Goal: Task Accomplishment & Management: Manage account settings

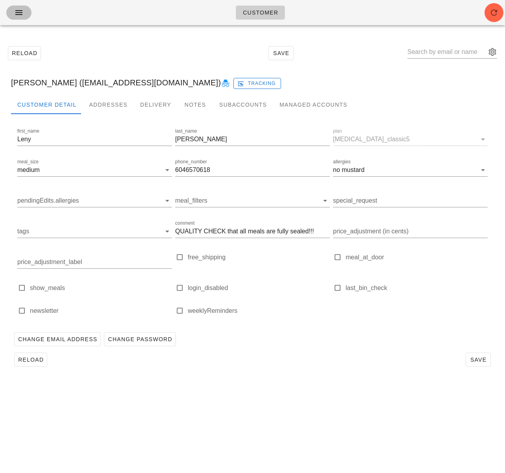
click at [20, 11] on icon "button" at bounding box center [18, 12] width 9 height 9
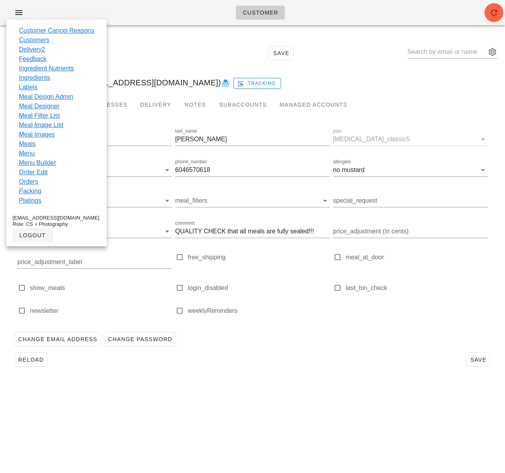
click at [29, 39] on link "Customers" at bounding box center [34, 39] width 30 height 9
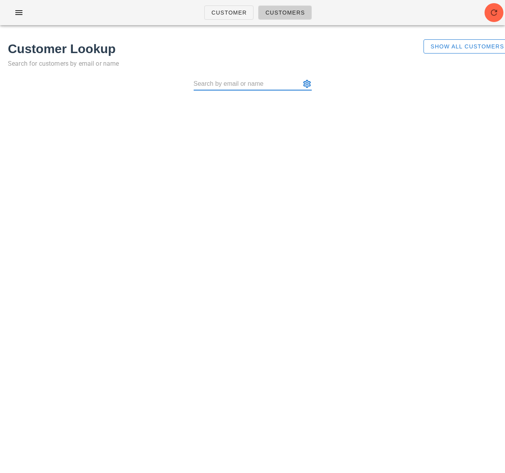
type input "[EMAIL_ADDRESS][DOMAIN_NAME]"
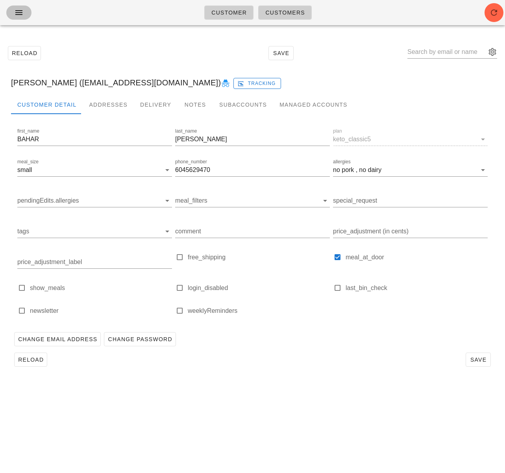
drag, startPoint x: 24, startPoint y: 15, endPoint x: 35, endPoint y: 36, distance: 24.1
click at [24, 15] on span "button" at bounding box center [19, 12] width 13 height 9
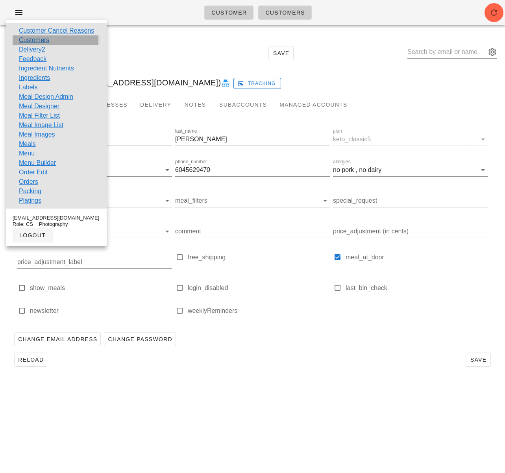
click at [36, 38] on link "Customers" at bounding box center [34, 39] width 30 height 9
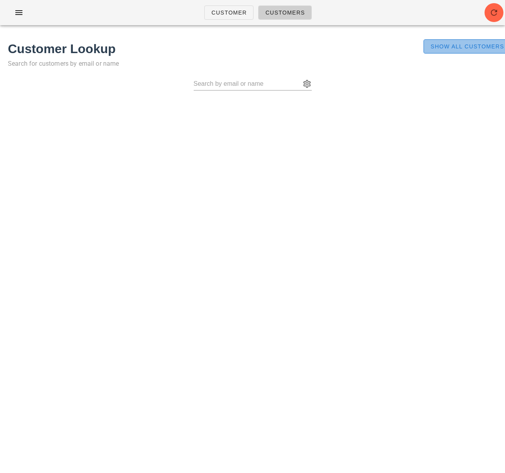
click at [456, 44] on span "Show All Customers" at bounding box center [467, 46] width 74 height 6
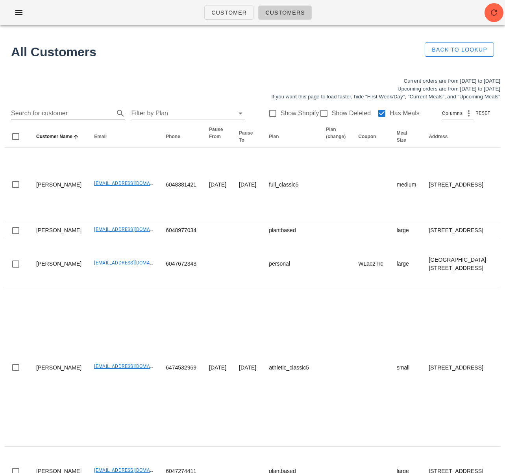
click at [55, 110] on input "Search for customer" at bounding box center [61, 113] width 101 height 13
paste input "leddyherrera@gmail.com"
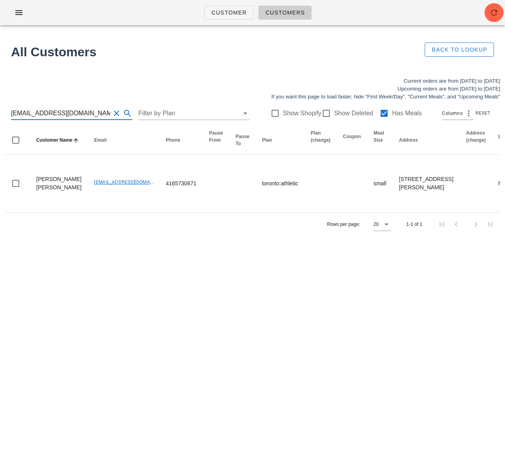
click at [36, 109] on input "leddyherrera@gmail.com" at bounding box center [60, 113] width 99 height 13
paste input "melissalfowler5"
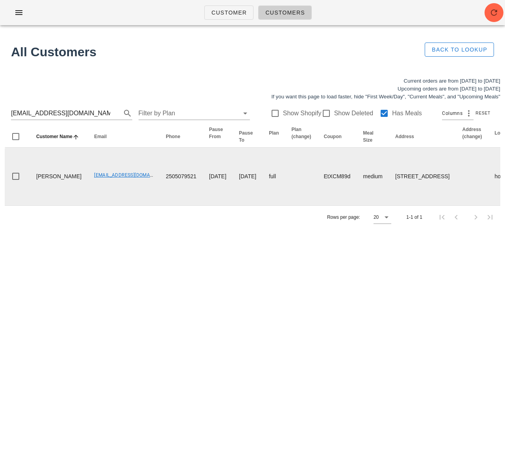
drag, startPoint x: 55, startPoint y: 208, endPoint x: 36, endPoint y: 196, distance: 22.9
click at [36, 196] on td "Melissa Fowler" at bounding box center [59, 176] width 58 height 58
copy td "Melissa Fowler"
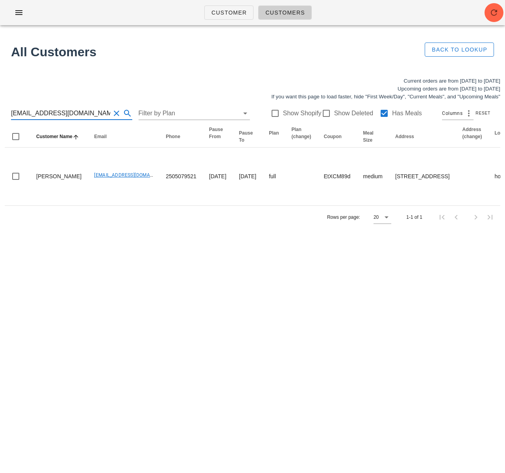
drag, startPoint x: 86, startPoint y: 112, endPoint x: -68, endPoint y: 107, distance: 153.9
click at [0, 107] on html "Customer Customers All Customers Back to Lookup Current orders are from Sunday …" at bounding box center [252, 236] width 505 height 473
paste input "beca.desmanche33"
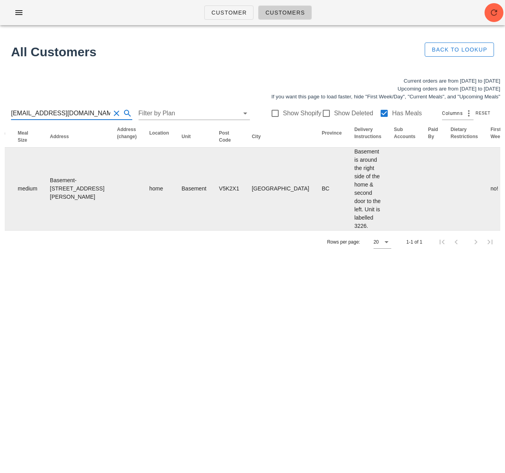
scroll to position [0, 524]
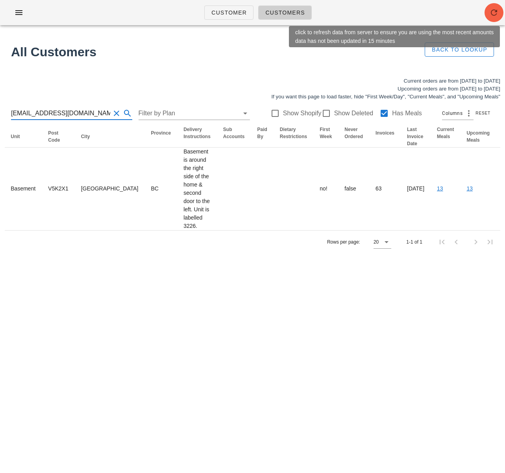
type input "[EMAIL_ADDRESS][DOMAIN_NAME]"
click at [489, 15] on icon "button" at bounding box center [493, 12] width 9 height 9
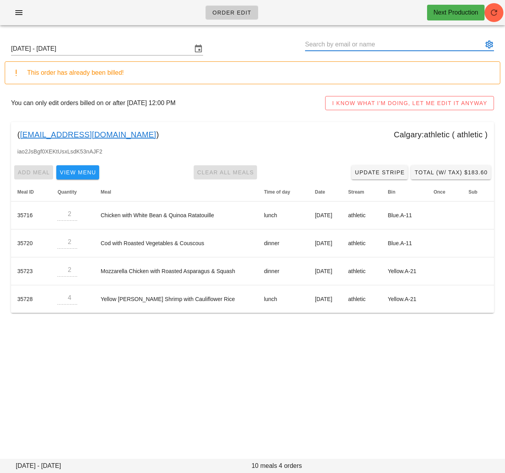
click at [332, 45] on input "text" at bounding box center [394, 44] width 178 height 13
paste input "[EMAIL_ADDRESS][DOMAIN_NAME]"
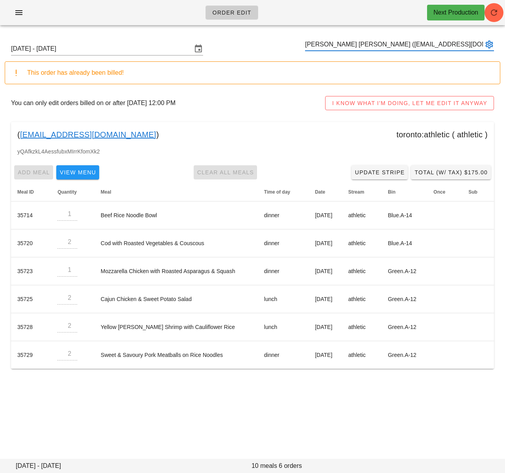
type input "Leddy Daniela Herrera Gasca (leddyherrera@gmail.com)"
paste input "[EMAIL_ADDRESS][DOMAIN_NAME]"
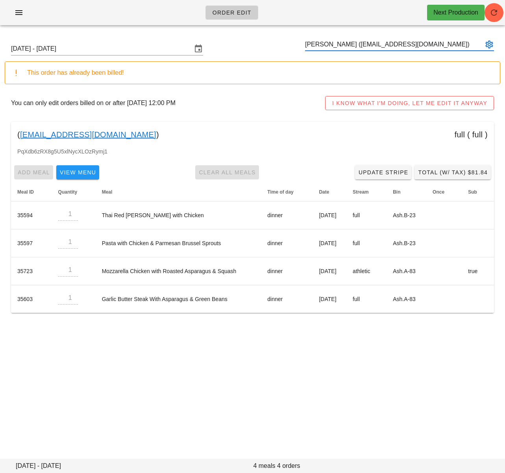
type input "Melissa Fowler (melissalfowler5@gmail.com)"
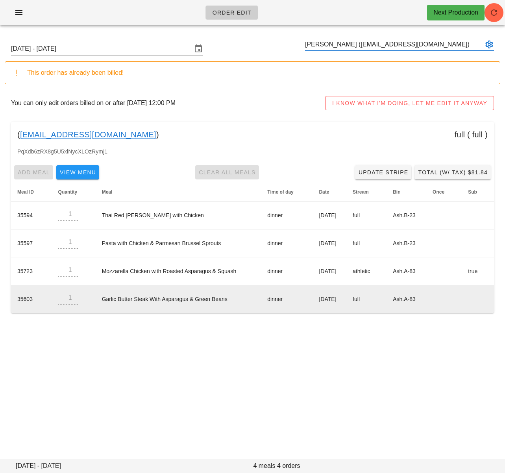
drag, startPoint x: 390, startPoint y: 360, endPoint x: 362, endPoint y: 285, distance: 80.3
click at [390, 360] on div "Order Edit Next Production Sunday October 12 - Saturday October 18 Melissa Fowl…" at bounding box center [252, 236] width 505 height 473
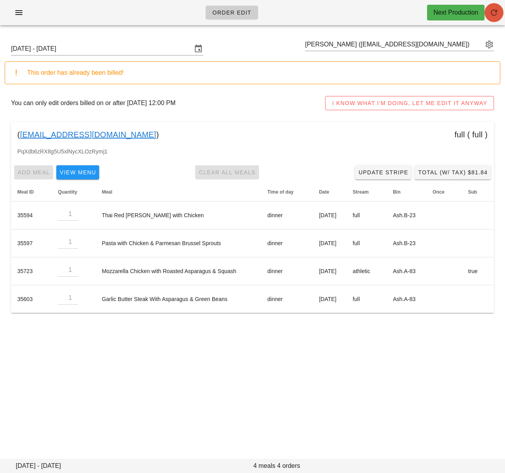
click at [496, 14] on icon "button" at bounding box center [493, 12] width 9 height 9
drag, startPoint x: 224, startPoint y: 97, endPoint x: 155, endPoint y: 113, distance: 71.5
click at [224, 97] on div "You can only edit orders billed on or after October 9, 2025 12:00 PM I KNOW WHA…" at bounding box center [252, 102] width 495 height 25
click at [349, 37] on div "Sunday October 12 - Saturday October 18 Melissa Fowler (melissalfowler5@gmail.c…" at bounding box center [252, 48] width 495 height 25
click at [347, 43] on input "text" at bounding box center [394, 44] width 178 height 13
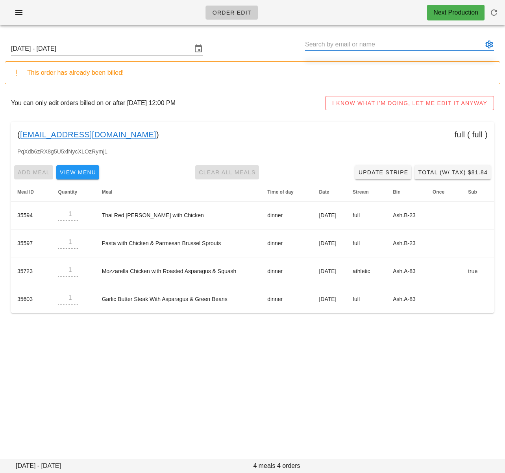
paste input "[EMAIL_ADDRESS][DOMAIN_NAME]"
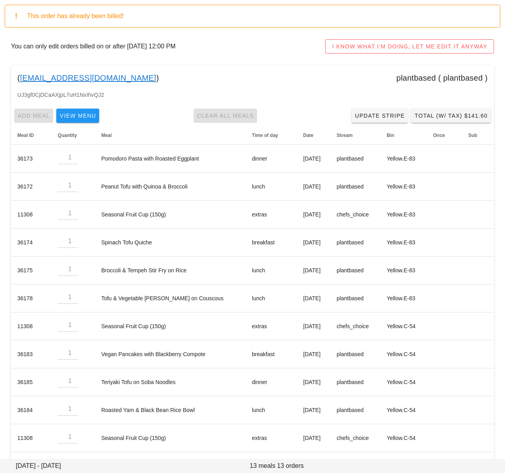
scroll to position [65, 0]
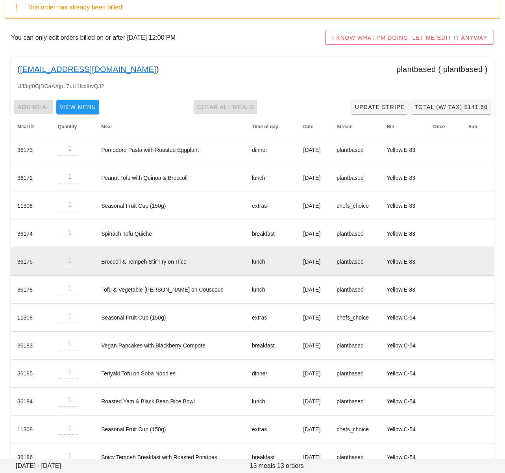
type input "Rebecca Desmanche (beca.desmanche33@gmail.com)"
drag, startPoint x: 182, startPoint y: 261, endPoint x: 83, endPoint y: 260, distance: 99.9
click at [83, 260] on tr "36175 1 Broccoli & Tempeh Stir Fry on Rice lunch Tuesday Oct 14 plantbased Yell…" at bounding box center [252, 262] width 483 height 28
copy tr "Broccoli & Tempeh Stir Fry on Rice"
click at [167, 262] on td "Broccoli & Tempeh Stir Fry on Rice" at bounding box center [170, 262] width 151 height 28
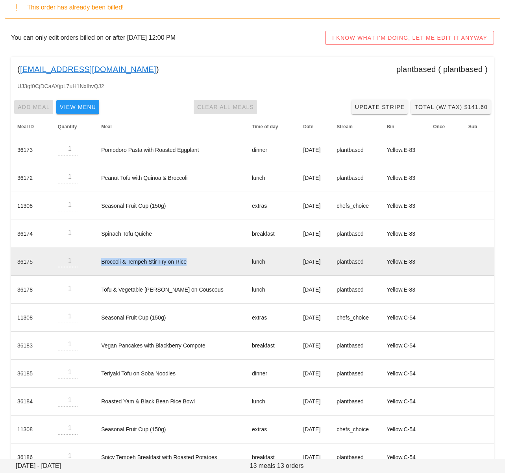
drag, startPoint x: 187, startPoint y: 262, endPoint x: 93, endPoint y: 261, distance: 94.0
click at [95, 261] on td "Broccoli & Tempeh Stir Fry on Rice" at bounding box center [170, 262] width 151 height 28
copy td "Broccoli & Tempeh Stir Fry on Rice"
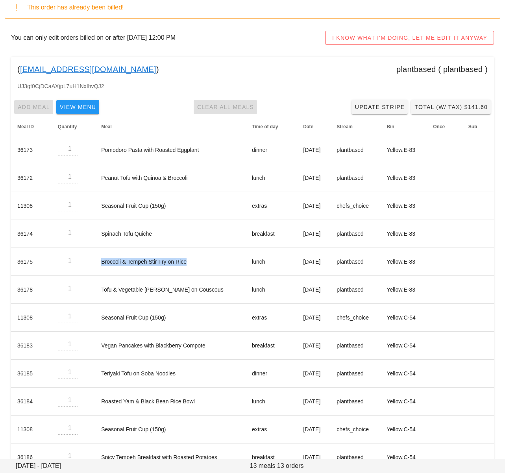
copy td "Broccoli & Tempeh Stir Fry on Rice"
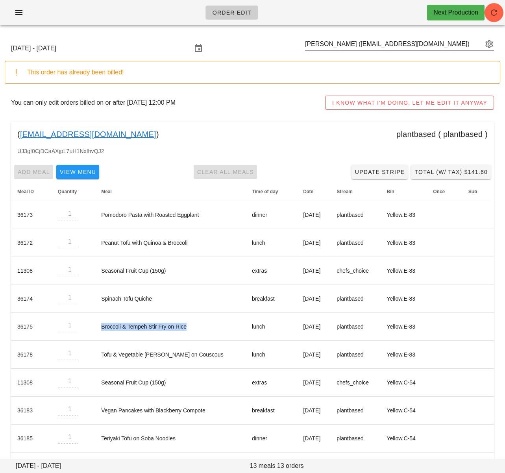
scroll to position [0, 0]
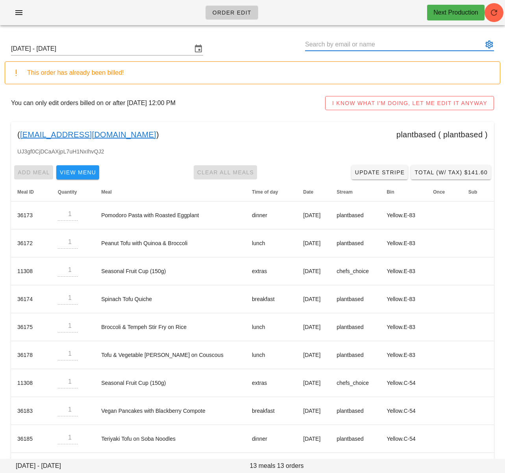
click at [343, 46] on input "text" at bounding box center [394, 44] width 178 height 13
paste input "manikondashashank@gmail.com"
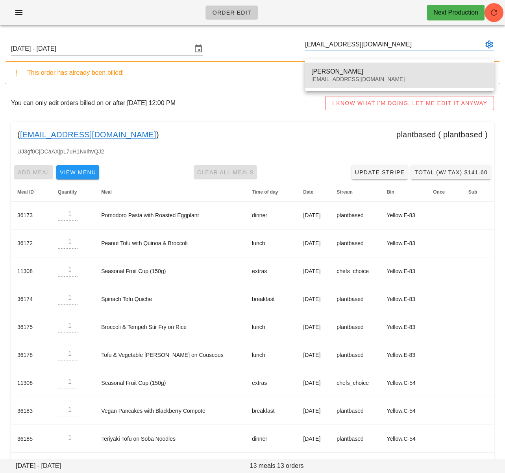
click at [324, 76] on div "manikondashashank@gmail.com" at bounding box center [399, 79] width 176 height 7
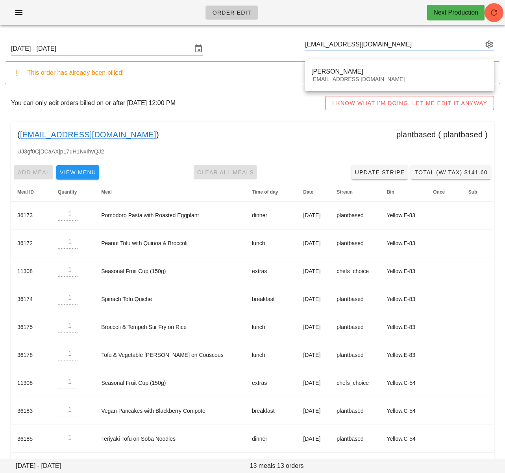
type input "Shashank Manikonda (manikondashashank@gmail.com)"
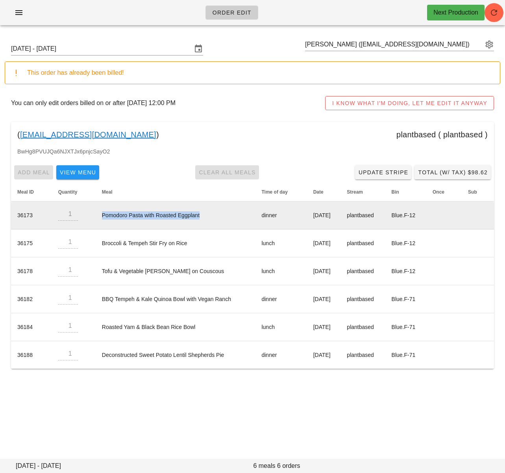
drag, startPoint x: 95, startPoint y: 214, endPoint x: 197, endPoint y: 217, distance: 101.9
click at [197, 217] on td "Pomodoro Pasta with Roasted Eggplant" at bounding box center [176, 215] width 160 height 28
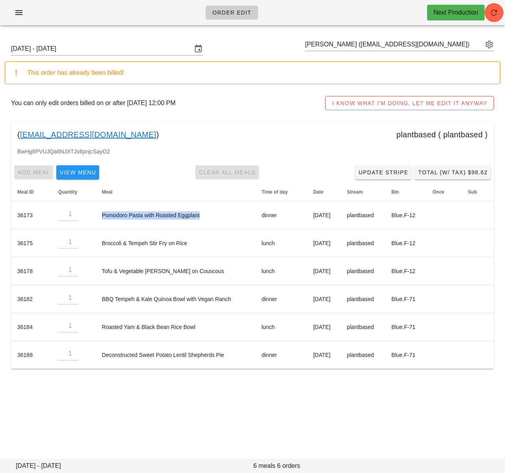
copy td "Pomodoro Pasta with Roasted Eggplant"
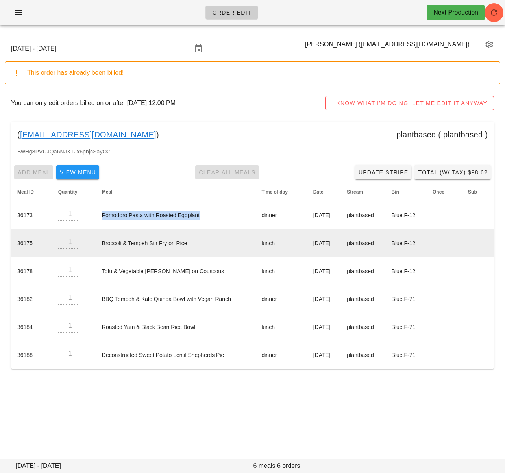
copy td "Pomodoro Pasta with Roasted Eggplant"
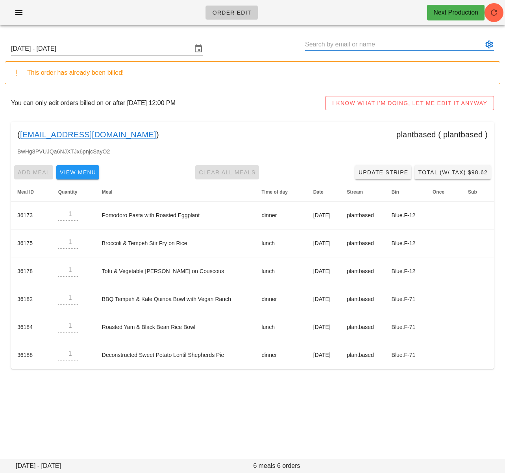
drag, startPoint x: 372, startPoint y: 44, endPoint x: 369, endPoint y: 47, distance: 4.8
click at [372, 44] on input "text" at bounding box center [394, 44] width 178 height 13
drag, startPoint x: 144, startPoint y: 135, endPoint x: 19, endPoint y: 137, distance: 125.1
click at [19, 137] on div "( manikondashashank@gmail.com ) plantbased ( plantbased )" at bounding box center [252, 134] width 483 height 25
click at [159, 138] on div "( manikondashashank@gmail.com ) plantbased ( plantbased )" at bounding box center [252, 134] width 483 height 25
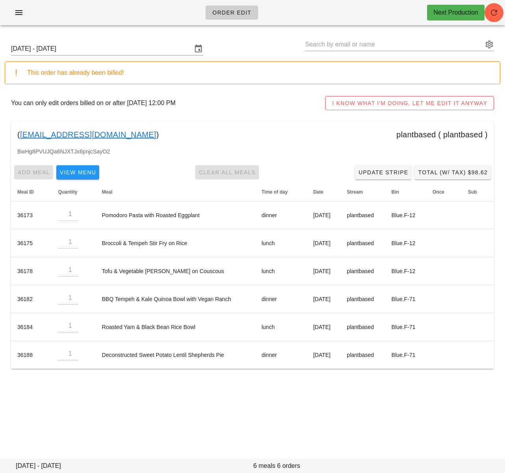
drag, startPoint x: 116, startPoint y: 132, endPoint x: 20, endPoint y: 134, distance: 96.4
click at [20, 134] on div "( manikondashashank@gmail.com ) plantbased ( plantbased )" at bounding box center [252, 134] width 483 height 25
copy div "manikondashashank@gmail.com )"
drag, startPoint x: 155, startPoint y: 138, endPoint x: 129, endPoint y: 133, distance: 25.9
click at [152, 137] on div "( manikondashashank@gmail.com ) plantbased ( plantbased )" at bounding box center [252, 134] width 483 height 25
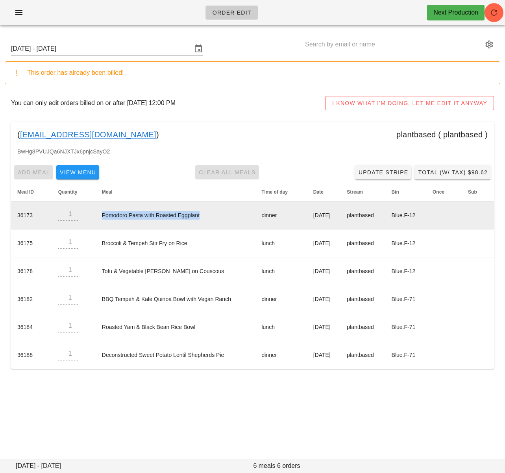
drag, startPoint x: 94, startPoint y: 214, endPoint x: 199, endPoint y: 212, distance: 104.6
click at [205, 214] on td "Pomodoro Pasta with Roasted Eggplant" at bounding box center [176, 215] width 160 height 28
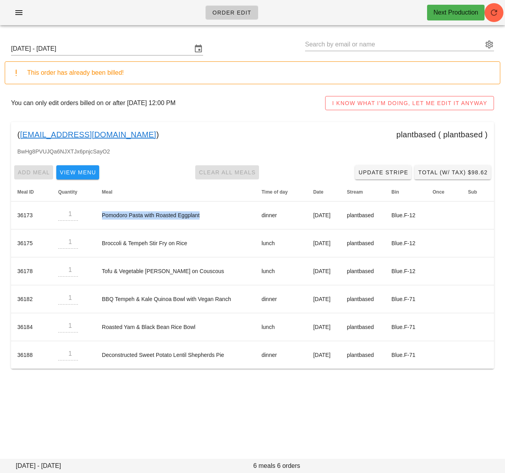
copy td "Pomodoro Pasta with Roasted Eggplant"
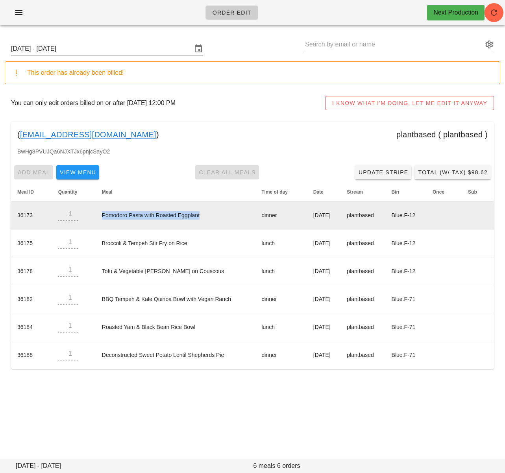
drag, startPoint x: 294, startPoint y: 217, endPoint x: 341, endPoint y: 217, distance: 46.8
click at [341, 217] on td "[DATE]" at bounding box center [324, 215] width 34 height 28
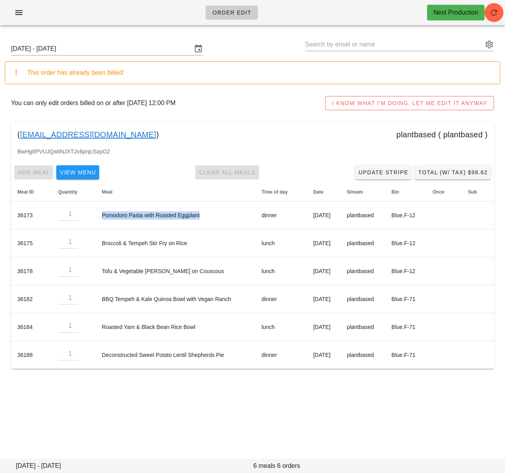
copy td "[DATE]"
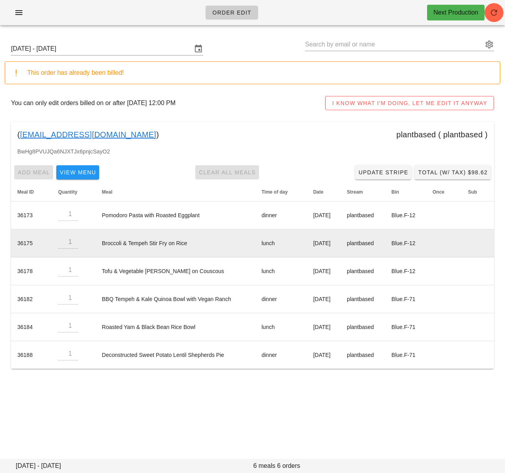
drag, startPoint x: 134, startPoint y: 247, endPoint x: 112, endPoint y: 245, distance: 21.4
click at [134, 247] on td "Broccoli & Tempeh Stir Fry on Rice" at bounding box center [176, 243] width 160 height 28
drag, startPoint x: 96, startPoint y: 243, endPoint x: 189, endPoint y: 240, distance: 93.3
click at [189, 240] on td "Broccoli & Tempeh Stir Fry on Rice" at bounding box center [176, 243] width 160 height 28
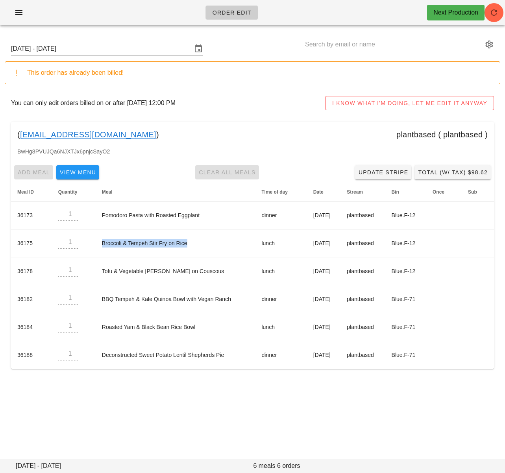
copy td "Broccoli & Tempeh Stir Fry on Rice"
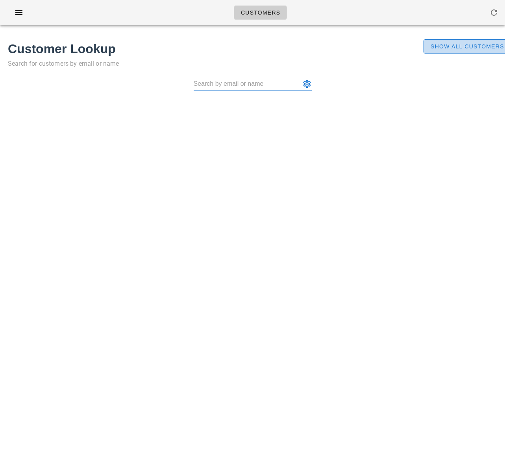
click at [459, 48] on span "Show All Customers" at bounding box center [467, 46] width 74 height 6
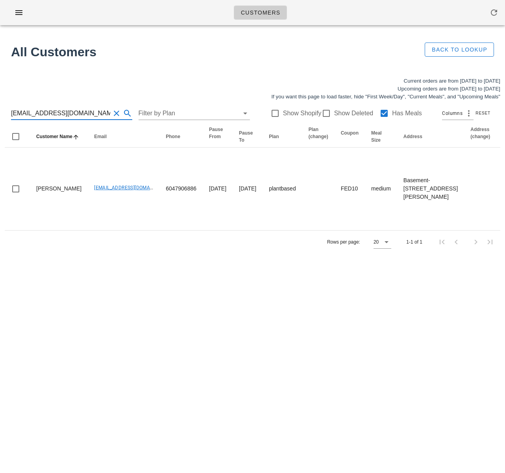
click at [88, 110] on input "[EMAIL_ADDRESS][DOMAIN_NAME]" at bounding box center [60, 113] width 99 height 13
paste input "manikondashashank@gmail.com )"
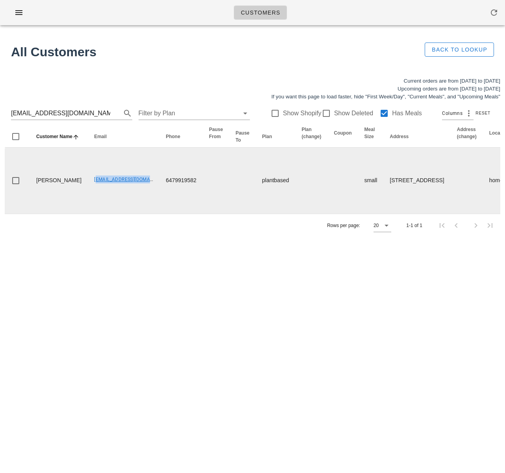
drag, startPoint x: 73, startPoint y: 218, endPoint x: 91, endPoint y: 165, distance: 56.6
click at [138, 214] on td "manikondashashank@gmail.com" at bounding box center [124, 180] width 72 height 66
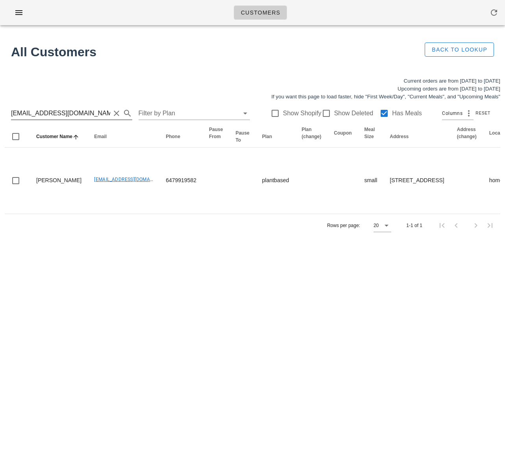
click at [70, 112] on input "manikondashashank@gmail.com" at bounding box center [60, 113] width 99 height 13
click at [80, 114] on input "manikondashashank@gmail.com" at bounding box center [60, 113] width 99 height 13
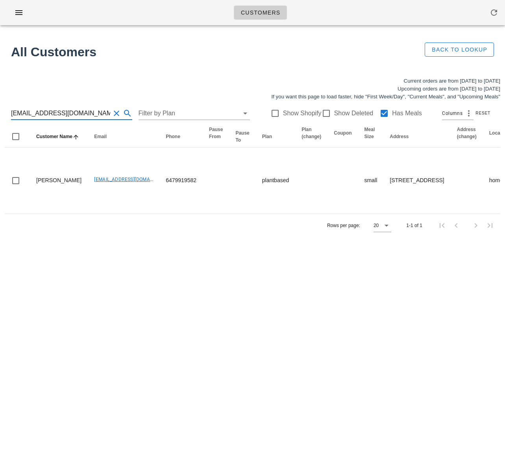
click at [80, 114] on input "manikondashashank@gmail.com" at bounding box center [60, 113] width 99 height 13
paste input "Pomodoro Pasta with Roasted Eggplant"
type input "Pomodoro Pasta with Roasted Eggplant"
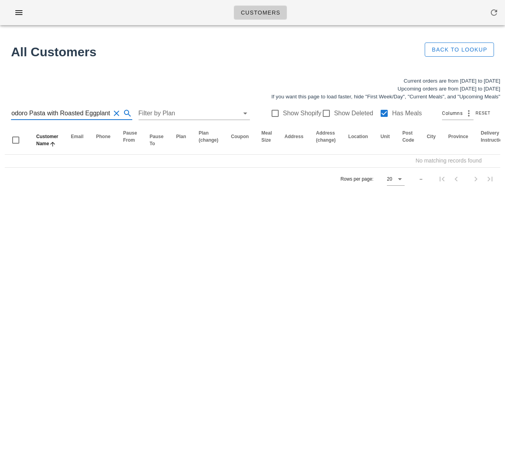
click at [79, 114] on input "Pomodoro Pasta with Roasted Eggplant" at bounding box center [60, 113] width 99 height 13
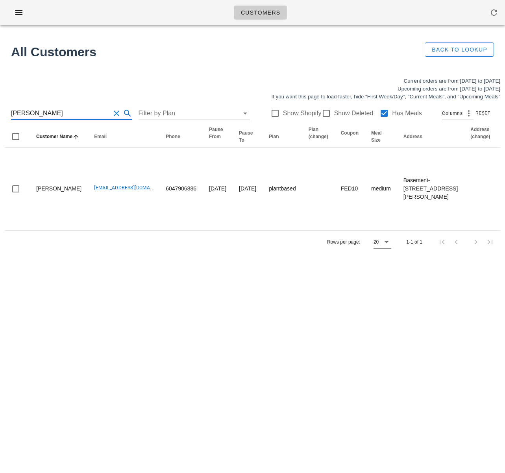
type input "Rebecca D"
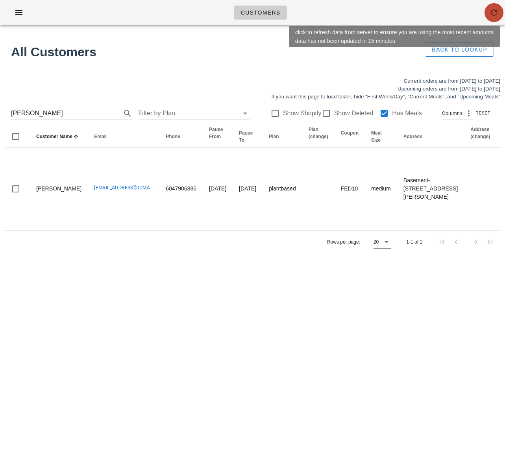
click at [497, 13] on icon "button" at bounding box center [493, 12] width 9 height 9
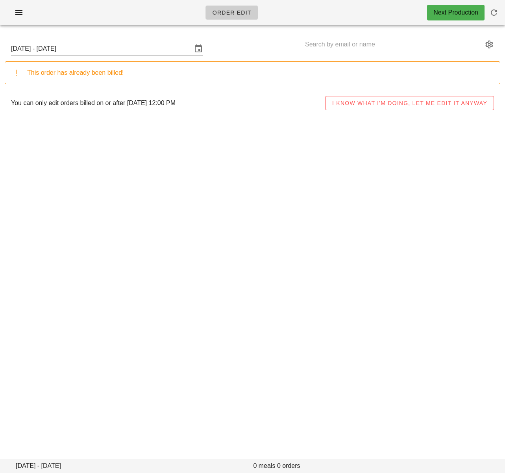
type input "[PERSON_NAME] ([EMAIL_ADDRESS][DOMAIN_NAME])"
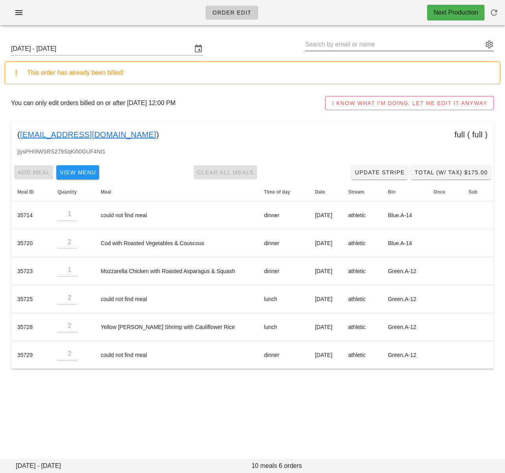
click at [336, 44] on input "text" at bounding box center [394, 44] width 178 height 13
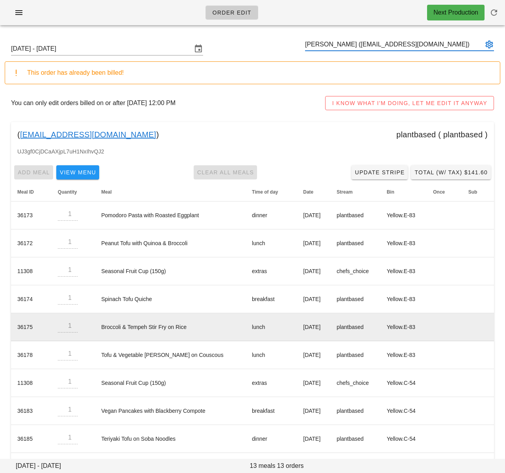
type input "[PERSON_NAME] ([EMAIL_ADDRESS][DOMAIN_NAME])"
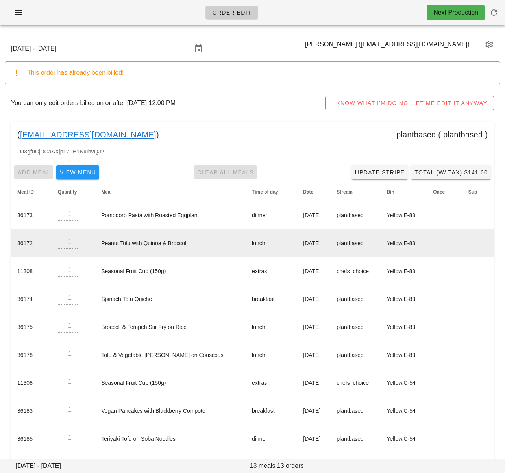
drag, startPoint x: 278, startPoint y: 328, endPoint x: 105, endPoint y: 237, distance: 194.8
click at [330, 324] on tr "36175 1 Broccoli & Tempeh Stir Fry on Rice lunch [DATE] plantbased Yellow.E-83" at bounding box center [252, 327] width 483 height 28
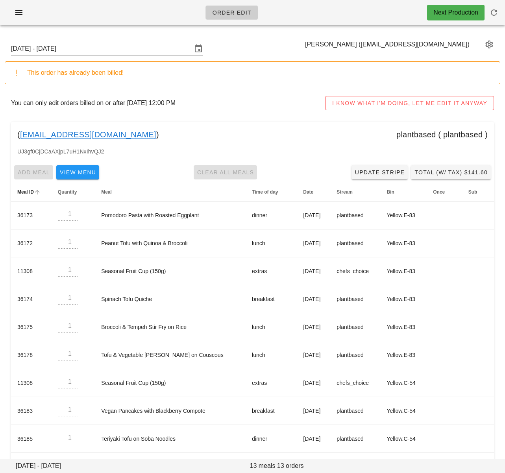
copy tr "[DATE]"
drag, startPoint x: 95, startPoint y: 216, endPoint x: 122, endPoint y: 196, distance: 33.7
click at [203, 216] on td "Pomodoro Pasta with Roasted Eggplant" at bounding box center [170, 215] width 151 height 28
copy td "Pomodoro Pasta with Roasted Eggplant"
click at [335, 44] on input "text" at bounding box center [394, 44] width 178 height 13
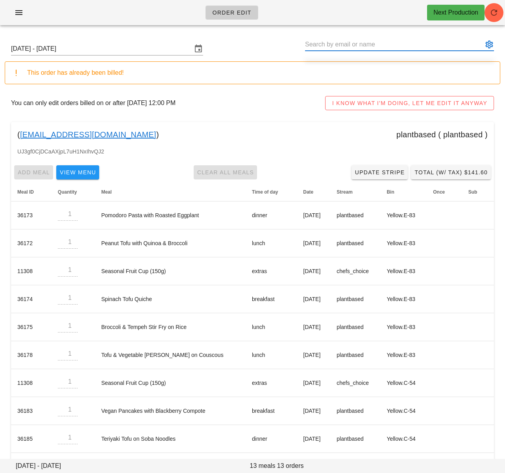
paste input "[PERSON_NAME][EMAIL_ADDRESS][PERSON_NAME][DOMAIN_NAME]"
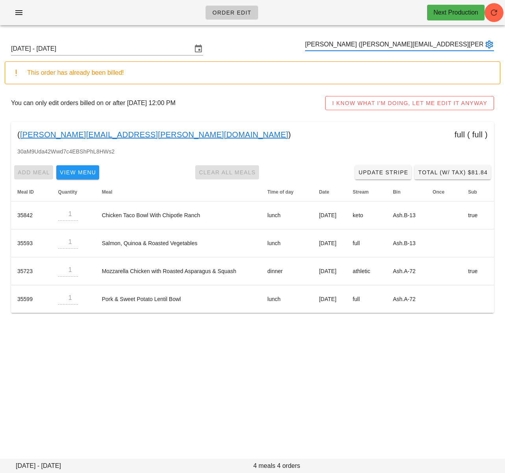
type input "[PERSON_NAME] ([PERSON_NAME][EMAIL_ADDRESS][PERSON_NAME][DOMAIN_NAME])"
paste input "[DOMAIN_NAME][EMAIL_ADDRESS][DOMAIN_NAME]"
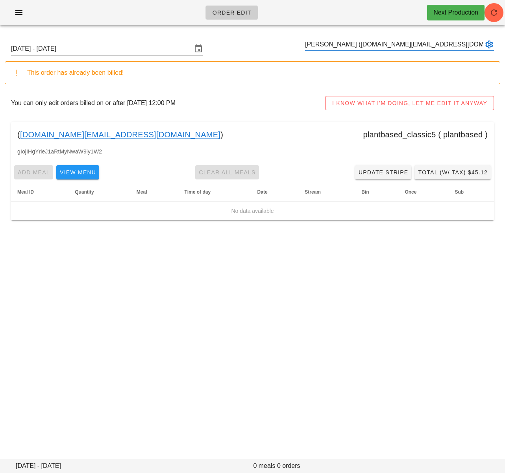
type input "[PERSON_NAME] ([DOMAIN_NAME][EMAIL_ADDRESS][DOMAIN_NAME])"
paste input "[EMAIL_ADDRESS][DOMAIN_NAME]"
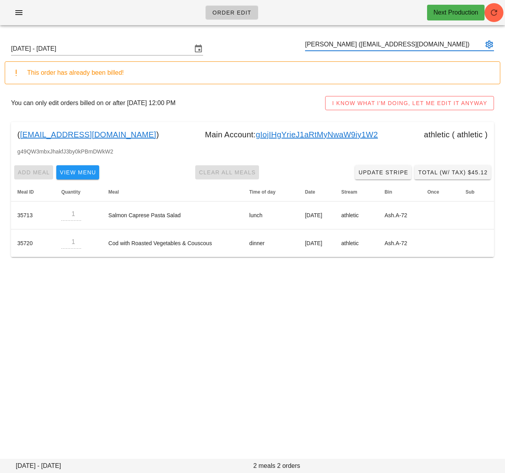
type input "[PERSON_NAME] ([EMAIL_ADDRESS][DOMAIN_NAME])"
click at [239, 297] on div "Order Edit Next Production [DATE] - [DATE] [PERSON_NAME] ([EMAIL_ADDRESS][DOMAI…" at bounding box center [252, 236] width 505 height 473
click at [336, 43] on input "text" at bounding box center [394, 44] width 178 height 13
paste input "[PERSON_NAME][DOMAIN_NAME][EMAIL_ADDRESS][DOMAIN_NAME]"
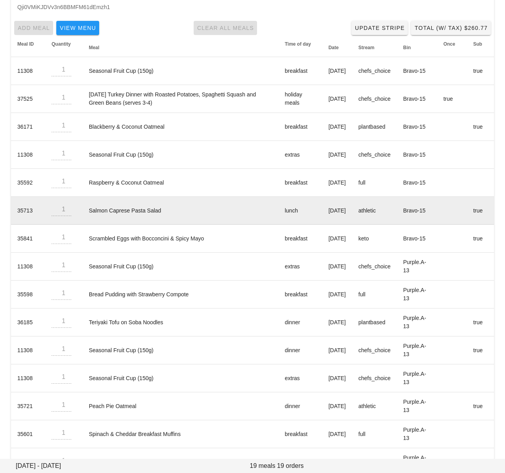
scroll to position [282, 0]
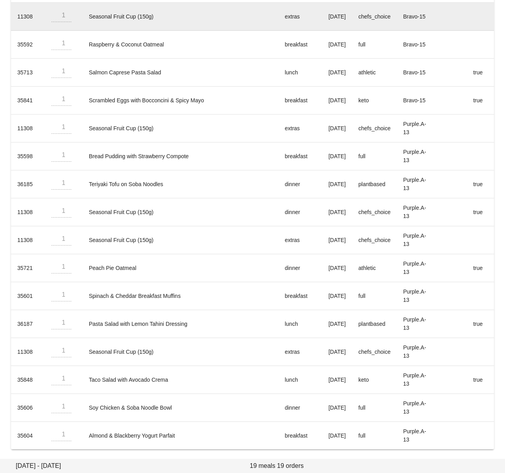
type input "[PERSON_NAME] C ([PERSON_NAME][DOMAIN_NAME][EMAIL_ADDRESS][DOMAIN_NAME])"
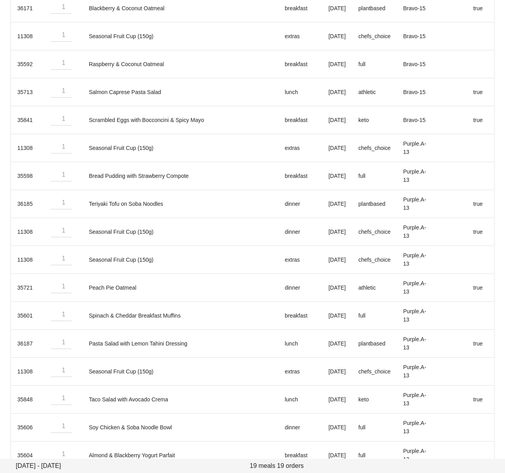
scroll to position [0, 0]
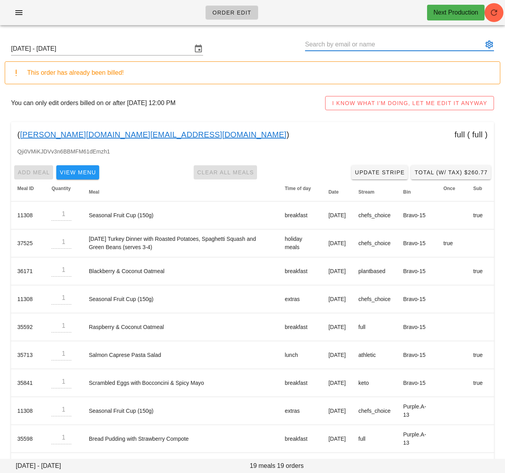
click at [342, 47] on input "text" at bounding box center [394, 44] width 178 height 13
paste input "[PERSON_NAME][EMAIL_ADDRESS][DOMAIN_NAME]"
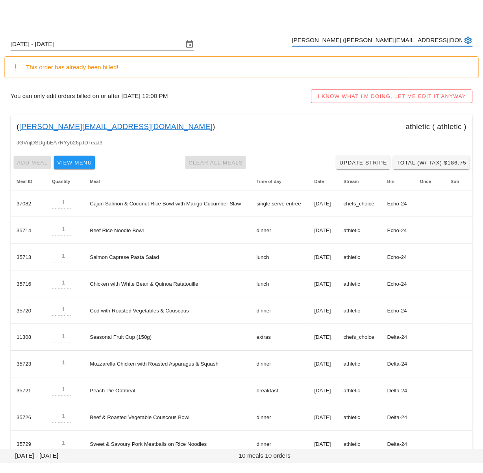
scroll to position [31, 0]
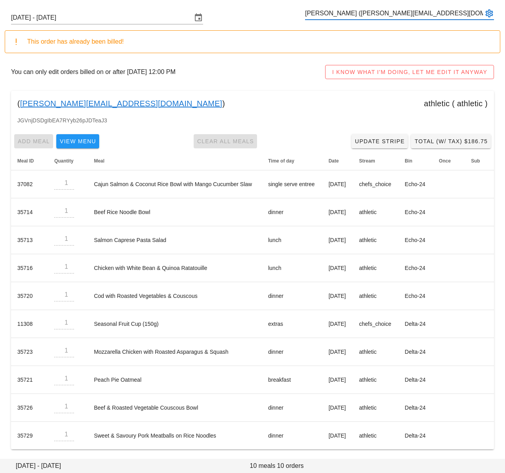
type input "[PERSON_NAME] ([PERSON_NAME][EMAIL_ADDRESS][DOMAIN_NAME])"
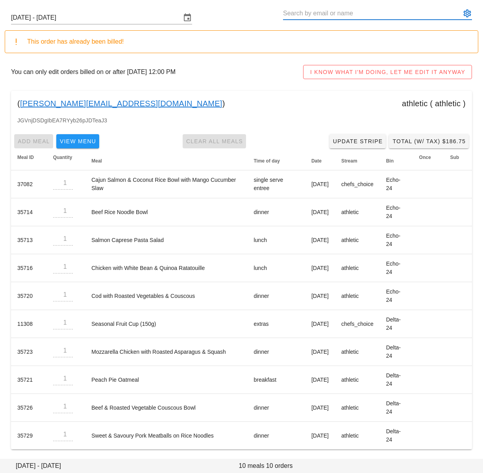
paste input "[EMAIL_ADDRESS][DOMAIN_NAME]"
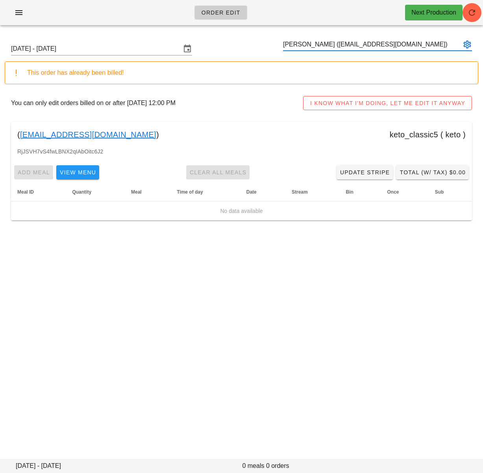
type input "[PERSON_NAME] ([EMAIL_ADDRESS][DOMAIN_NAME])"
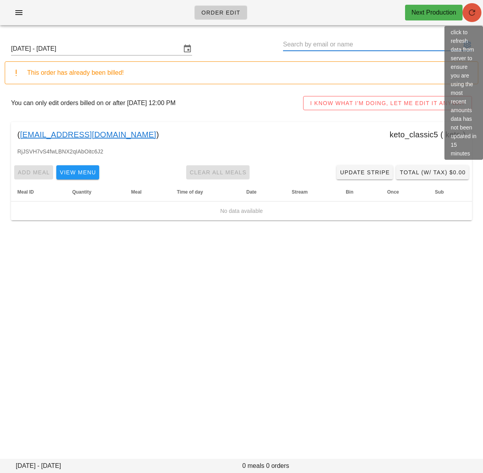
click at [471, 13] on icon "button" at bounding box center [471, 12] width 9 height 9
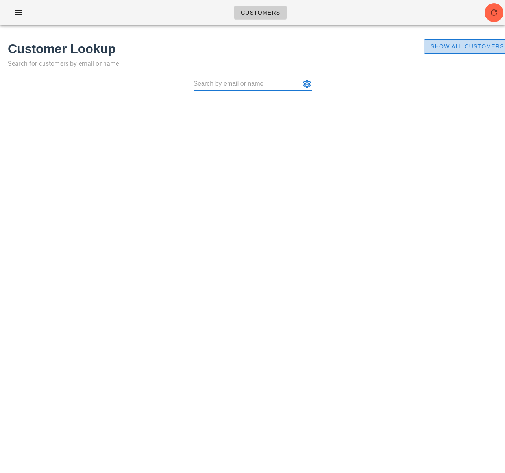
click at [471, 48] on span "Show All Customers" at bounding box center [467, 46] width 74 height 6
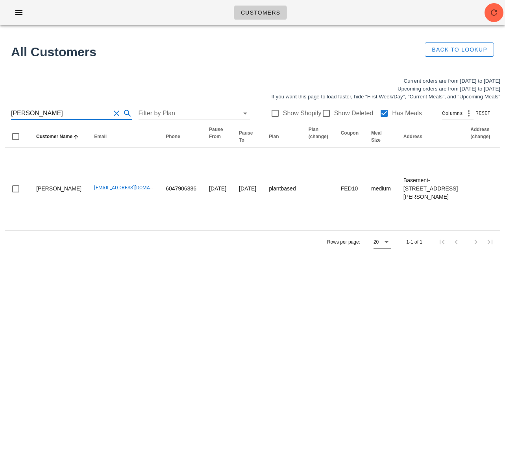
scroll to position [0, 0]
drag, startPoint x: 58, startPoint y: 115, endPoint x: -26, endPoint y: 114, distance: 84.2
click at [0, 114] on html "Customers Found 1 customer All Customers Back to Lookup Current orders are from…" at bounding box center [252, 236] width 505 height 473
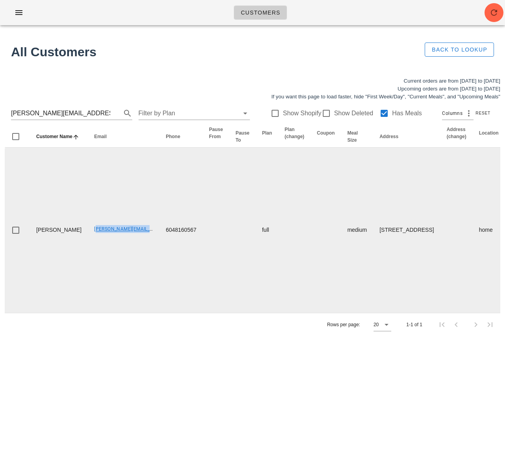
drag, startPoint x: 66, startPoint y: 237, endPoint x: 133, endPoint y: 236, distance: 66.1
click at [133, 236] on td "jayme.derrah@gmail.com" at bounding box center [124, 229] width 72 height 165
copy link "jayme.derrah@gmail.com"
drag, startPoint x: 176, startPoint y: 237, endPoint x: 138, endPoint y: 238, distance: 37.8
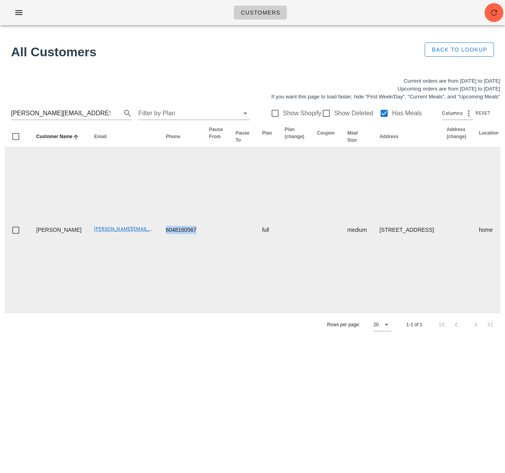
copy td "6048160567"
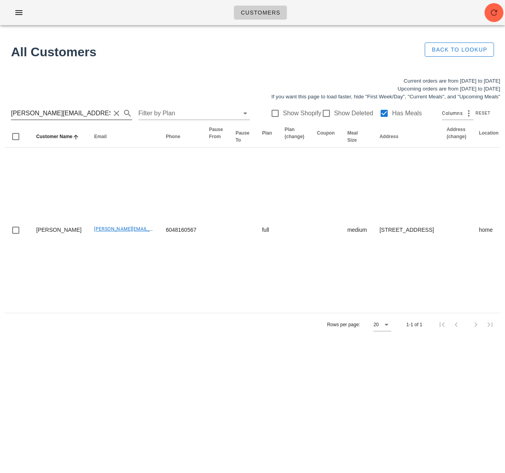
click at [44, 112] on input "jayme.derrah@gmail.com" at bounding box center [60, 113] width 99 height 13
paste input "ronnie.bo@outlook"
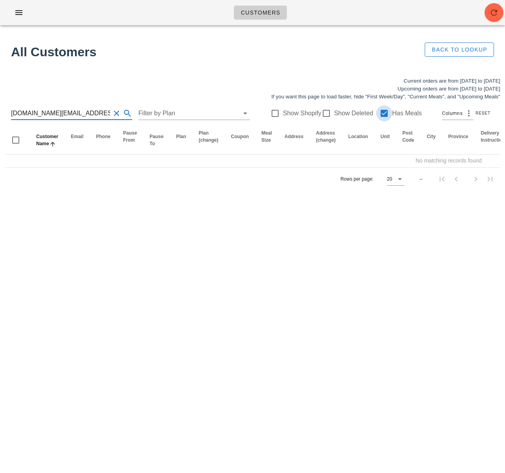
type input "ronnie.bo@outlook.com"
click at [378, 112] on div at bounding box center [383, 113] width 13 height 13
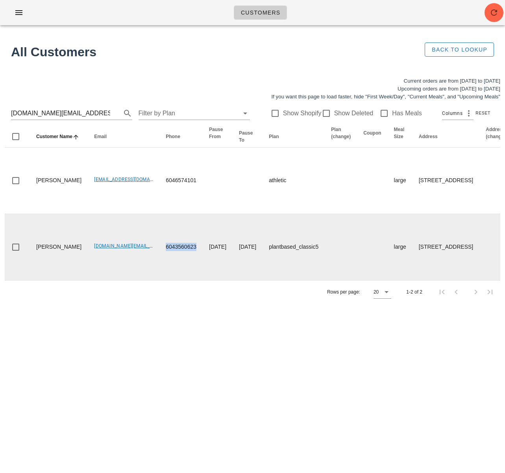
drag, startPoint x: 137, startPoint y: 253, endPoint x: 170, endPoint y: 255, distance: 32.7
click at [170, 255] on td "6043560623" at bounding box center [180, 247] width 43 height 66
drag, startPoint x: 92, startPoint y: 270, endPoint x: 63, endPoint y: 257, distance: 32.0
click at [91, 269] on td "ronnie.bo@outlook.com" at bounding box center [124, 247] width 72 height 66
drag, startPoint x: 68, startPoint y: 252, endPoint x: 123, endPoint y: 249, distance: 56.0
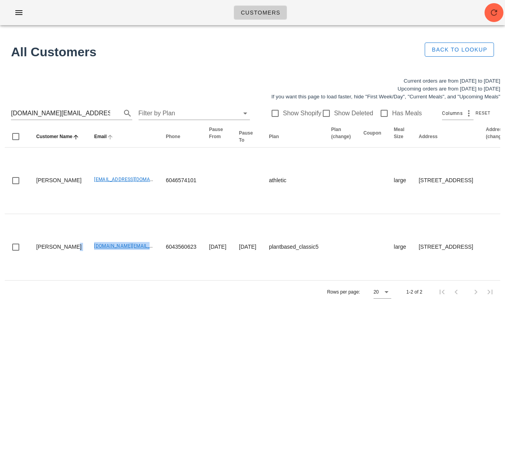
copy tr "ronnie.bo@outlook.com"
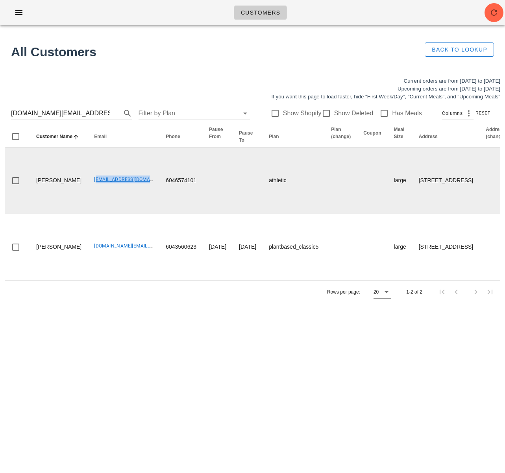
drag, startPoint x: 66, startPoint y: 188, endPoint x: 122, endPoint y: 186, distance: 55.5
click at [121, 187] on td "luces91@hotmail.com" at bounding box center [124, 180] width 72 height 66
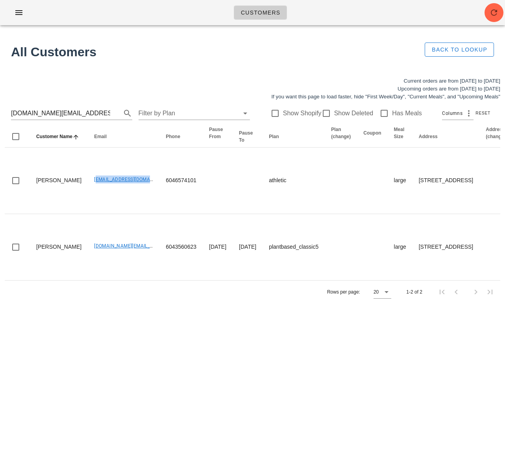
copy link "luces91@hotmail.com"
click at [154, 303] on div "Rows per page: 20 1-2 of 2" at bounding box center [252, 291] width 495 height 23
click at [162, 316] on div "Customers Found 1 customer All Customers Back to Lookup Current orders are from…" at bounding box center [252, 236] width 505 height 473
click at [98, 362] on div "Customers Found 1 customer All Customers Back to Lookup Current orders are from…" at bounding box center [252, 236] width 505 height 473
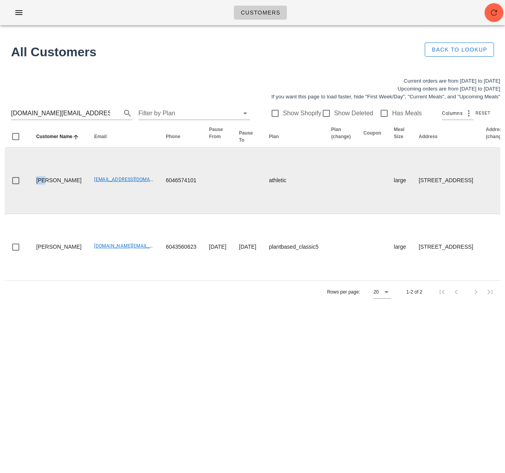
drag, startPoint x: 44, startPoint y: 178, endPoint x: 30, endPoint y: 178, distance: 14.6
click at [30, 178] on td "Luz Stella Jara" at bounding box center [59, 180] width 58 height 66
copy td "Luz"
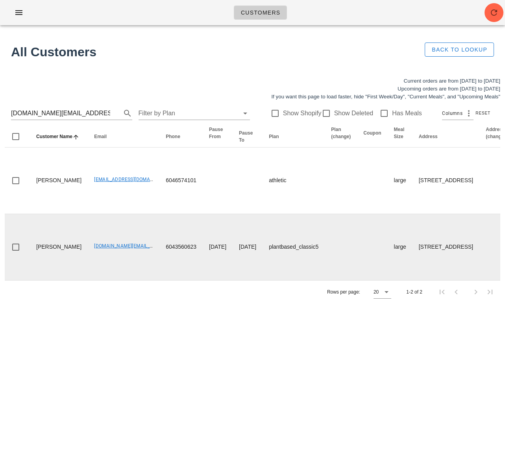
drag, startPoint x: 205, startPoint y: 325, endPoint x: 190, endPoint y: 282, distance: 45.0
click at [203, 322] on div "Customers Found 1 customer All Customers Back to Lookup Current orders are from…" at bounding box center [252, 236] width 505 height 473
drag, startPoint x: 68, startPoint y: 254, endPoint x: 131, endPoint y: 255, distance: 62.5
copy link "ronnie.bo@outlook.com"
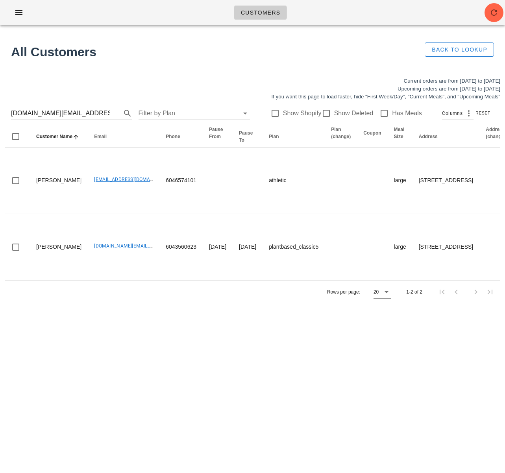
drag, startPoint x: 104, startPoint y: 305, endPoint x: 101, endPoint y: 290, distance: 15.6
click at [104, 303] on div "Rows per page: 20 1-2 of 2" at bounding box center [252, 291] width 495 height 23
click at [49, 112] on input "ronnie.bo@outlook.com" at bounding box center [60, 113] width 99 height 13
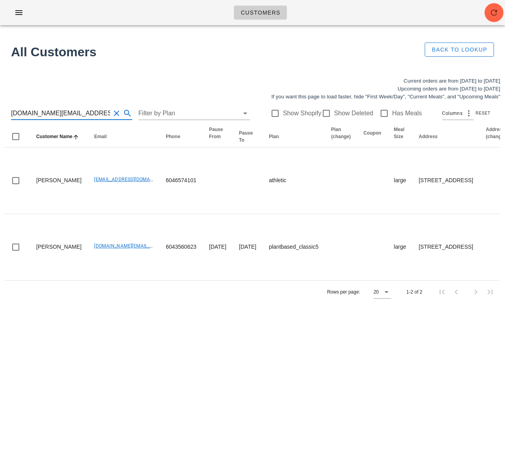
paste input "veilleux.cm@gmail"
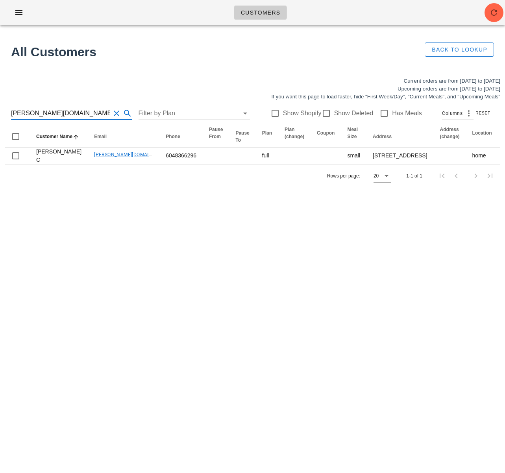
type input "[PERSON_NAME][DOMAIN_NAME][EMAIL_ADDRESS][DOMAIN_NAME]"
click at [178, 270] on div "Customers Found 1 customer All Customers Back to Lookup Current orders are from…" at bounding box center [252, 236] width 505 height 473
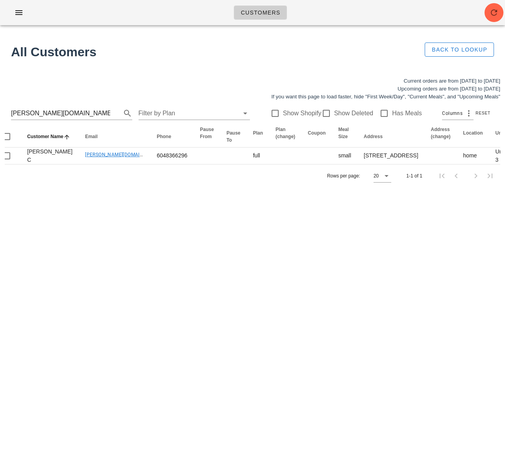
scroll to position [0, 7]
click at [170, 262] on div "Customers Found 1 customer All Customers Back to Lookup Current orders are from…" at bounding box center [252, 236] width 505 height 473
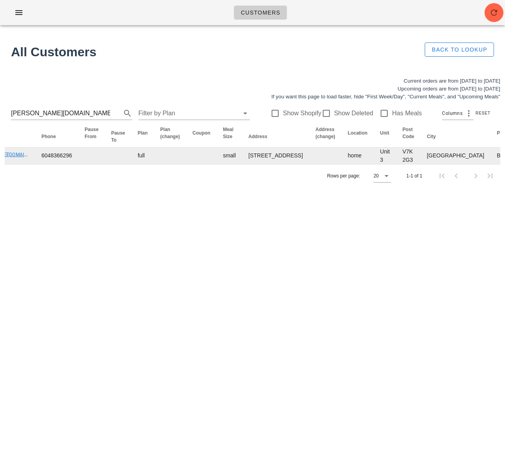
scroll to position [0, 0]
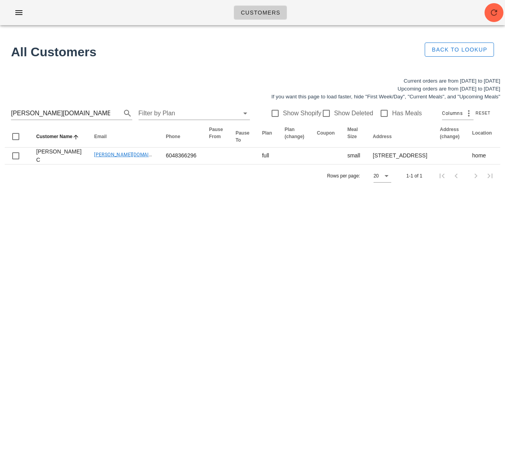
click at [157, 285] on div "Customers Found 1 customer All Customers Back to Lookup Current orders are from…" at bounding box center [252, 236] width 505 height 473
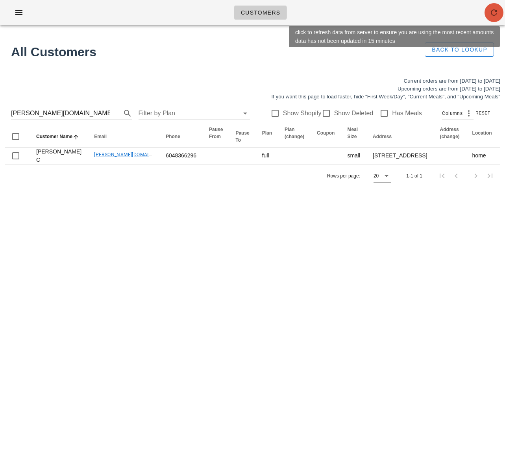
click at [493, 11] on icon "button" at bounding box center [493, 12] width 9 height 9
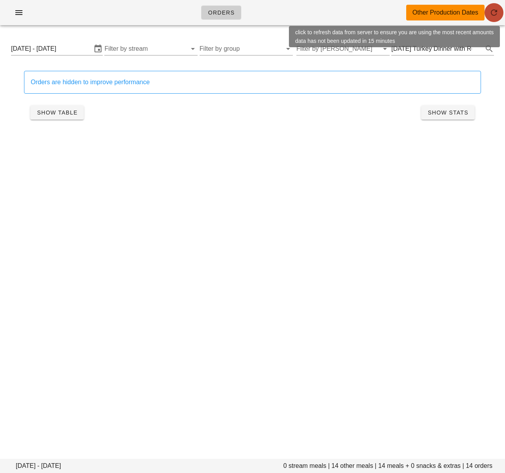
drag, startPoint x: 496, startPoint y: 13, endPoint x: 478, endPoint y: 225, distance: 212.8
click at [496, 13] on icon "button" at bounding box center [493, 12] width 9 height 9
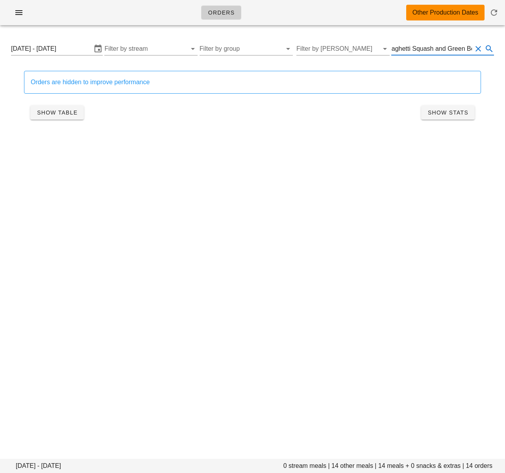
scroll to position [0, 205]
drag, startPoint x: 444, startPoint y: 50, endPoint x: 509, endPoint y: 50, distance: 64.9
click at [504, 50] on html "Orders Other Production Dates Monday October 13 - Saturday October 18 0 stream …" at bounding box center [252, 236] width 505 height 473
click at [427, 48] on input "[DATE] Turkey Dinner with Roasted Potatoes, Spaghetti Squash and Green Beans (s…" at bounding box center [431, 48] width 81 height 13
click at [50, 114] on span "Show Table" at bounding box center [57, 112] width 41 height 6
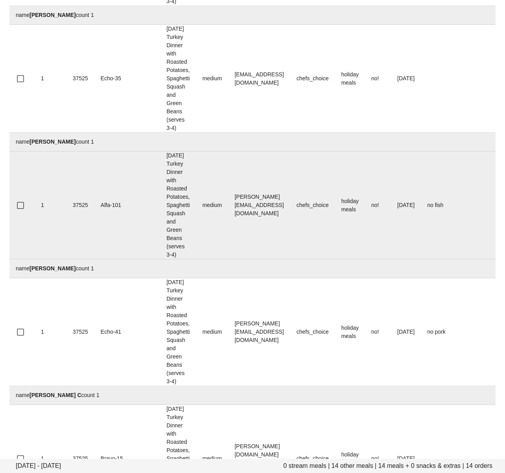
scroll to position [240, 0]
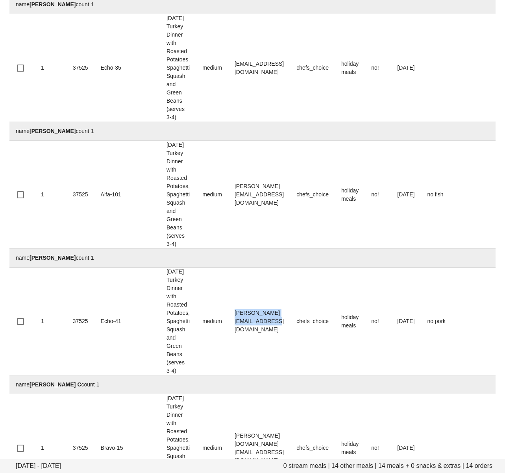
drag, startPoint x: 209, startPoint y: 205, endPoint x: 95, endPoint y: 256, distance: 125.3
click at [287, 267] on td "Benjamin.aghshahi@gmail.com" at bounding box center [259, 321] width 62 height 108
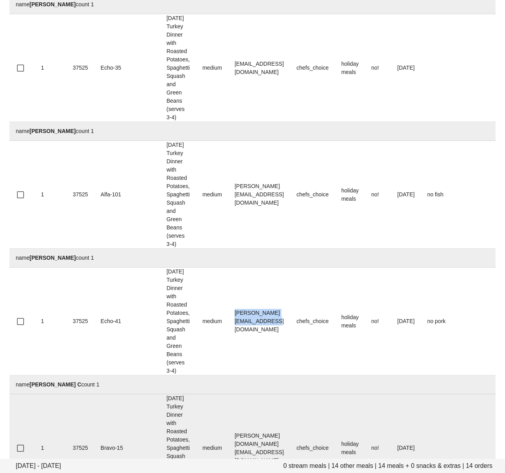
copy td "Benjamin.aghshahi@gmail.com"
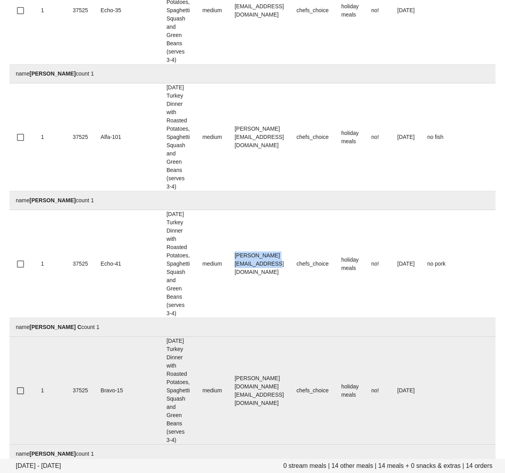
scroll to position [299, 0]
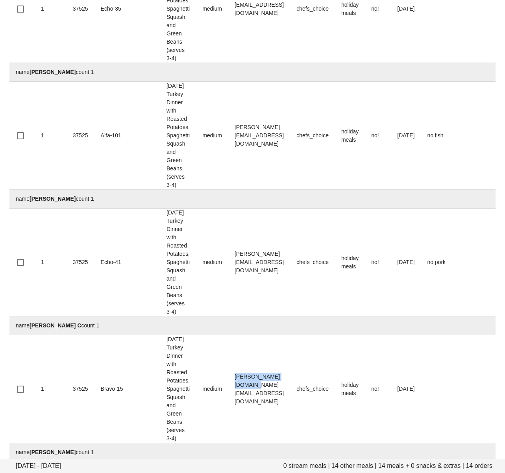
drag, startPoint x: 271, startPoint y: 240, endPoint x: 136, endPoint y: 280, distance: 141.6
click at [199, 335] on tr "1 37525 Bravo-15 Thanksgiving Turkey Dinner with Roasted Potatoes, Spaghetti Sq…" at bounding box center [344, 389] width 671 height 108
copy tr "[PERSON_NAME][DOMAIN_NAME][EMAIL_ADDRESS][DOMAIN_NAME]"
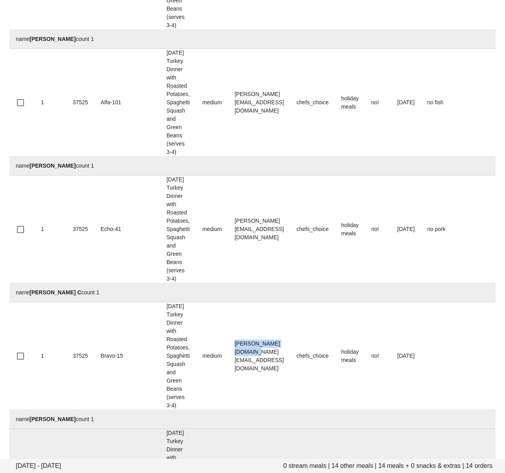
scroll to position [339, 0]
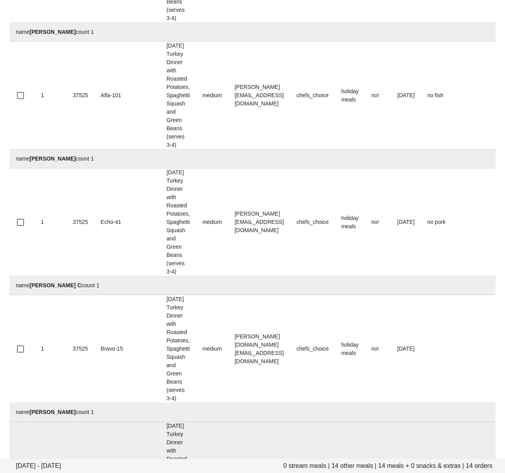
drag, startPoint x: 291, startPoint y: 296, endPoint x: 191, endPoint y: 291, distance: 100.8
click at [191, 422] on tr "1 37525 Bravo-32 Thanksgiving Turkey Dinner with Roasted Potatoes, Spaghetti Sq…" at bounding box center [344, 476] width 671 height 108
click at [256, 422] on td "[PERSON_NAME][EMAIL_ADDRESS][PERSON_NAME][DOMAIN_NAME]" at bounding box center [259, 476] width 62 height 108
drag, startPoint x: 291, startPoint y: 294, endPoint x: 44, endPoint y: 318, distance: 248.9
click at [228, 422] on td "freda.wong.account@gmail.com" at bounding box center [259, 476] width 62 height 108
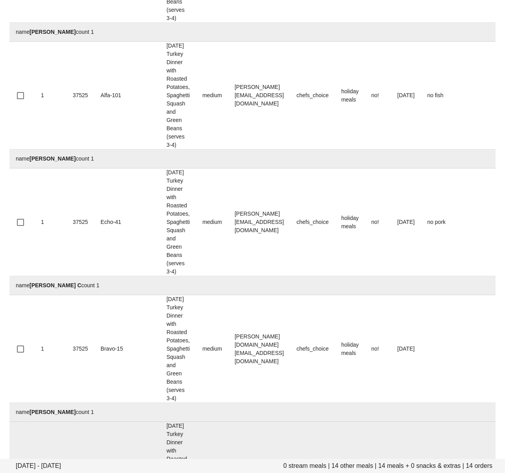
copy td "freda.wong.account@gmail.com"
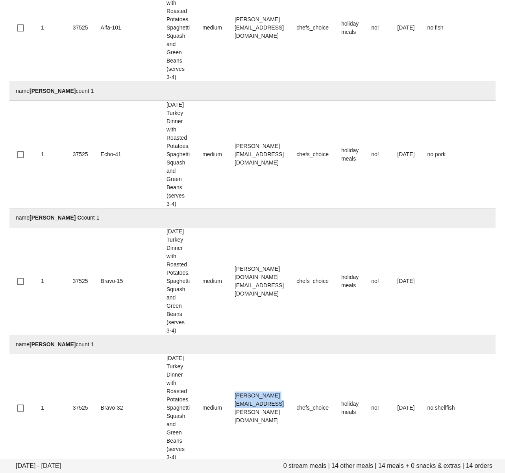
scroll to position [415, 0]
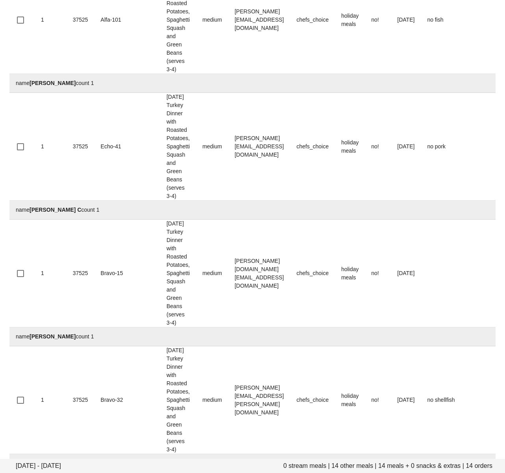
drag, startPoint x: 264, startPoint y: 311, endPoint x: 195, endPoint y: 315, distance: 69.7
copy tr "m marinmcgill@gmail.com"
drag, startPoint x: 220, startPoint y: 328, endPoint x: 251, endPoint y: 315, distance: 33.7
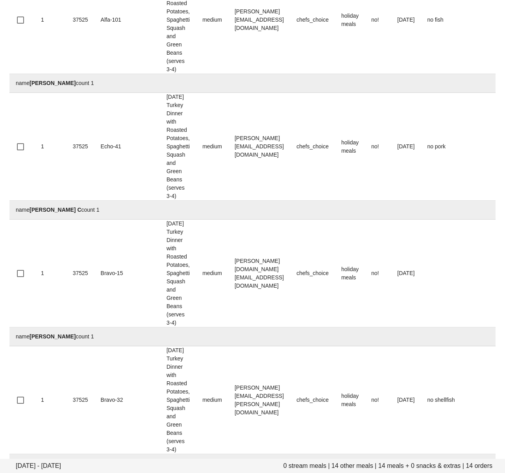
drag, startPoint x: 272, startPoint y: 311, endPoint x: 204, endPoint y: 313, distance: 68.5
copy td "marinmcgill@gmail.com"
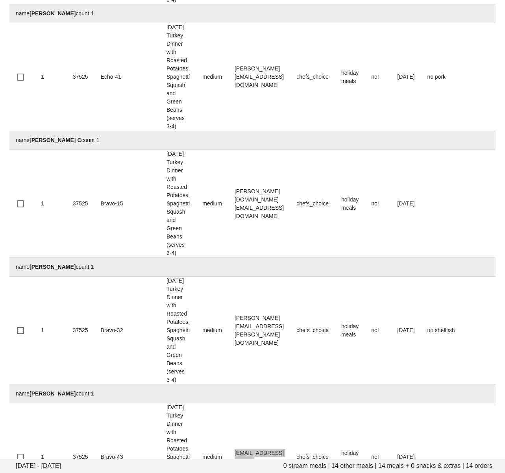
scroll to position [489, 0]
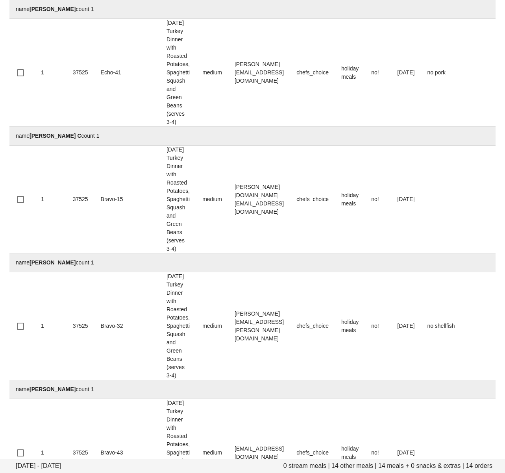
drag, startPoint x: 274, startPoint y: 333, endPoint x: 146, endPoint y: 352, distance: 129.6
copy td "fbanadarvish@yahoo.com"
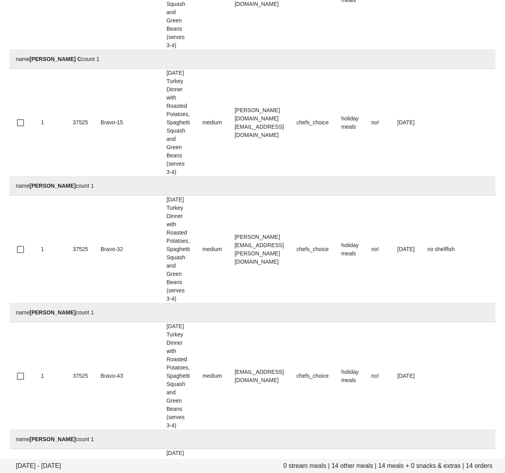
scroll to position [568, 0]
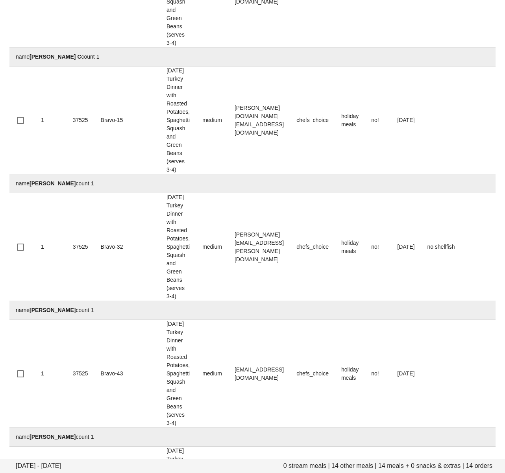
drag, startPoint x: 260, startPoint y: 355, endPoint x: 273, endPoint y: 346, distance: 15.6
drag, startPoint x: 275, startPoint y: 346, endPoint x: 205, endPoint y: 344, distance: 70.0
copy td "24sanya.arora@gmail.com"
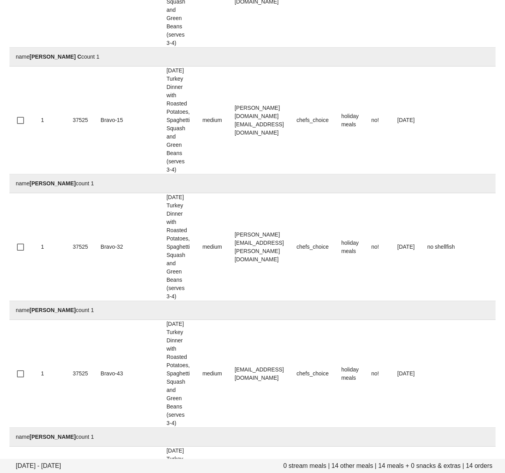
scroll to position [748, 0]
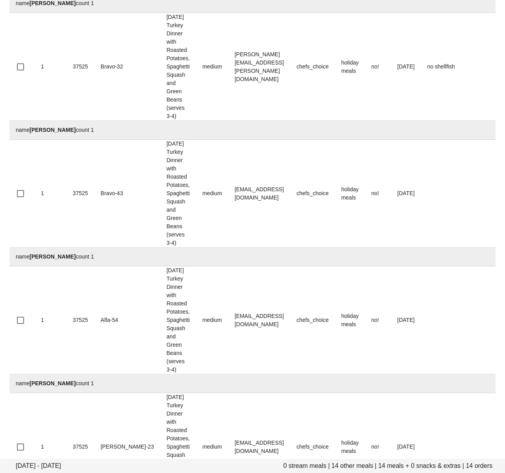
drag, startPoint x: 277, startPoint y: 260, endPoint x: 210, endPoint y: 262, distance: 67.7
copy td "shirleychu405@gmail.com"
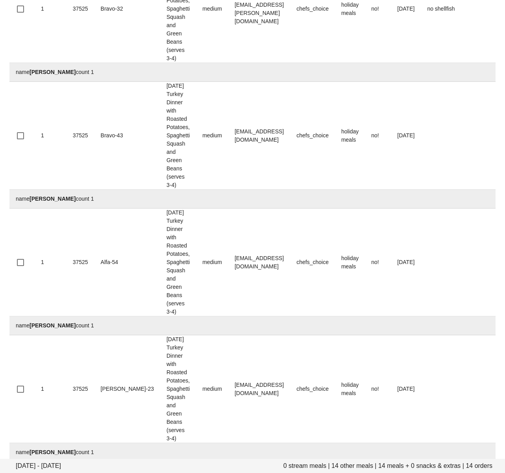
scroll to position [805, 0]
drag, startPoint x: 269, startPoint y: 296, endPoint x: 81, endPoint y: 328, distance: 190.3
copy td "verkerk8@hotmail.com"
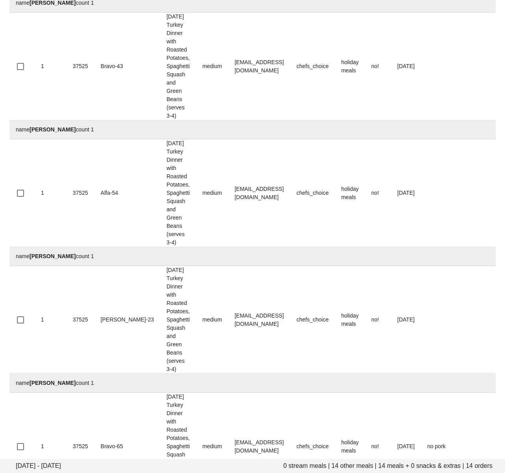
scroll to position [877, 0]
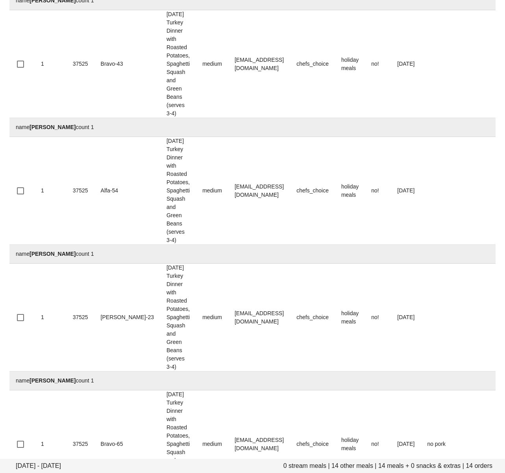
drag, startPoint x: 283, startPoint y: 321, endPoint x: 128, endPoint y: 324, distance: 155.0
copy td "spencer@charestreporting.ca"
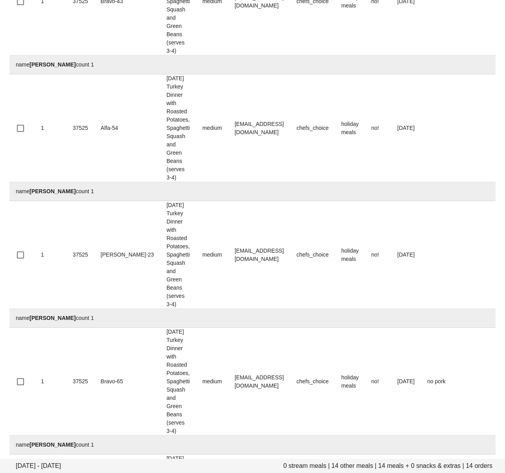
scroll to position [944, 0]
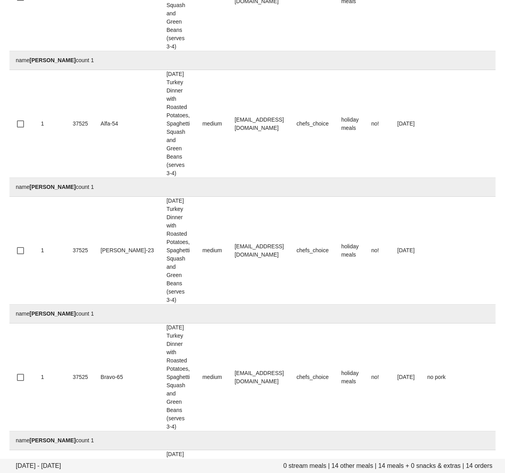
drag, startPoint x: 283, startPoint y: 345, endPoint x: 202, endPoint y: 343, distance: 81.0
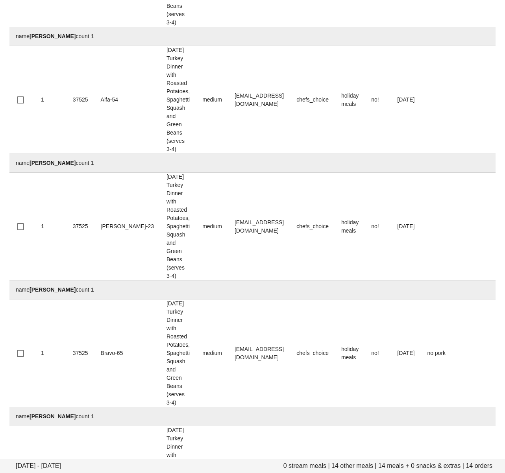
drag, startPoint x: 276, startPoint y: 416, endPoint x: 206, endPoint y: 415, distance: 69.6
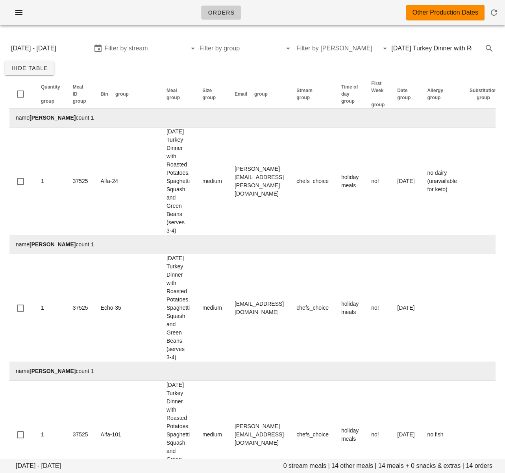
scroll to position [2, 0]
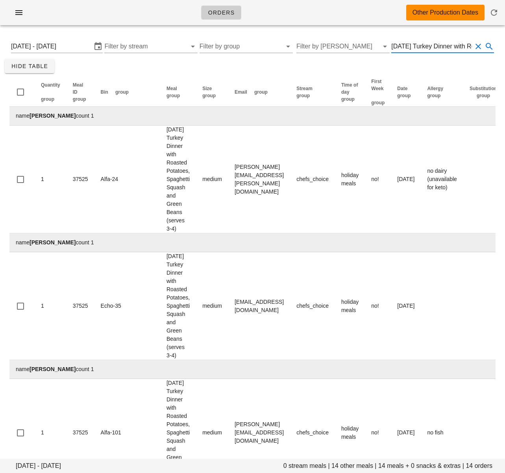
click at [451, 49] on input "Thanksgiving Turkey Dinner with Roasted Potatoes, Spaghetti Squash and Green Be…" at bounding box center [431, 46] width 81 height 13
drag, startPoint x: 459, startPoint y: 47, endPoint x: 474, endPoint y: 46, distance: 15.0
click at [475, 47] on div "Thanksgiving Turkey Dinner with Roasted Potatoes, Spaghetti Squash and Green Be…" at bounding box center [442, 46] width 103 height 13
click at [423, 46] on input "Thanksgiving Turkey Dinner with Roasted Potatoes, Spaghetti Squash and Green Be…" at bounding box center [431, 46] width 81 height 13
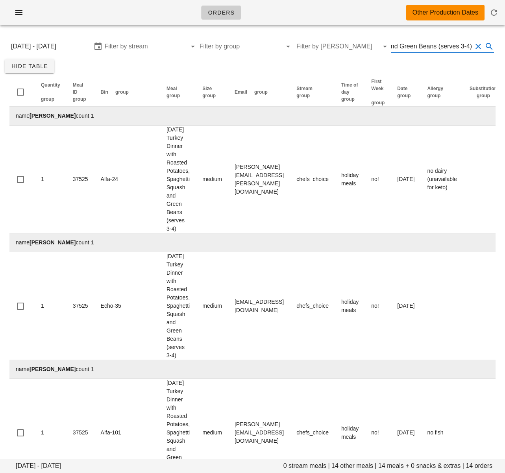
drag, startPoint x: 422, startPoint y: 46, endPoint x: 509, endPoint y: 46, distance: 87.7
type input "Thanksgiving Turkey Dinner"
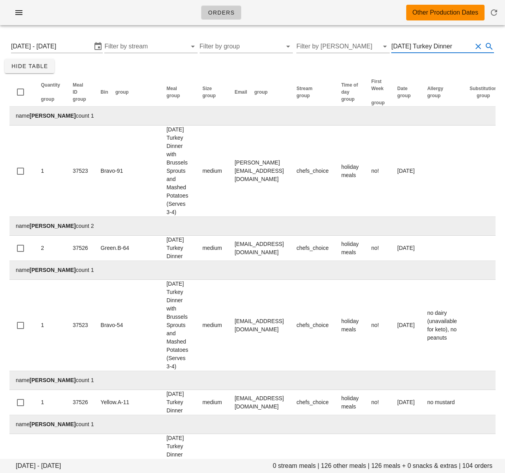
click at [457, 48] on input "Thanksgiving Turkey Dinner" at bounding box center [431, 46] width 81 height 13
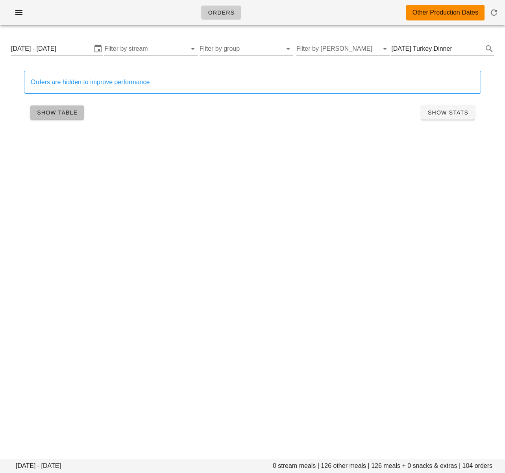
click at [62, 109] on span "Show Table" at bounding box center [57, 112] width 41 height 6
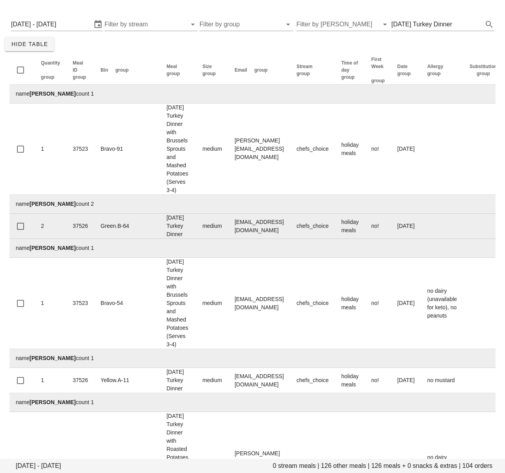
scroll to position [25, 0]
drag, startPoint x: 227, startPoint y: 200, endPoint x: 282, endPoint y: 199, distance: 54.7
click at [282, 213] on td "amandasisko@gmail.com" at bounding box center [259, 225] width 62 height 25
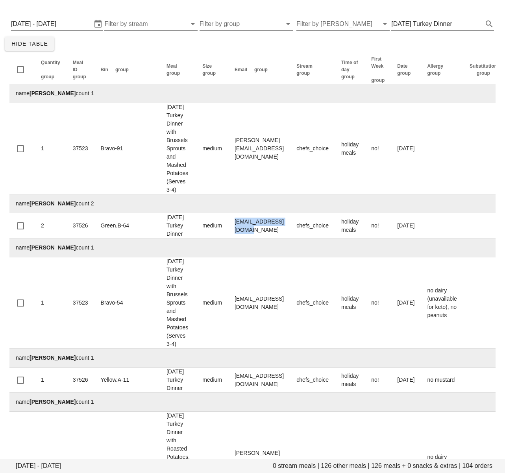
copy td "amandasisko@gmail.com"
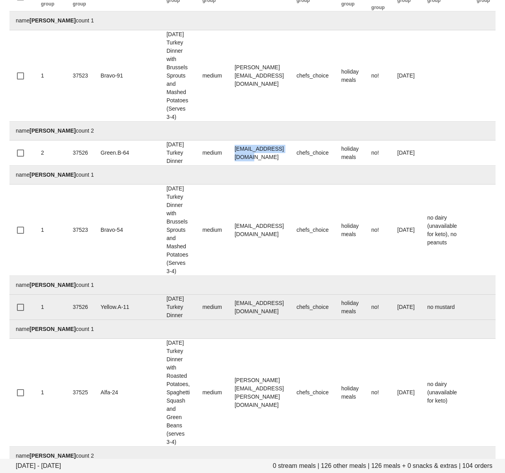
scroll to position [98, 0]
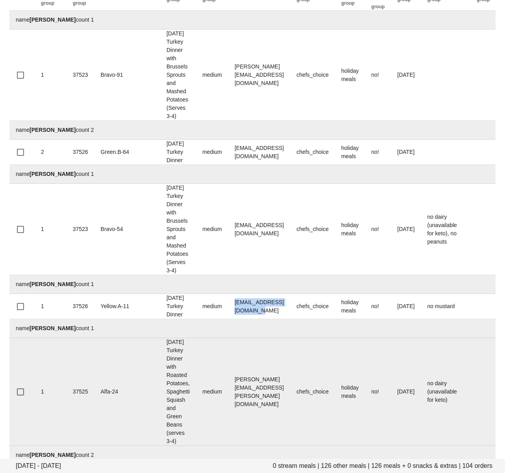
drag, startPoint x: 209, startPoint y: 256, endPoint x: 64, endPoint y: 317, distance: 157.8
click at [282, 294] on td "amyfullerton23@gmail.com" at bounding box center [259, 306] width 62 height 25
copy td "amyfullerton23@gmail.com"
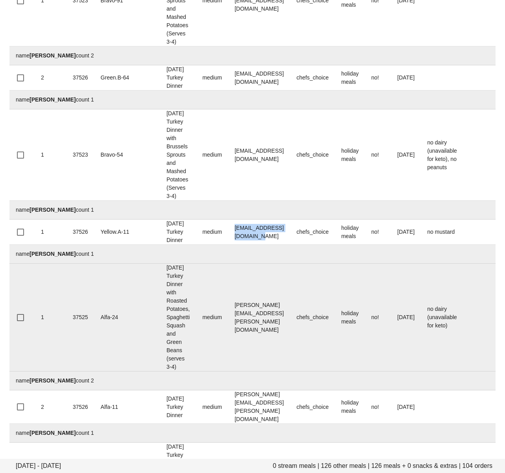
scroll to position [227, 0]
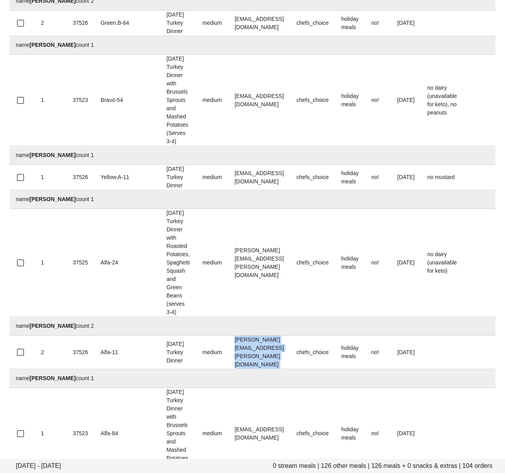
drag, startPoint x: 210, startPoint y: 265, endPoint x: 32, endPoint y: 287, distance: 180.0
click at [300, 335] on tr "2 37526 Alfa-11 Thanksgiving Turkey Dinner medium andrea.garcia.rdz@gmail.com c…" at bounding box center [346, 351] width 675 height 33
copy td "andrea.garcia.rdz@gmail.com"
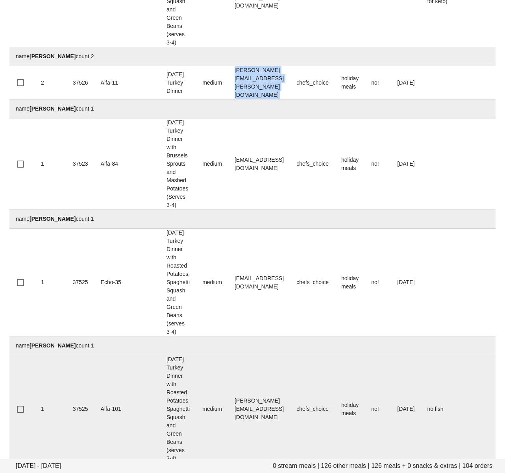
scroll to position [505, 0]
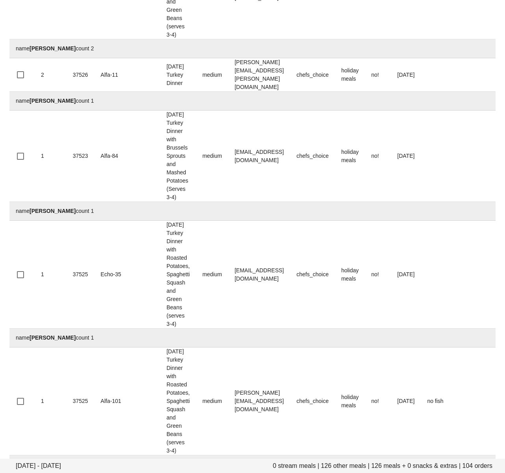
drag, startPoint x: 212, startPoint y: 304, endPoint x: 279, endPoint y: 306, distance: 66.9
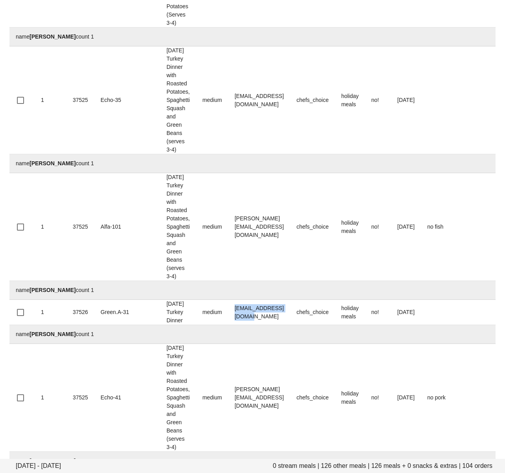
scroll to position [679, 0]
drag, startPoint x: 214, startPoint y: 269, endPoint x: 298, endPoint y: 269, distance: 83.4
copy td "darthconnor@shaw.ca"
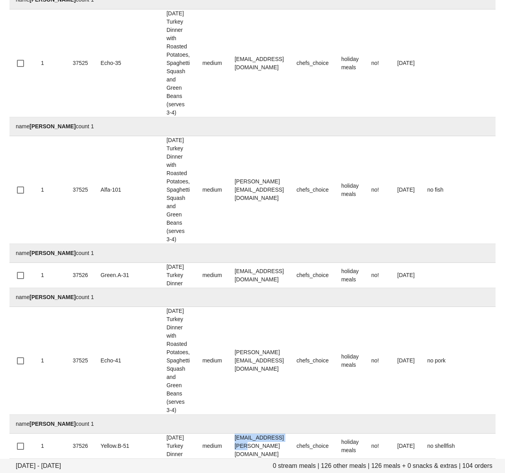
scroll to position [720, 0]
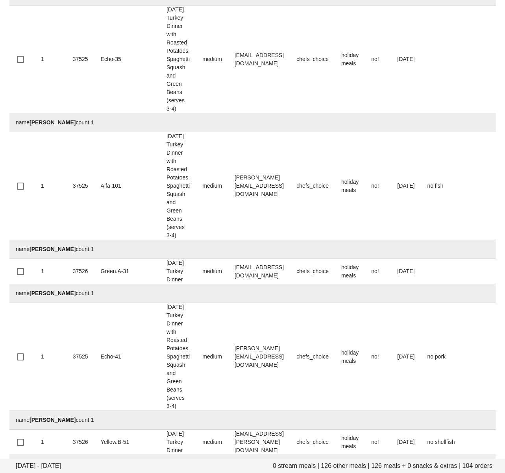
drag, startPoint x: 215, startPoint y: 270, endPoint x: 278, endPoint y: 272, distance: 63.3
copy td "b.ostlund@shaw.ca"
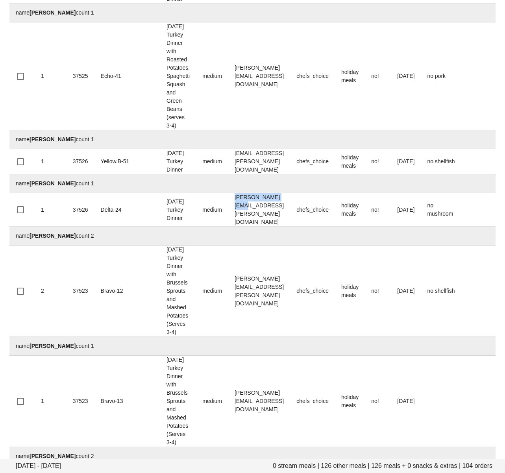
scroll to position [1001, 0]
drag, startPoint x: 212, startPoint y: 271, endPoint x: 280, endPoint y: 271, distance: 68.4
copy td "cwysullivan@gmail.com"
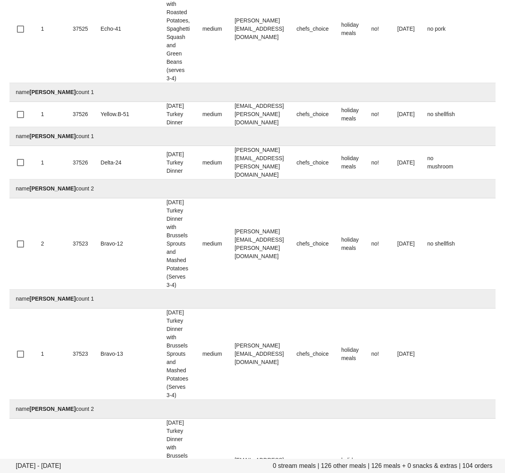
scroll to position [1053, 0]
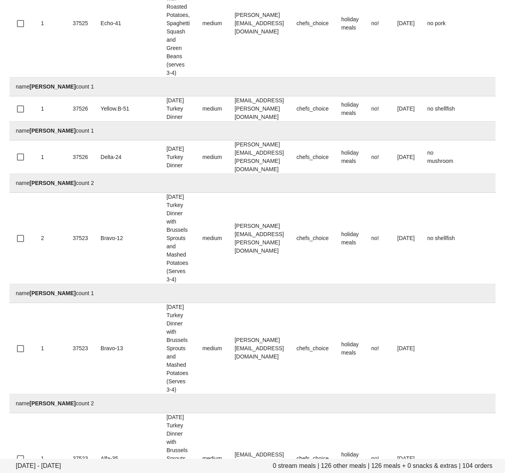
drag, startPoint x: 212, startPoint y: 261, endPoint x: 215, endPoint y: 281, distance: 20.2
copy td "megas@shaw.ca"
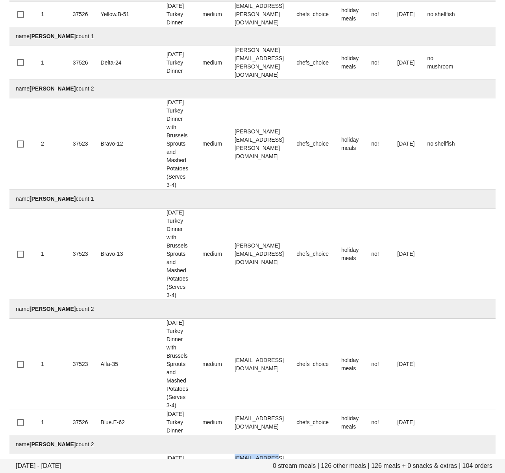
scroll to position [1201, 0]
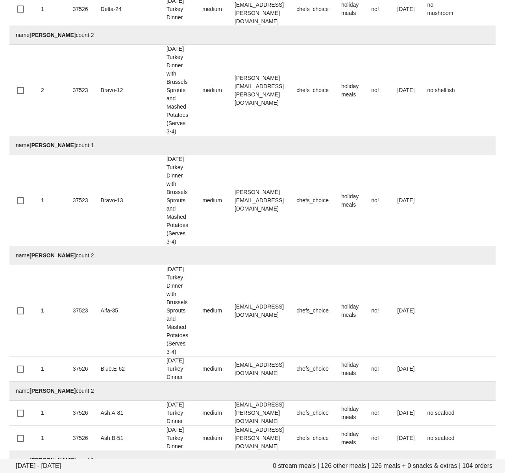
drag, startPoint x: 210, startPoint y: 271, endPoint x: 270, endPoint y: 290, distance: 63.2
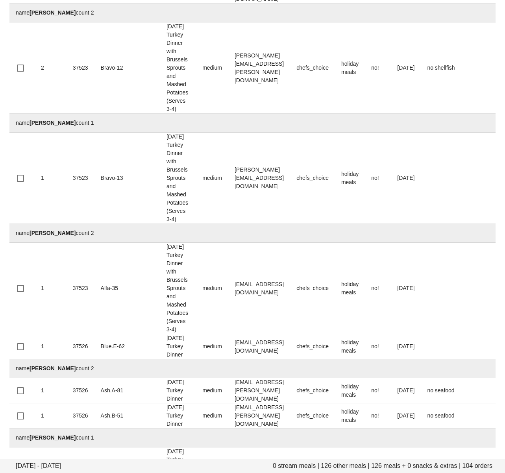
drag, startPoint x: 210, startPoint y: 291, endPoint x: 56, endPoint y: 334, distance: 159.9
copy td "[EMAIL_ADDRESS][DOMAIN_NAME]"
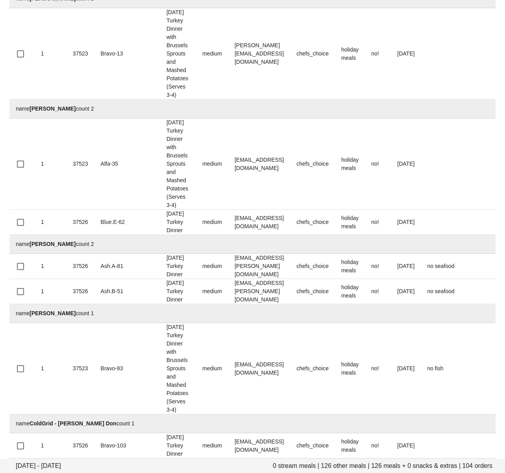
scroll to position [1356, 0]
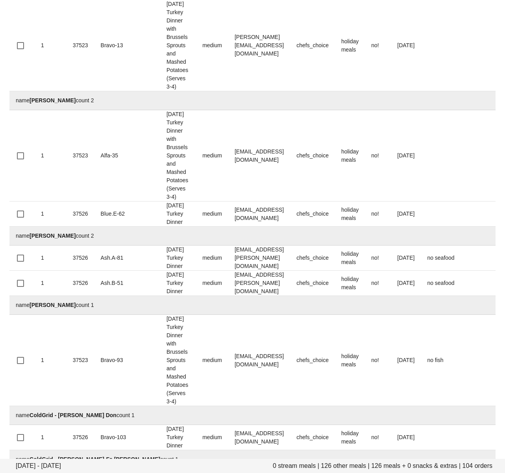
drag, startPoint x: 213, startPoint y: 298, endPoint x: 8, endPoint y: 340, distance: 209.2
copy td "Courtney.Steen@gmail.com"
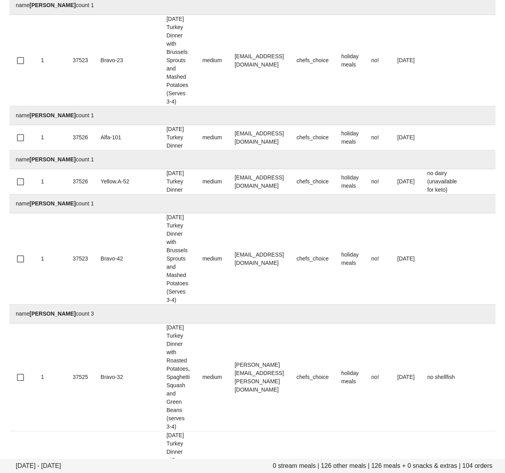
scroll to position [2077, 0]
drag, startPoint x: 213, startPoint y: 281, endPoint x: 35, endPoint y: 332, distance: 184.8
copy td "poster.artist@gmail.com"
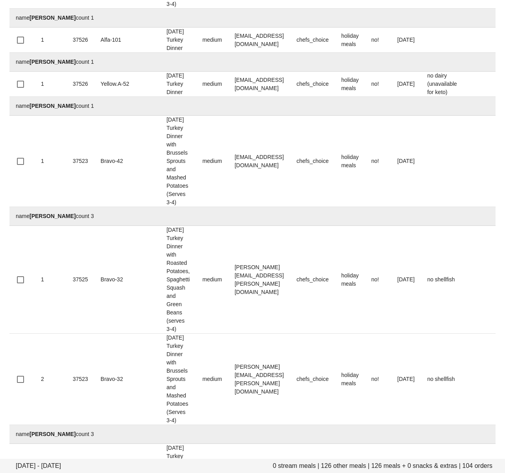
scroll to position [2186, 0]
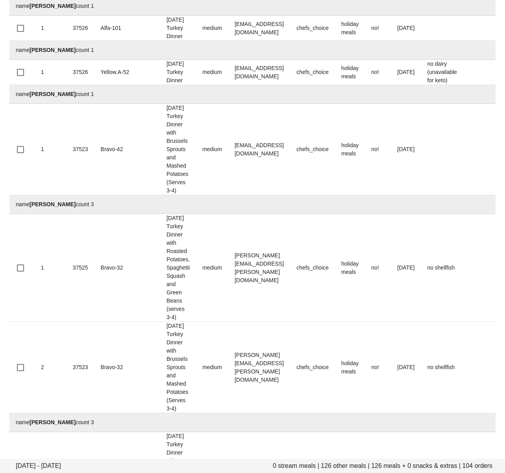
drag, startPoint x: 210, startPoint y: 284, endPoint x: 28, endPoint y: 311, distance: 183.7
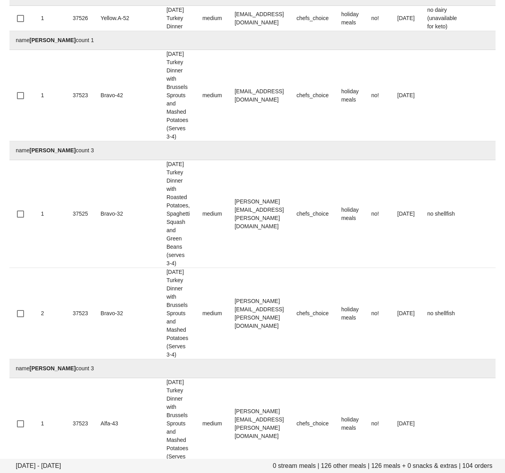
scroll to position [2247, 0]
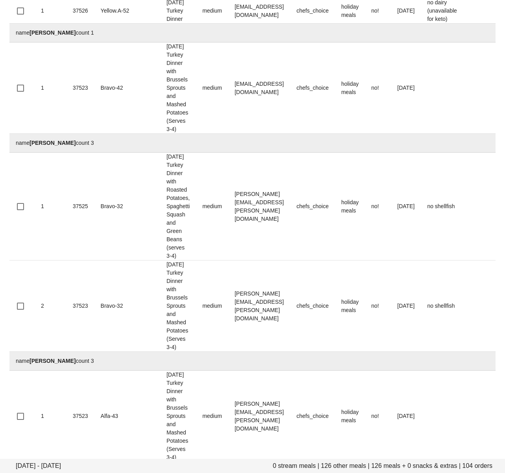
drag, startPoint x: 245, startPoint y: 265, endPoint x: 308, endPoint y: 268, distance: 62.6
drag, startPoint x: 291, startPoint y: 268, endPoint x: 205, endPoint y: 270, distance: 86.2
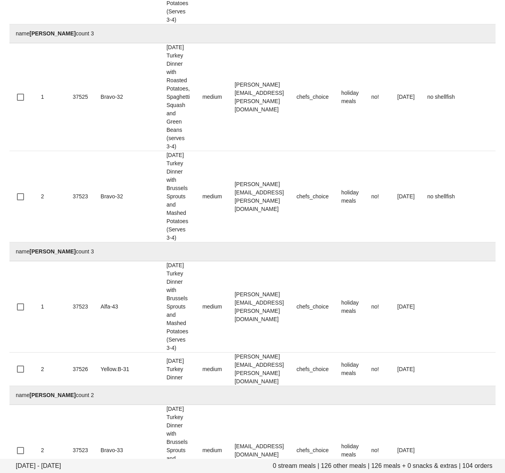
scroll to position [2360, 0]
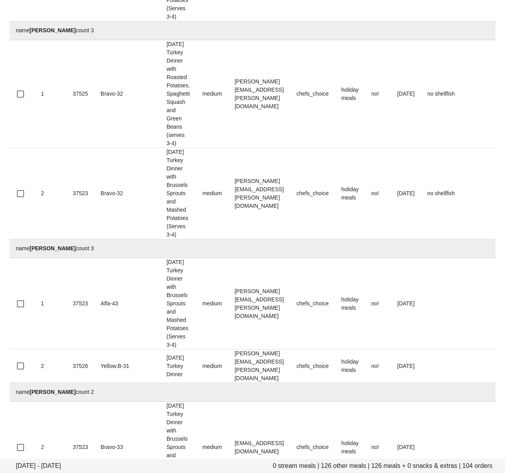
drag, startPoint x: 211, startPoint y: 284, endPoint x: 279, endPoint y: 286, distance: 68.1
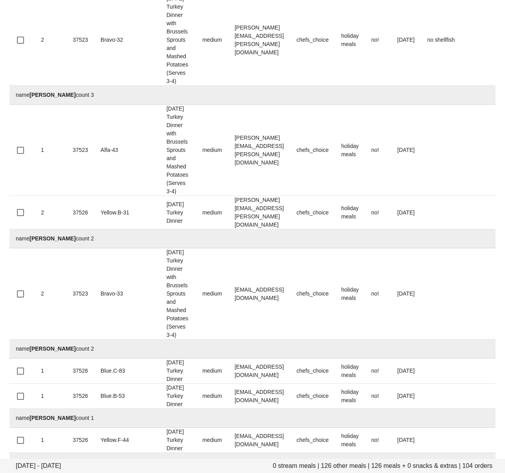
scroll to position [2521, 0]
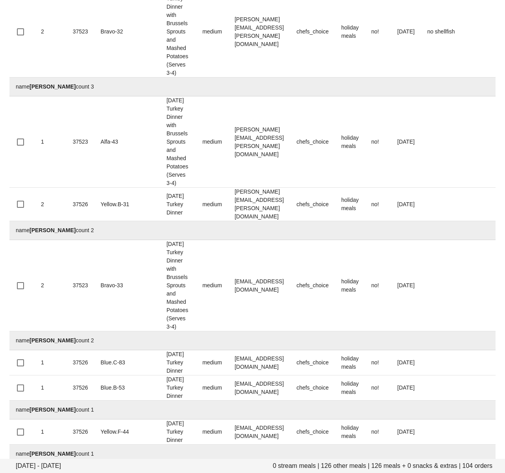
drag, startPoint x: 279, startPoint y: 277, endPoint x: 103, endPoint y: 322, distance: 182.3
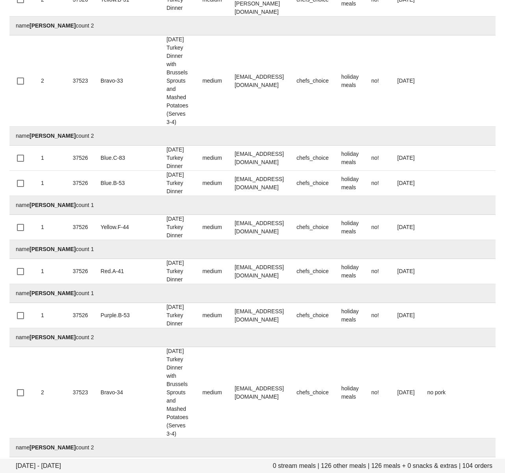
scroll to position [2731, 0]
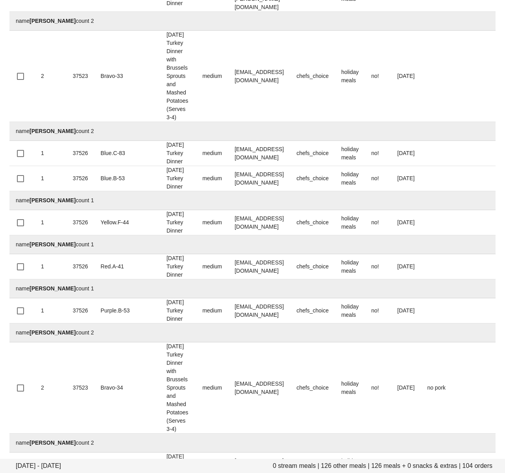
drag, startPoint x: 271, startPoint y: 280, endPoint x: 211, endPoint y: 278, distance: 60.6
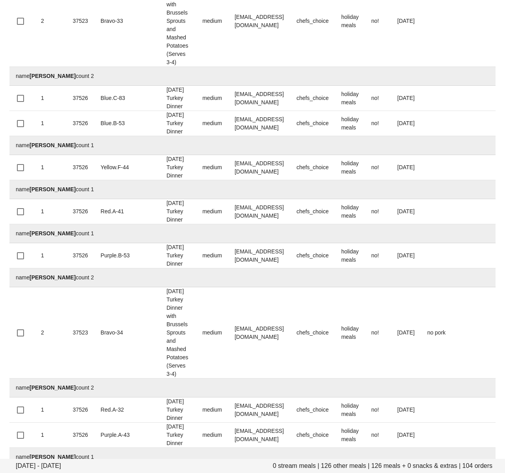
scroll to position [2794, 0]
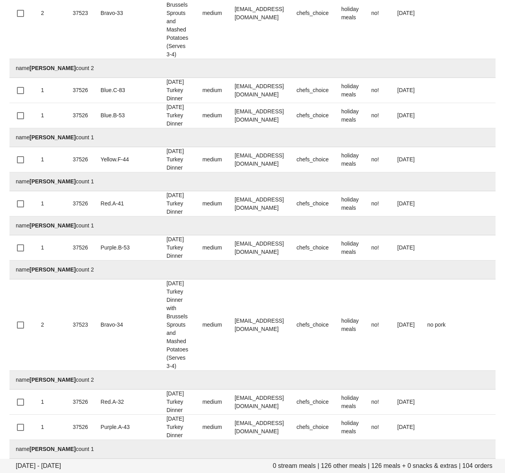
drag, startPoint x: 276, startPoint y: 263, endPoint x: 210, endPoint y: 261, distance: 66.1
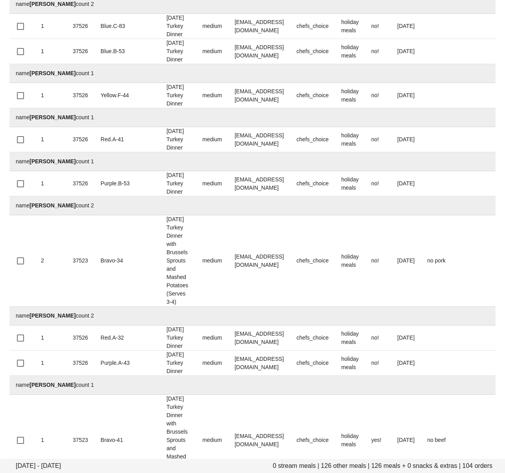
drag, startPoint x: 240, startPoint y: 240, endPoint x: 210, endPoint y: 239, distance: 29.9
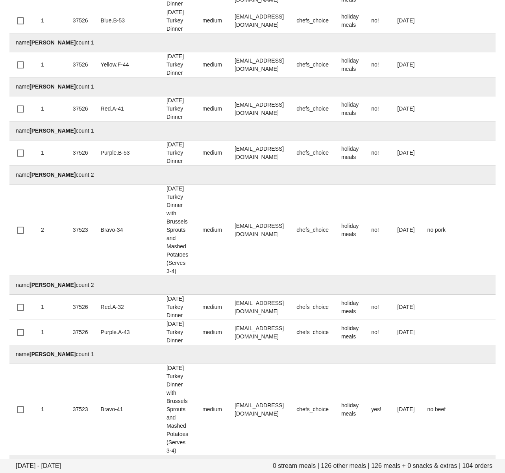
drag, startPoint x: 285, startPoint y: 257, endPoint x: 144, endPoint y: 301, distance: 147.3
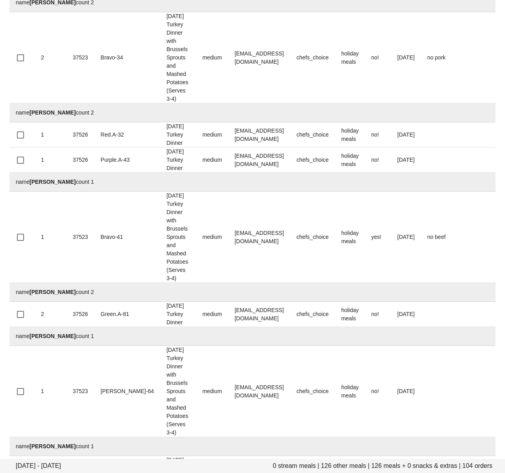
scroll to position [3068, 0]
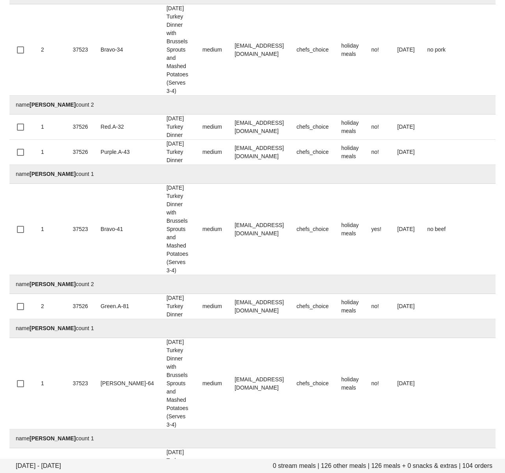
drag, startPoint x: 281, startPoint y: 163, endPoint x: 181, endPoint y: 202, distance: 107.6
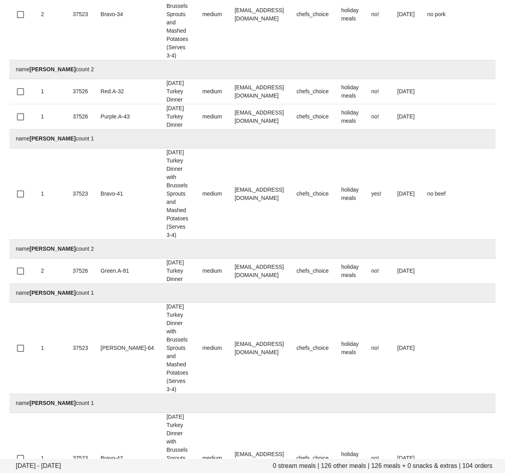
scroll to position [3110, 0]
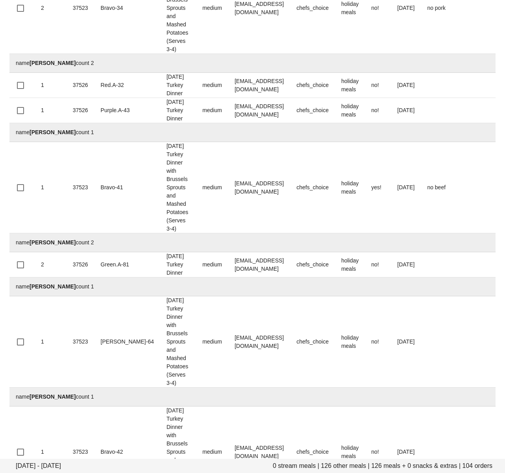
drag, startPoint x: 281, startPoint y: 259, endPoint x: 67, endPoint y: 288, distance: 215.9
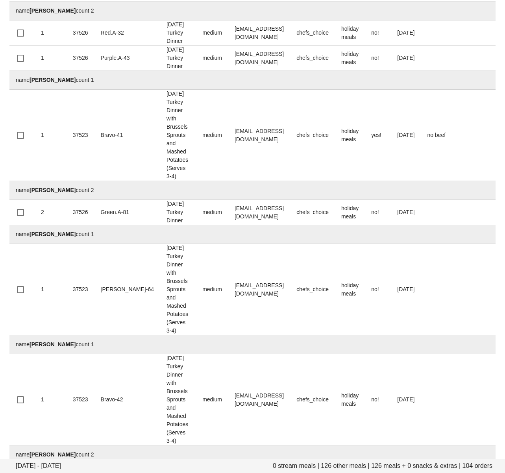
scroll to position [3170, 0]
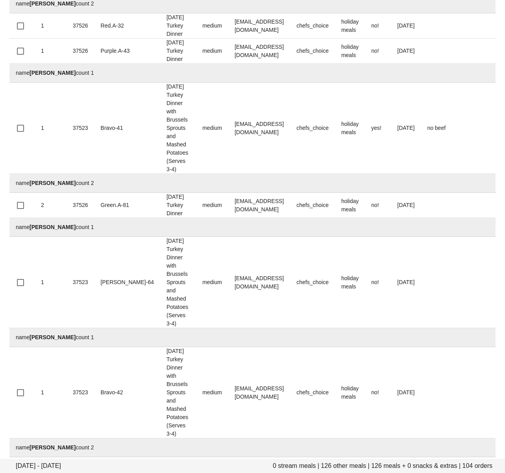
drag, startPoint x: 274, startPoint y: 246, endPoint x: 149, endPoint y: 276, distance: 127.8
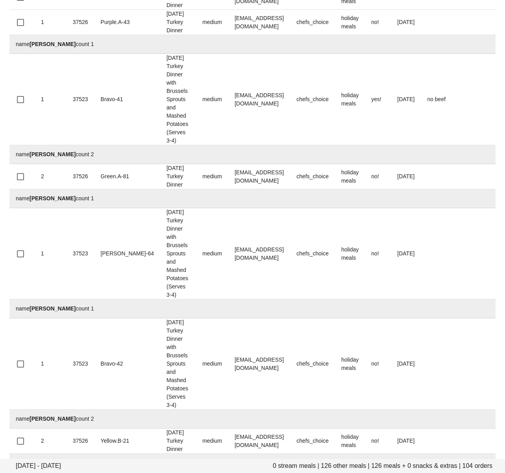
scroll to position [3200, 0]
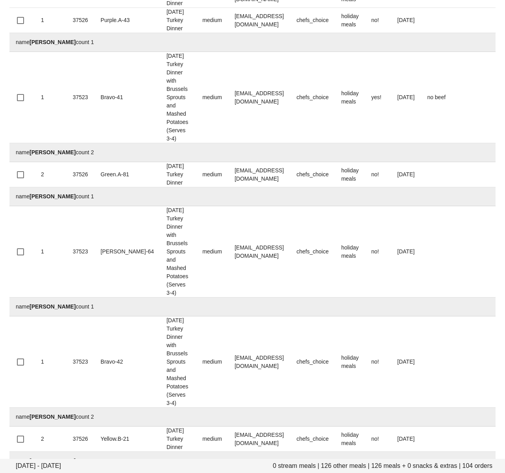
drag, startPoint x: 289, startPoint y: 258, endPoint x: 187, endPoint y: 260, distance: 102.3
drag, startPoint x: 267, startPoint y: 260, endPoint x: 283, endPoint y: 258, distance: 15.9
drag, startPoint x: 287, startPoint y: 257, endPoint x: 213, endPoint y: 257, distance: 74.7
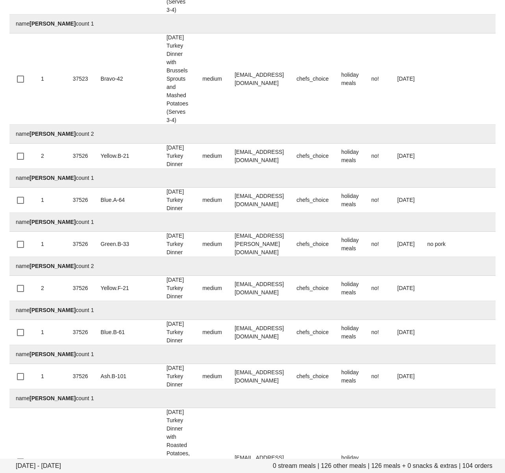
scroll to position [3487, 0]
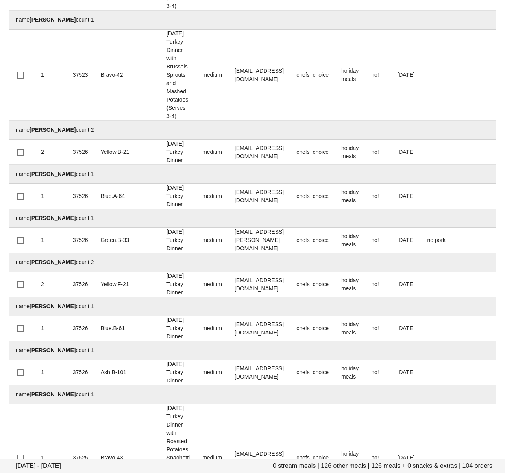
drag, startPoint x: 285, startPoint y: 257, endPoint x: 193, endPoint y: 266, distance: 92.0
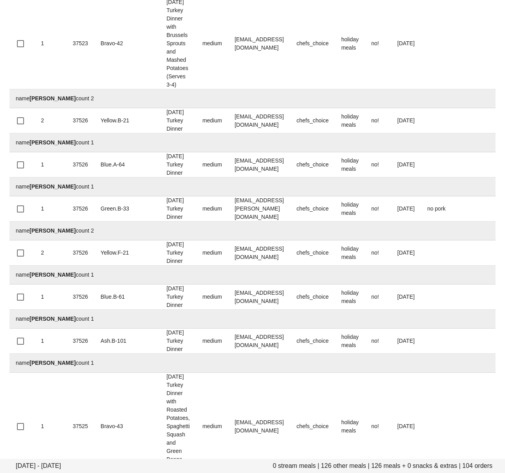
scroll to position [3522, 0]
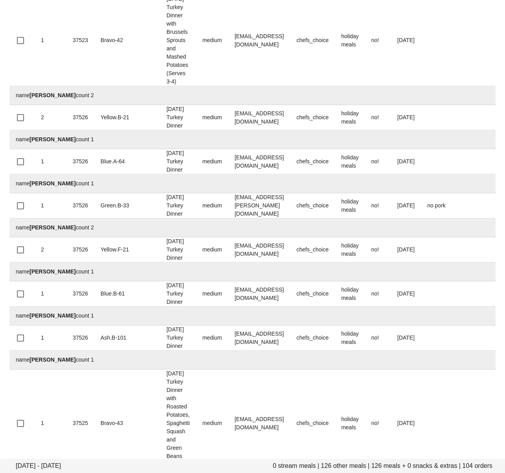
drag, startPoint x: 274, startPoint y: 262, endPoint x: 89, endPoint y: 317, distance: 192.8
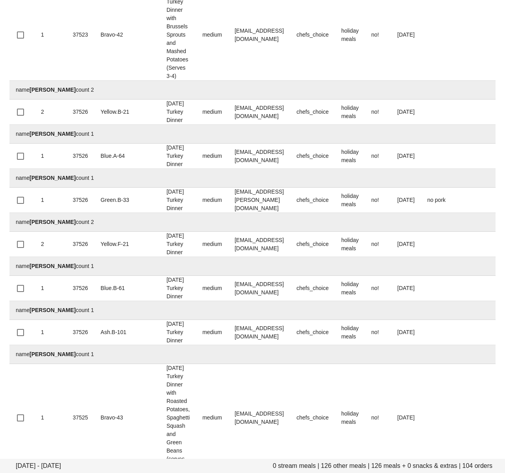
scroll to position [3529, 0]
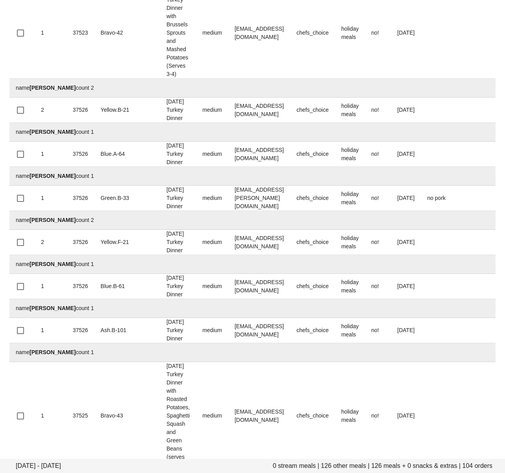
drag, startPoint x: 249, startPoint y: 324, endPoint x: 214, endPoint y: 324, distance: 35.8
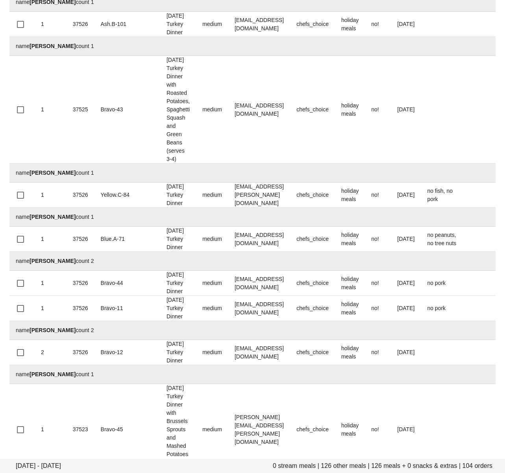
scroll to position [3848, 0]
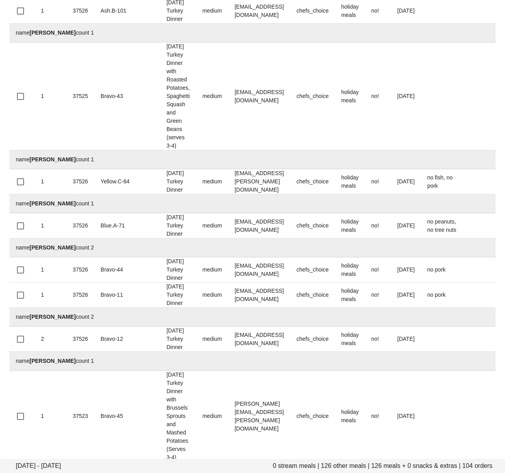
drag, startPoint x: 276, startPoint y: 313, endPoint x: 208, endPoint y: 313, distance: 67.3
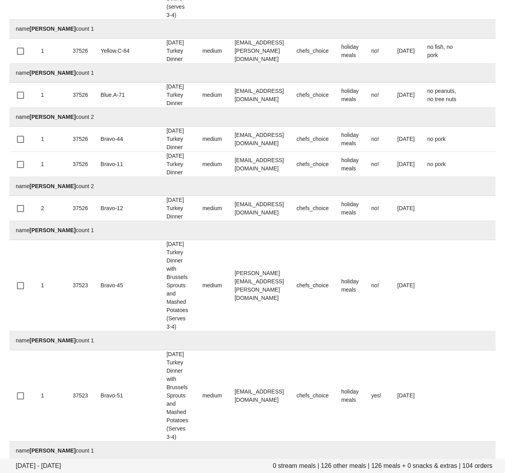
scroll to position [3981, 0]
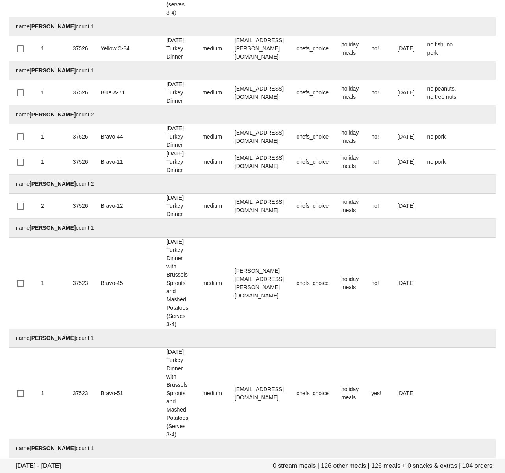
drag, startPoint x: 289, startPoint y: 271, endPoint x: 213, endPoint y: 268, distance: 75.6
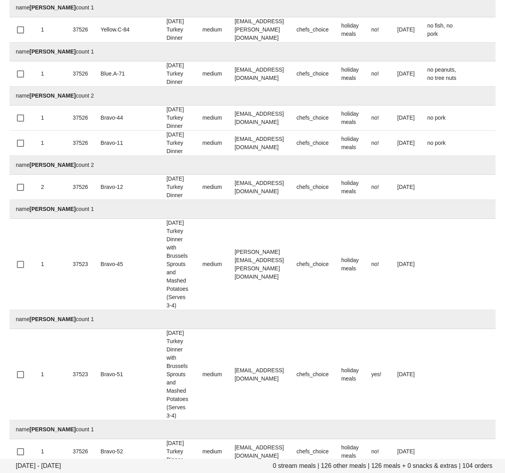
scroll to position [4003, 0]
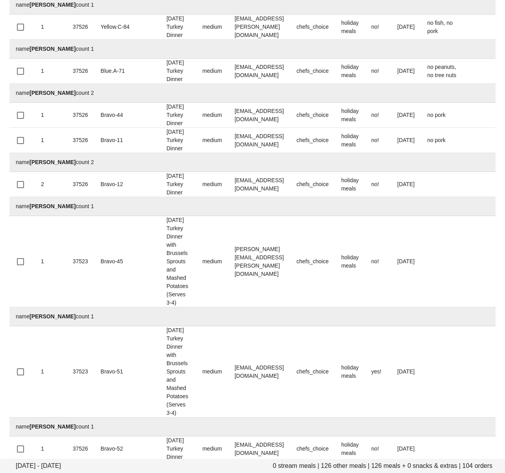
drag, startPoint x: 282, startPoint y: 294, endPoint x: 212, endPoint y: 293, distance: 70.0
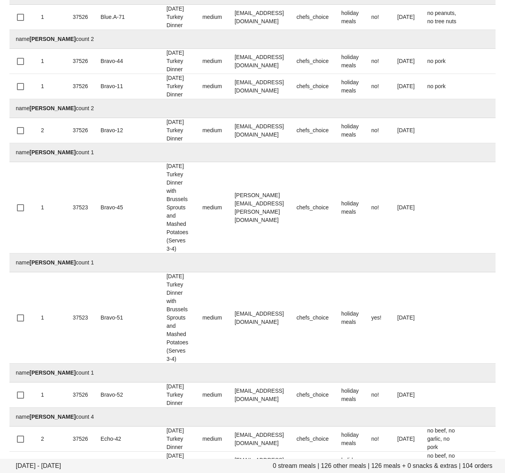
scroll to position [4128, 0]
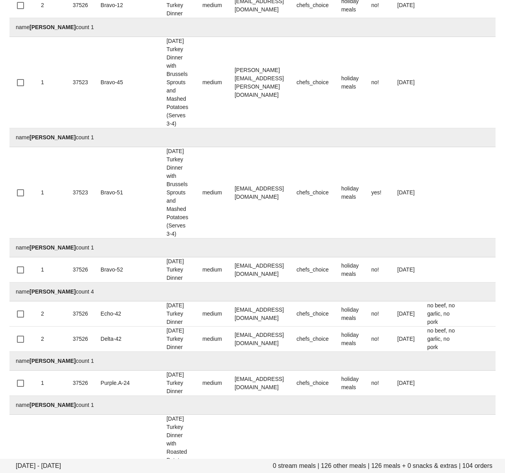
scroll to position [4185, 0]
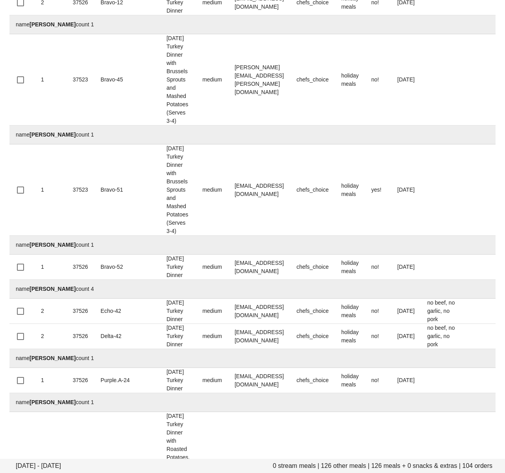
drag, startPoint x: 281, startPoint y: 290, endPoint x: 212, endPoint y: 287, distance: 68.9
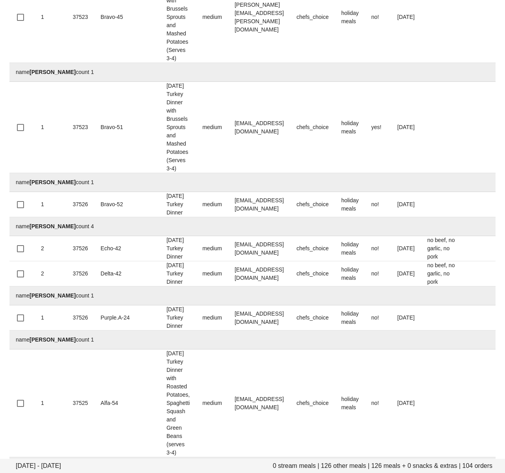
drag, startPoint x: 278, startPoint y: 289, endPoint x: 90, endPoint y: 344, distance: 195.7
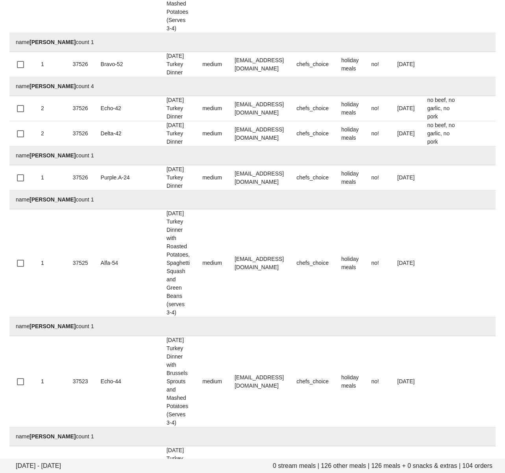
scroll to position [4391, 0]
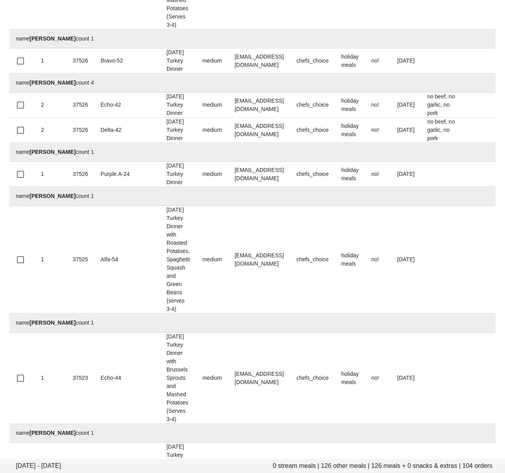
drag, startPoint x: 282, startPoint y: 277, endPoint x: 267, endPoint y: 295, distance: 23.5
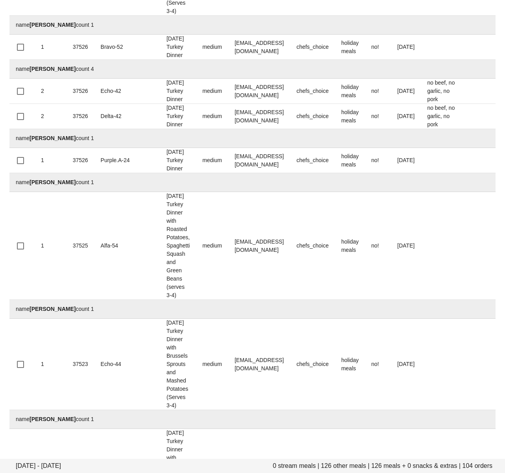
drag, startPoint x: 294, startPoint y: 304, endPoint x: 211, endPoint y: 303, distance: 83.0
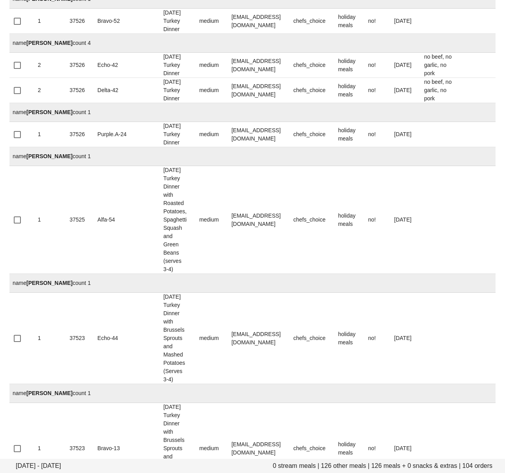
scroll to position [4437, 0]
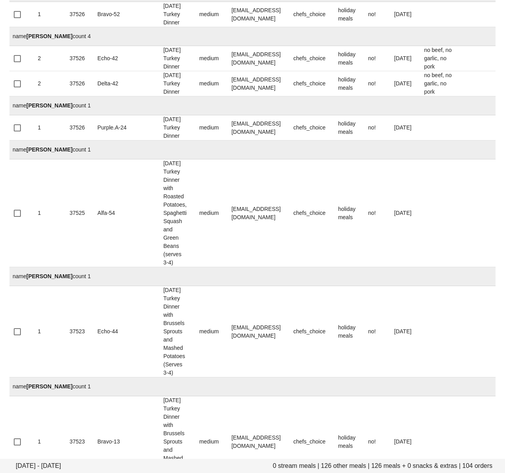
drag, startPoint x: 273, startPoint y: 317, endPoint x: 30, endPoint y: 338, distance: 244.4
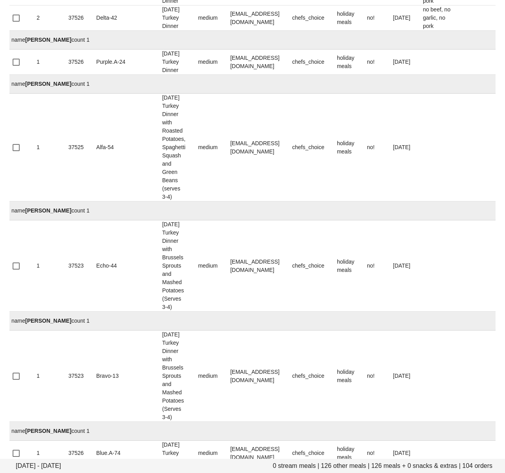
scroll to position [4511, 0]
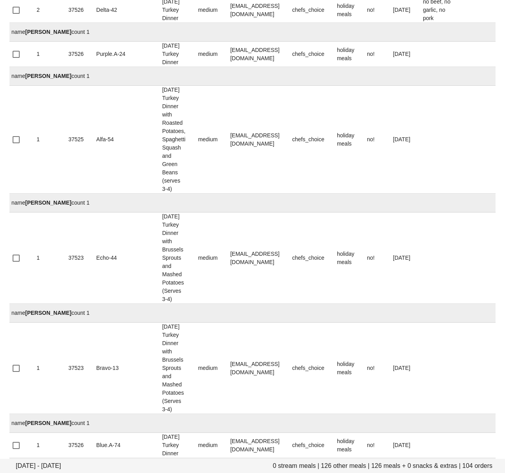
drag, startPoint x: 278, startPoint y: 289, endPoint x: 125, endPoint y: 320, distance: 155.3
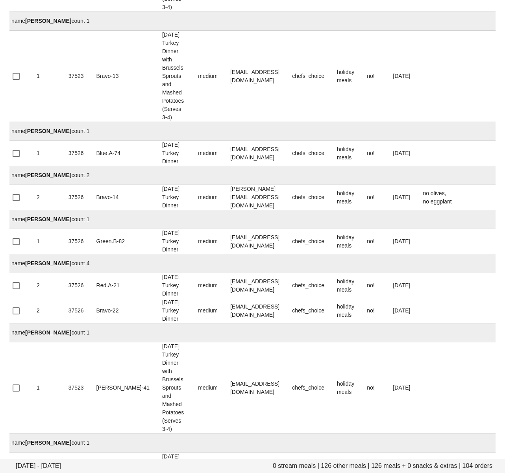
scroll to position [4808, 0]
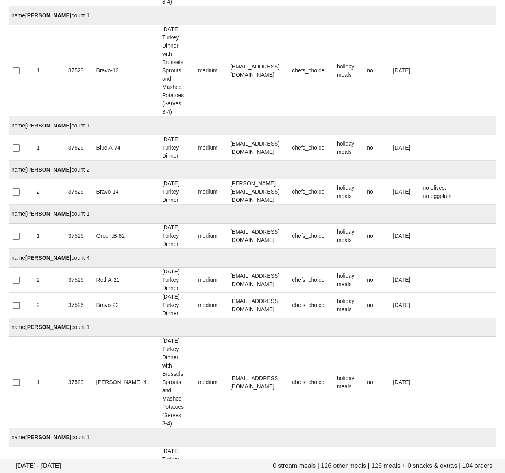
drag, startPoint x: 240, startPoint y: 326, endPoint x: 207, endPoint y: 325, distance: 32.3
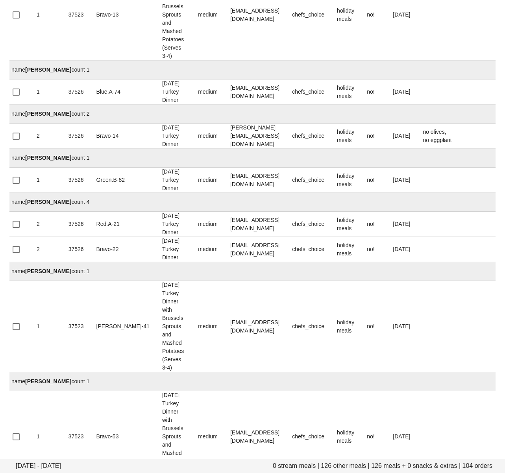
scroll to position [4871, 0]
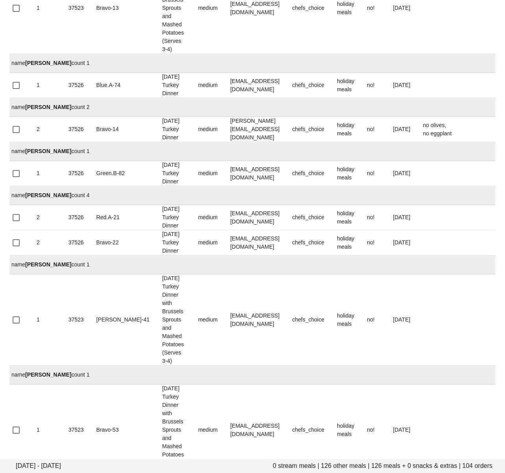
drag, startPoint x: 261, startPoint y: 318, endPoint x: 265, endPoint y: 309, distance: 9.7
drag, startPoint x: 265, startPoint y: 306, endPoint x: 208, endPoint y: 305, distance: 57.0
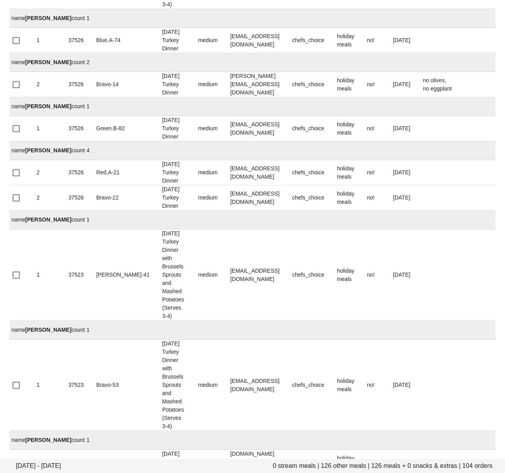
scroll to position [4930, 0]
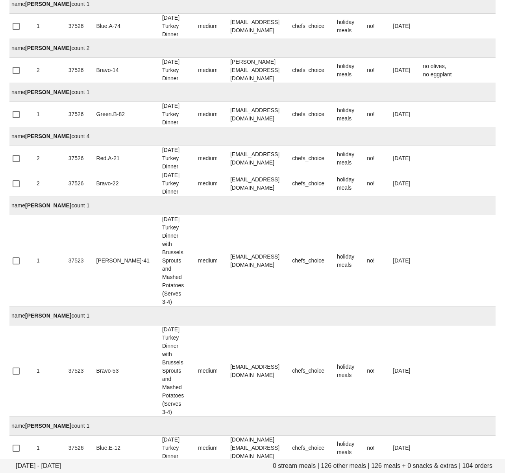
drag, startPoint x: 265, startPoint y: 313, endPoint x: 42, endPoint y: 359, distance: 227.6
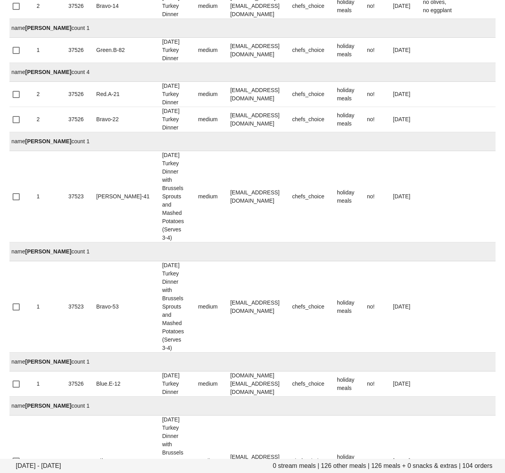
drag, startPoint x: 271, startPoint y: 295, endPoint x: 208, endPoint y: 295, distance: 62.1
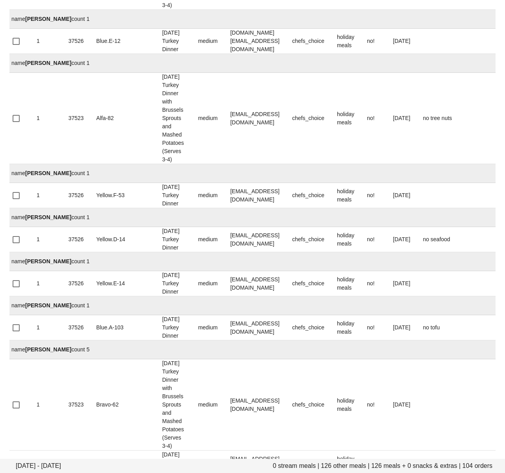
scroll to position [0, 7]
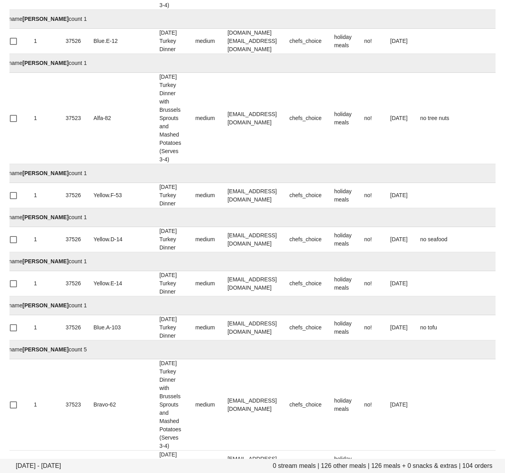
drag, startPoint x: 272, startPoint y: 278, endPoint x: 54, endPoint y: 331, distance: 224.3
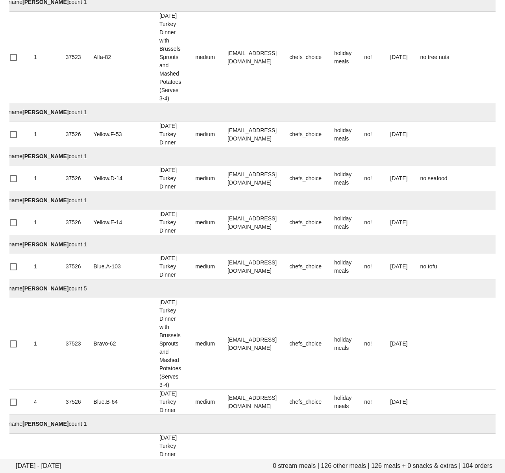
scroll to position [5399, 0]
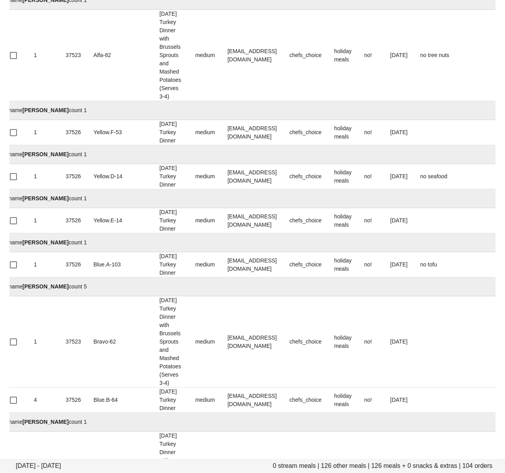
drag, startPoint x: 258, startPoint y: 258, endPoint x: 4, endPoint y: 330, distance: 263.6
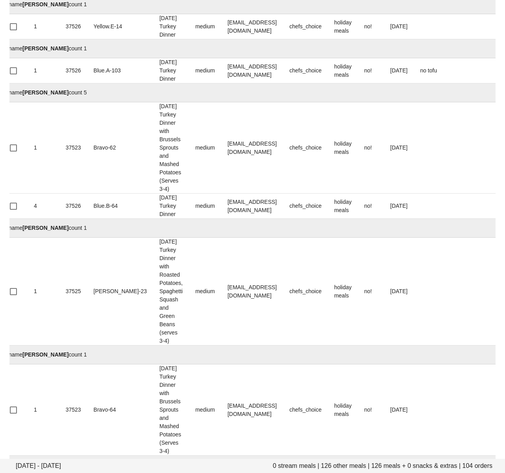
scroll to position [5599, 0]
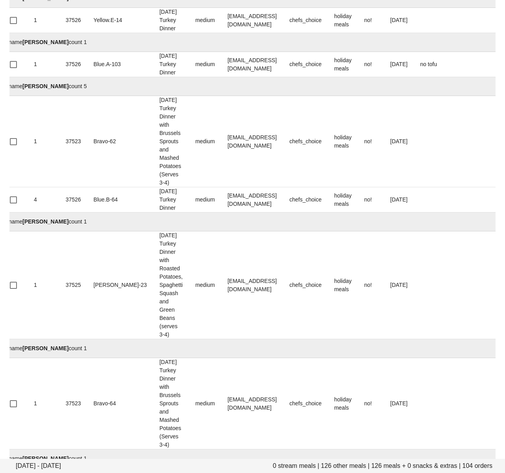
drag, startPoint x: 264, startPoint y: 280, endPoint x: 11, endPoint y: 337, distance: 259.3
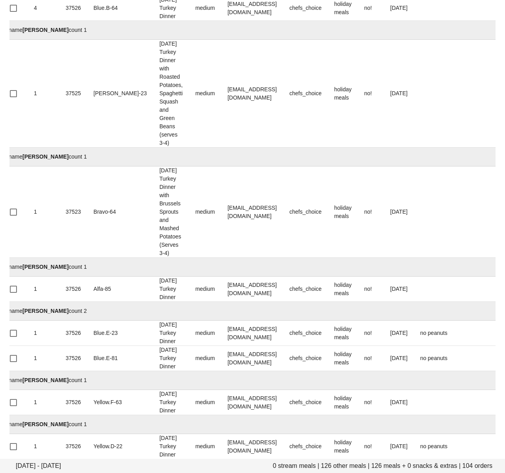
scroll to position [5791, 0]
drag, startPoint x: 265, startPoint y: 288, endPoint x: 205, endPoint y: 284, distance: 60.7
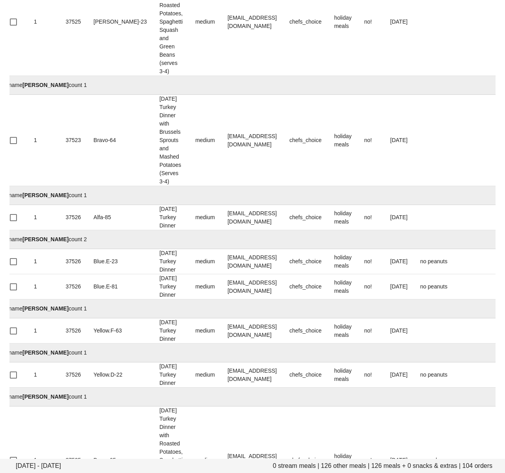
drag, startPoint x: 289, startPoint y: 260, endPoint x: 205, endPoint y: 261, distance: 84.2
drag, startPoint x: 182, startPoint y: 351, endPoint x: 201, endPoint y: 349, distance: 19.0
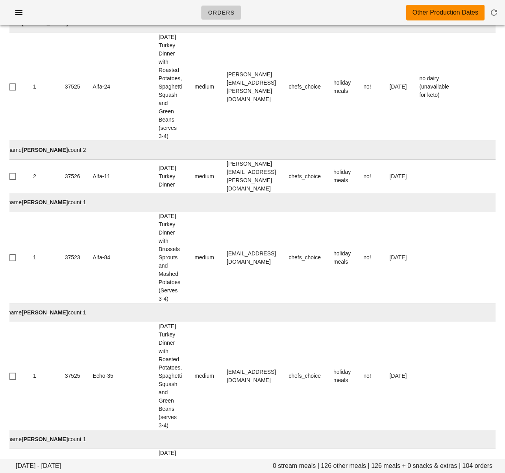
scroll to position [0, 0]
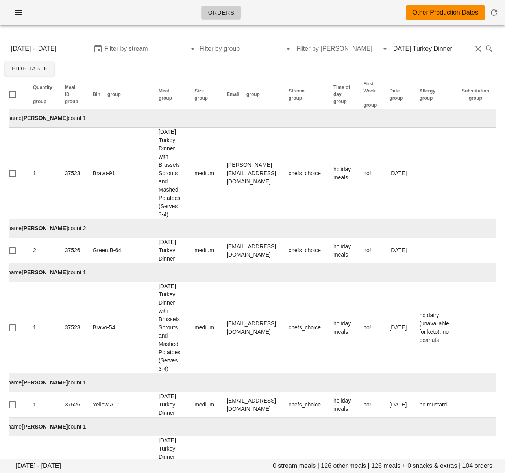
click at [439, 51] on input "Thanksgiving Turkey Dinner" at bounding box center [431, 48] width 81 height 13
drag, startPoint x: 437, startPoint y: 50, endPoint x: 498, endPoint y: 48, distance: 60.6
click at [496, 48] on div "Monday October 13 - Saturday October 18 Filter by stream Filter by group Filter…" at bounding box center [252, 48] width 495 height 25
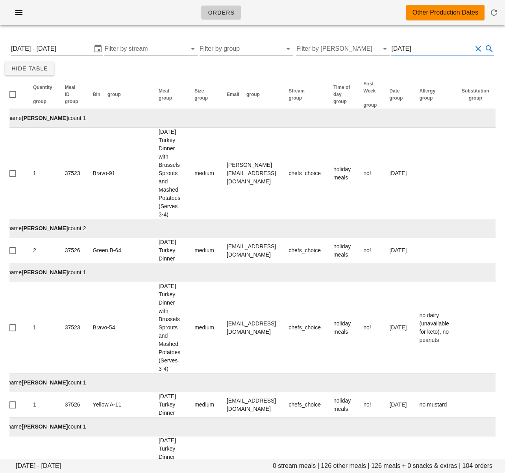
type input "Thanksgiving"
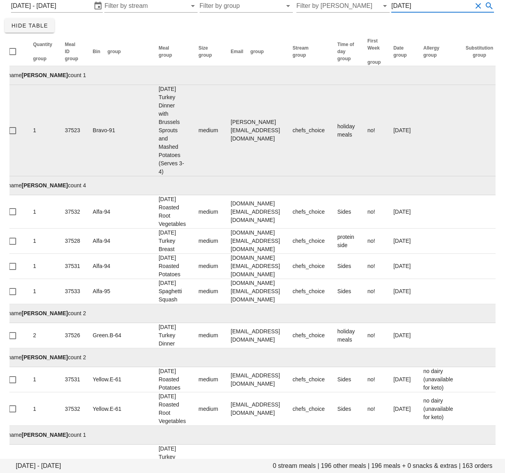
scroll to position [44, 0]
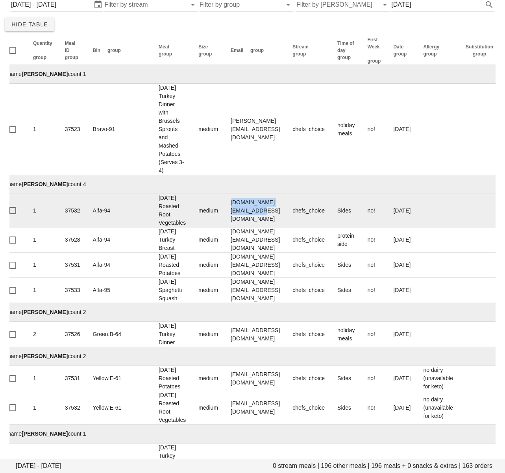
drag, startPoint x: 203, startPoint y: 187, endPoint x: 276, endPoint y: 186, distance: 73.9
click at [276, 194] on td "[DOMAIN_NAME][EMAIL_ADDRESS][DOMAIN_NAME]" at bounding box center [255, 210] width 62 height 33
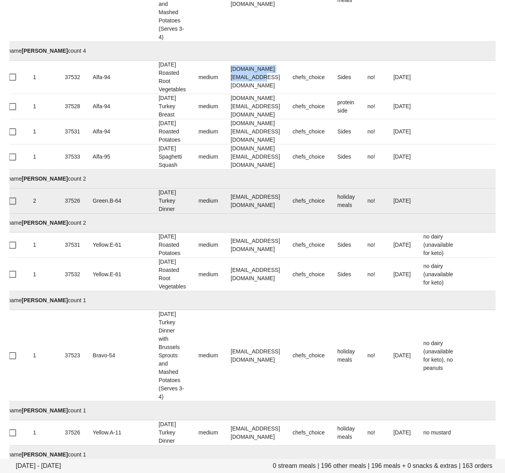
scroll to position [185, 0]
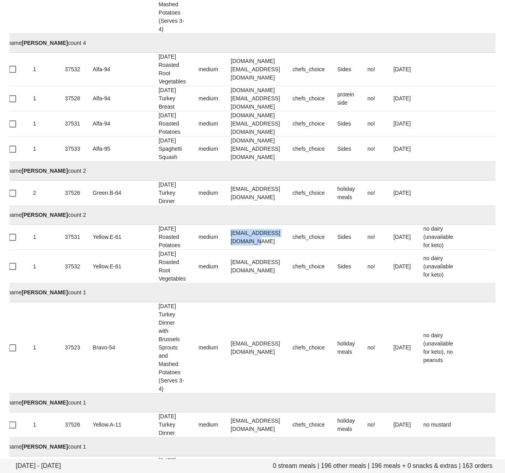
drag, startPoint x: 204, startPoint y: 214, endPoint x: 123, endPoint y: 275, distance: 101.4
click at [283, 225] on td "hello@amandaverhagen.com" at bounding box center [255, 237] width 62 height 25
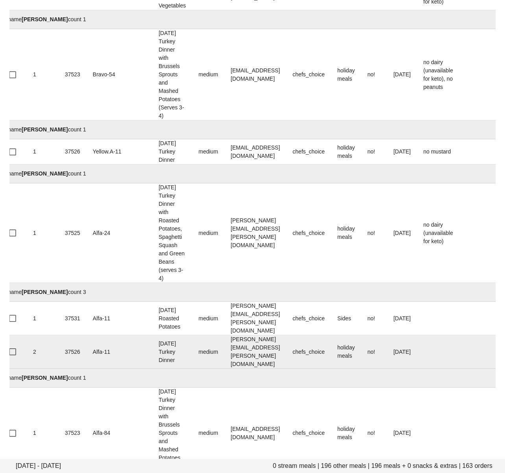
scroll to position [459, 0]
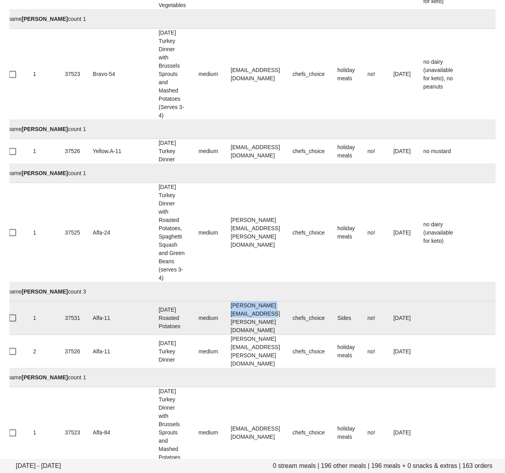
drag, startPoint x: 204, startPoint y: 240, endPoint x: 286, endPoint y: 238, distance: 82.2
click at [286, 301] on td "andrea.garcia.rdz@gmail.com" at bounding box center [255, 317] width 62 height 33
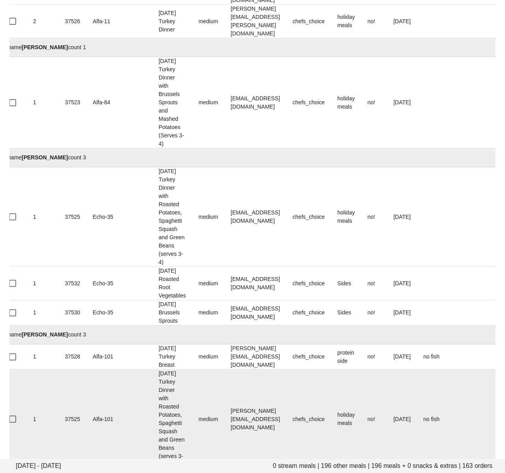
scroll to position [0, 0]
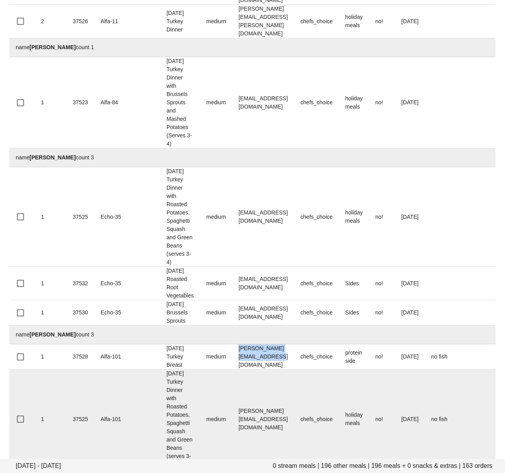
drag, startPoint x: 211, startPoint y: 217, endPoint x: 210, endPoint y: 254, distance: 36.6
click at [292, 344] on td "ashley_smeltzer@hotmail.com" at bounding box center [263, 356] width 62 height 25
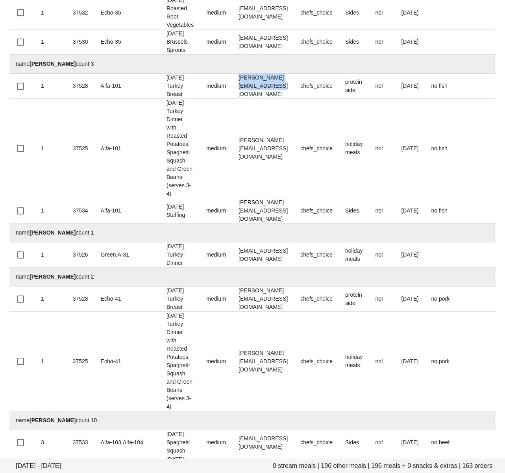
scroll to position [1067, 0]
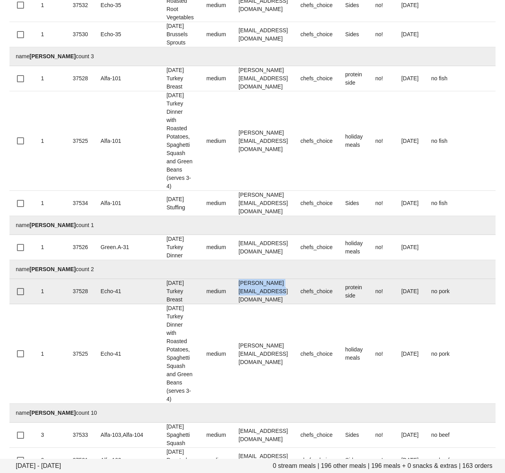
drag, startPoint x: 211, startPoint y: 121, endPoint x: 299, endPoint y: 117, distance: 87.8
click at [294, 279] on td "Benjamin.aghshahi@gmail.com" at bounding box center [263, 291] width 62 height 25
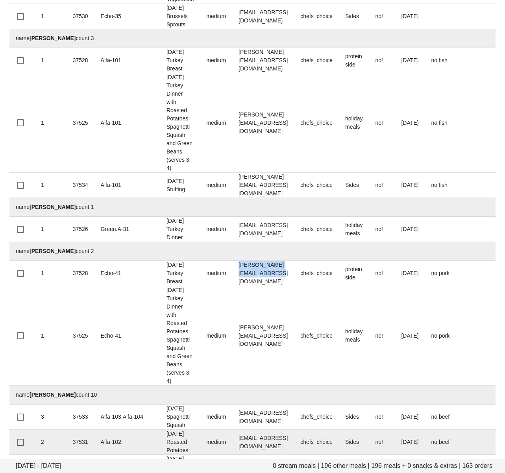
scroll to position [1085, 0]
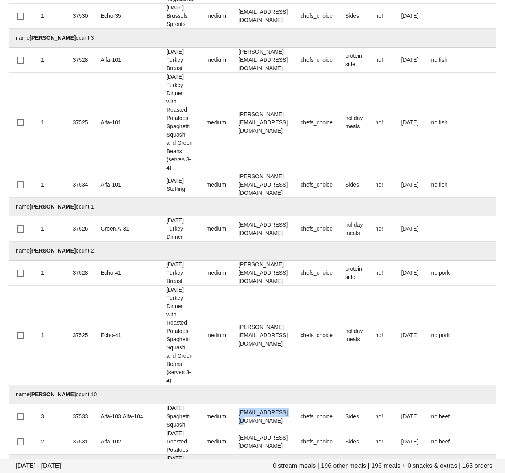
drag, startPoint x: 260, startPoint y: 221, endPoint x: 79, endPoint y: 280, distance: 190.3
click at [232, 404] on td "hill.bk@gmail.com" at bounding box center [263, 416] width 62 height 25
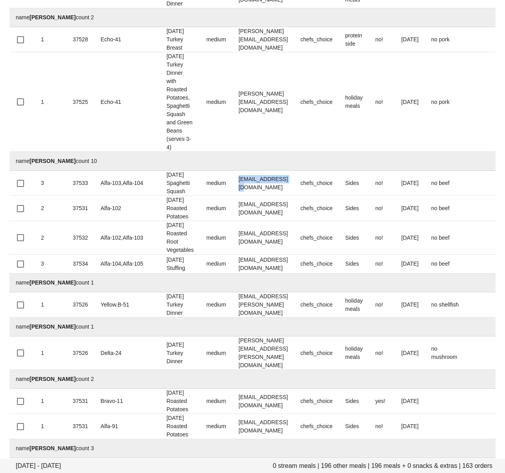
scroll to position [1333, 0]
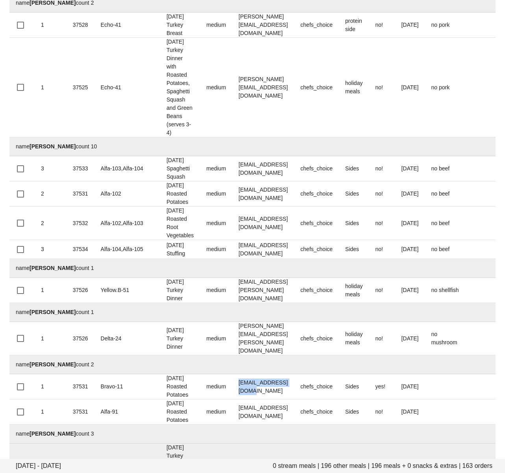
drag, startPoint x: 210, startPoint y: 186, endPoint x: 106, endPoint y: 247, distance: 121.1
click at [293, 374] on td "hoist180@hotmail.com" at bounding box center [263, 386] width 62 height 25
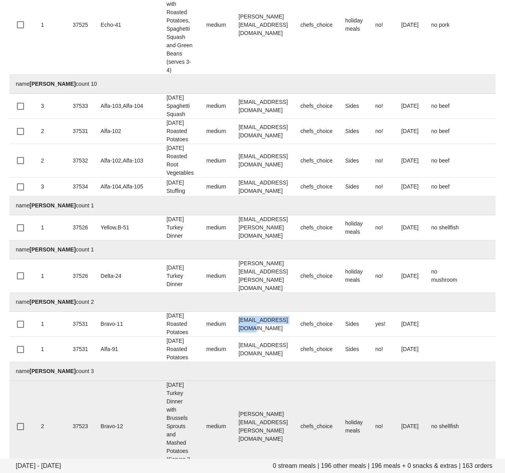
scroll to position [1415, 0]
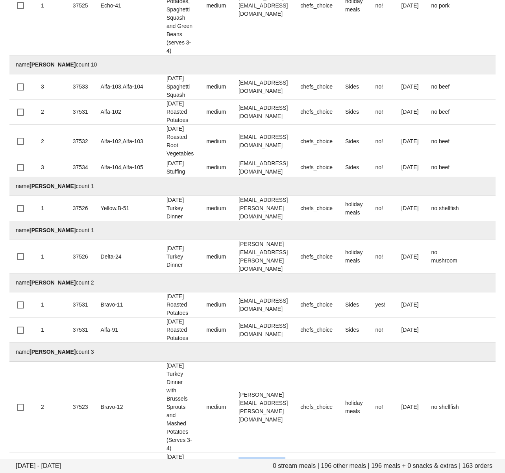
drag, startPoint x: 210, startPoint y: 247, endPoint x: 6, endPoint y: 261, distance: 204.2
click at [292, 453] on td "chelsey.maher@ubc.ca" at bounding box center [263, 474] width 62 height 42
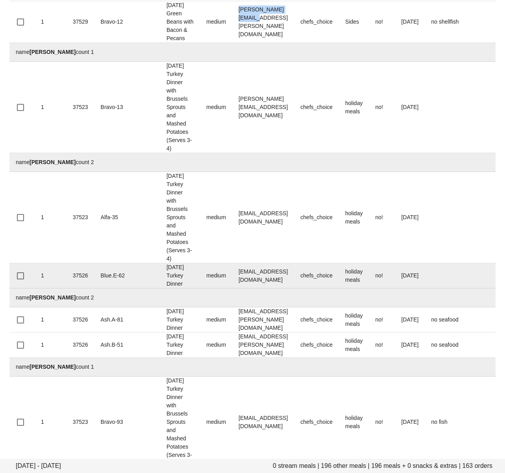
scroll to position [1920, 0]
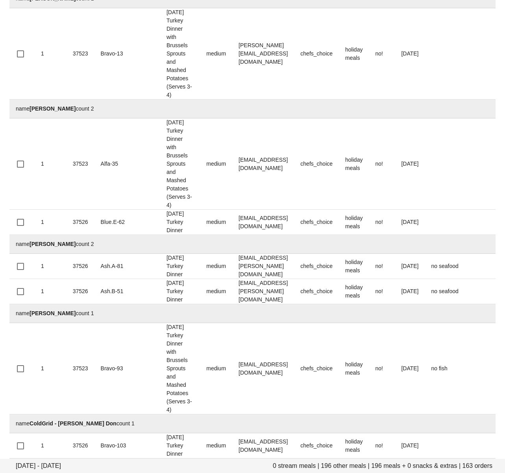
drag, startPoint x: 213, startPoint y: 182, endPoint x: 100, endPoint y: 253, distance: 133.8
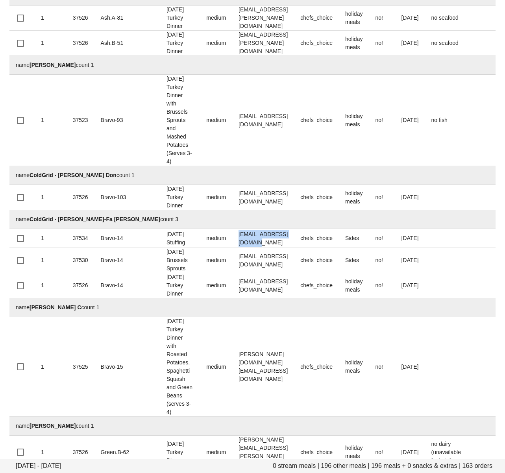
scroll to position [2192, 0]
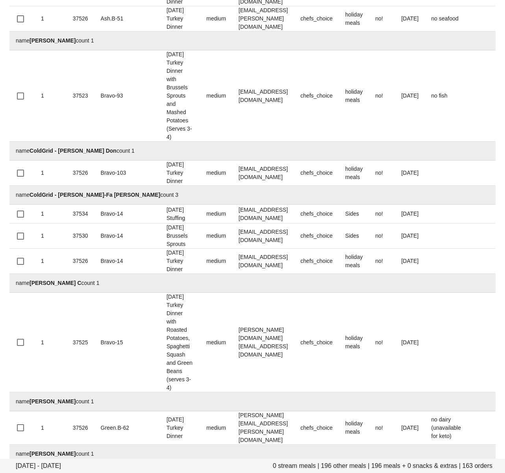
drag, startPoint x: 216, startPoint y: 184, endPoint x: 0, endPoint y: 294, distance: 242.2
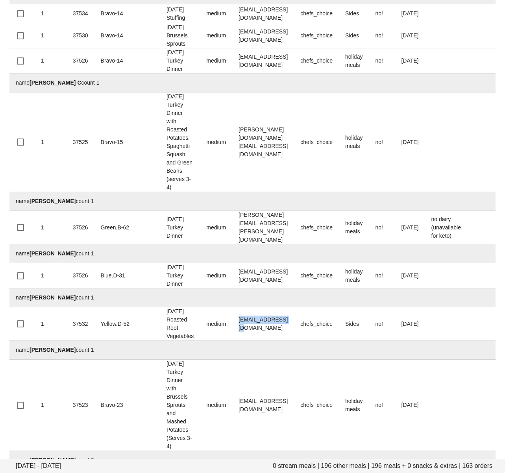
scroll to position [2433, 0]
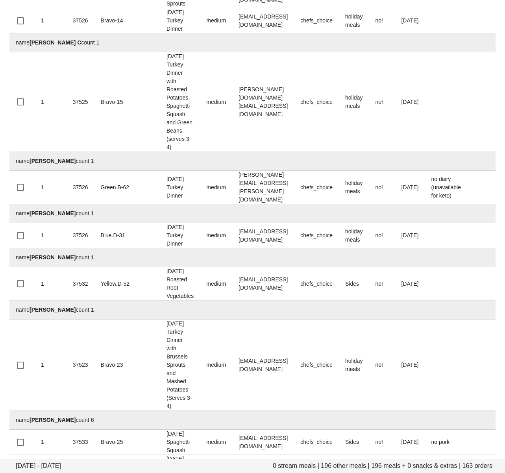
drag, startPoint x: 212, startPoint y: 253, endPoint x: 6, endPoint y: 282, distance: 208.1
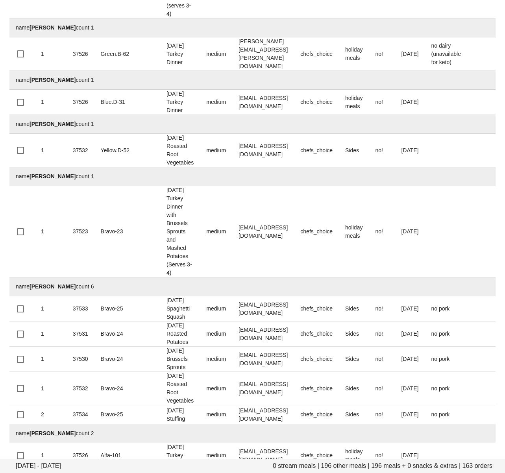
scroll to position [2574, 0]
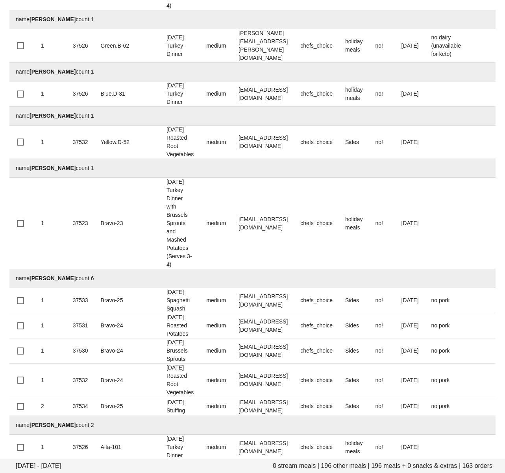
drag, startPoint x: 212, startPoint y: 209, endPoint x: 10, endPoint y: 295, distance: 220.3
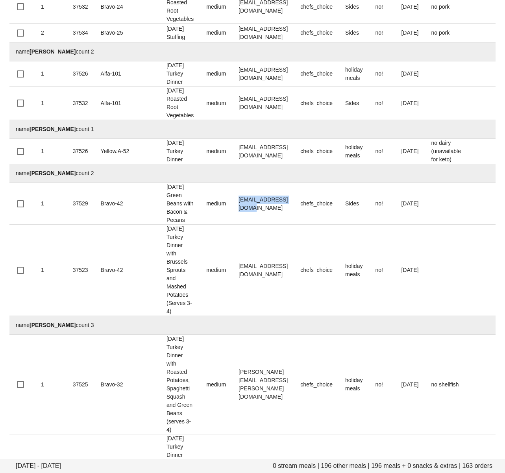
scroll to position [2952, 0]
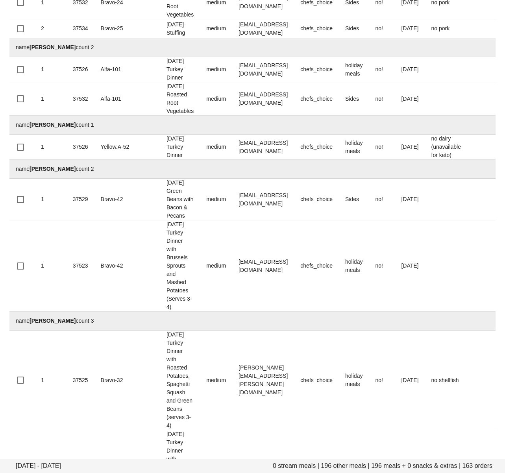
drag, startPoint x: 220, startPoint y: 283, endPoint x: 281, endPoint y: 282, distance: 61.0
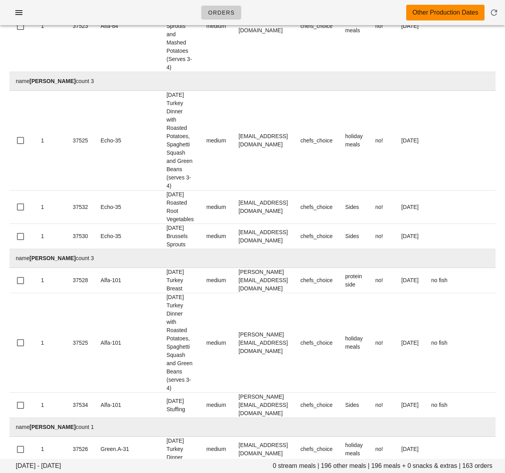
scroll to position [0, 0]
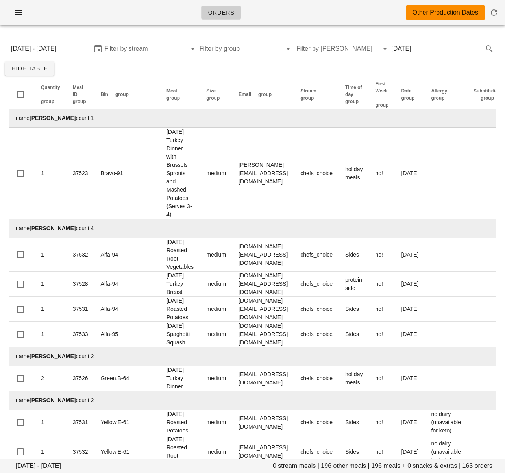
click at [333, 51] on input "Filter by tod" at bounding box center [336, 48] width 81 height 13
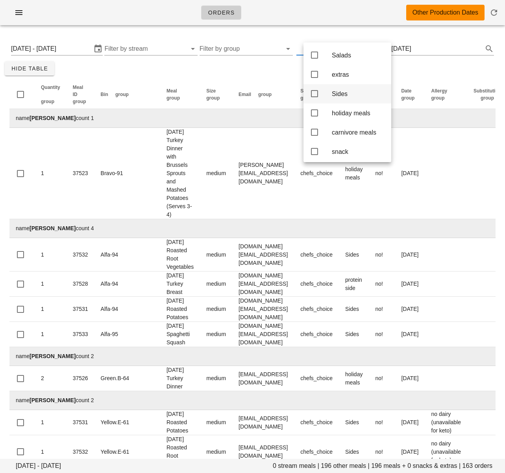
click at [348, 93] on div "Sides" at bounding box center [358, 93] width 53 height 7
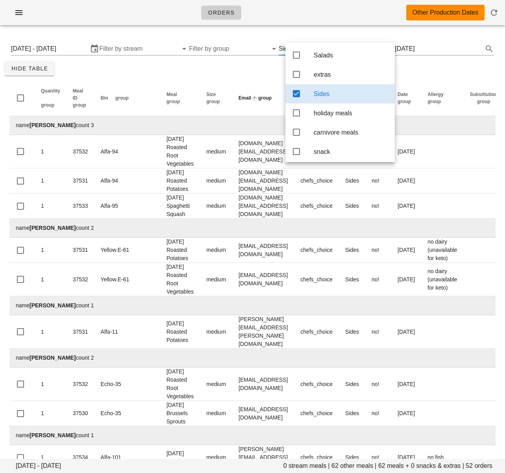
click at [232, 81] on th "Email group" at bounding box center [263, 98] width 62 height 36
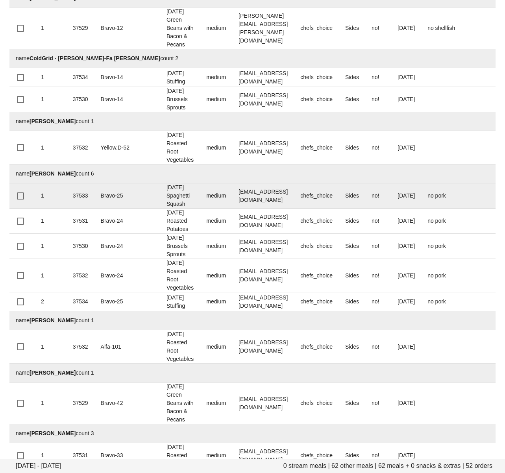
scroll to position [927, 0]
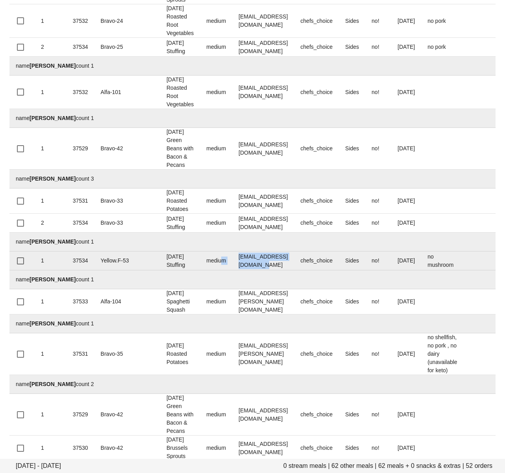
drag, startPoint x: 291, startPoint y: 236, endPoint x: 199, endPoint y: 236, distance: 92.8
click at [199, 251] on tr "1 37534 Yellow.F-53 Thanksgiving Stuffing medium jennakpetersen@gmail.com chefs…" at bounding box center [346, 260] width 674 height 19
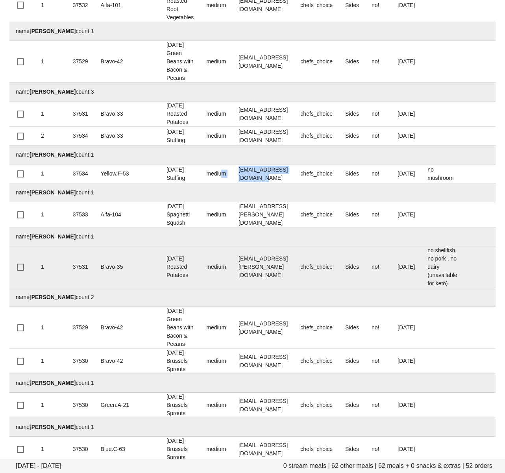
scroll to position [1015, 0]
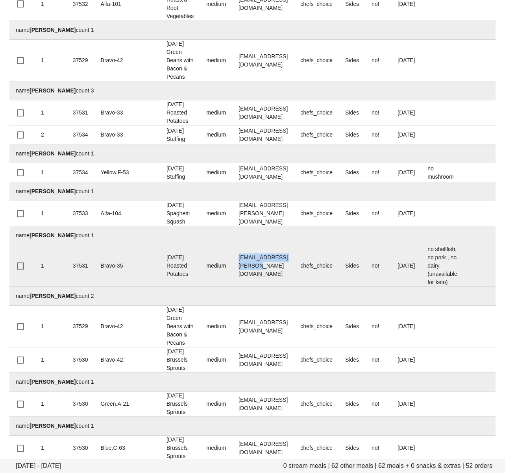
drag, startPoint x: 213, startPoint y: 238, endPoint x: 284, endPoint y: 239, distance: 70.4
click at [289, 245] on td "kaila.vernon@gmail.com" at bounding box center [263, 266] width 62 height 42
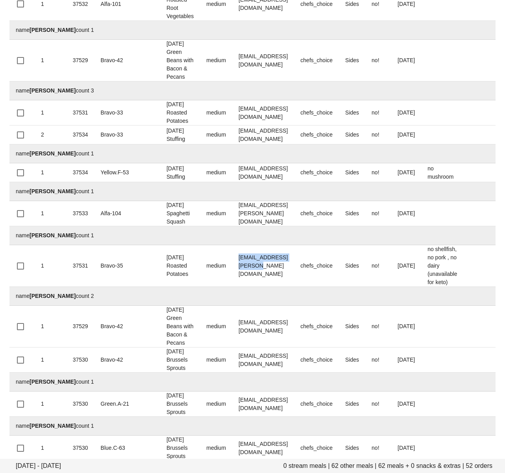
scroll to position [1076, 0]
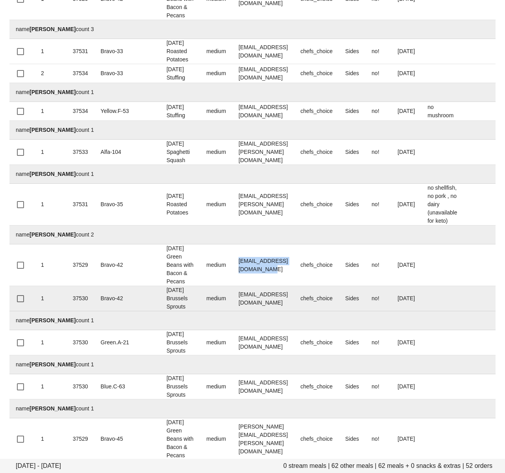
drag, startPoint x: 210, startPoint y: 236, endPoint x: 192, endPoint y: 273, distance: 40.8
click at [283, 244] on td "kristyavrilosten@gmail.com" at bounding box center [263, 265] width 62 height 42
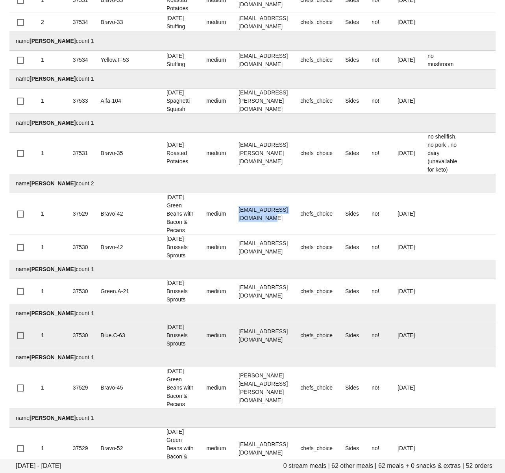
scroll to position [1128, 0]
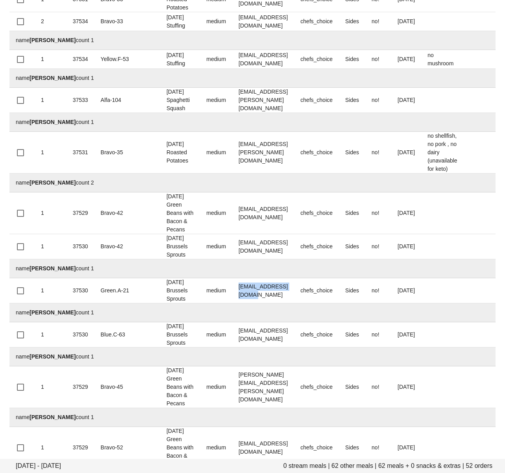
drag, startPoint x: 218, startPoint y: 256, endPoint x: 127, endPoint y: 315, distance: 109.2
click at [282, 278] on td "manhappylife@yahoo.ca" at bounding box center [263, 290] width 62 height 25
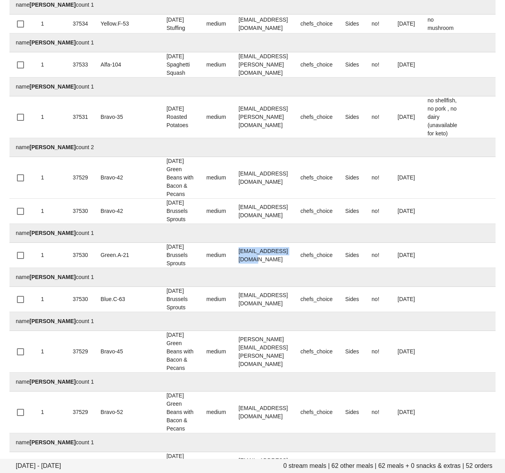
scroll to position [1164, 0]
drag, startPoint x: 217, startPoint y: 312, endPoint x: 235, endPoint y: 333, distance: 27.6
click at [309, 330] on tr "1 37529 Bravo-45 Thanksgiving Green Beans with Bacon & Pecans medium melanie.le…" at bounding box center [346, 351] width 674 height 42
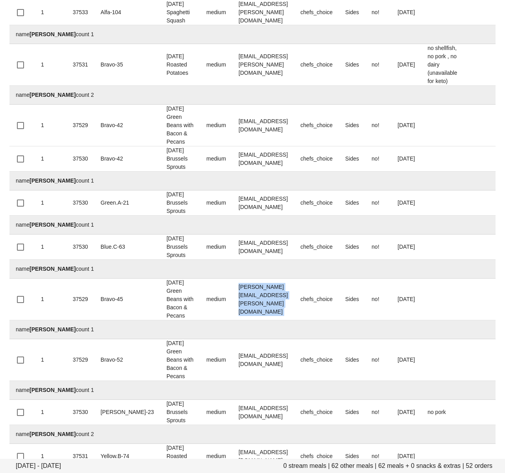
scroll to position [0, 2]
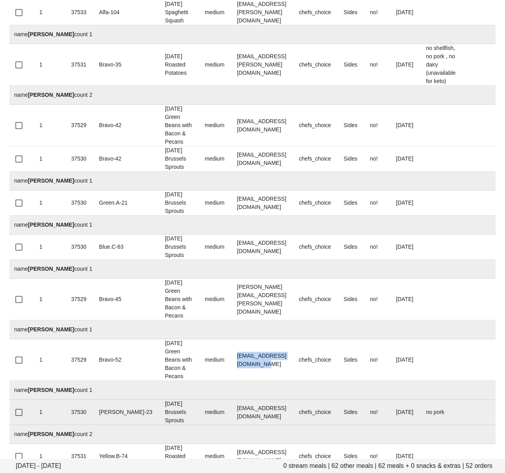
drag, startPoint x: 213, startPoint y: 316, endPoint x: 159, endPoint y: 352, distance: 65.1
click at [292, 339] on td "melissacgilliam@gmail.com" at bounding box center [261, 360] width 62 height 42
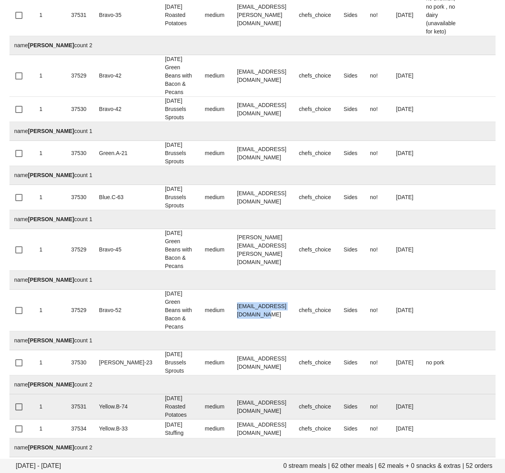
scroll to position [1271, 0]
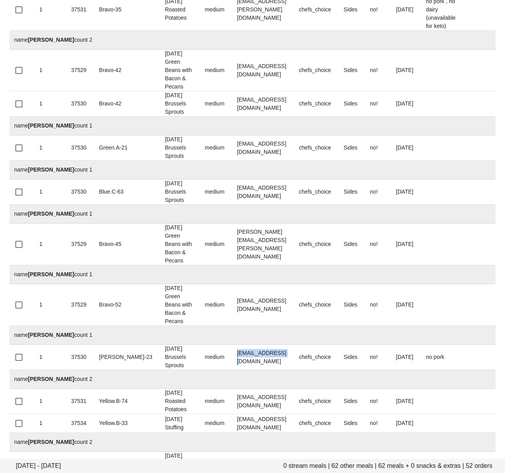
drag, startPoint x: 265, startPoint y: 309, endPoint x: 189, endPoint y: 328, distance: 78.2
click at [230, 345] on td "meriem@erleba.ch" at bounding box center [261, 357] width 62 height 25
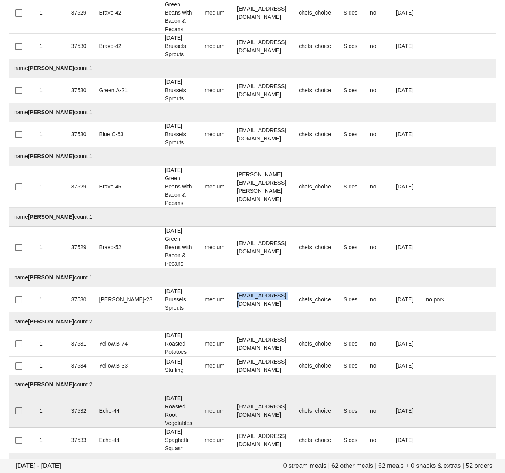
scroll to position [1338, 0]
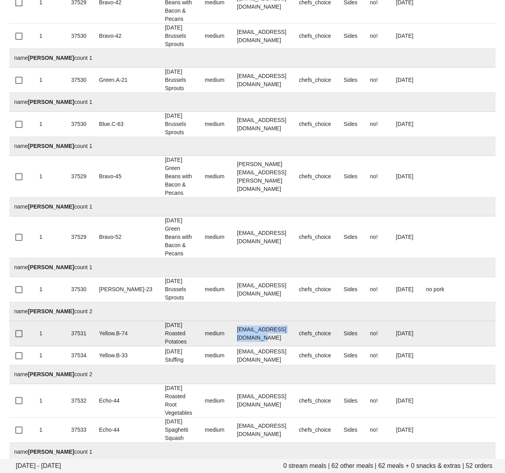
drag, startPoint x: 208, startPoint y: 287, endPoint x: 274, endPoint y: 295, distance: 66.6
click at [282, 321] on td "paulandmei2015@gmail.com" at bounding box center [261, 333] width 62 height 25
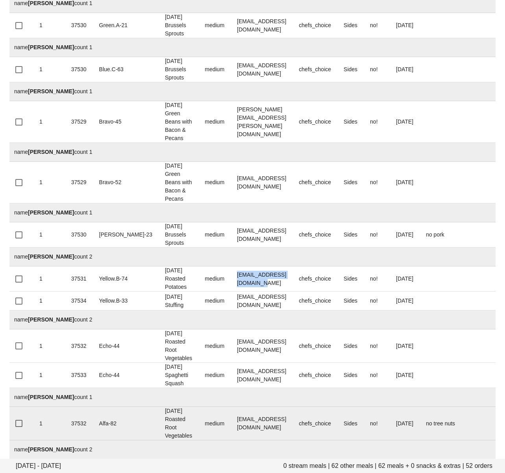
scroll to position [1440, 0]
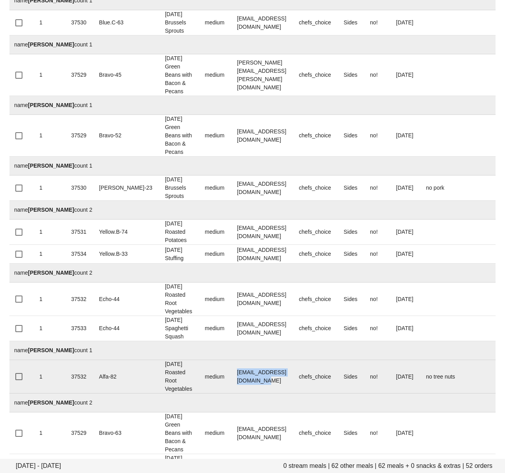
drag, startPoint x: 208, startPoint y: 325, endPoint x: 249, endPoint y: 338, distance: 43.7
click at [292, 360] on td "philasophie2011@gmail.com" at bounding box center [261, 376] width 62 height 33
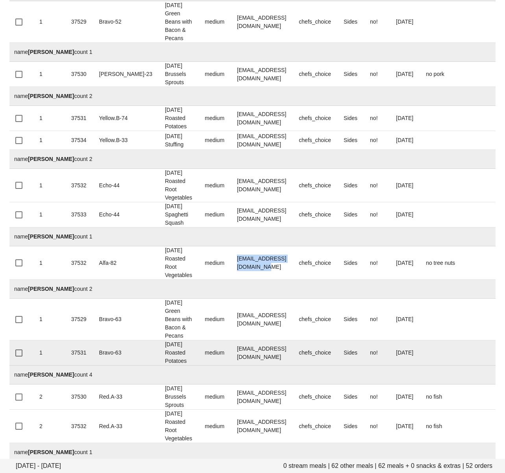
scroll to position [1554, 0]
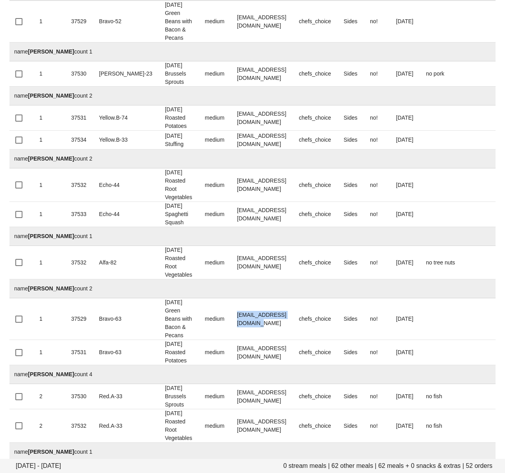
drag, startPoint x: 209, startPoint y: 264, endPoint x: 86, endPoint y: 313, distance: 132.4
click at [290, 298] on td "smontaleone@hotmail.com" at bounding box center [261, 319] width 62 height 42
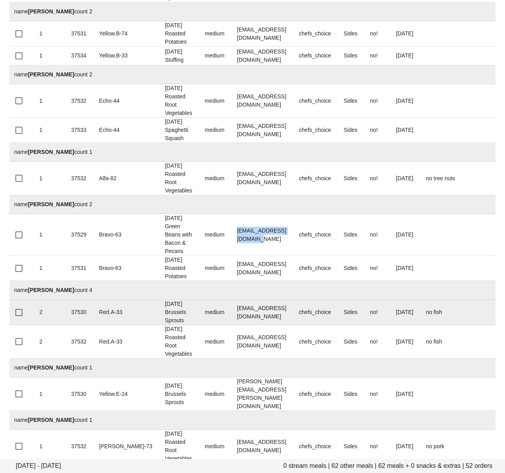
scroll to position [1647, 0]
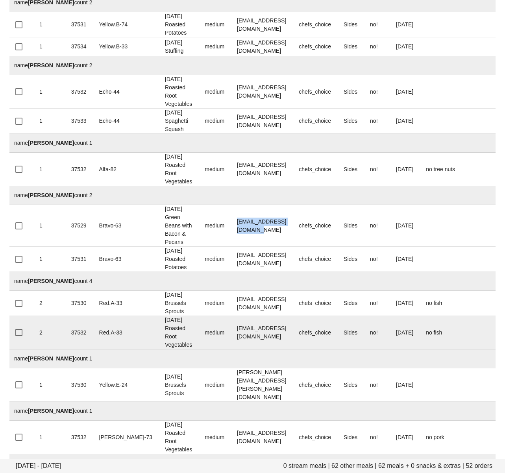
drag, startPoint x: 209, startPoint y: 245, endPoint x: 247, endPoint y: 268, distance: 43.8
click at [292, 291] on td "[EMAIL_ADDRESS][DOMAIN_NAME]" at bounding box center [261, 303] width 62 height 25
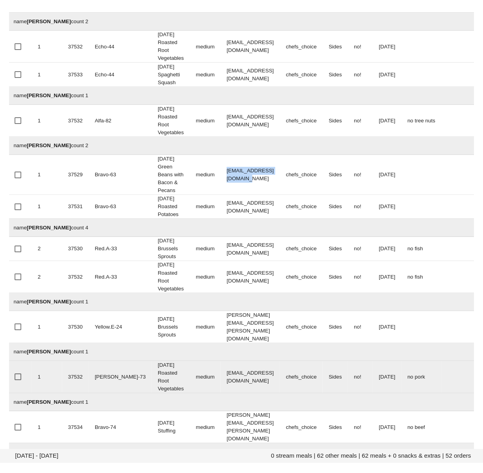
scroll to position [1712, 0]
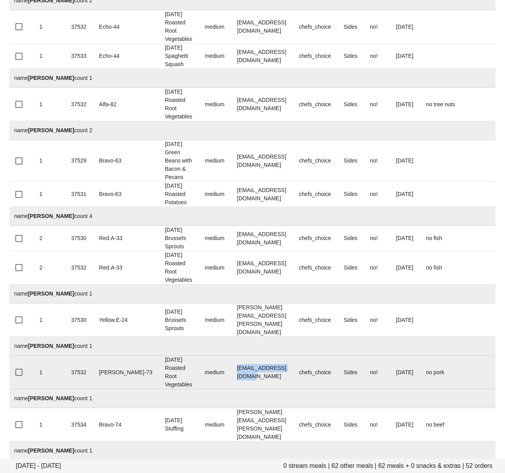
drag, startPoint x: 208, startPoint y: 306, endPoint x: 288, endPoint y: 304, distance: 80.6
click at [288, 356] on tr "1 37532 Charlie-73 Thanksgiving Roasted Root Vegetables medium stephencshl@gmai…" at bounding box center [345, 372] width 674 height 33
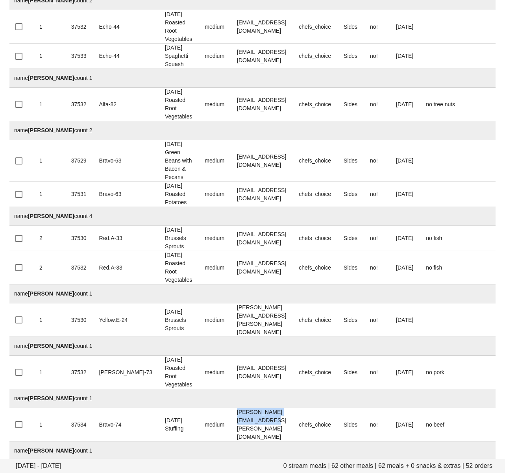
drag, startPoint x: 212, startPoint y: 351, endPoint x: 198, endPoint y: 363, distance: 18.1
click at [292, 408] on td "susan.tomihiro@outlook.com" at bounding box center [261, 424] width 62 height 33
drag, startPoint x: 208, startPoint y: 396, endPoint x: 265, endPoint y: 395, distance: 57.0
click at [265, 460] on td "Tradeka@hotmail.com" at bounding box center [261, 476] width 62 height 33
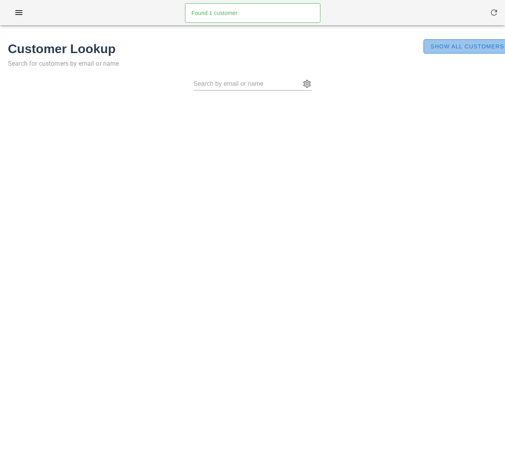
click at [450, 49] on span "Show All Customers" at bounding box center [467, 46] width 74 height 6
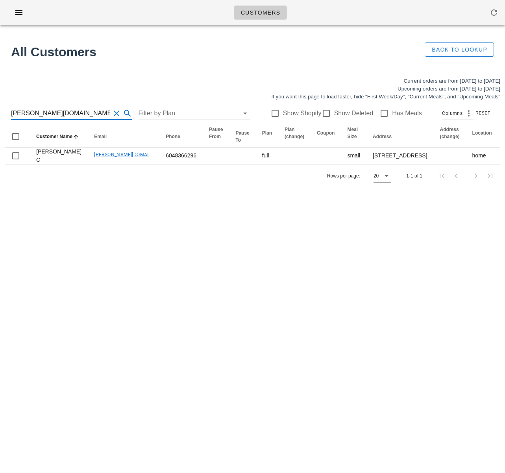
scroll to position [0, 0]
drag, startPoint x: 81, startPoint y: 114, endPoint x: -50, endPoint y: 114, distance: 131.0
click at [0, 114] on html "Customers Found 1 customer All Customers Back to Lookup Current orders are from…" at bounding box center [252, 236] width 505 height 473
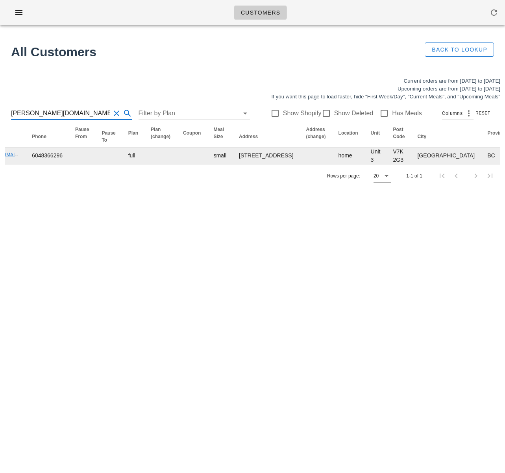
scroll to position [0, 0]
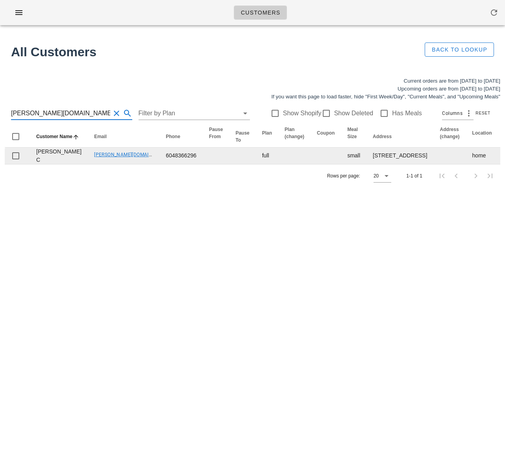
drag, startPoint x: 112, startPoint y: 240, endPoint x: 96, endPoint y: 206, distance: 36.8
click at [110, 192] on div "Current orders are from [DATE] to [DATE] Upcoming orders are from [DATE] to [DA…" at bounding box center [252, 132] width 505 height 120
drag, startPoint x: 66, startPoint y: 182, endPoint x: 129, endPoint y: 188, distance: 63.7
click at [125, 164] on td "[PERSON_NAME][DOMAIN_NAME][EMAIL_ADDRESS][DOMAIN_NAME]" at bounding box center [124, 155] width 72 height 17
copy link "[PERSON_NAME][DOMAIN_NAME][EMAIL_ADDRESS][DOMAIN_NAME]"
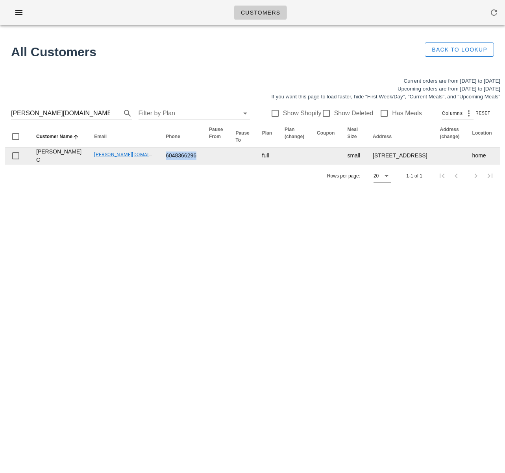
drag, startPoint x: 153, startPoint y: 185, endPoint x: 177, endPoint y: 187, distance: 24.5
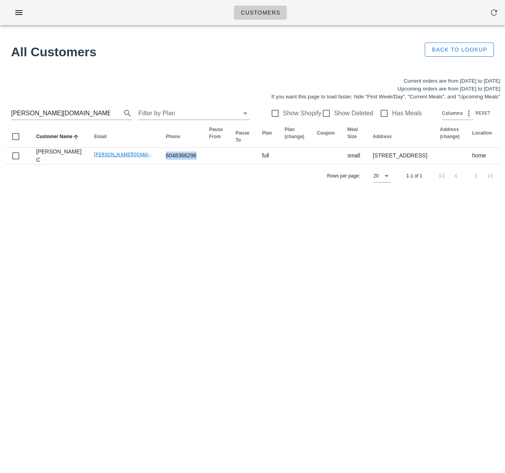
copy td "6048366296"
drag, startPoint x: 37, startPoint y: 112, endPoint x: -35, endPoint y: 108, distance: 72.1
click at [0, 108] on html "Customers Found 1 customer All Customers Back to Lookup Current orders are from…" at bounding box center [252, 236] width 505 height 473
paste input "[PERSON_NAME]@sungstrategy"
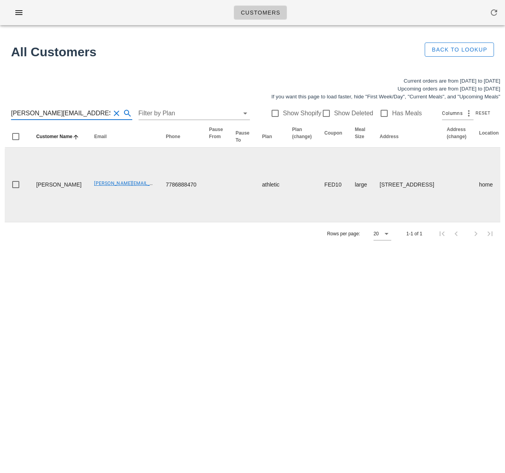
type input "[PERSON_NAME][EMAIL_ADDRESS][DOMAIN_NAME]"
drag, startPoint x: 67, startPoint y: 189, endPoint x: 129, endPoint y: 192, distance: 62.2
click at [129, 192] on td "[PERSON_NAME][EMAIL_ADDRESS][DOMAIN_NAME]" at bounding box center [124, 184] width 72 height 74
copy link "[PERSON_NAME][EMAIL_ADDRESS][DOMAIN_NAME]"
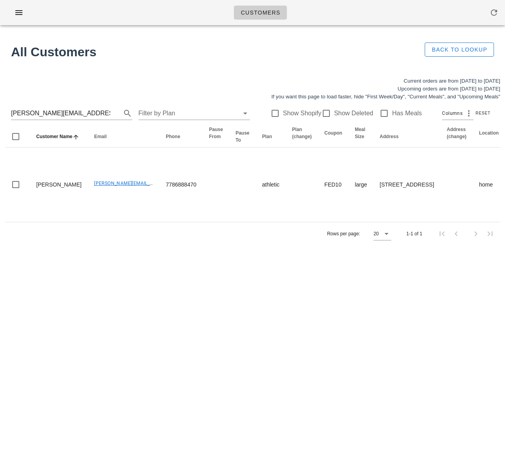
drag, startPoint x: 145, startPoint y: 242, endPoint x: 136, endPoint y: 241, distance: 8.3
click at [145, 242] on div "Rows per page: 20 1-1 of 1" at bounding box center [252, 233] width 495 height 23
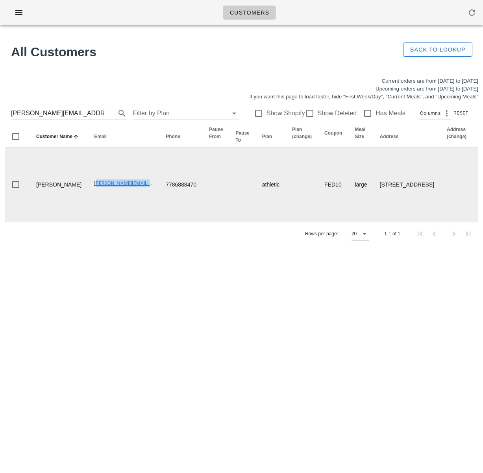
drag, startPoint x: 67, startPoint y: 188, endPoint x: 129, endPoint y: 188, distance: 62.1
click at [129, 188] on td "Benson@sungstrategy.com" at bounding box center [124, 184] width 72 height 74
copy link "Benson@sungstrategy.com"
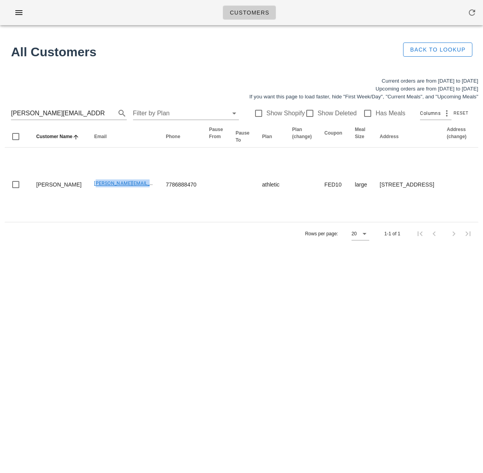
drag, startPoint x: 83, startPoint y: 192, endPoint x: 66, endPoint y: 189, distance: 17.9
click at [94, 186] on link "Benson@sungstrategy.com" at bounding box center [152, 184] width 116 height 6
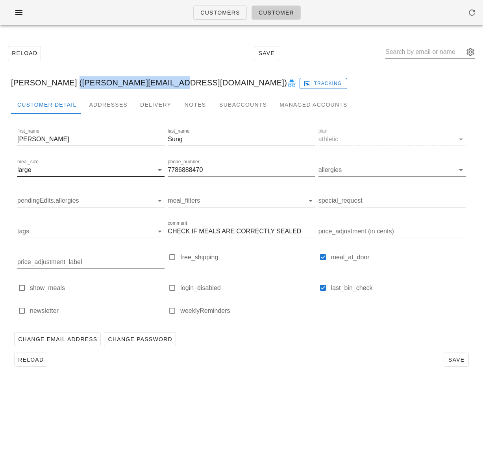
drag, startPoint x: 63, startPoint y: 80, endPoint x: 27, endPoint y: 170, distance: 97.2
click at [159, 79] on div "Benson Sung (Benson@sungstrategy.com) Tracking" at bounding box center [241, 82] width 473 height 25
copy div "Benson@sungstrategy.com"
click at [191, 166] on input "7786888470" at bounding box center [241, 170] width 147 height 13
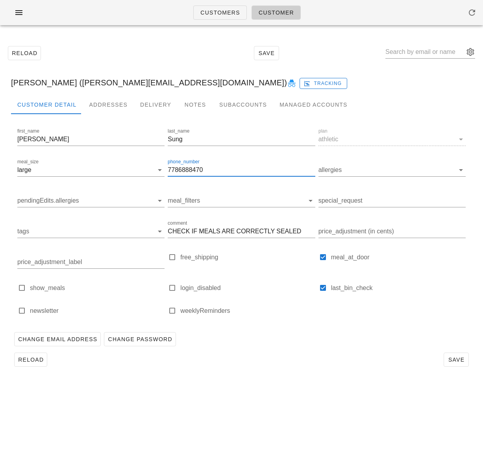
click at [191, 166] on input "7786888470" at bounding box center [241, 170] width 147 height 13
click at [74, 49] on div "Reload Save" at bounding box center [241, 53] width 473 height 34
click at [211, 14] on span "Customers" at bounding box center [220, 12] width 40 height 6
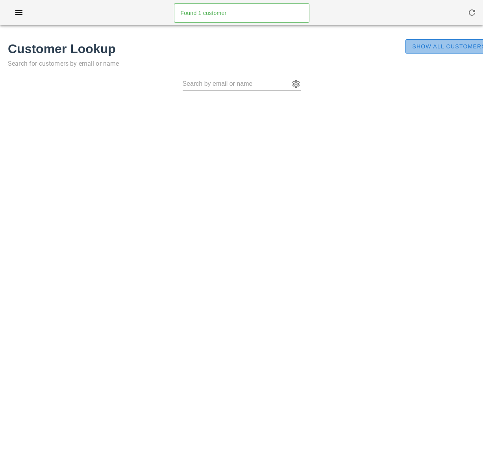
click at [419, 47] on span "Show All Customers" at bounding box center [448, 46] width 74 height 6
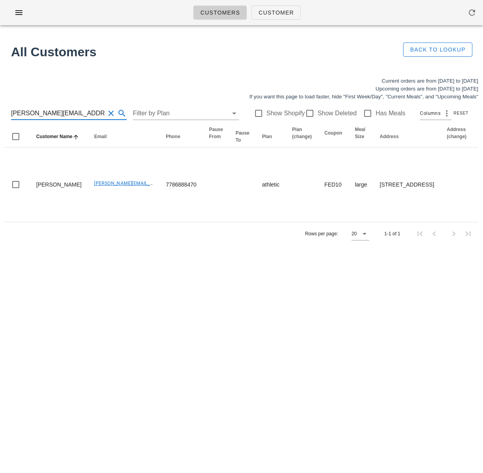
click at [61, 117] on input "Benson@sungstrategy.com" at bounding box center [58, 113] width 94 height 13
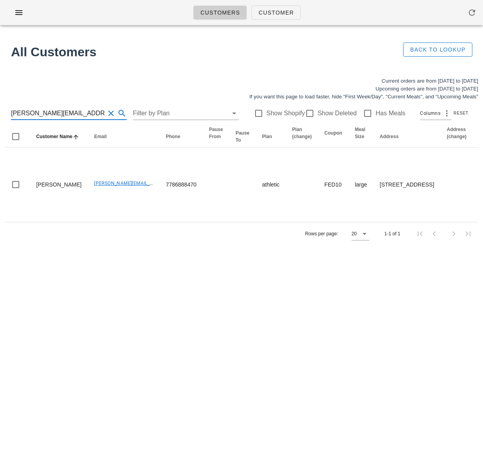
paste input "bahartaheri@gmail"
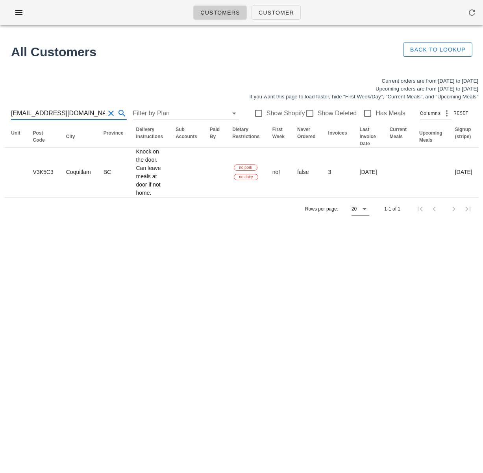
drag, startPoint x: 79, startPoint y: 114, endPoint x: -12, endPoint y: 107, distance: 91.5
click at [0, 107] on html "Customers Customer Found 1 customer All Customers Back to Lookup Current orders…" at bounding box center [241, 236] width 483 height 473
paste input "raelynne_w@hot"
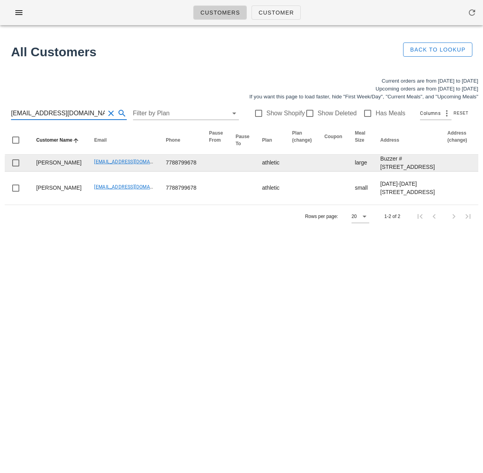
type input "raelynne_w@hotmail.com"
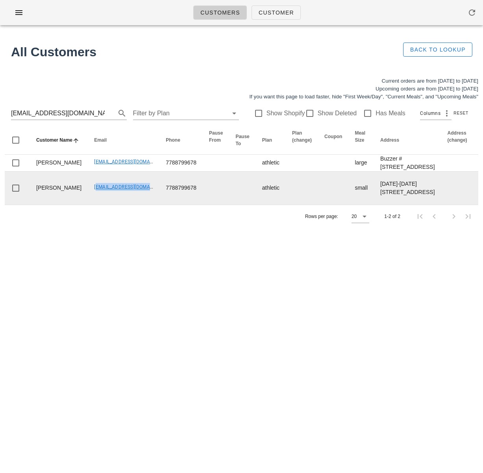
drag, startPoint x: 66, startPoint y: 230, endPoint x: 131, endPoint y: 233, distance: 65.3
click at [131, 205] on td "Raelynne_w@hotmail.com" at bounding box center [124, 187] width 72 height 33
copy link "Raelynne_w@hotmail.com"
click at [112, 205] on td "Raelynne_w@hotmail.com" at bounding box center [124, 187] width 72 height 33
drag, startPoint x: 68, startPoint y: 234, endPoint x: 131, endPoint y: 233, distance: 62.9
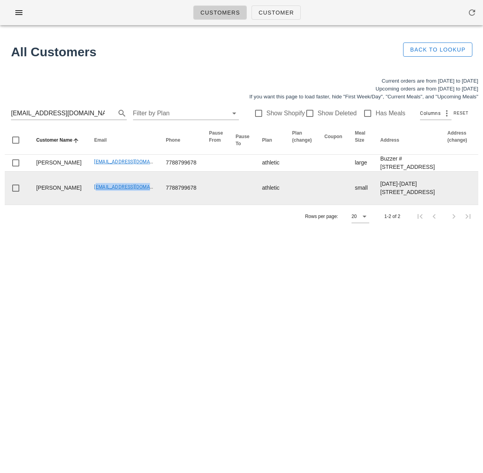
click at [134, 205] on td "Raelynne_w@hotmail.com" at bounding box center [124, 187] width 72 height 33
copy link "Raelynne_w@hotmail.com"
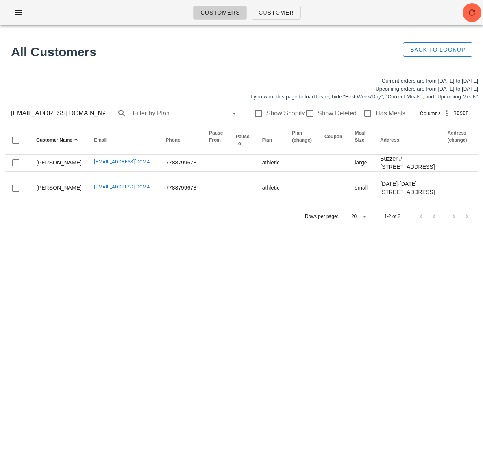
drag, startPoint x: 233, startPoint y: 308, endPoint x: 229, endPoint y: 297, distance: 11.2
click at [233, 307] on div "Customers Customer Found 1 customer All Customers Back to Lookup Current orders…" at bounding box center [241, 236] width 483 height 473
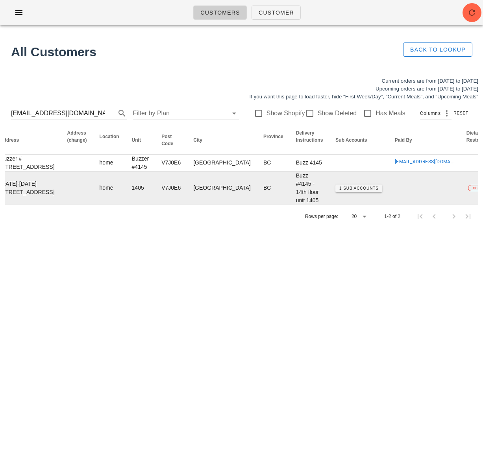
scroll to position [0, 593]
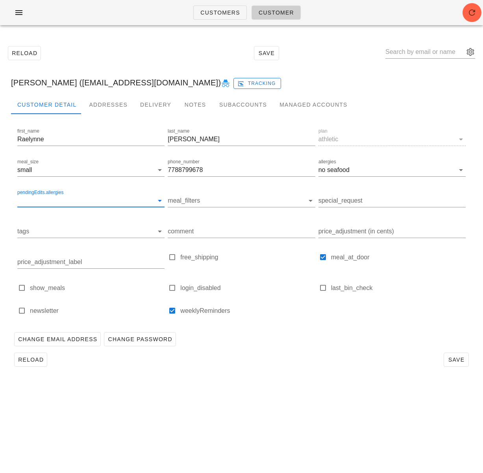
click at [53, 201] on input "pendingEdits.allergies" at bounding box center [84, 200] width 135 height 13
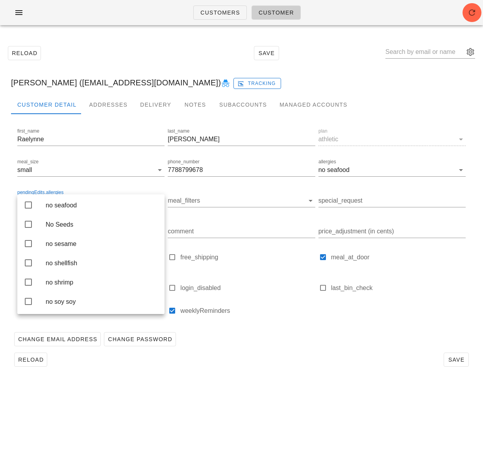
scroll to position [1766, 0]
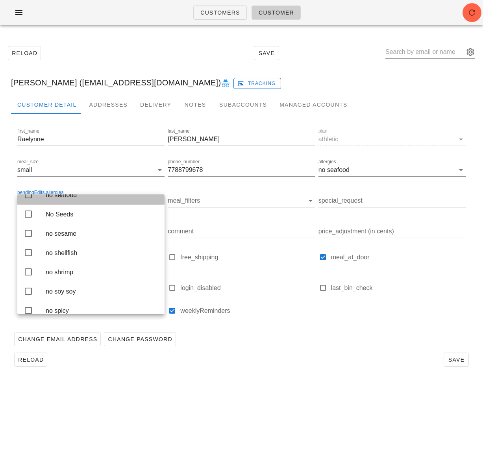
click at [25, 199] on icon at bounding box center [28, 194] width 9 height 9
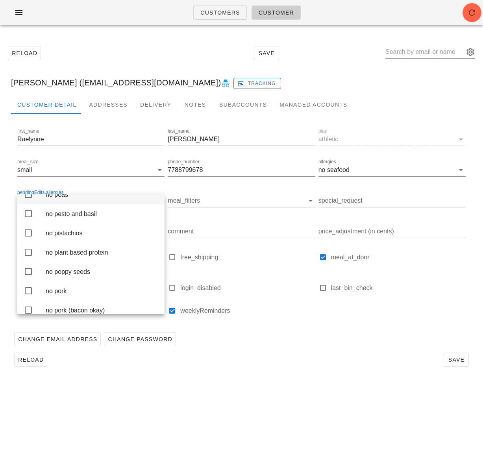
scroll to position [1418, 0]
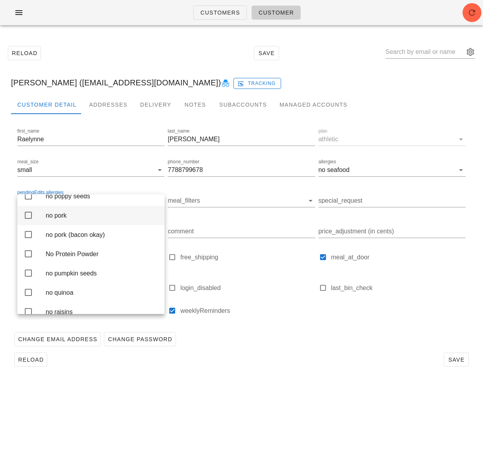
click at [29, 220] on icon at bounding box center [28, 214] width 9 height 9
click at [279, 348] on div "Change Email Address Change Password" at bounding box center [241, 339] width 461 height 20
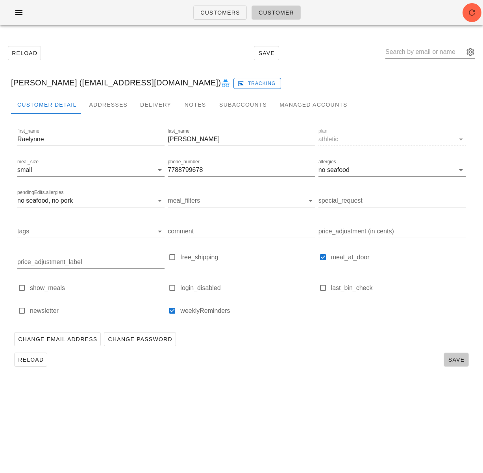
click at [459, 355] on button "Save" at bounding box center [455, 359] width 25 height 14
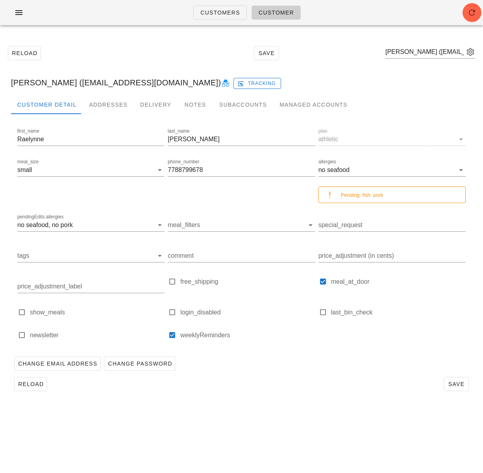
click at [295, 390] on div "Reload Save" at bounding box center [241, 384] width 461 height 20
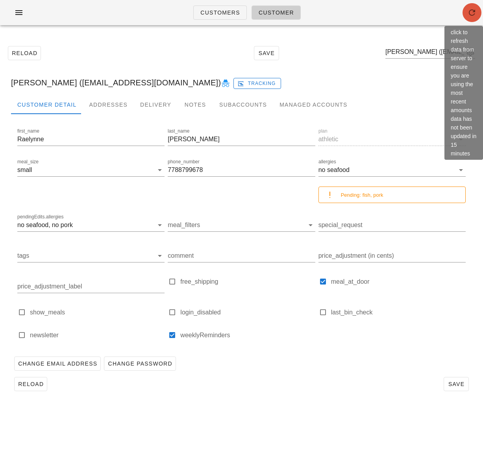
click at [474, 10] on icon "button" at bounding box center [471, 12] width 9 height 9
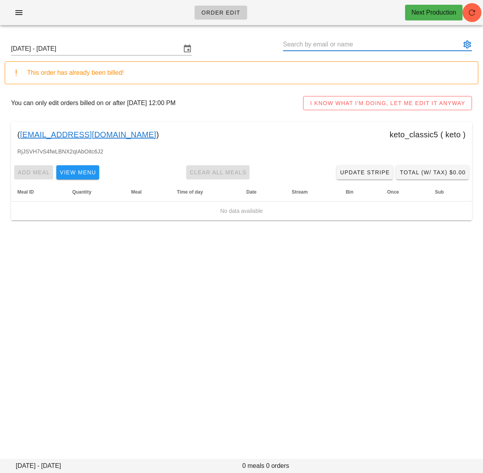
click at [308, 46] on input "text" at bounding box center [372, 44] width 178 height 13
paste input "[EMAIL_ADDRESS][DOMAIN_NAME]"
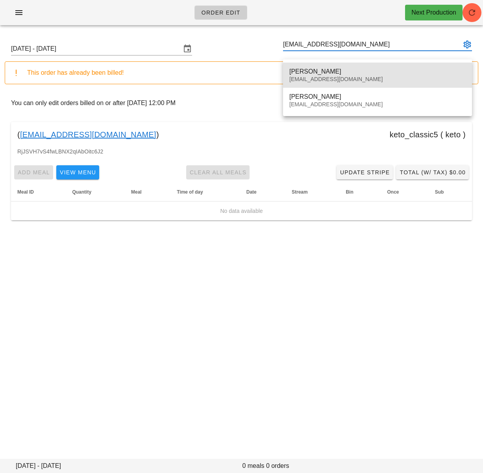
click at [301, 78] on div "[EMAIL_ADDRESS][DOMAIN_NAME]" at bounding box center [377, 79] width 176 height 7
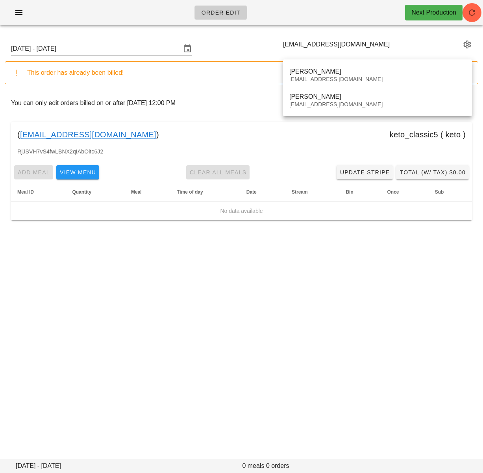
type input "[PERSON_NAME] ([EMAIL_ADDRESS][DOMAIN_NAME])"
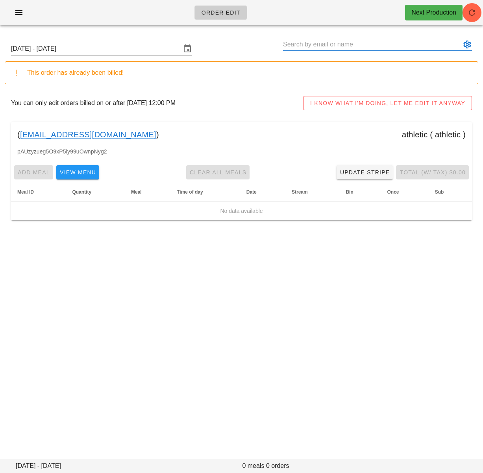
click at [310, 45] on input "text" at bounding box center [372, 44] width 178 height 13
paste input "[EMAIL_ADDRESS][DOMAIN_NAME]"
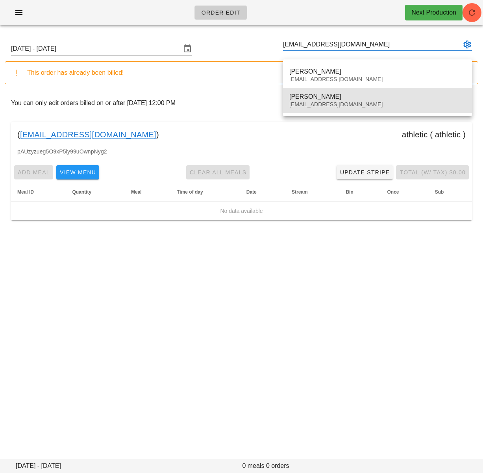
click at [296, 107] on div "[EMAIL_ADDRESS][DOMAIN_NAME]" at bounding box center [377, 104] width 176 height 7
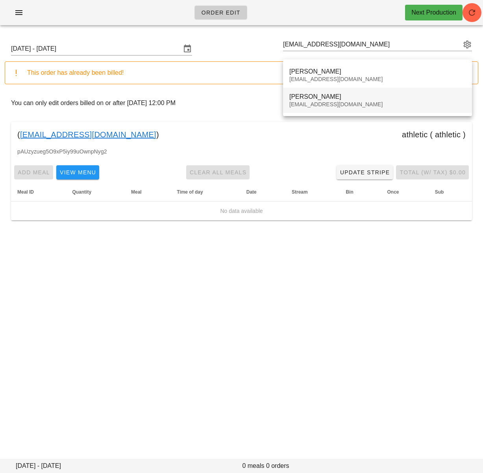
type input "[PERSON_NAME] ([EMAIL_ADDRESS][DOMAIN_NAME])"
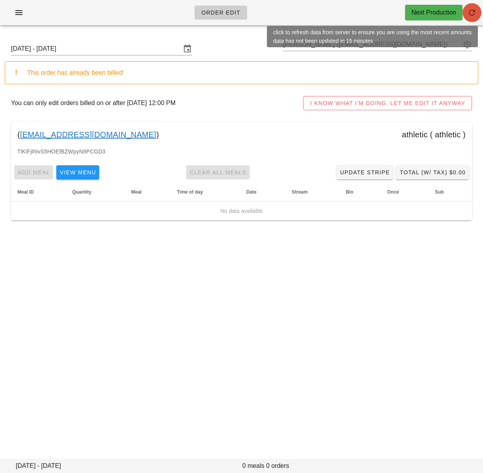
click at [465, 15] on span "button" at bounding box center [471, 12] width 19 height 9
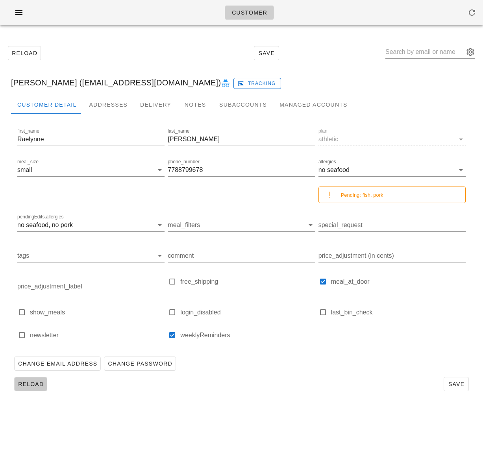
click at [37, 385] on span "Reload" at bounding box center [31, 384] width 26 height 6
drag, startPoint x: 345, startPoint y: 69, endPoint x: 212, endPoint y: 4, distance: 148.1
click at [343, 67] on div "Reload Save" at bounding box center [241, 53] width 473 height 34
click at [286, 399] on div "Customer Detail Addresses Delivery Notes Subaccounts Managed Accounts first_nam…" at bounding box center [241, 247] width 473 height 305
click at [469, 9] on icon "button" at bounding box center [471, 12] width 9 height 9
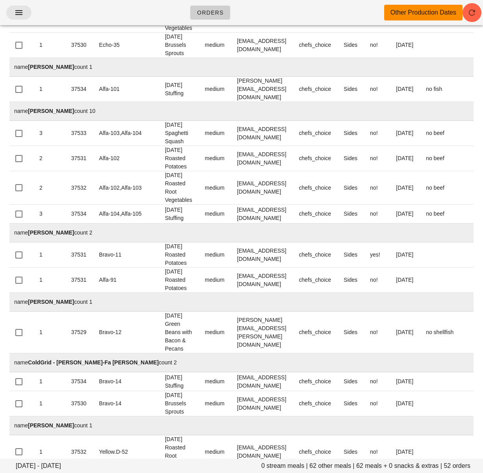
scroll to position [313, 0]
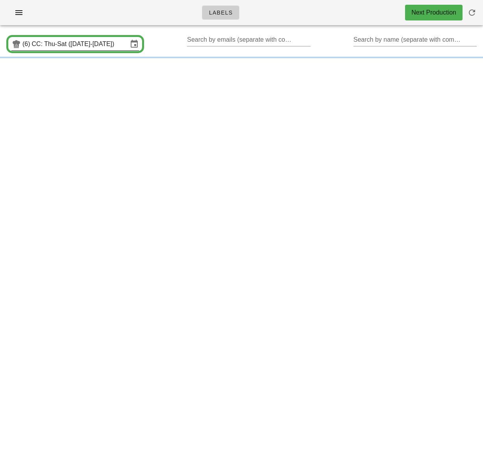
click at [116, 46] on input "CC: Thu-Sat ([DATE]-[DATE])" at bounding box center [80, 44] width 96 height 13
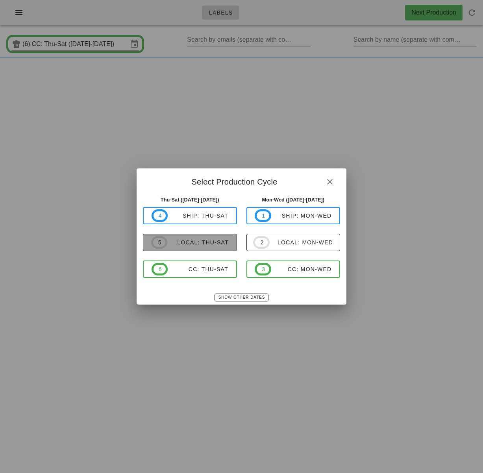
click at [204, 246] on span "5 local: Thu-Sat" at bounding box center [189, 242] width 77 height 13
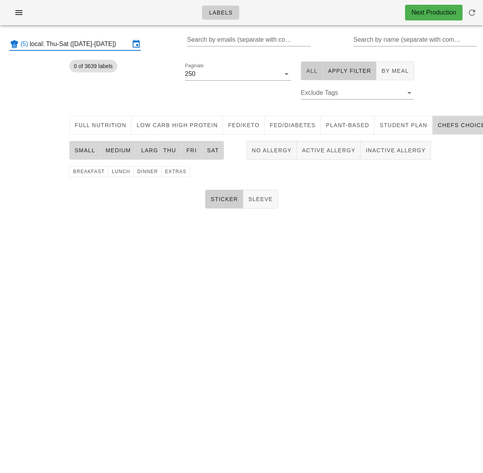
click at [315, 74] on span "All" at bounding box center [312, 71] width 12 height 6
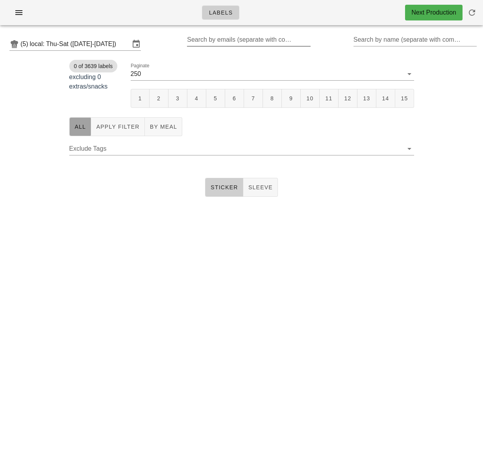
click at [275, 42] on div "Search by emails (separate with comma, can be partial)" at bounding box center [248, 39] width 122 height 13
click at [97, 46] on input "local: Thu-Sat (Oct 16-Oct 18)" at bounding box center [80, 44] width 100 height 13
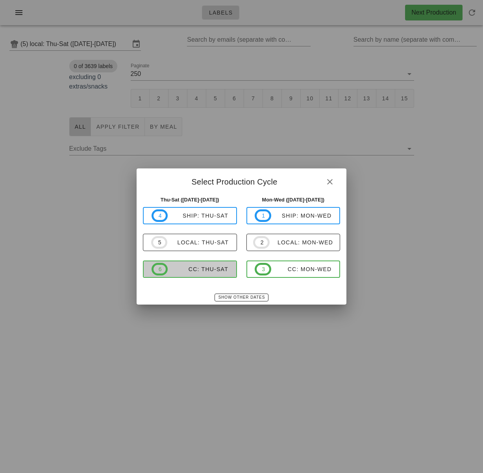
click at [200, 266] on div "CC: Thu-Sat" at bounding box center [198, 269] width 61 height 6
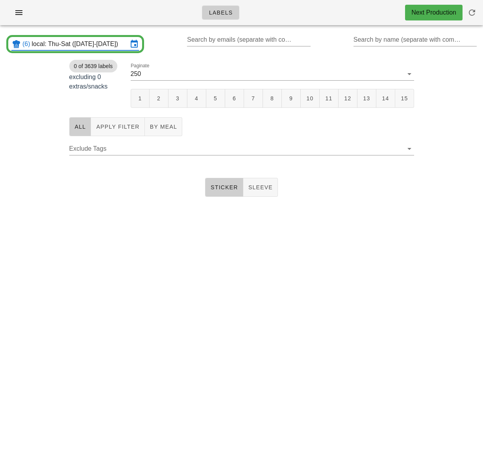
type input "CC: Thu-Sat (Oct 16-Oct 18)"
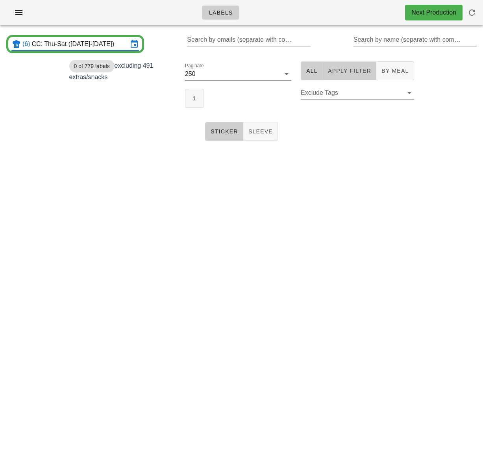
click at [348, 71] on span "Apply Filter" at bounding box center [349, 71] width 44 height 6
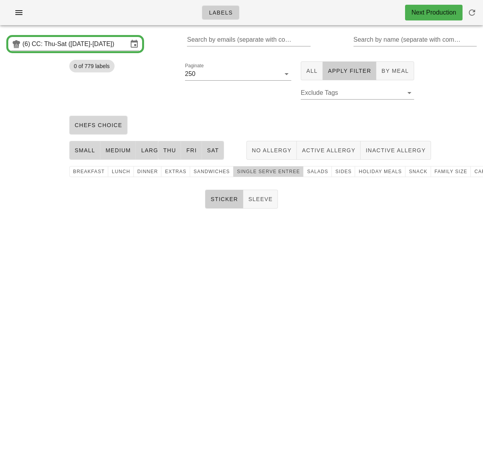
click at [274, 173] on span "single serve entree" at bounding box center [267, 172] width 63 height 6
click at [190, 97] on button "1" at bounding box center [194, 98] width 19 height 19
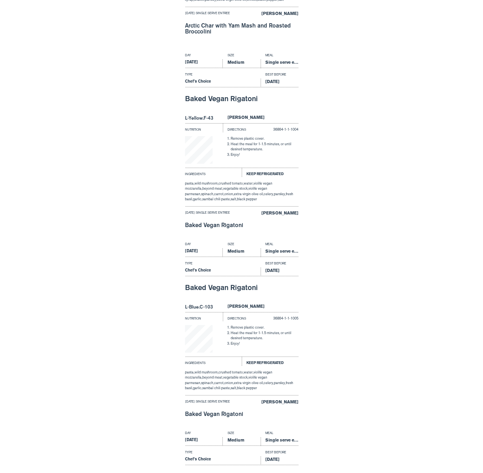
scroll to position [1011, 0]
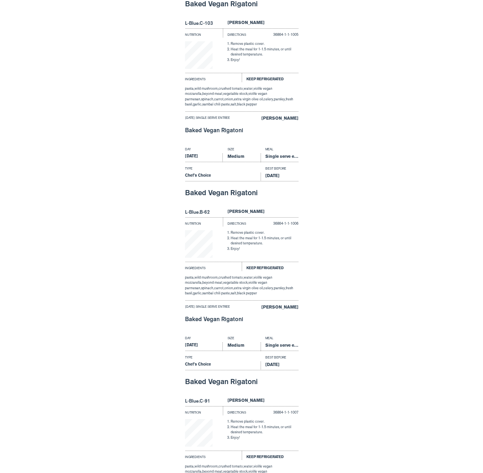
drag, startPoint x: 190, startPoint y: 192, endPoint x: 259, endPoint y: 193, distance: 68.8
click at [259, 193] on div "Baked Vegan Rigatoni" at bounding box center [241, 193] width 113 height 16
click at [265, 193] on div "Baked Vegan Rigatoni" at bounding box center [241, 193] width 113 height 16
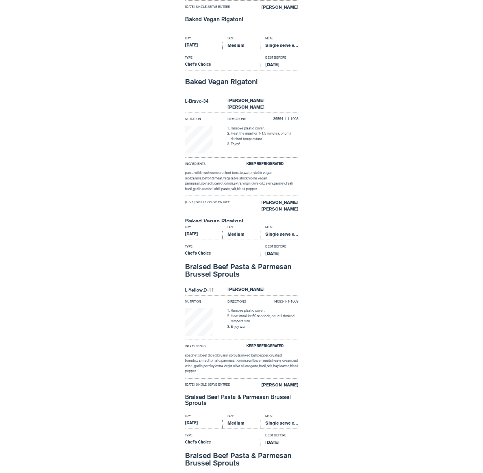
scroll to position [1505, 0]
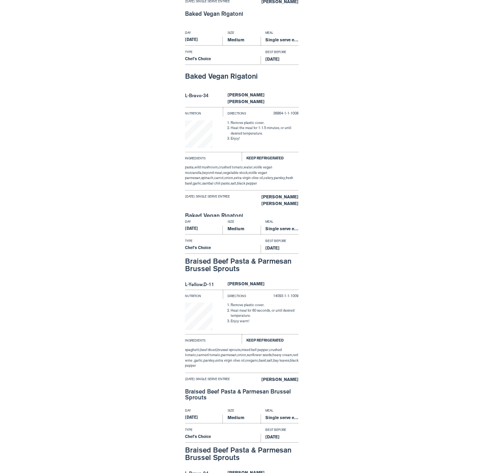
click at [324, 200] on div "Day Size Meal Thursday Medium Single serve entree Type Best Before Chef's Choic…" at bounding box center [241, 122] width 483 height 189
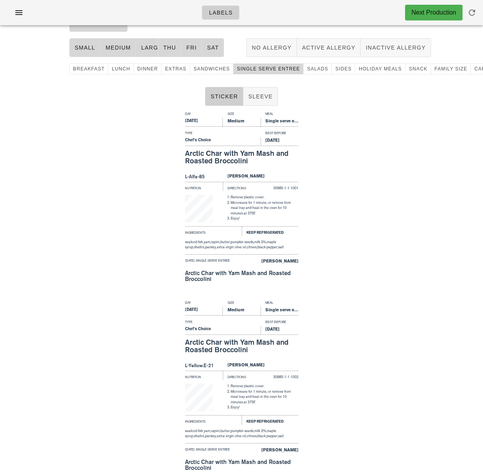
scroll to position [0, 0]
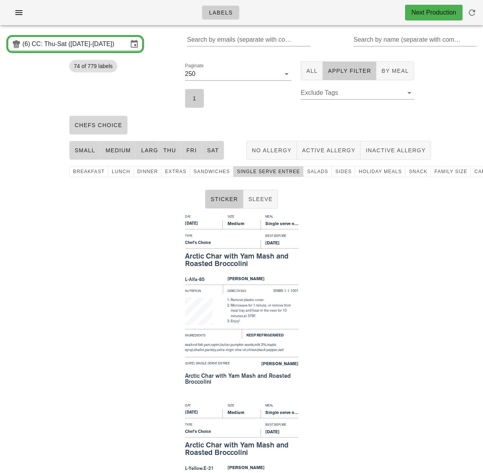
drag, startPoint x: 142, startPoint y: 237, endPoint x: 144, endPoint y: 231, distance: 6.9
click at [141, 237] on div "Day Size Meal Thursday Medium Single serve entree Type Best Before Chef's Choic…" at bounding box center [241, 306] width 483 height 189
click at [395, 265] on div "Day Size Meal Thursday Medium Single serve entree Type Best Before Chef's Choic…" at bounding box center [241, 306] width 483 height 189
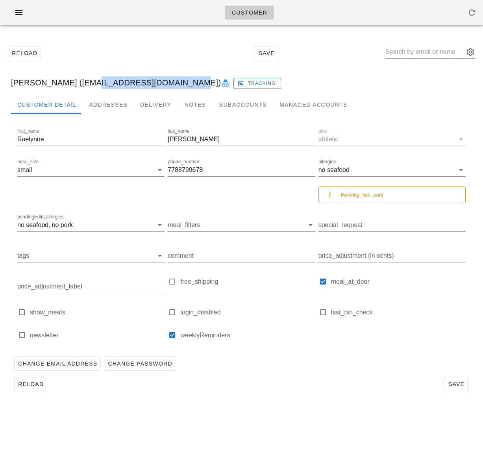
drag, startPoint x: 81, startPoint y: 85, endPoint x: 173, endPoint y: 82, distance: 92.1
click at [173, 83] on div "[PERSON_NAME] ([EMAIL_ADDRESS][DOMAIN_NAME]) Tracking" at bounding box center [241, 82] width 473 height 25
copy div "[EMAIL_ADDRESS][DOMAIN_NAME]"
click at [92, 102] on div "Addresses" at bounding box center [108, 104] width 51 height 19
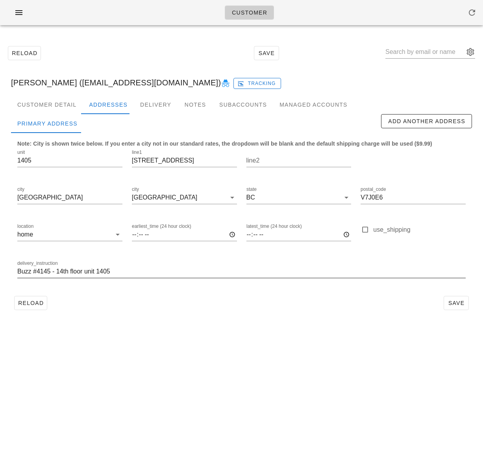
click at [94, 270] on input "Buzz #4145 - 14th floor unit 1405" at bounding box center [241, 271] width 448 height 13
click at [146, 300] on div "Reload Save" at bounding box center [241, 303] width 461 height 20
click at [236, 105] on div "Subaccounts" at bounding box center [243, 104] width 60 height 19
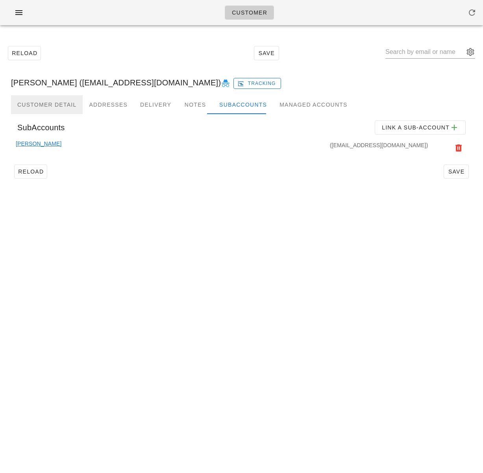
click at [50, 105] on div "Customer Detail" at bounding box center [47, 104] width 72 height 19
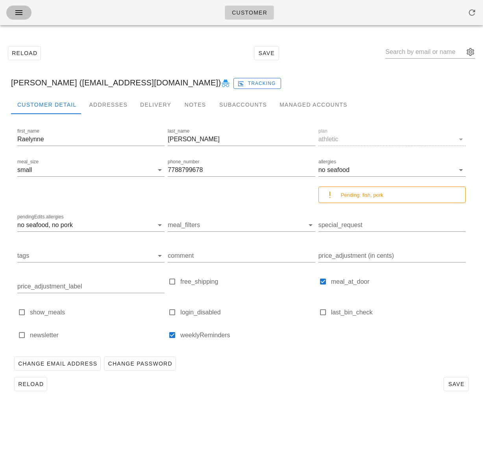
drag, startPoint x: 22, startPoint y: 13, endPoint x: 32, endPoint y: 19, distance: 11.1
click at [23, 13] on icon "button" at bounding box center [18, 12] width 9 height 9
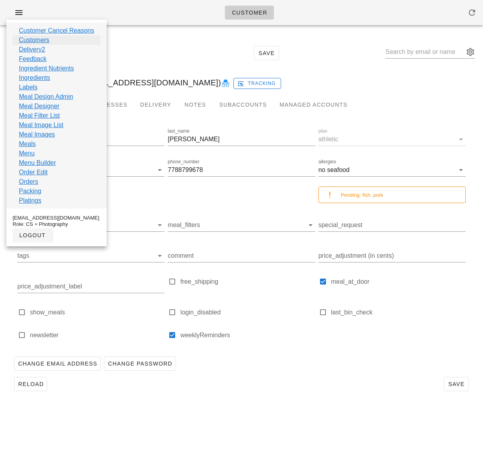
click at [43, 40] on link "Customers" at bounding box center [34, 39] width 30 height 9
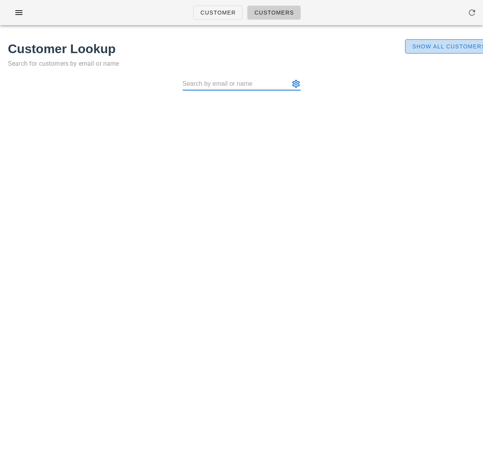
click at [428, 47] on span "Show All Customers" at bounding box center [448, 46] width 74 height 6
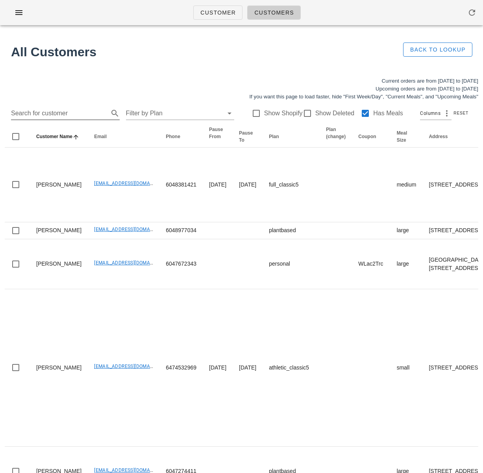
click at [62, 112] on input "Search for customer" at bounding box center [59, 113] width 96 height 13
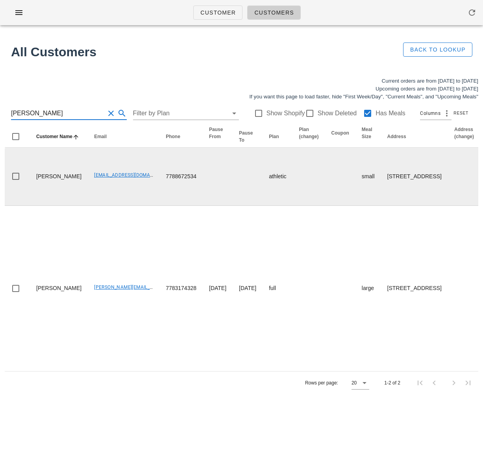
type input "mason"
drag, startPoint x: 38, startPoint y: 178, endPoint x: 54, endPoint y: 189, distance: 19.6
click at [53, 188] on td "Emily Mason" at bounding box center [59, 176] width 58 height 58
click at [54, 189] on td "Emily Mason" at bounding box center [59, 176] width 58 height 58
drag, startPoint x: 95, startPoint y: 193, endPoint x: 89, endPoint y: 193, distance: 6.3
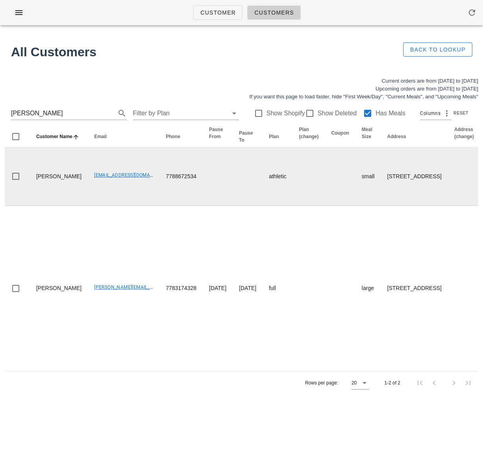
click at [95, 193] on td "missemmason@gmail.com" at bounding box center [124, 176] width 72 height 58
drag, startPoint x: 68, startPoint y: 183, endPoint x: 131, endPoint y: 187, distance: 63.4
click at [131, 187] on td "missemmason@gmail.com" at bounding box center [124, 176] width 72 height 58
copy link "missemmason@gmail.com"
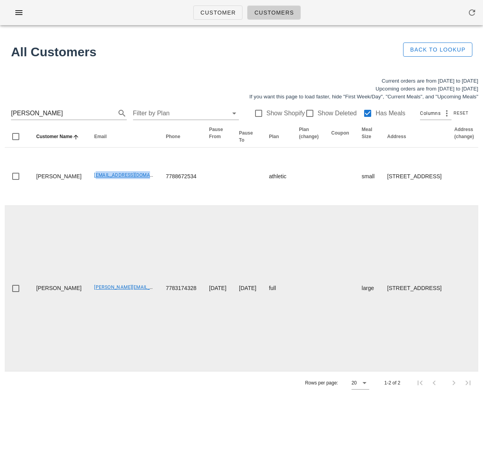
scroll to position [0, 2]
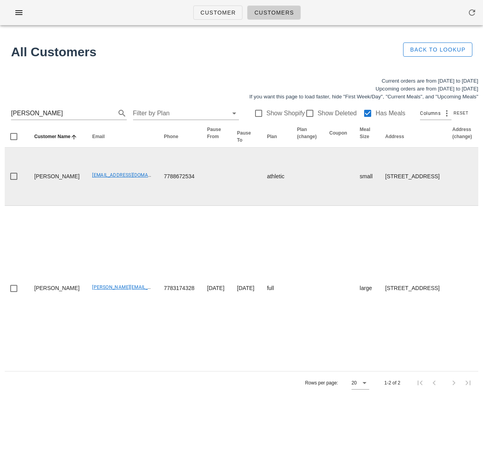
drag, startPoint x: 77, startPoint y: 196, endPoint x: 67, endPoint y: 185, distance: 15.0
click at [86, 195] on td "missemmason@gmail.com" at bounding box center [122, 176] width 72 height 58
drag, startPoint x: 64, startPoint y: 183, endPoint x: 128, endPoint y: 184, distance: 64.5
click at [129, 184] on td "missemmason@gmail.com" at bounding box center [122, 176] width 72 height 58
copy link "missemmason@gmail.com"
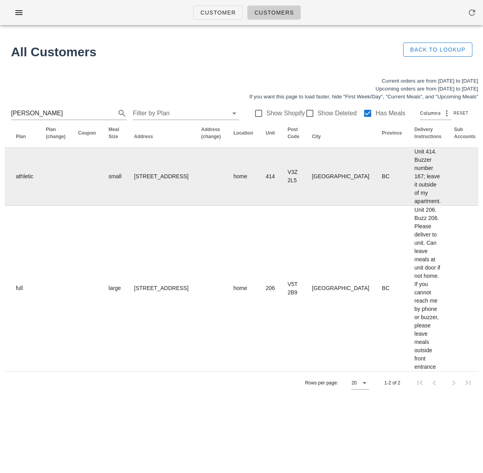
scroll to position [0, 500]
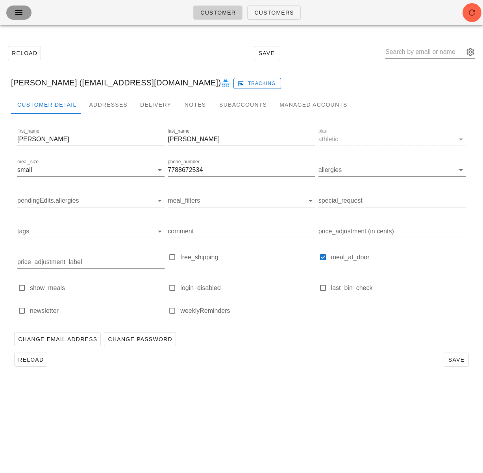
click at [16, 11] on icon "button" at bounding box center [18, 12] width 9 height 9
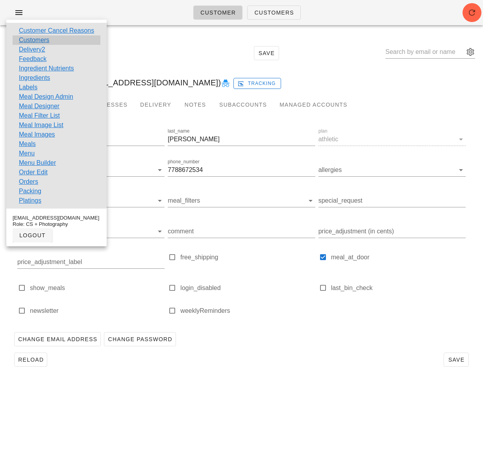
click at [57, 41] on div "Customers" at bounding box center [57, 39] width 88 height 9
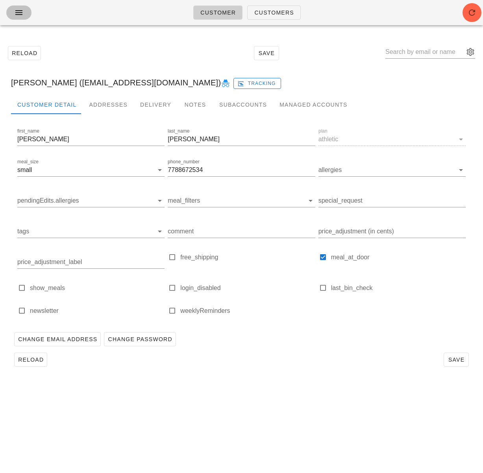
click at [15, 13] on icon "button" at bounding box center [18, 12] width 9 height 9
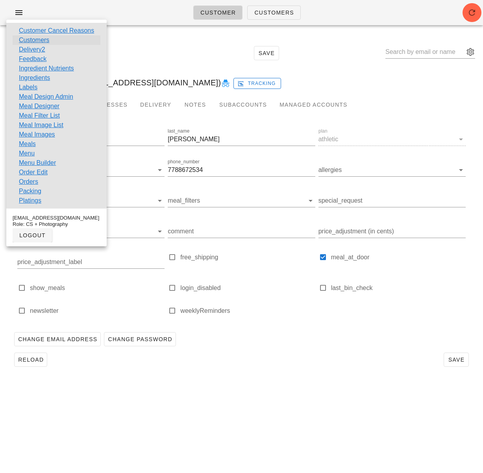
click at [39, 40] on link "Customers" at bounding box center [34, 39] width 30 height 9
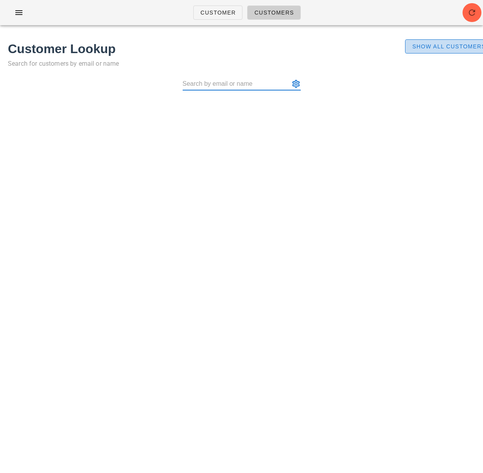
click at [433, 46] on span "Show All Customers" at bounding box center [448, 46] width 74 height 6
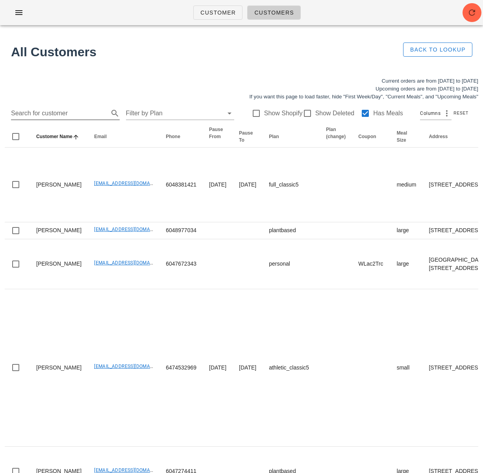
click at [68, 114] on input "Search for customer" at bounding box center [59, 113] width 96 height 13
paste input "[PERSON_NAME]"
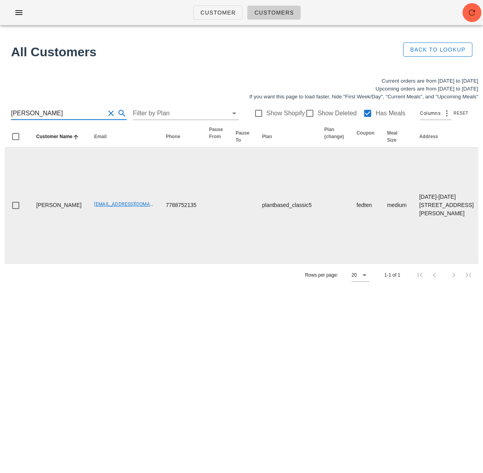
scroll to position [0, 549]
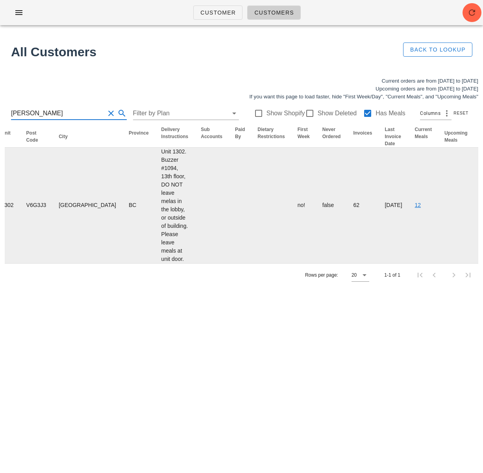
type input "[PERSON_NAME]"
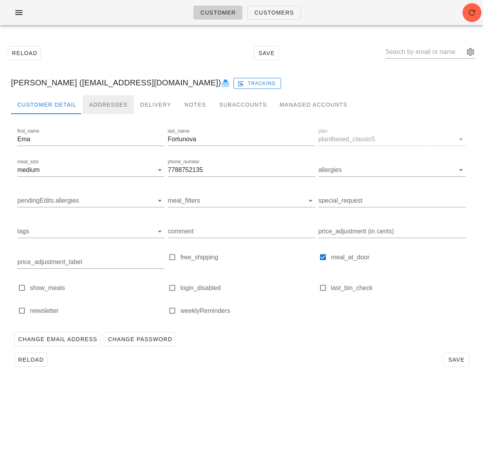
click at [102, 107] on div "Addresses" at bounding box center [108, 104] width 51 height 19
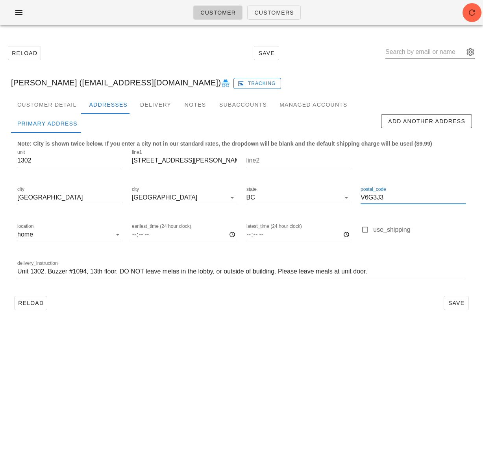
click at [373, 197] on input "V6G3J3" at bounding box center [412, 197] width 105 height 13
click at [390, 198] on input "V6G 3J3" at bounding box center [412, 197] width 105 height 13
type input "V6G 3J4"
click at [450, 307] on button "Save" at bounding box center [455, 303] width 25 height 14
type input "Ema Fortunova (ema.fortunova@gmail.com)"
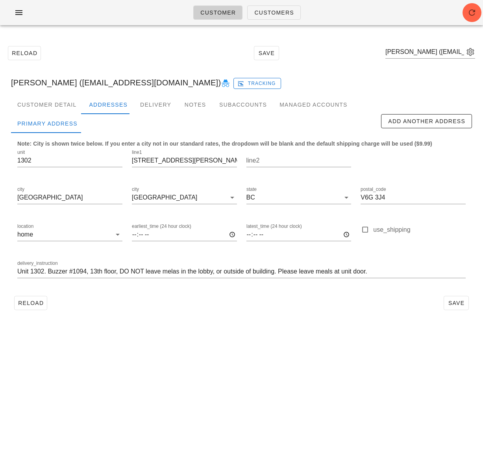
click at [113, 342] on div "Customer Customers Reload Save Ema Fortunova (ema.fortunova@gmail.com) Ema Fort…" at bounding box center [241, 236] width 483 height 473
click at [27, 303] on span "Reload" at bounding box center [31, 303] width 26 height 6
drag, startPoint x: 72, startPoint y: 83, endPoint x: 167, endPoint y: 83, distance: 95.6
click at [167, 83] on div "Ema Fortunova (ema.fortunova@gmail.com) Tracking" at bounding box center [241, 82] width 473 height 25
copy div "[EMAIL_ADDRESS][DOMAIN_NAME]"
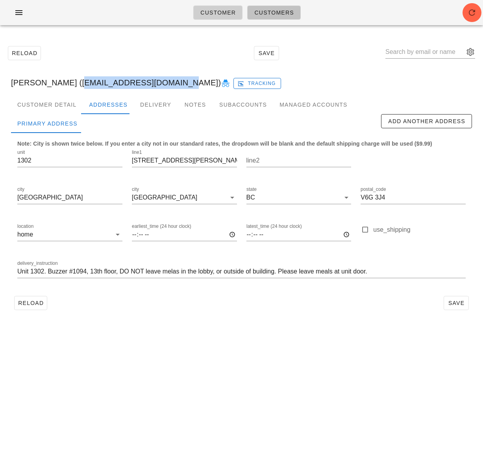
click at [256, 13] on span "Customers" at bounding box center [274, 12] width 40 height 6
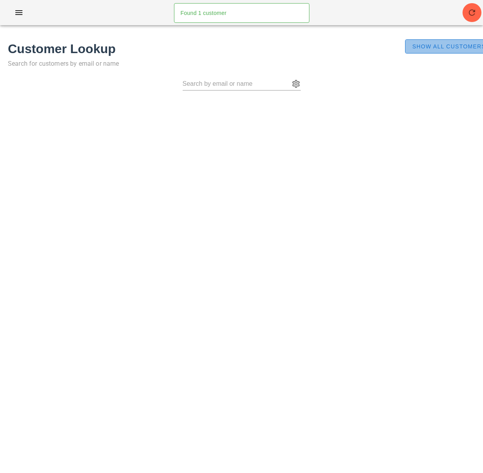
click at [459, 44] on span "Show All Customers" at bounding box center [448, 46] width 74 height 6
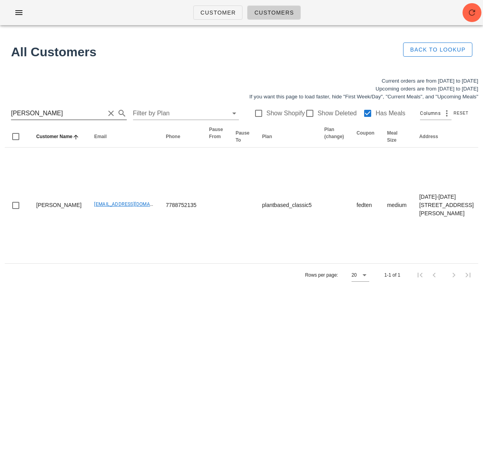
drag, startPoint x: 48, startPoint y: 111, endPoint x: 54, endPoint y: 112, distance: 5.7
click at [48, 111] on input "[PERSON_NAME]" at bounding box center [58, 113] width 94 height 13
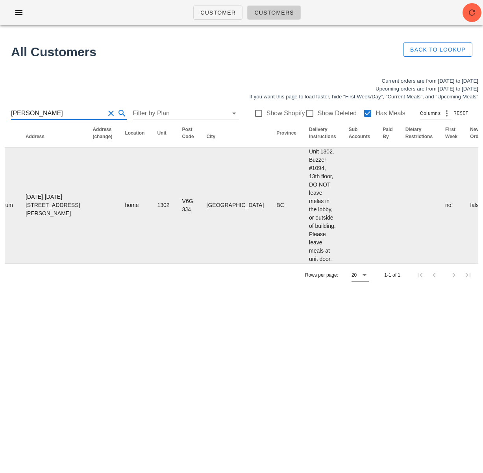
scroll to position [0, 541]
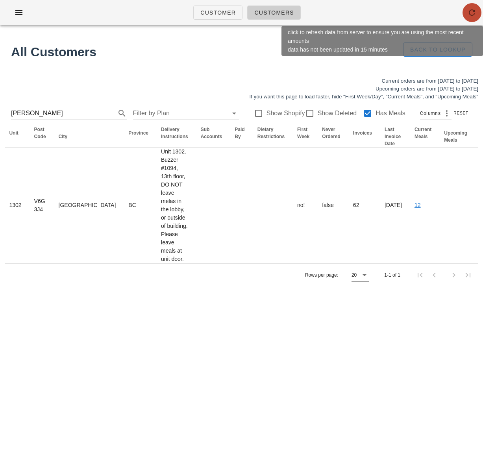
drag, startPoint x: 472, startPoint y: 17, endPoint x: 468, endPoint y: 22, distance: 5.8
click at [471, 17] on button "button" at bounding box center [471, 12] width 19 height 19
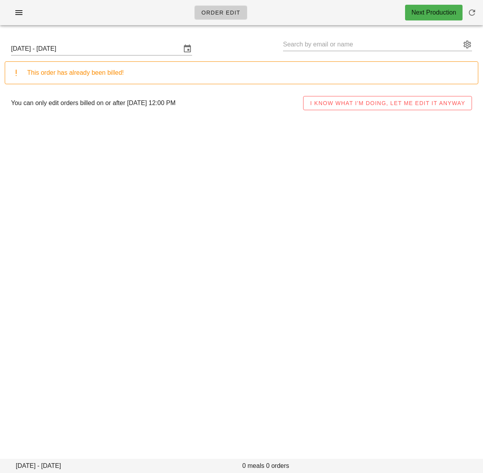
type input "[PERSON_NAME] ([EMAIL_ADDRESS][DOMAIN_NAME])"
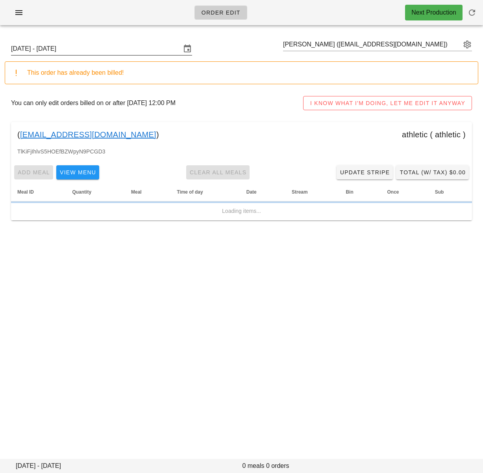
click at [96, 54] on input "[DATE] - [DATE]" at bounding box center [96, 48] width 170 height 13
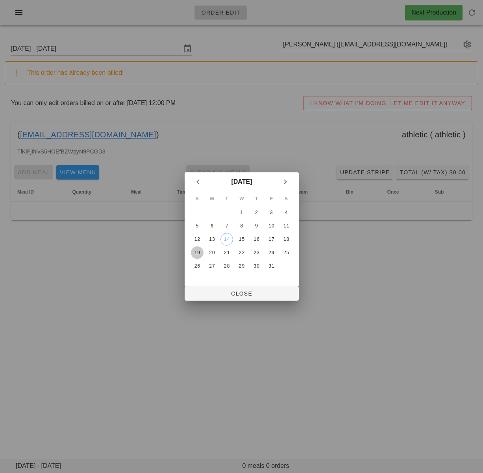
drag, startPoint x: 198, startPoint y: 251, endPoint x: 214, endPoint y: 275, distance: 28.9
click at [198, 251] on div "19" at bounding box center [196, 253] width 13 height 6
drag, startPoint x: 225, startPoint y: 294, endPoint x: 216, endPoint y: 260, distance: 35.5
click at [225, 294] on span "Close" at bounding box center [241, 293] width 101 height 6
type input "[DATE] - [DATE]"
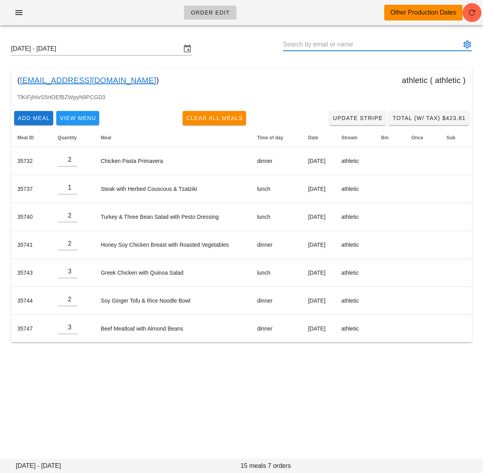
click at [328, 48] on input "text" at bounding box center [372, 44] width 178 height 13
paste input "[EMAIL_ADDRESS][DOMAIN_NAME]"
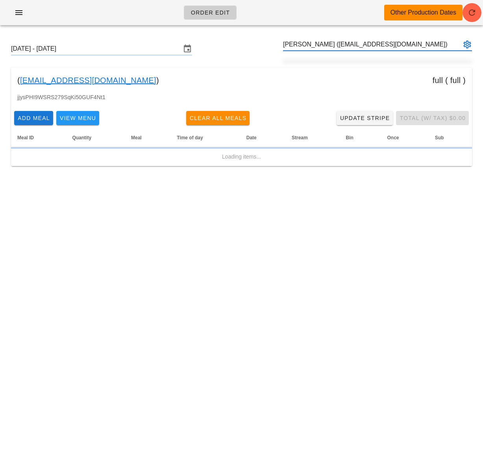
type input "[PERSON_NAME] ([EMAIL_ADDRESS][DOMAIN_NAME])"
click at [114, 46] on input "[DATE] - [DATE]" at bounding box center [96, 48] width 170 height 13
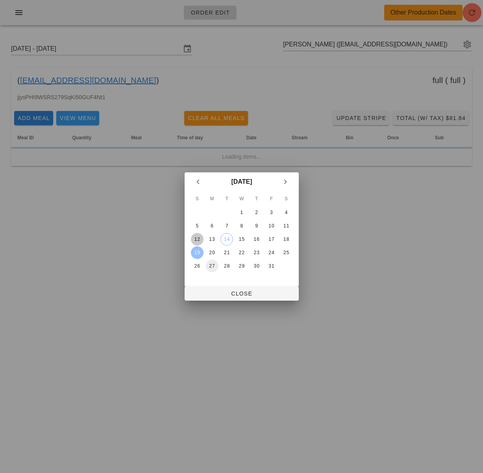
drag, startPoint x: 196, startPoint y: 236, endPoint x: 216, endPoint y: 267, distance: 36.7
click at [197, 236] on div "12" at bounding box center [196, 239] width 13 height 6
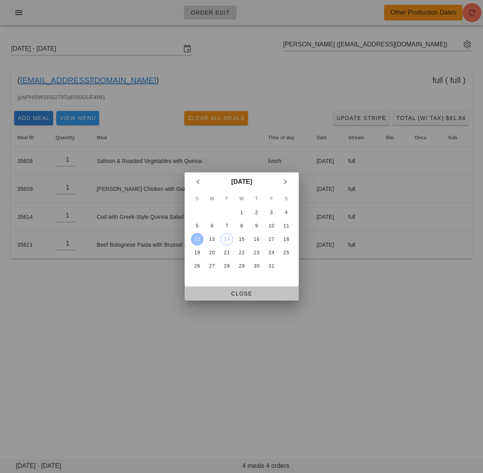
click at [232, 295] on span "Close" at bounding box center [241, 293] width 101 height 6
type input "[DATE] - [DATE]"
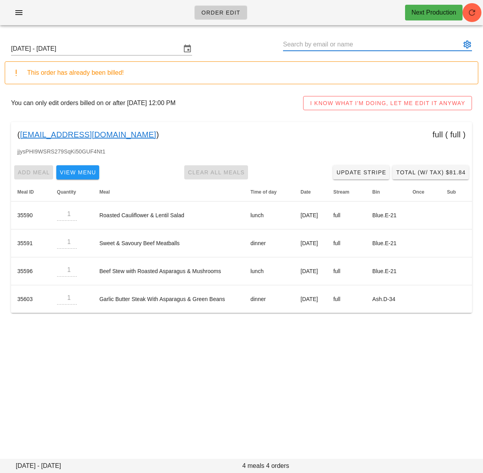
click at [313, 44] on input "text" at bounding box center [372, 44] width 178 height 13
paste input "[EMAIL_ADDRESS][DOMAIN_NAME]"
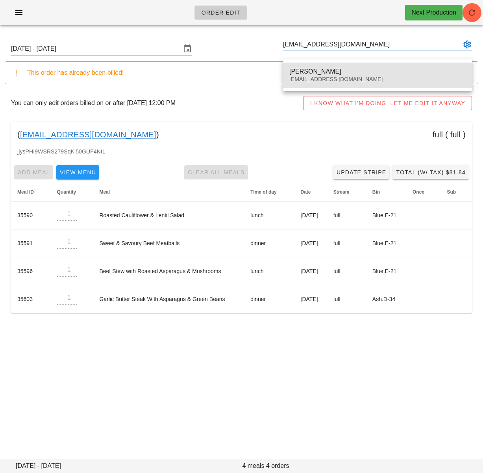
click at [312, 70] on div "[PERSON_NAME]" at bounding box center [377, 71] width 176 height 7
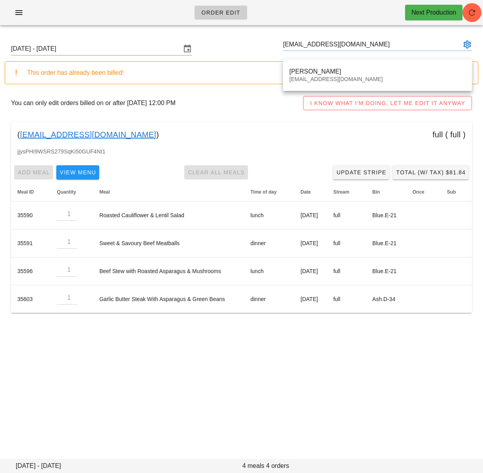
type input "[PERSON_NAME] ([EMAIL_ADDRESS][DOMAIN_NAME])"
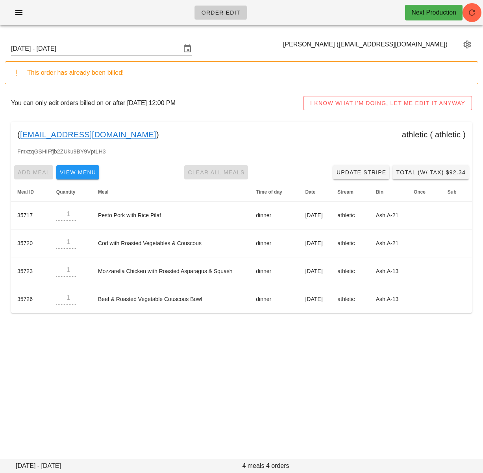
drag, startPoint x: 302, startPoint y: 342, endPoint x: 304, endPoint y: 335, distance: 7.6
click at [302, 342] on div "Order Edit Next Production [DATE] - [DATE] [PERSON_NAME] ([EMAIL_ADDRESS][DOMAI…" at bounding box center [241, 236] width 483 height 473
click at [218, 372] on div "Order Edit Next Production [DATE] - [DATE] [PERSON_NAME] ([EMAIL_ADDRESS][DOMAI…" at bounding box center [241, 236] width 483 height 473
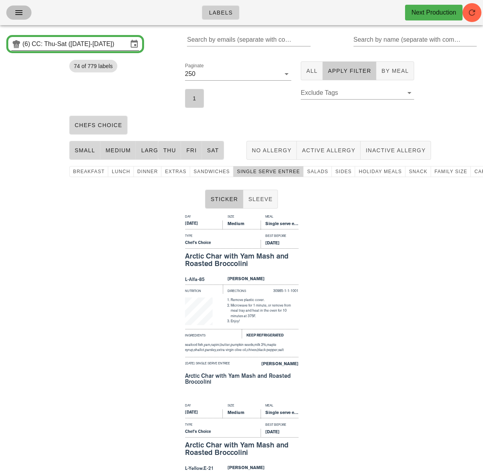
click at [17, 9] on icon "button" at bounding box center [18, 12] width 9 height 9
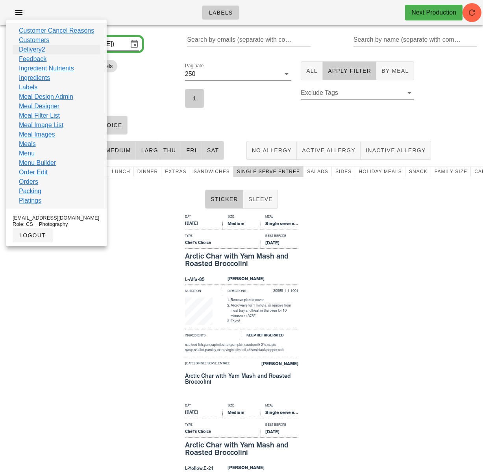
click at [41, 52] on link "Delivery2" at bounding box center [32, 49] width 26 height 9
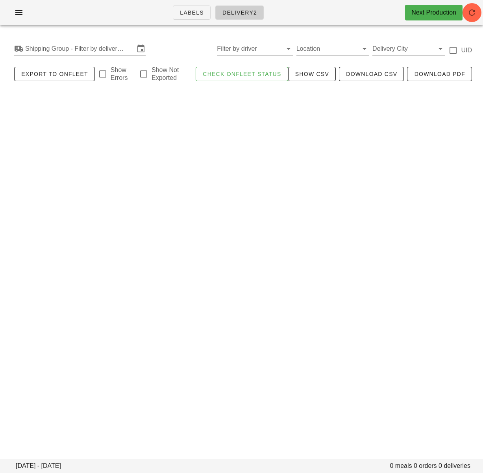
drag, startPoint x: 243, startPoint y: 157, endPoint x: 243, endPoint y: 142, distance: 15.0
click at [244, 155] on div "Labels Delivery2 Next Production [DATE] - [DATE] 0 meals 0 orders 0 deliveries …" at bounding box center [241, 236] width 483 height 473
click at [18, 7] on button "button" at bounding box center [18, 13] width 25 height 14
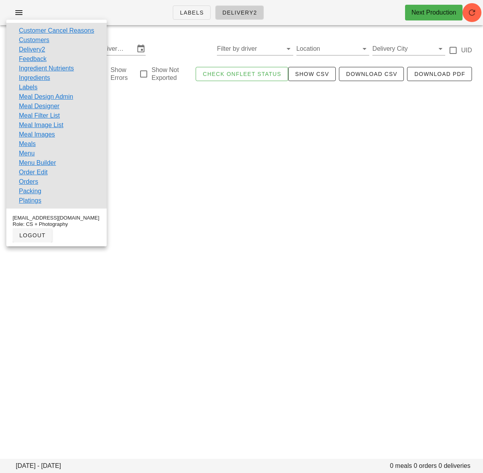
drag, startPoint x: 190, startPoint y: 105, endPoint x: 175, endPoint y: 96, distance: 17.5
click at [190, 105] on div "Labels Delivery2 Next Production [DATE] - [DATE] 0 meals 0 orders 0 deliveries …" at bounding box center [241, 236] width 483 height 473
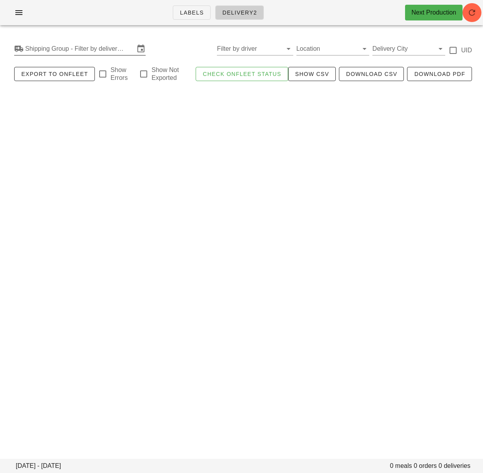
click at [99, 50] on input "Shipping Group - Filter by delivery logistics" at bounding box center [79, 48] width 109 height 13
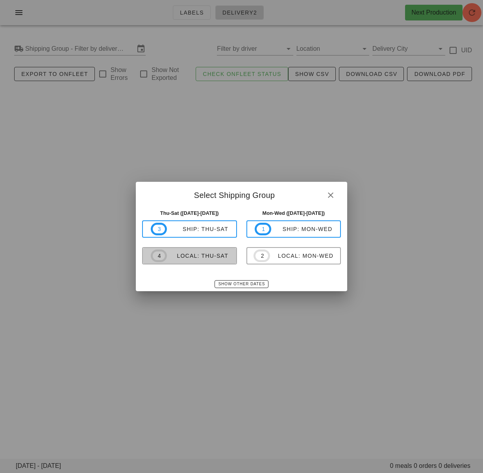
click at [220, 254] on div "local: Thu-Sat" at bounding box center [197, 255] width 61 height 6
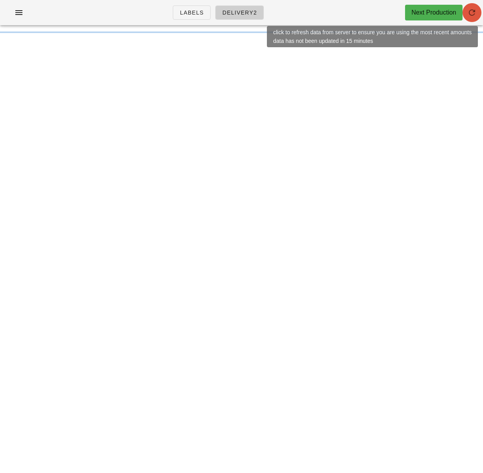
click at [470, 18] on button "button" at bounding box center [471, 12] width 19 height 19
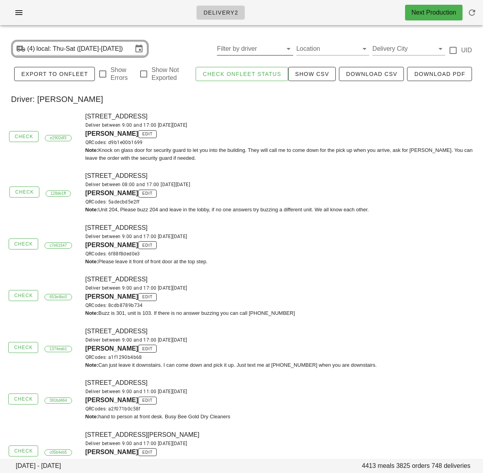
click at [240, 46] on input "Filter by driver" at bounding box center [248, 48] width 63 height 13
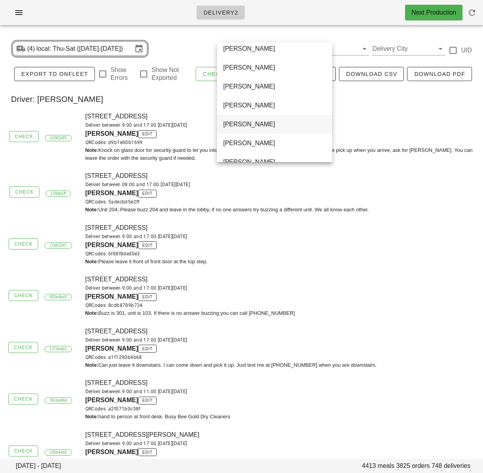
scroll to position [529, 0]
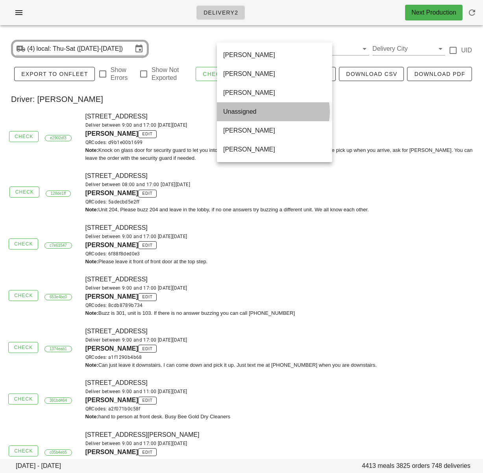
click at [245, 111] on div "Unassigned" at bounding box center [274, 111] width 103 height 7
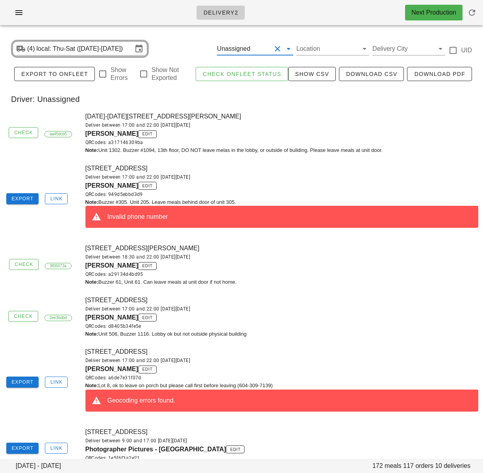
drag, startPoint x: 304, startPoint y: 138, endPoint x: 300, endPoint y: 138, distance: 4.8
click at [304, 138] on div "QRCodes: a317146309ba" at bounding box center [281, 142] width 393 height 8
drag, startPoint x: 236, startPoint y: 117, endPoint x: 96, endPoint y: 119, distance: 140.0
click at [89, 114] on div "[DATE]-[DATE][STREET_ADDRESS][PERSON_NAME] Deliver between 17:00 and 22:00 [DAT…" at bounding box center [282, 133] width 402 height 52
drag, startPoint x: 83, startPoint y: 133, endPoint x: 129, endPoint y: 134, distance: 46.0
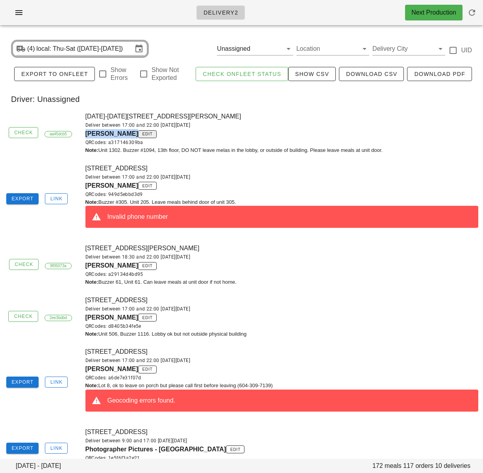
click at [129, 134] on div "[DATE]-[DATE][STREET_ADDRESS][PERSON_NAME] Deliver between 17:00 and 22:00 [DAT…" at bounding box center [282, 133] width 402 height 52
copy span "[PERSON_NAME]"
click at [305, 154] on div "Note: Unit 1302. Buzzer #1094, 13th floor, DO NOT leave melas in the lobby, or …" at bounding box center [281, 150] width 393 height 8
click at [235, 184] on div "[PERSON_NAME] edit QRCodes: 949d5ebbd3d9" at bounding box center [281, 189] width 393 height 17
drag, startPoint x: 83, startPoint y: 184, endPoint x: 131, endPoint y: 184, distance: 47.6
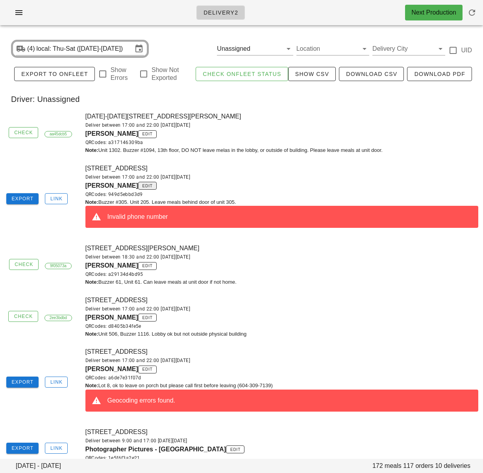
click at [131, 184] on div "[STREET_ADDRESS] Deliver between 17:00 and 22:00 [DATE][DATE] [PERSON_NAME] edi…" at bounding box center [282, 199] width 402 height 80
copy span "[PERSON_NAME]"
drag, startPoint x: 277, startPoint y: 183, endPoint x: 115, endPoint y: 37, distance: 218.0
click at [276, 183] on div "[PERSON_NAME] edit QRCodes: 949d5ebbd3d9" at bounding box center [281, 189] width 393 height 17
click at [249, 143] on div "QRCodes: a317146309ba" at bounding box center [281, 142] width 393 height 8
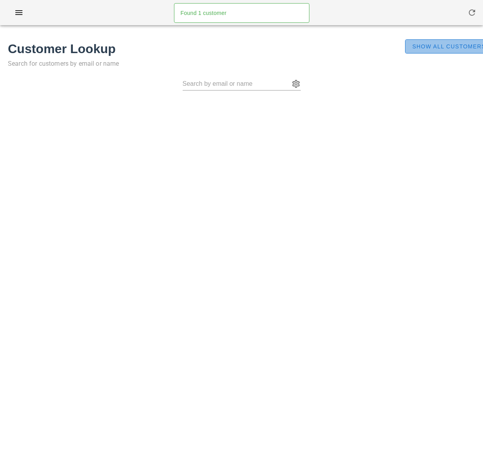
click at [432, 45] on span "Show All Customers" at bounding box center [448, 46] width 74 height 6
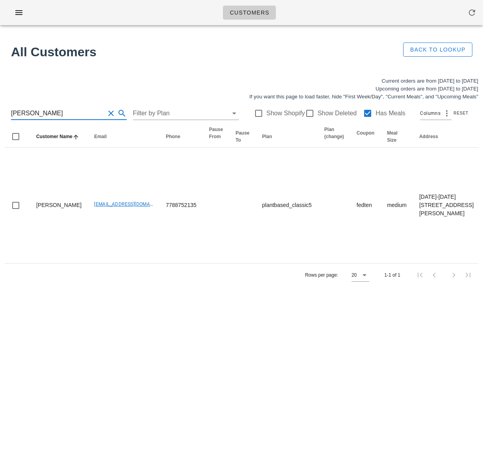
drag, startPoint x: 70, startPoint y: 115, endPoint x: -8, endPoint y: 112, distance: 77.9
click at [0, 112] on html "Customers Found 1 customer All Customers Back to Lookup Current orders are from…" at bounding box center [241, 236] width 483 height 473
paste input "[PERSON_NAME]"
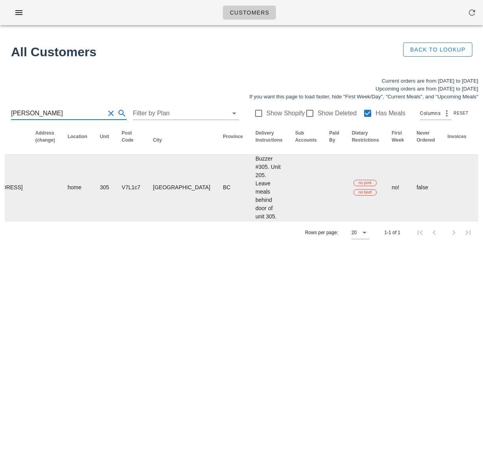
scroll to position [0, 503]
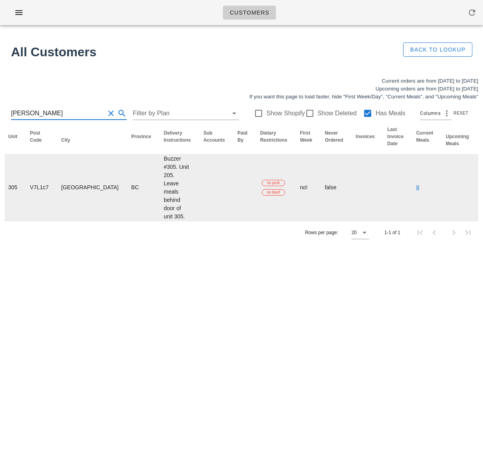
type input "[PERSON_NAME]"
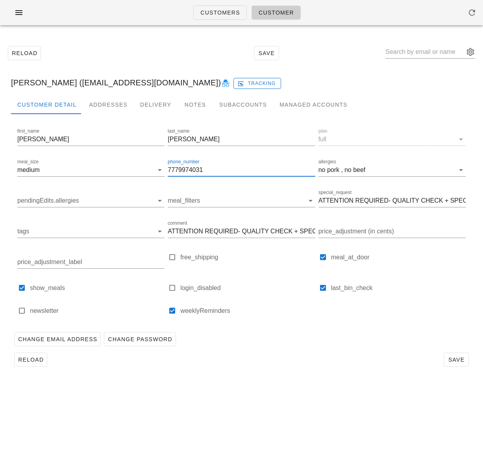
click at [177, 171] on input "7779974031" at bounding box center [241, 170] width 147 height 13
type input "7789974031"
click at [304, 367] on div "Reload Save" at bounding box center [241, 359] width 461 height 20
click at [463, 357] on span "Save" at bounding box center [456, 359] width 18 height 6
click at [157, 396] on div "Customers Customer Reload Save Catrina McCrae (influencer4@fedfedfed.com) Catri…" at bounding box center [241, 236] width 483 height 473
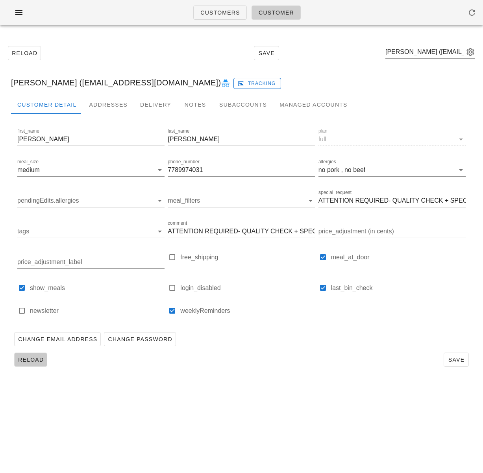
drag, startPoint x: 26, startPoint y: 360, endPoint x: 28, endPoint y: 348, distance: 12.4
click at [25, 359] on span "Reload" at bounding box center [31, 359] width 26 height 6
click at [223, 15] on span "Customers" at bounding box center [220, 12] width 40 height 6
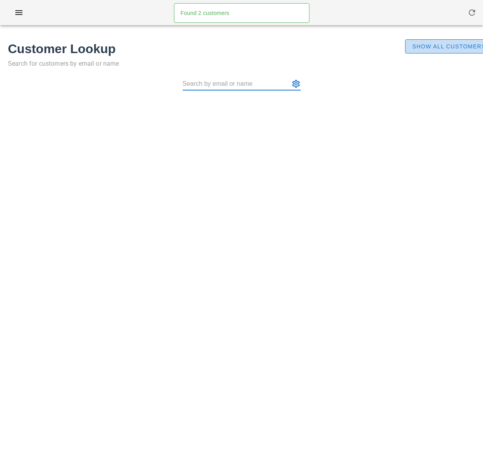
click at [424, 49] on span "Show All Customers" at bounding box center [448, 46] width 74 height 6
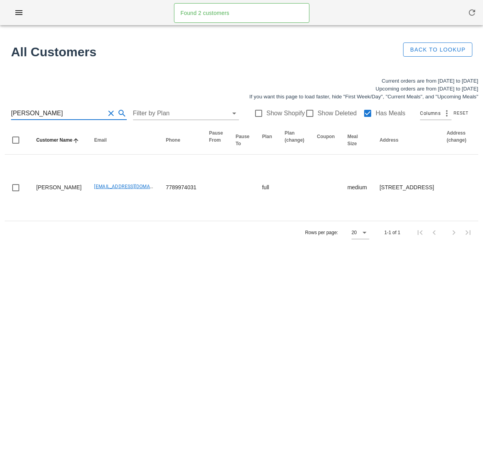
drag, startPoint x: 69, startPoint y: 112, endPoint x: 8, endPoint y: 106, distance: 60.8
click at [9, 106] on div "Catrina McCrae Filter by Plan Show Shopify Show Deleted Has Meals Columns Reset" at bounding box center [241, 113] width 473 height 25
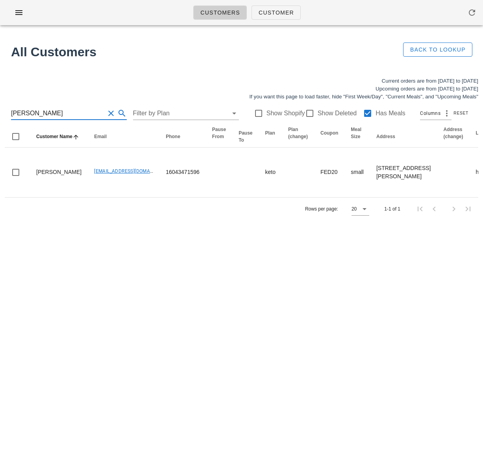
drag, startPoint x: 49, startPoint y: 112, endPoint x: -9, endPoint y: 110, distance: 58.6
click at [0, 110] on html "Customers Customer Found 2 customers All Customers Back to Lookup Current order…" at bounding box center [241, 236] width 483 height 473
drag, startPoint x: 83, startPoint y: 111, endPoint x: 79, endPoint y: 111, distance: 4.3
click at [82, 111] on input "jada stevens" at bounding box center [58, 113] width 94 height 13
drag, startPoint x: 14, startPoint y: 113, endPoint x: -7, endPoint y: 112, distance: 20.5
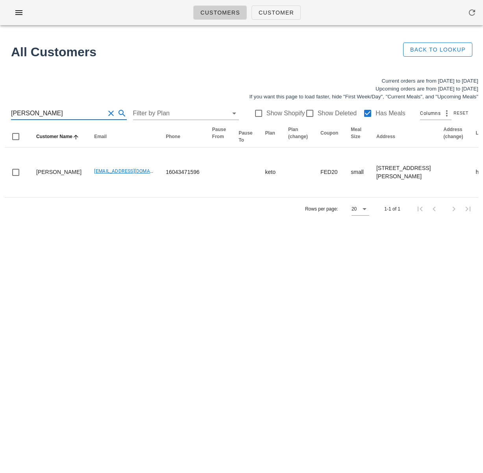
click at [0, 112] on html "Customers Customer Found 2 customers All Customers Back to Lookup Current order…" at bounding box center [241, 236] width 483 height 473
paste input "Mary Mackenzie"
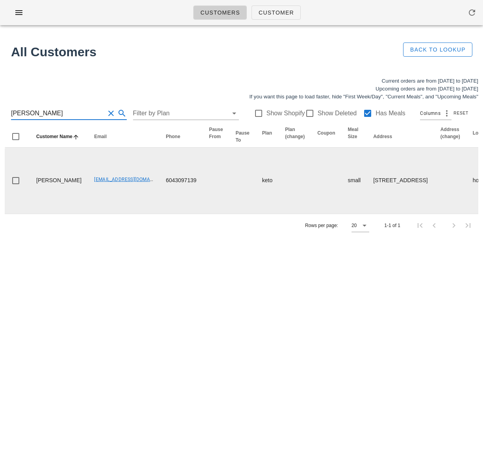
type input "Mary Mackenzie"
drag, startPoint x: 145, startPoint y: 192, endPoint x: 232, endPoint y: 192, distance: 87.7
click at [181, 193] on td "6043097139" at bounding box center [180, 180] width 43 height 66
copy td "6043097139"
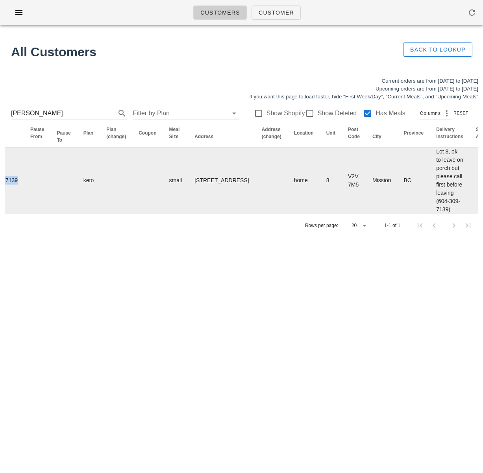
scroll to position [0, 230]
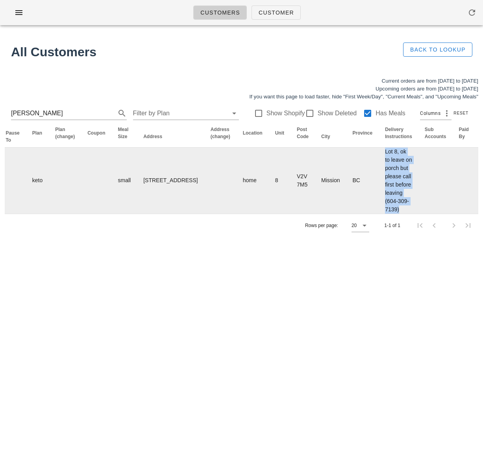
drag, startPoint x: 325, startPoint y: 158, endPoint x: 381, endPoint y: 225, distance: 87.4
click at [378, 214] on td "Lot 8, ok to leave on porch but please call first before leaving (604-309-7139)" at bounding box center [398, 180] width 40 height 66
copy td "Lot 8, ok to leave on porch but please call first before leaving (604-309-7139)"
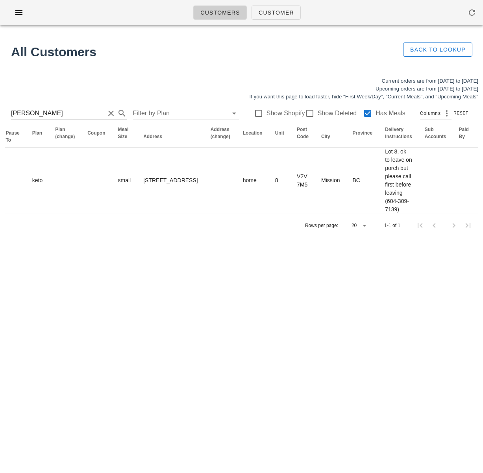
click at [64, 114] on input "Mary Mackenzie" at bounding box center [58, 113] width 94 height 13
click at [64, 114] on input "[PERSON_NAME]" at bounding box center [58, 113] width 94 height 13
click at [68, 110] on input "[PERSON_NAME]" at bounding box center [58, 113] width 94 height 13
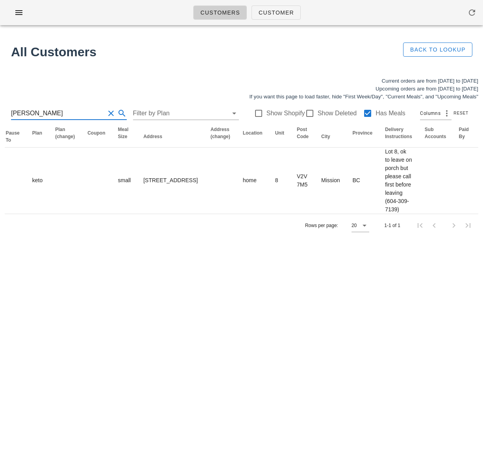
scroll to position [0, 0]
click at [0, 111] on html "Customers Customer Found 2 customers All Customers Back to Lookup Current order…" at bounding box center [241, 236] width 483 height 473
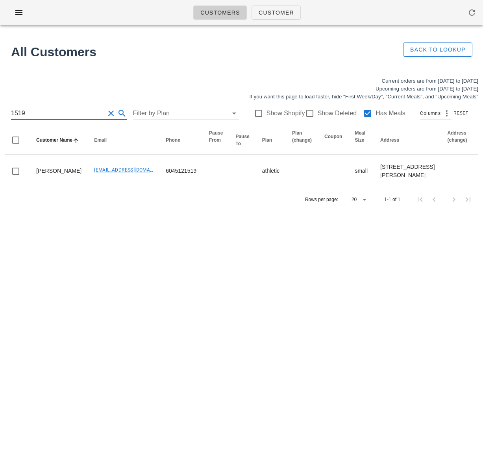
type input "1519"
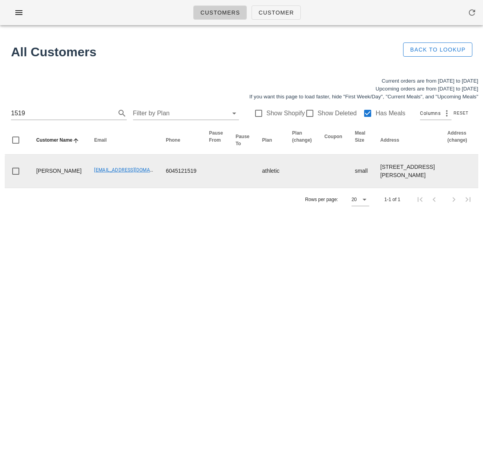
drag, startPoint x: 98, startPoint y: 209, endPoint x: 101, endPoint y: 192, distance: 16.7
click at [98, 207] on div "Rows per page: 20 1-1 of 1" at bounding box center [241, 199] width 473 height 23
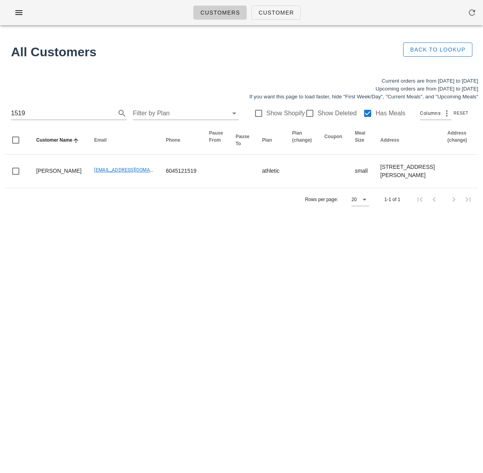
click at [111, 211] on div "Rows per page: 20 1-1 of 1" at bounding box center [241, 199] width 473 height 23
click at [210, 216] on div "Current orders are from Sunday Oct 12 to Saturday Oct 18 Upcoming orders are fr…" at bounding box center [241, 143] width 483 height 143
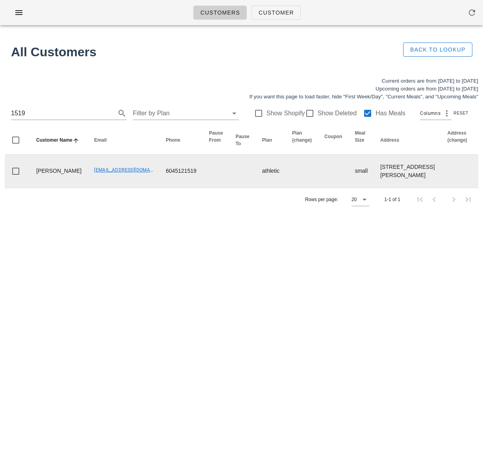
drag, startPoint x: 229, startPoint y: 215, endPoint x: 240, endPoint y: 185, distance: 32.5
click at [229, 211] on div "Rows per page: 20 1-1 of 1" at bounding box center [241, 199] width 473 height 23
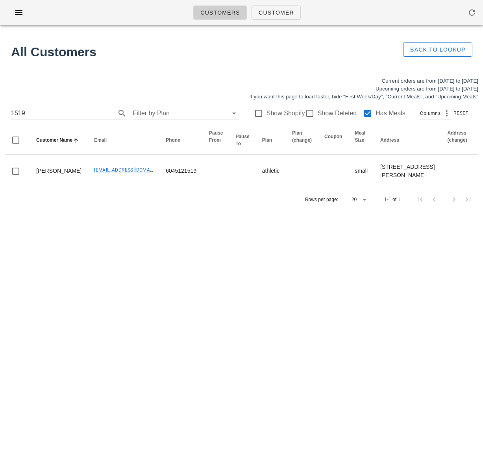
click at [221, 211] on div "Rows per page: 20 1-1 of 1" at bounding box center [241, 199] width 473 height 23
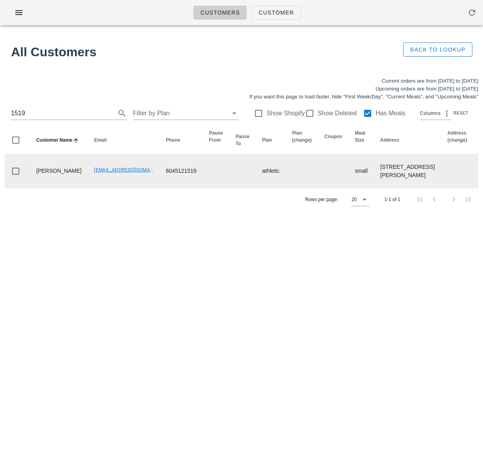
click at [229, 183] on td at bounding box center [242, 171] width 26 height 33
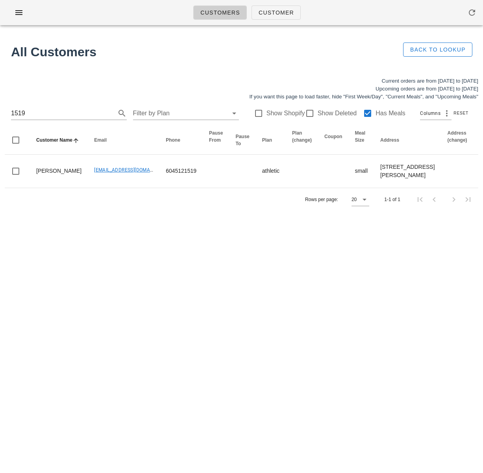
drag, startPoint x: 83, startPoint y: 212, endPoint x: 77, endPoint y: 203, distance: 11.1
click at [83, 211] on div "Rows per page: 20 1-1 of 1" at bounding box center [241, 199] width 473 height 23
drag, startPoint x: 185, startPoint y: 232, endPoint x: 203, endPoint y: 219, distance: 21.8
click at [188, 230] on div "Customers Customer Found 2 customers All Customers Back to Lookup Current order…" at bounding box center [241, 236] width 483 height 473
click at [200, 242] on div "Customers Customer Found 2 customers All Customers Back to Lookup Current order…" at bounding box center [241, 236] width 483 height 473
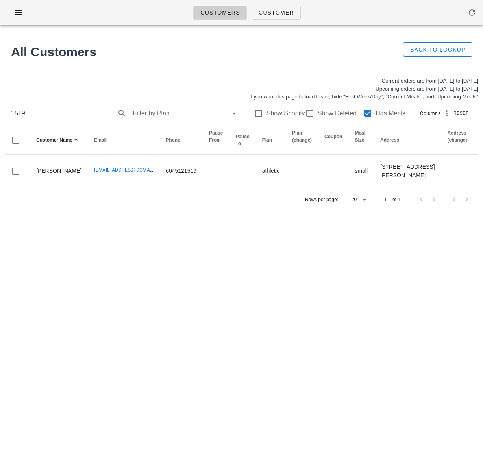
click at [222, 243] on div "Customers Customer Found 2 customers All Customers Back to Lookup Current order…" at bounding box center [241, 236] width 483 height 473
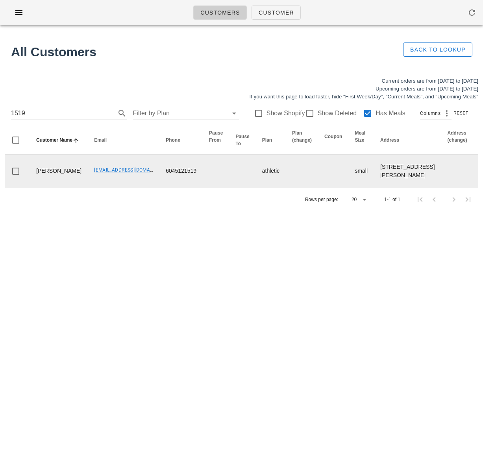
drag, startPoint x: 256, startPoint y: 212, endPoint x: 243, endPoint y: 190, distance: 25.5
click at [256, 211] on div "Rows per page: 20 1-1 of 1" at bounding box center [241, 199] width 473 height 23
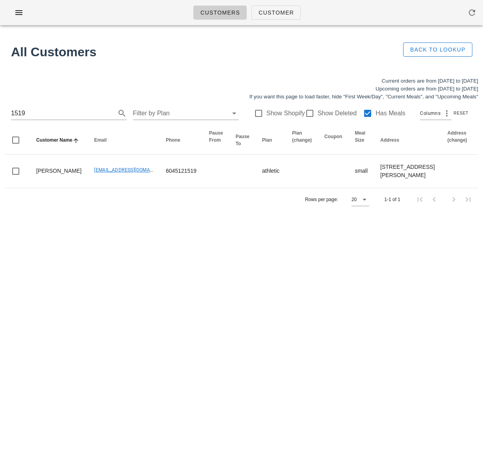
drag, startPoint x: 172, startPoint y: 240, endPoint x: 136, endPoint y: 208, distance: 47.9
click at [169, 234] on div "Customers Customer Found 2 customers All Customers Back to Lookup Current order…" at bounding box center [241, 236] width 483 height 473
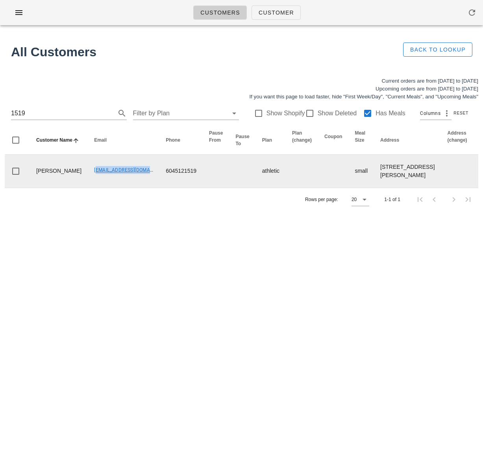
drag, startPoint x: 68, startPoint y: 175, endPoint x: 123, endPoint y: 176, distance: 55.1
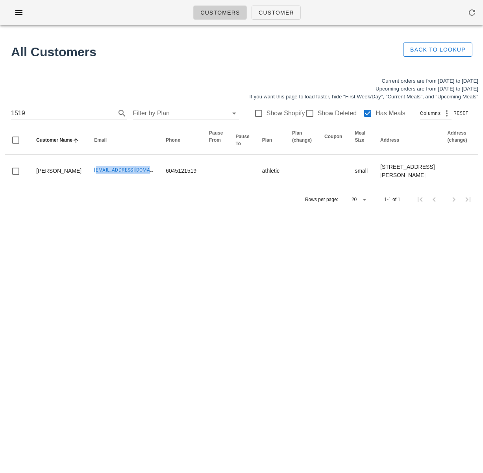
copy link "Efalconer@telus.net"
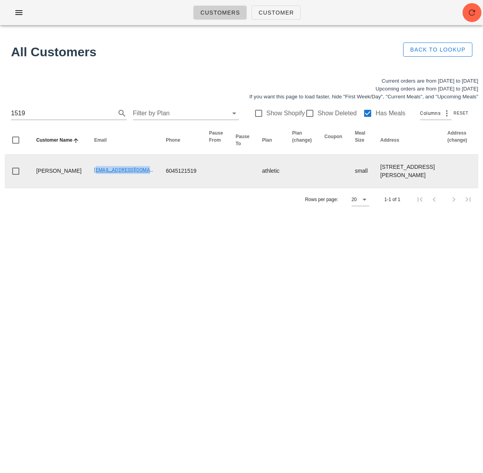
click at [117, 175] on td "Efalconer@telus.net" at bounding box center [124, 171] width 72 height 33
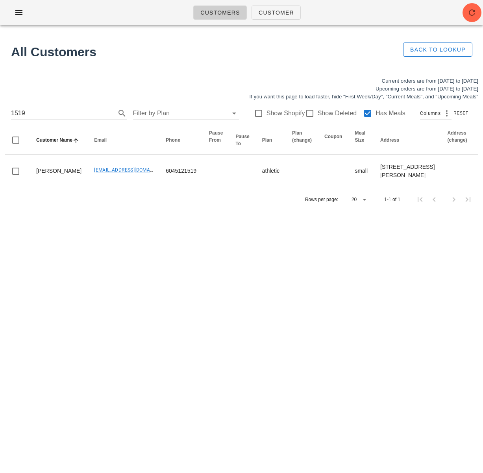
click at [164, 229] on div "Customers Customer Found 2 customers All Customers Back to Lookup Current order…" at bounding box center [241, 236] width 483 height 473
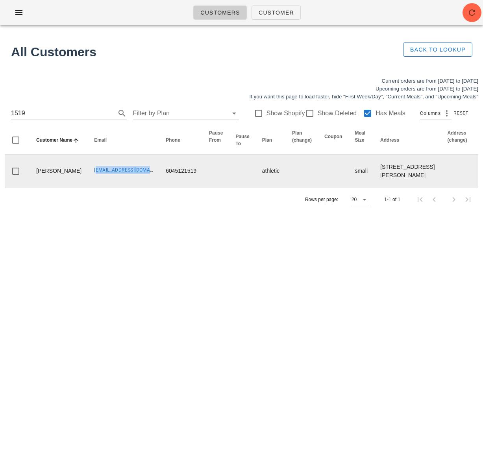
drag, startPoint x: 68, startPoint y: 173, endPoint x: 123, endPoint y: 175, distance: 55.5
copy link "Efalconer@telus.net"
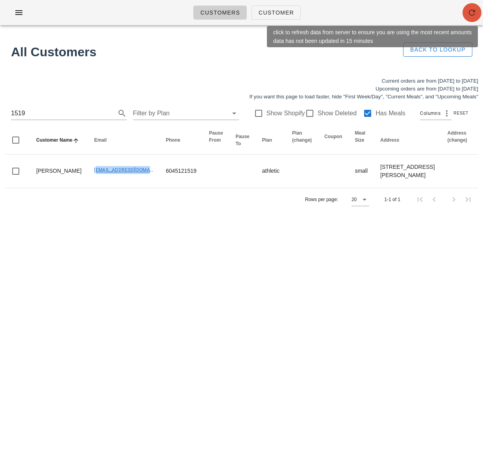
drag, startPoint x: 478, startPoint y: 14, endPoint x: 472, endPoint y: 0, distance: 15.1
click at [478, 13] on span "button" at bounding box center [471, 12] width 19 height 9
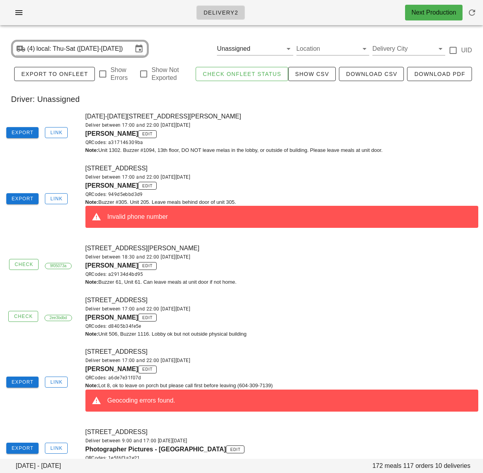
click at [288, 179] on div "Deliver between 17:00 and 22:00 [DATE][DATE]" at bounding box center [281, 177] width 393 height 8
click at [35, 159] on div "Export Link [STREET_ADDRESS] Deliver between 17:00 and 22:00 [DATE][DATE] [PERS…" at bounding box center [241, 199] width 483 height 80
click at [27, 134] on span "Export" at bounding box center [22, 133] width 22 height 6
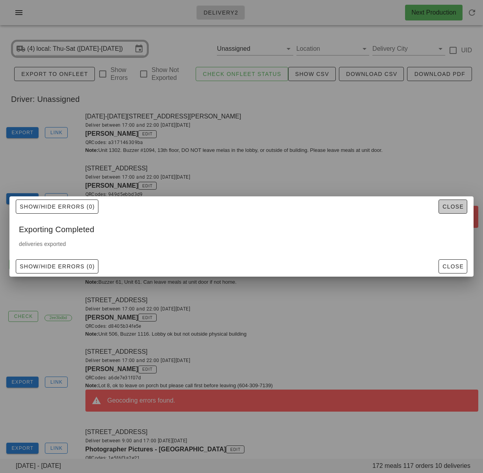
click at [455, 206] on span "Close" at bounding box center [453, 206] width 22 height 6
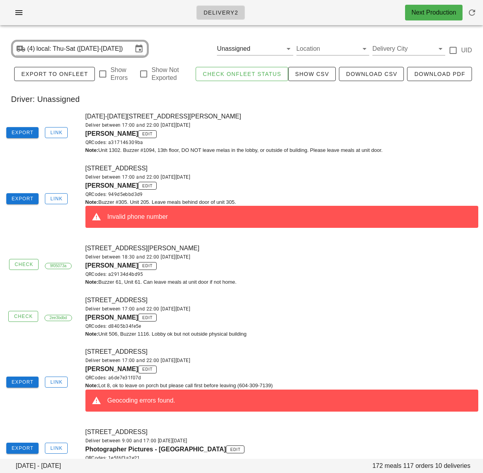
click at [367, 259] on div "Deliver between 18:30 and 22:00 [DATE][DATE]" at bounding box center [281, 257] width 393 height 8
click at [320, 157] on div "[DATE]-[DATE][STREET_ADDRESS][PERSON_NAME] Deliver between 17:00 and 22:00 [DAT…" at bounding box center [282, 133] width 402 height 52
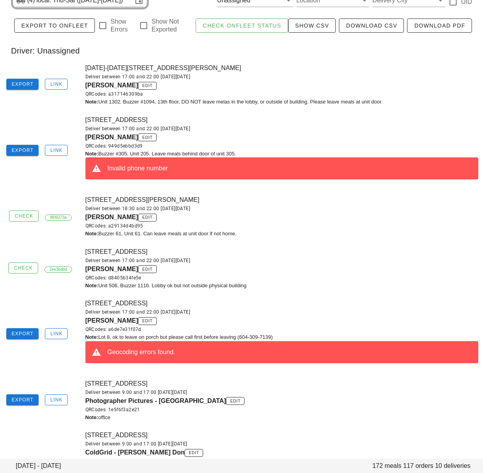
scroll to position [59, 0]
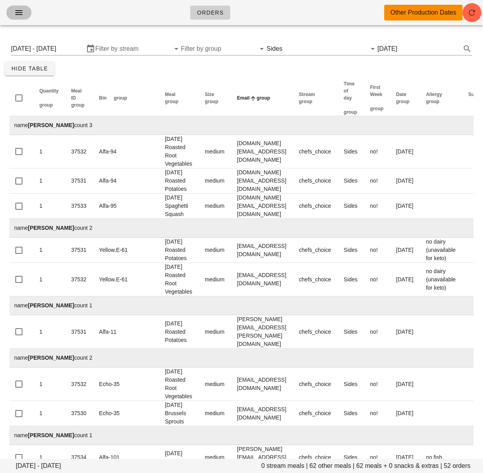
drag, startPoint x: 15, startPoint y: 13, endPoint x: 22, endPoint y: 19, distance: 9.7
click at [15, 13] on icon "button" at bounding box center [18, 12] width 9 height 9
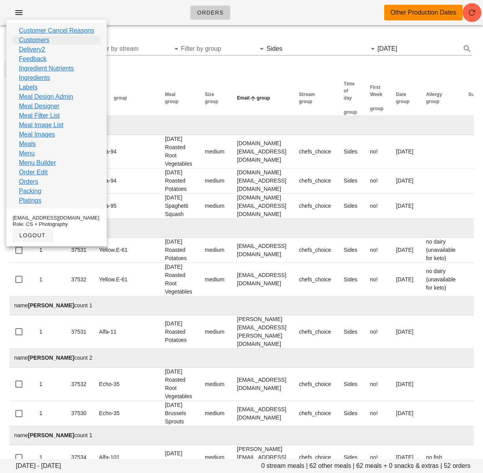
click at [33, 39] on link "Customers" at bounding box center [34, 39] width 30 height 9
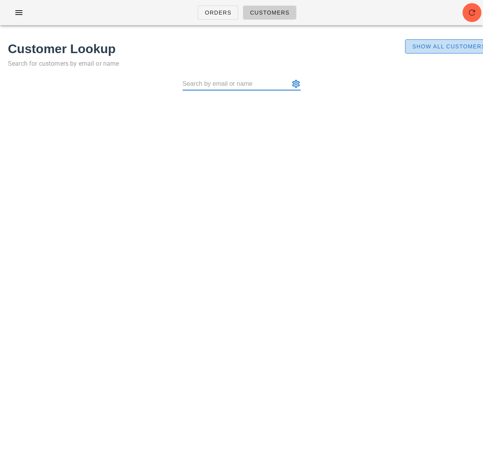
click at [426, 48] on span "Show All Customers" at bounding box center [448, 46] width 74 height 6
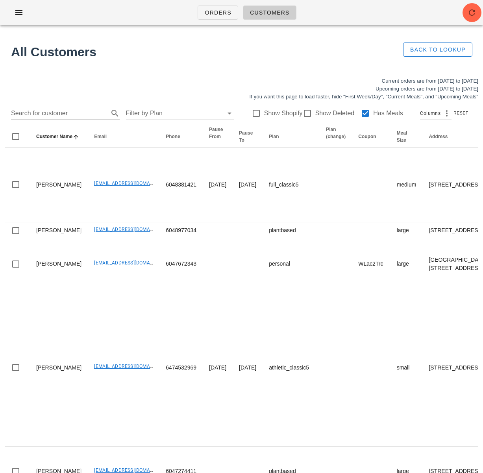
click at [37, 116] on input "Search for customer" at bounding box center [59, 113] width 96 height 13
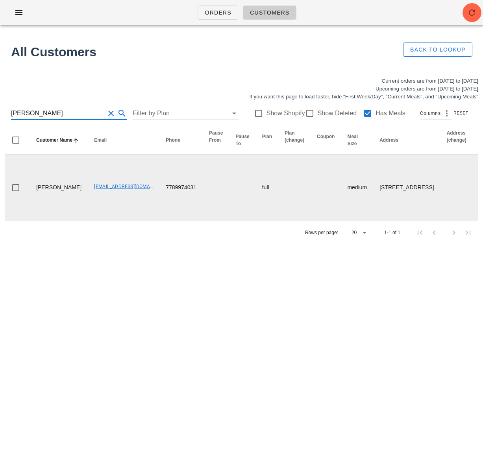
type input "[PERSON_NAME]"
drag, startPoint x: 141, startPoint y: 185, endPoint x: 181, endPoint y: 186, distance: 39.3
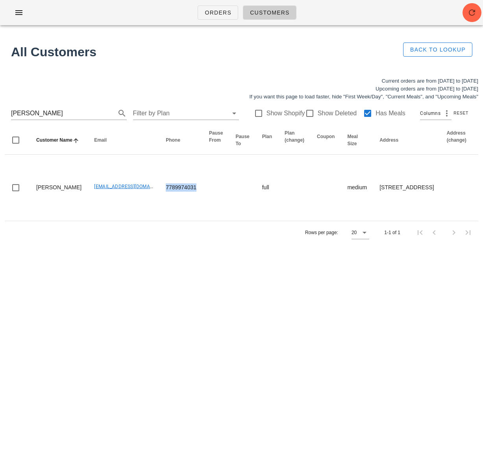
copy td "7789974031"
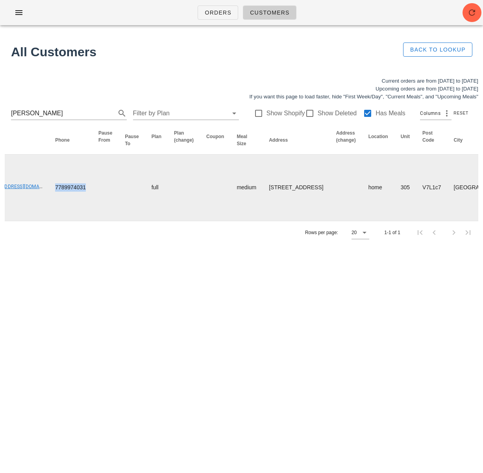
scroll to position [0, 329]
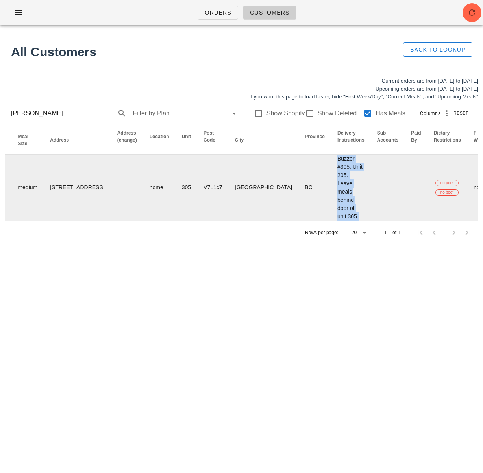
drag, startPoint x: 245, startPoint y: 159, endPoint x: 279, endPoint y: 216, distance: 65.8
click at [278, 216] on tr "[PERSON_NAME] [EMAIL_ADDRESS][DOMAIN_NAME] 7789974031 full medium [STREET_ADDRE…" at bounding box center [213, 188] width 1074 height 66
copy td "Buzzer #305. Unit 205. Leave meals behind door of unit 305."
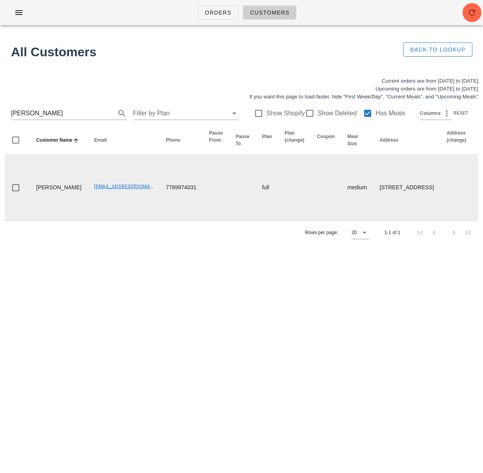
scroll to position [0, 398]
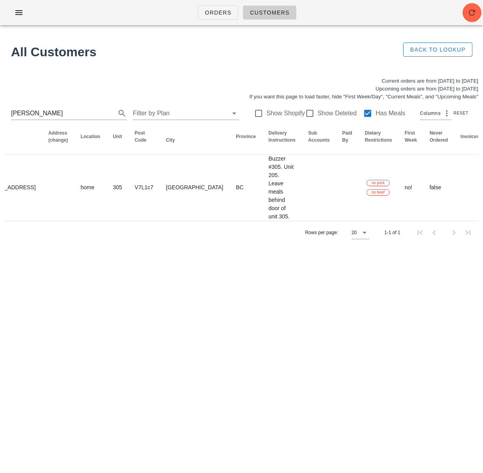
drag, startPoint x: 301, startPoint y: 284, endPoint x: 477, endPoint y: 233, distance: 184.0
click at [302, 282] on div "Orders Customers All Customers Back to Lookup Current orders are from [DATE] to…" at bounding box center [241, 236] width 483 height 473
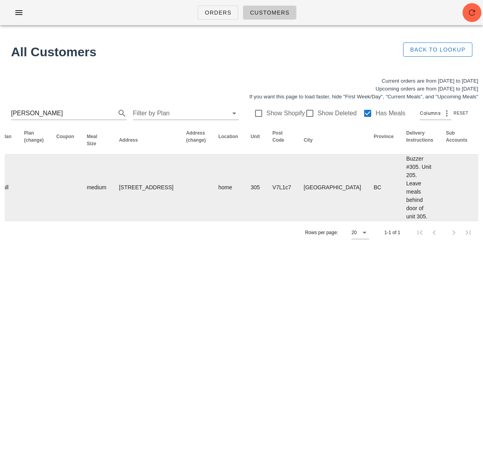
scroll to position [0, 0]
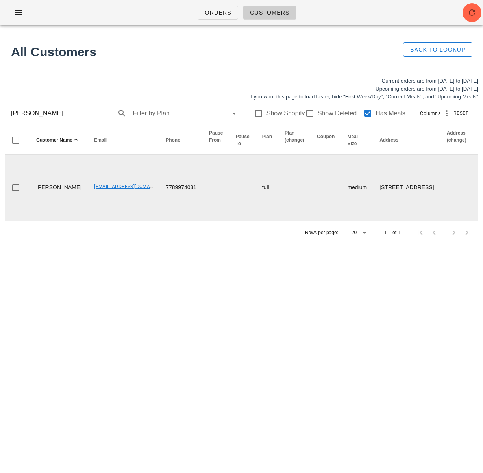
drag, startPoint x: 59, startPoint y: 195, endPoint x: 29, endPoint y: 176, distance: 35.1
copy td "[PERSON_NAME]"
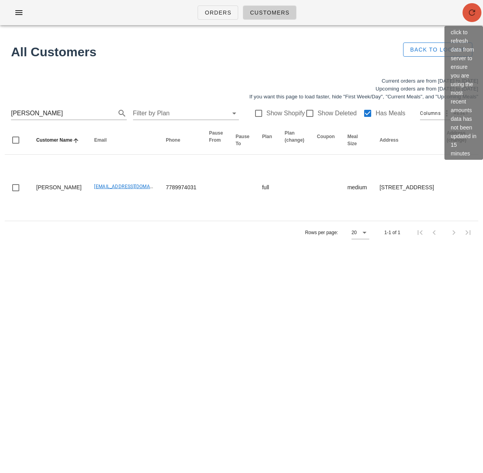
click at [473, 15] on icon "button" at bounding box center [471, 12] width 9 height 9
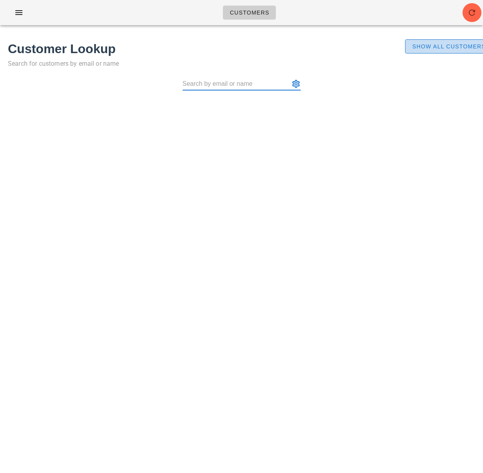
click at [432, 49] on span "Show All Customers" at bounding box center [448, 46] width 74 height 6
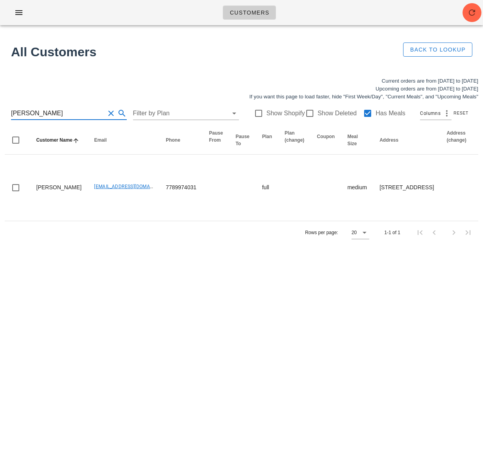
drag, startPoint x: 40, startPoint y: 113, endPoint x: 0, endPoint y: 110, distance: 40.2
click at [0, 110] on div "Current orders are from [DATE] to [DATE] Upcoming orders are from [DATE] to [DA…" at bounding box center [241, 160] width 483 height 176
paste input "[EMAIL_ADDRESS][DOMAIN_NAME]"
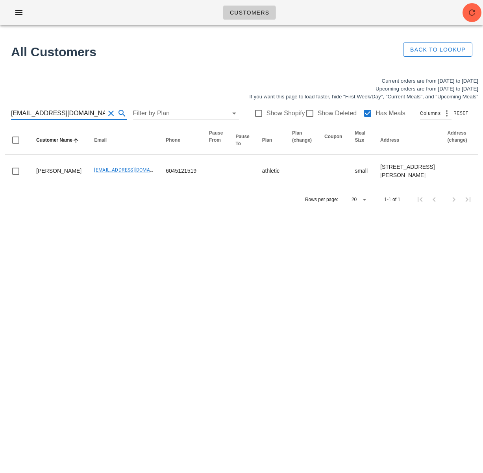
type input "[EMAIL_ADDRESS][DOMAIN_NAME]"
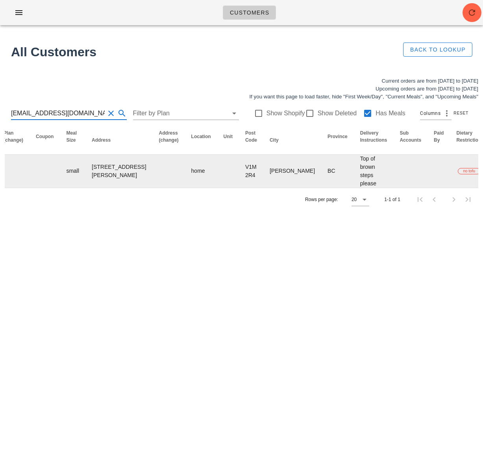
scroll to position [0, 407]
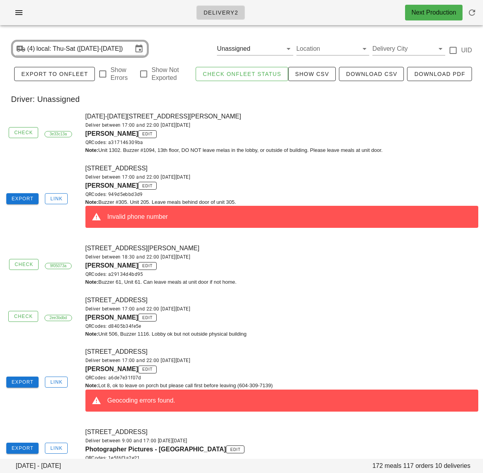
click at [59, 224] on div "Export Link [STREET_ADDRESS] Deliver between 17:00 and 22:00 [DATE][DATE] [PERS…" at bounding box center [241, 199] width 483 height 80
click at [310, 200] on div "Note: Buzzer #305. Unit 205. Leave meals behind door of unit 305." at bounding box center [281, 202] width 393 height 8
click at [55, 200] on span "Link" at bounding box center [56, 199] width 13 height 6
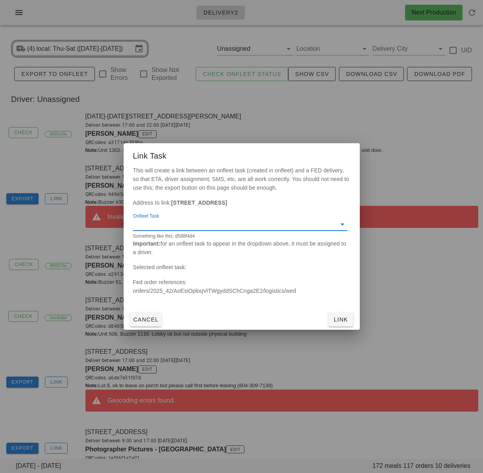
click at [190, 229] on input "Onfleet Task" at bounding box center [233, 224] width 201 height 13
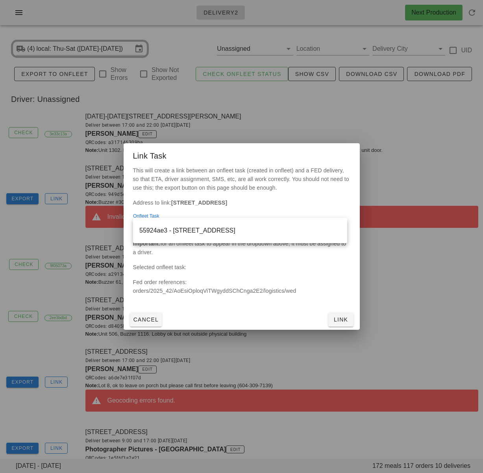
click at [196, 232] on div "55924ae3 - [STREET_ADDRESS]" at bounding box center [239, 230] width 201 height 7
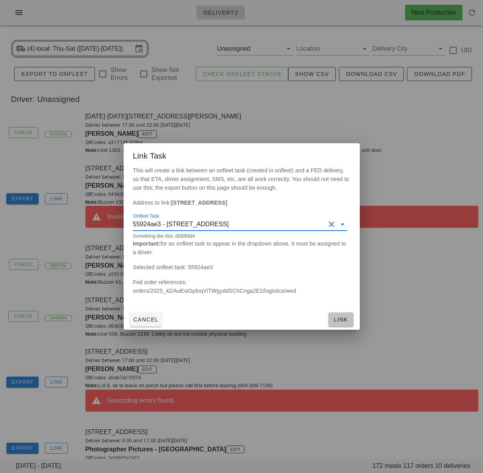
click at [340, 322] on span "Link" at bounding box center [340, 319] width 19 height 6
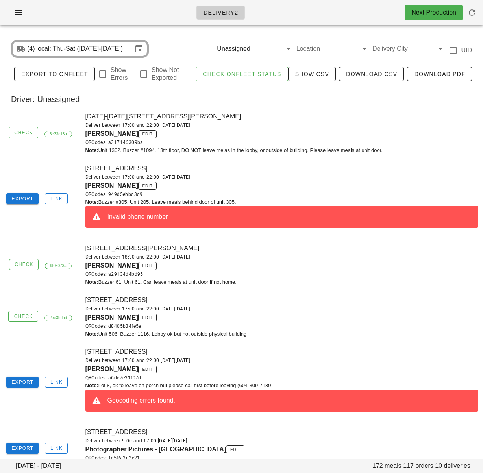
drag, startPoint x: 271, startPoint y: 113, endPoint x: 121, endPoint y: 20, distance: 176.3
click at [270, 112] on div "[DATE]-[DATE][STREET_ADDRESS][PERSON_NAME] Deliver between 17:00 and 22:00 [DAT…" at bounding box center [282, 133] width 402 height 52
drag, startPoint x: 82, startPoint y: 267, endPoint x: 125, endPoint y: 268, distance: 42.9
click at [123, 268] on div "61-[STREET_ADDRESS][PERSON_NAME] Deliver between 18:30 and 22:00 [DATE][DATE] […" at bounding box center [282, 265] width 402 height 52
copy span "[PERSON_NAME]"
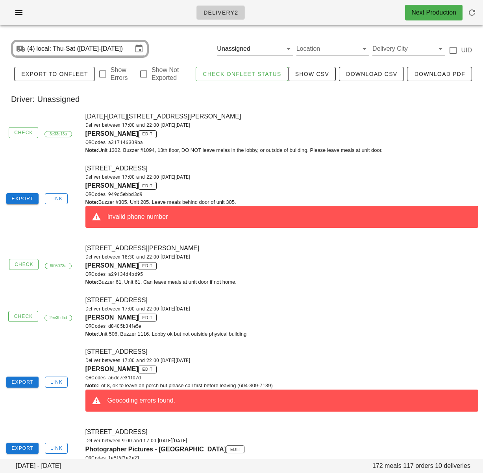
drag, startPoint x: 236, startPoint y: 253, endPoint x: 276, endPoint y: 245, distance: 40.6
click at [236, 253] on div "Deliver between 18:30 and 22:00 [DATE][DATE]" at bounding box center [281, 257] width 393 height 8
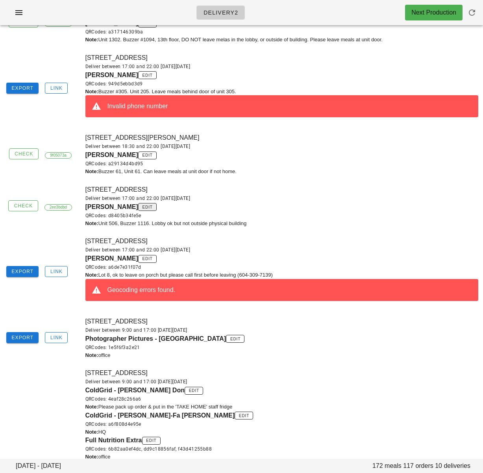
scroll to position [101, 0]
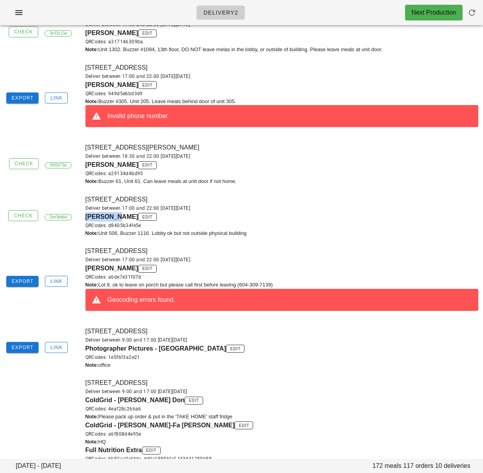
drag, startPoint x: 85, startPoint y: 217, endPoint x: 117, endPoint y: 217, distance: 31.9
click at [117, 217] on span "[PERSON_NAME]" at bounding box center [111, 216] width 53 height 7
copy span "[PERSON_NAME]"
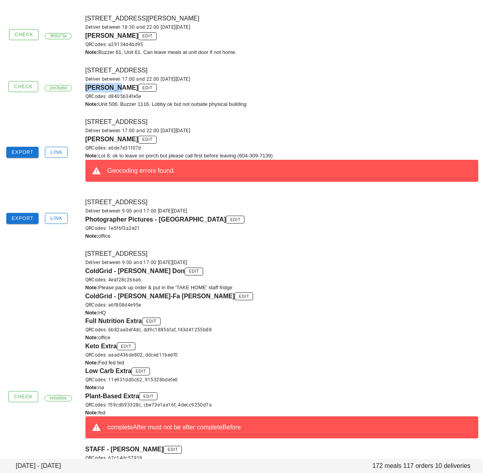
scroll to position [231, 0]
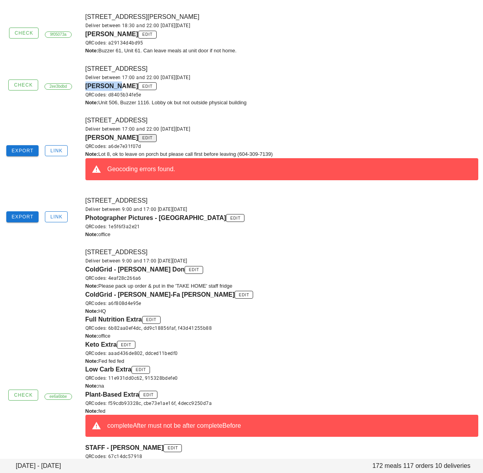
drag, startPoint x: 82, startPoint y: 140, endPoint x: 133, endPoint y: 139, distance: 50.7
click at [133, 140] on div "[STREET_ADDRESS] Deliver between 17:00 and 22:00 [DATE][DATE] [PERSON_NAME] edi…" at bounding box center [282, 151] width 402 height 80
copy span "[PERSON_NAME]"
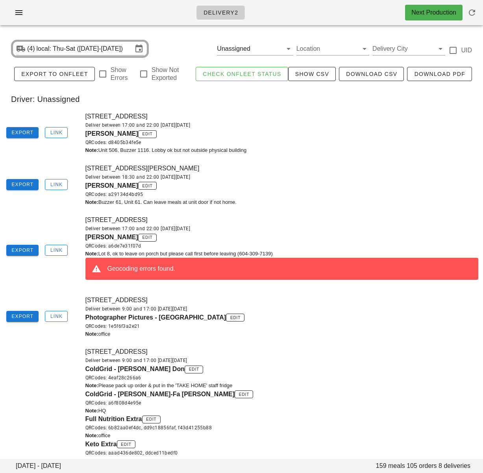
click at [268, 153] on div "Note: Unit 506, Buzzer 1116. Lobby ok but not outside physical building" at bounding box center [281, 150] width 393 height 8
drag, startPoint x: 64, startPoint y: 156, endPoint x: 46, endPoint y: 147, distance: 19.9
click at [61, 154] on div "Export Link [STREET_ADDRESS] Deliver between 17:00 and 22:00 [DATE][DATE] [PERS…" at bounding box center [241, 133] width 483 height 52
click at [25, 133] on span "Export" at bounding box center [22, 133] width 22 height 6
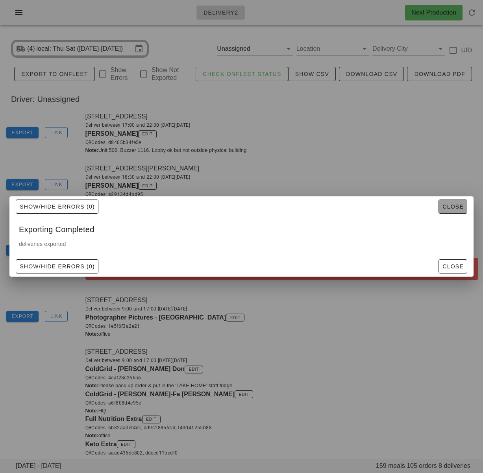
click at [452, 206] on span "Close" at bounding box center [453, 206] width 22 height 6
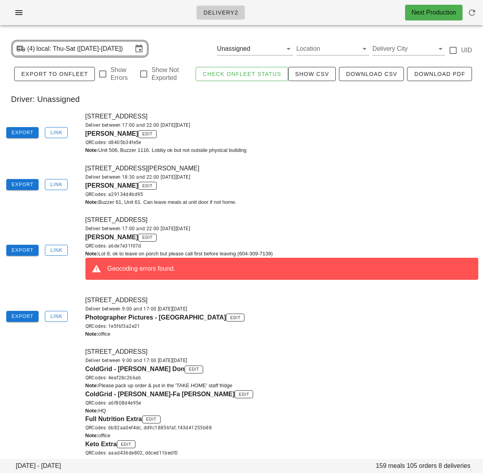
click at [330, 164] on div "61-[STREET_ADDRESS][PERSON_NAME] Deliver between 18:30 and 22:00 [DATE][DATE] […" at bounding box center [282, 185] width 402 height 52
click at [32, 184] on span "Export" at bounding box center [22, 185] width 22 height 6
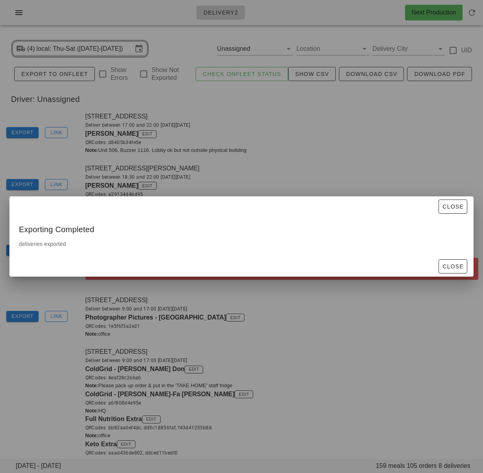
drag, startPoint x: 333, startPoint y: 112, endPoint x: 297, endPoint y: 109, distance: 35.9
click at [333, 112] on div at bounding box center [241, 236] width 483 height 473
click at [253, 136] on div at bounding box center [241, 236] width 483 height 473
click at [448, 207] on span "Close" at bounding box center [453, 206] width 22 height 6
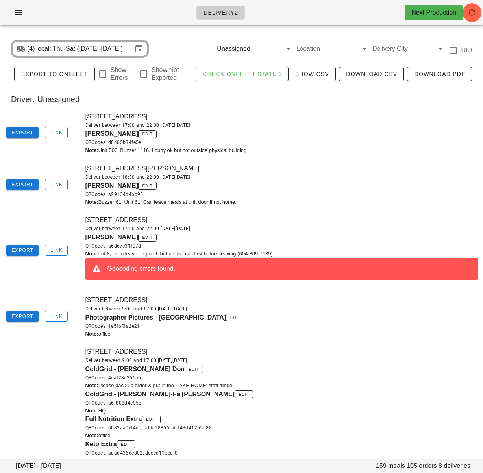
drag, startPoint x: 316, startPoint y: 120, endPoint x: 376, endPoint y: 99, distance: 63.6
click at [319, 118] on div "[STREET_ADDRESS] Deliver between 17:00 and 22:00 [DATE][DATE] [PERSON_NAME] edi…" at bounding box center [282, 133] width 402 height 52
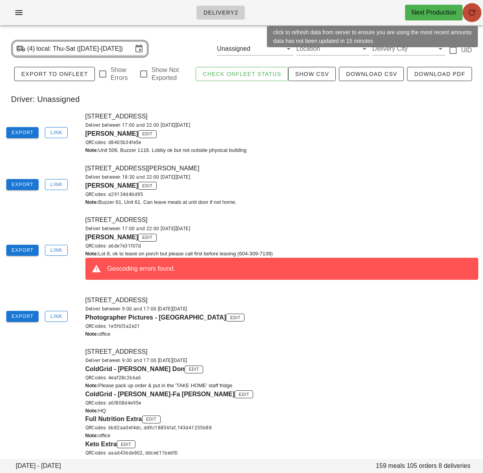
click at [468, 11] on icon "button" at bounding box center [471, 12] width 9 height 9
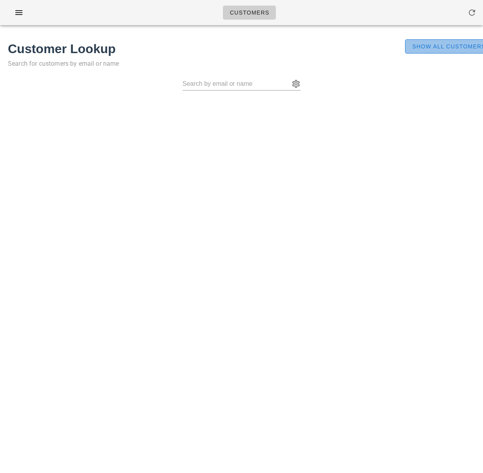
drag, startPoint x: 427, startPoint y: 48, endPoint x: 346, endPoint y: 2, distance: 92.4
click at [426, 48] on span "Show All Customers" at bounding box center [448, 46] width 74 height 6
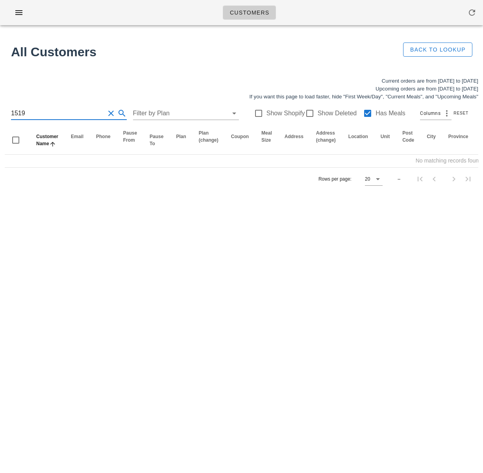
drag, startPoint x: 35, startPoint y: 111, endPoint x: 8, endPoint y: 109, distance: 27.2
click at [9, 109] on div "1519 Filter by Plan Show Shopify Show Deleted Has Meals Columns Reset" at bounding box center [241, 113] width 473 height 25
click at [304, 113] on div at bounding box center [309, 113] width 13 height 13
checkbox input "true"
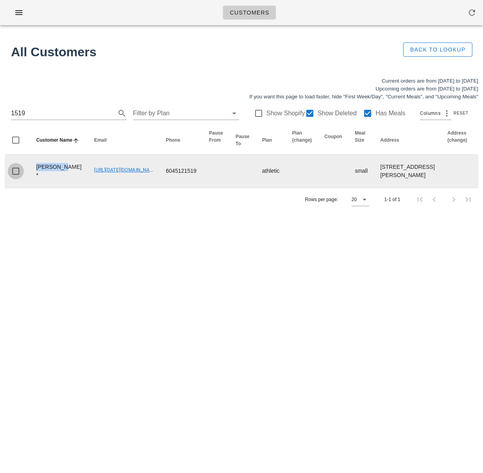
drag, startPoint x: 58, startPoint y: 168, endPoint x: 9, endPoint y: 173, distance: 49.1
drag, startPoint x: 69, startPoint y: 175, endPoint x: 121, endPoint y: 169, distance: 52.6
click at [131, 177] on td "00_DELETED_2025-10-14_Efalconer___telus.net" at bounding box center [124, 171] width 72 height 33
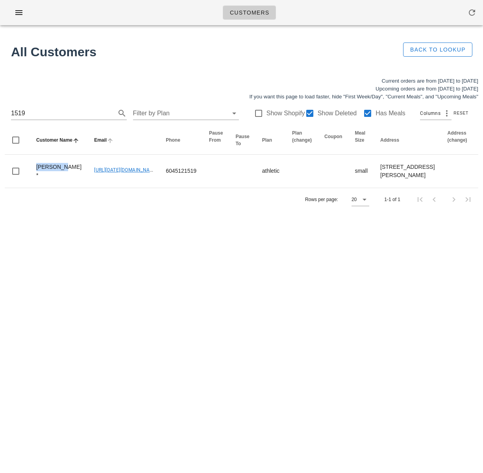
copy link "00_DELETED_2025-10-14_Efalconer___telus.net"
click at [50, 115] on input "1519" at bounding box center [58, 113] width 94 height 13
drag, startPoint x: 38, startPoint y: 115, endPoint x: -29, endPoint y: 110, distance: 66.7
click at [0, 110] on html "Customers No customers found for your search. All Customers Back to Lookup Curr…" at bounding box center [241, 236] width 483 height 473
paste input "00_DELETED_2025-10-14_Efalconer___telus.net"
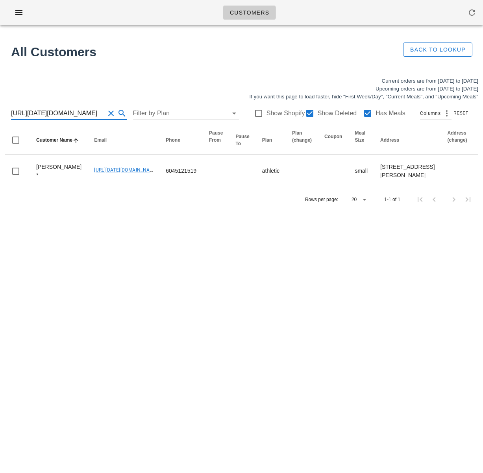
scroll to position [0, 49]
drag, startPoint x: 37, startPoint y: 112, endPoint x: 101, endPoint y: 116, distance: 64.2
click at [101, 116] on div "00_DELETED_2025-10-14_Efalconer___telus.net" at bounding box center [69, 113] width 116 height 13
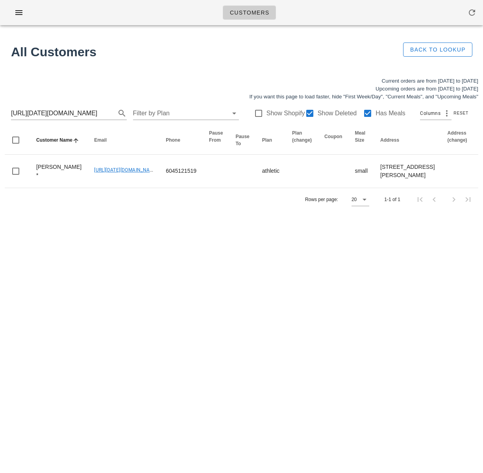
drag, startPoint x: 121, startPoint y: 208, endPoint x: 120, endPoint y: 201, distance: 7.3
click at [121, 208] on div "Rows per page: 20 1-1 of 1" at bounding box center [241, 199] width 473 height 23
click at [87, 114] on input "00_DELETED_2025-10-14_Efalconer___telus.net" at bounding box center [58, 113] width 94 height 13
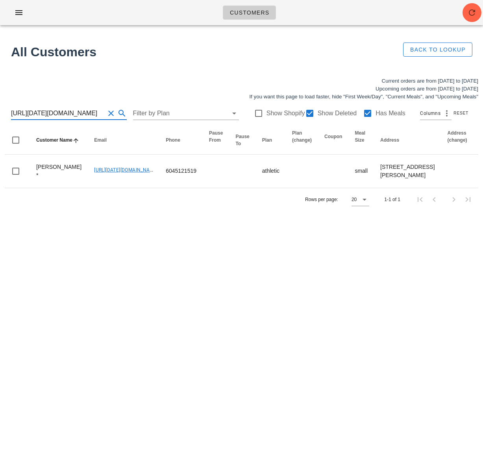
click at [87, 114] on input "00_DELETED_2025-10-14_Efalconer___telus.net" at bounding box center [58, 113] width 94 height 13
paste input "jessica@drjessicaeastman.com)."
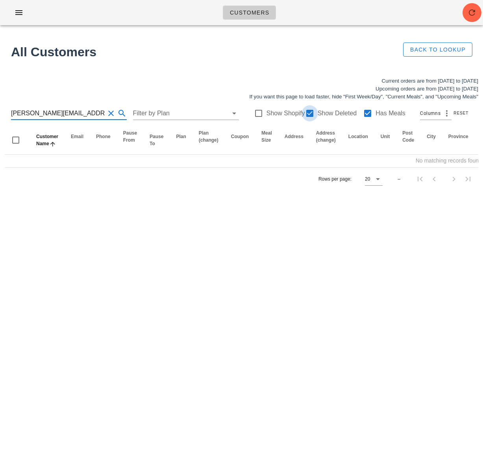
type input "jessica@drjessicaeastman.com"
click at [306, 113] on div at bounding box center [309, 113] width 13 height 13
checkbox input "false"
click at [361, 115] on div at bounding box center [367, 113] width 13 height 13
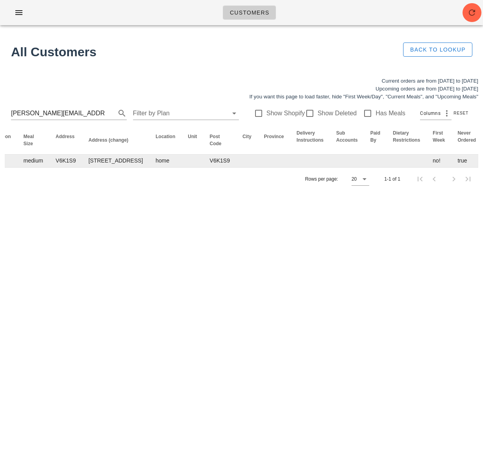
scroll to position [0, 481]
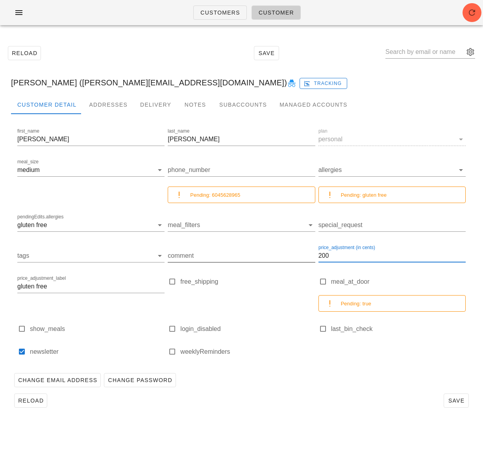
drag, startPoint x: 330, startPoint y: 256, endPoint x: 307, endPoint y: 254, distance: 22.9
click at [307, 254] on div "first_name Jessica last_name Eastman plan personal meal_size medium phone_numbe…" at bounding box center [241, 245] width 451 height 240
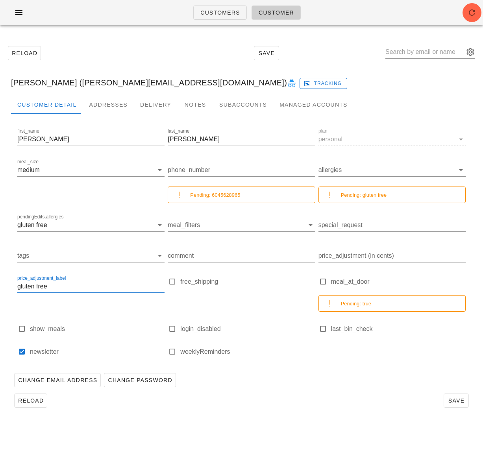
drag, startPoint x: 24, startPoint y: 286, endPoint x: 2, endPoint y: 284, distance: 21.7
click at [2, 284] on div "Reload Save Jessica Eastman (jessica@drjessicaeastman.com) Tracking Customer De…" at bounding box center [241, 226] width 483 height 390
drag, startPoint x: 382, startPoint y: 392, endPoint x: 334, endPoint y: 322, distance: 84.4
click at [381, 389] on div "Customer Detail Addresses Delivery Notes Subaccounts Managed Accounts first_nam…" at bounding box center [241, 256] width 473 height 322
click at [451, 400] on span "Save" at bounding box center [456, 400] width 18 height 6
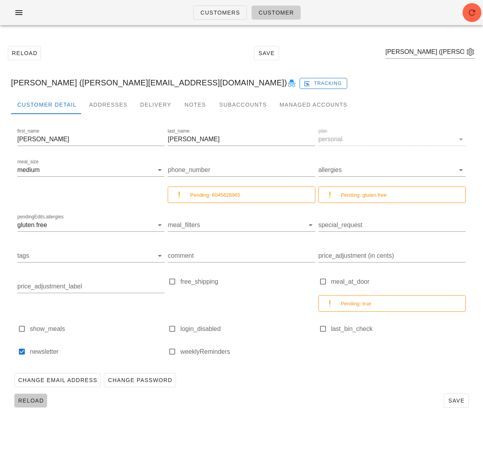
drag, startPoint x: 36, startPoint y: 398, endPoint x: 48, endPoint y: 387, distance: 16.1
click at [36, 398] on span "Reload" at bounding box center [31, 400] width 26 height 6
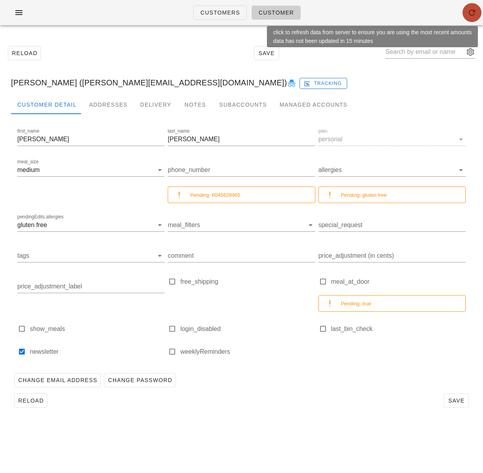
drag, startPoint x: 467, startPoint y: 15, endPoint x: 468, endPoint y: 3, distance: 11.5
click at [468, 11] on icon "button" at bounding box center [471, 12] width 9 height 9
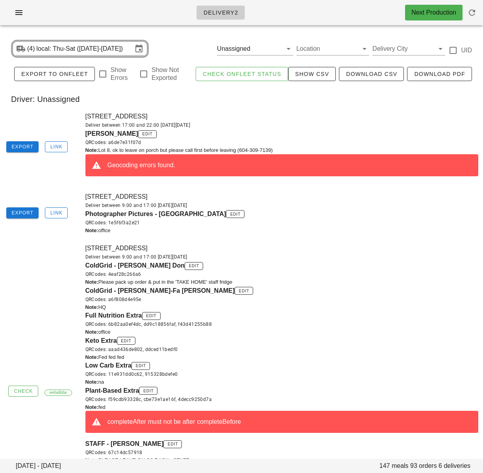
drag, startPoint x: 354, startPoint y: 233, endPoint x: 113, endPoint y: 138, distance: 259.2
click at [348, 230] on div "Note: office" at bounding box center [281, 231] width 393 height 8
drag, startPoint x: 44, startPoint y: 147, endPoint x: 49, endPoint y: 147, distance: 5.5
click at [44, 147] on div "Export Link" at bounding box center [40, 147] width 71 height 24
drag, startPoint x: 55, startPoint y: 146, endPoint x: 94, endPoint y: 152, distance: 39.4
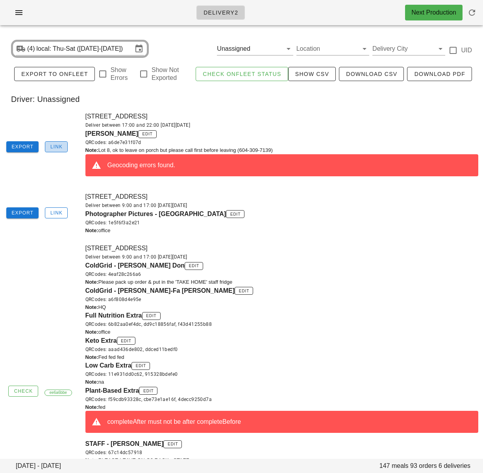
click at [55, 146] on span "Link" at bounding box center [56, 147] width 13 height 6
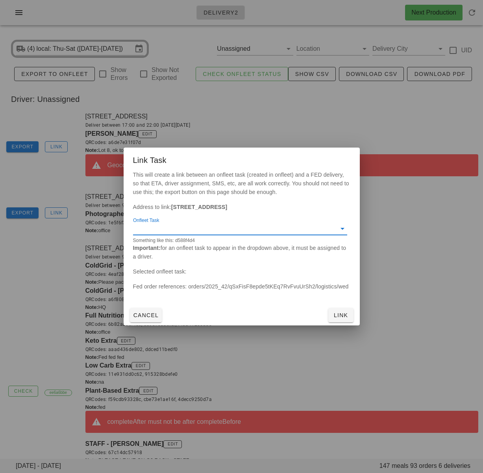
click at [225, 233] on input "Onfleet Task" at bounding box center [233, 228] width 201 height 13
click at [229, 237] on div "351f8ee9 - 8-9201 Shook Road, Mission, V2V7M5" at bounding box center [239, 234] width 201 height 7
drag, startPoint x: 345, startPoint y: 316, endPoint x: 339, endPoint y: 314, distance: 6.1
click at [345, 316] on span "Link" at bounding box center [340, 315] width 19 height 6
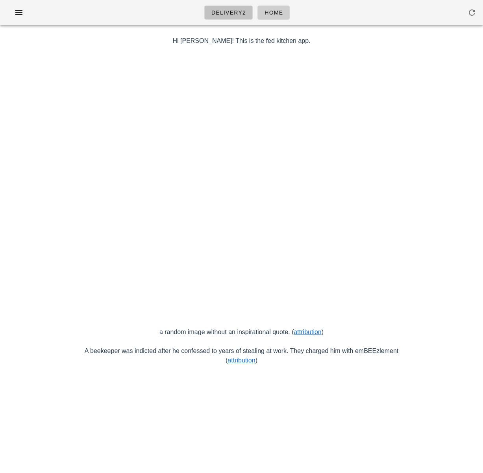
click at [237, 15] on span "Delivery2" at bounding box center [228, 12] width 35 height 6
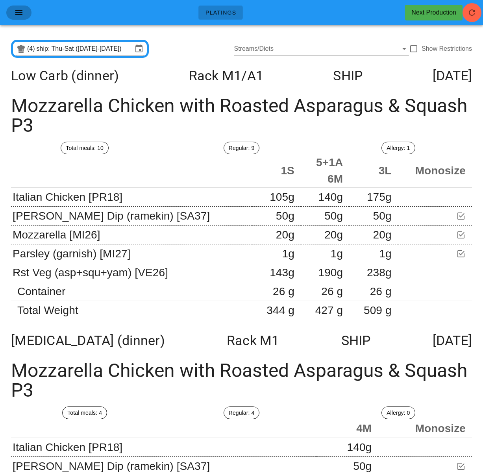
click at [17, 12] on icon "button" at bounding box center [18, 12] width 9 height 9
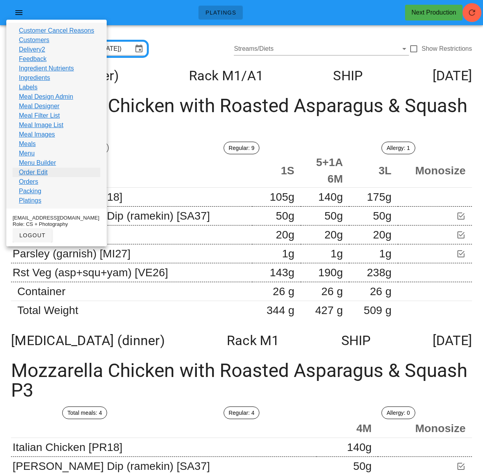
click at [44, 173] on link "Order Edit" at bounding box center [33, 172] width 29 height 9
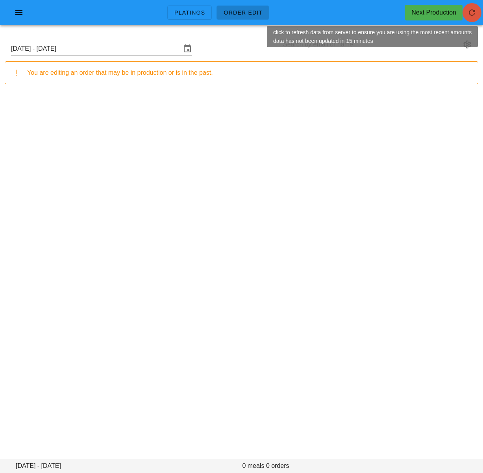
click at [474, 17] on icon "button" at bounding box center [471, 12] width 9 height 9
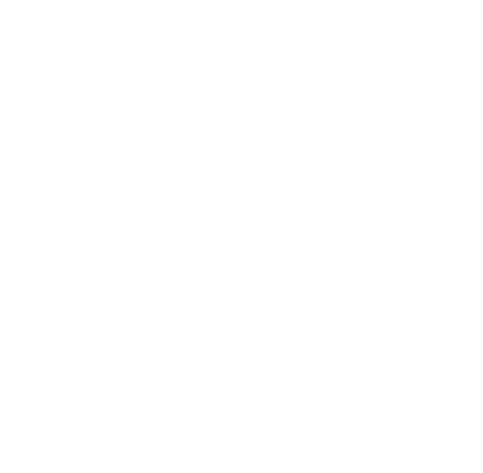
drag, startPoint x: 110, startPoint y: 39, endPoint x: 132, endPoint y: 17, distance: 30.6
click at [111, 0] on html at bounding box center [241, 0] width 483 height 0
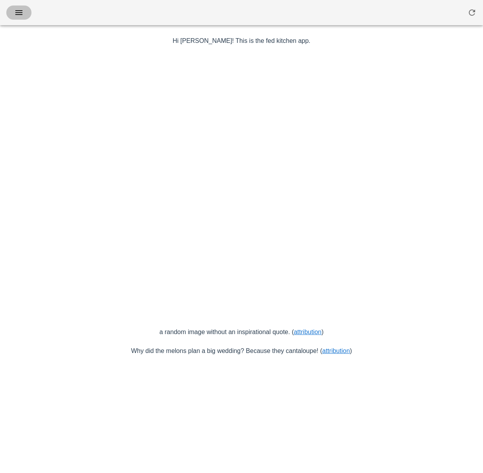
drag, startPoint x: 21, startPoint y: 11, endPoint x: 24, endPoint y: 15, distance: 5.3
click at [21, 11] on icon "button" at bounding box center [18, 12] width 9 height 9
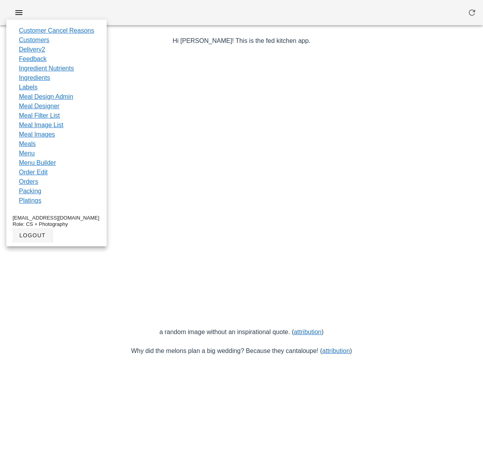
drag, startPoint x: 39, startPoint y: 173, endPoint x: 72, endPoint y: 157, distance: 36.4
click at [39, 173] on link "Order Edit" at bounding box center [33, 172] width 29 height 9
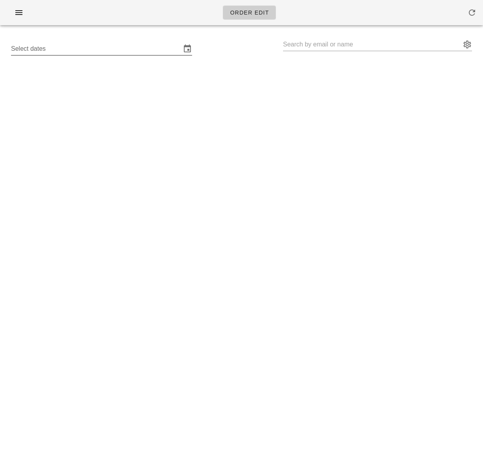
click at [154, 50] on input "Select dates" at bounding box center [96, 48] width 170 height 13
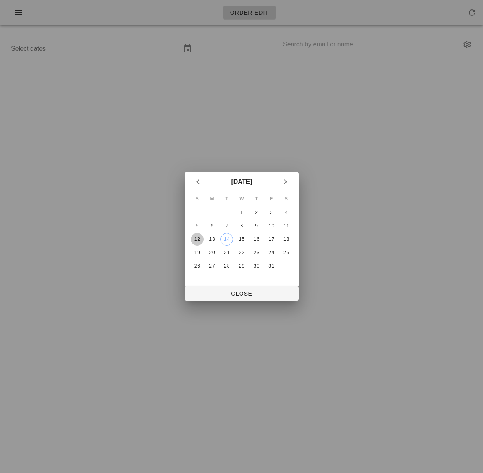
click at [199, 240] on div "12" at bounding box center [196, 239] width 13 height 6
drag, startPoint x: 238, startPoint y: 296, endPoint x: 264, endPoint y: 217, distance: 82.5
click at [238, 294] on span "Close" at bounding box center [241, 293] width 101 height 6
type input "[DATE] - [DATE]"
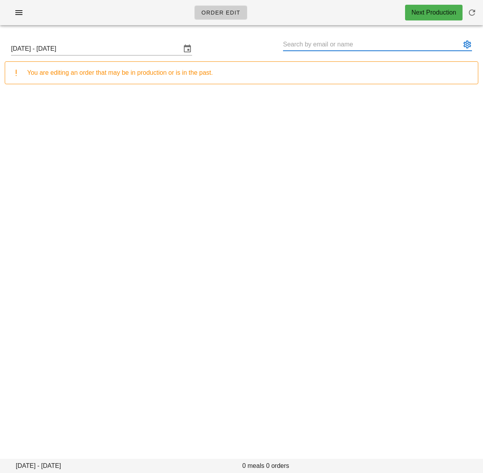
click at [315, 46] on input "text" at bounding box center [372, 44] width 178 height 13
paste input "[PERSON_NAME]!"
type input "[PERSON_NAME] ([EMAIL_ADDRESS][DOMAIN_NAME])"
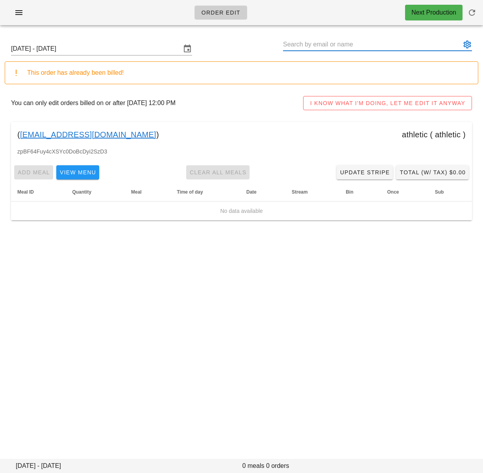
click at [325, 46] on input "text" at bounding box center [372, 44] width 178 height 13
paste input "[PERSON_NAME]"
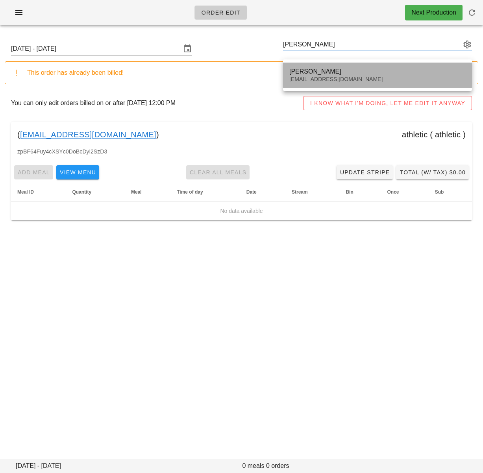
drag, startPoint x: 324, startPoint y: 69, endPoint x: 456, endPoint y: 142, distance: 150.7
click at [324, 69] on div "[PERSON_NAME]" at bounding box center [377, 71] width 176 height 7
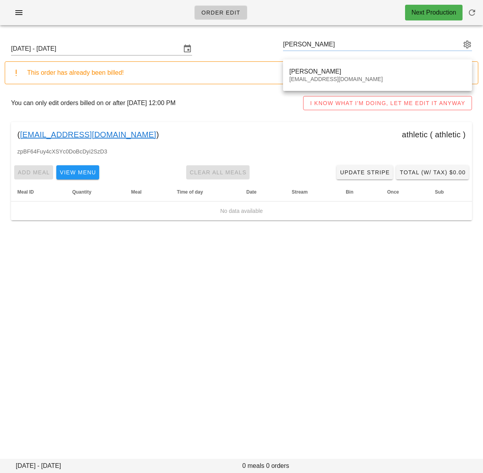
type input "[PERSON_NAME] ([EMAIL_ADDRESS][DOMAIN_NAME])"
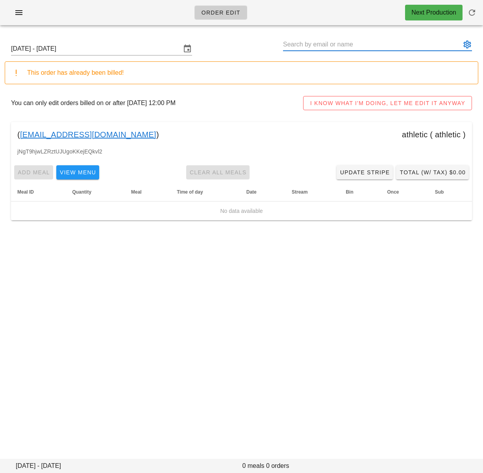
click at [304, 46] on input "text" at bounding box center [372, 44] width 178 height 13
paste input "Helene Jacob"
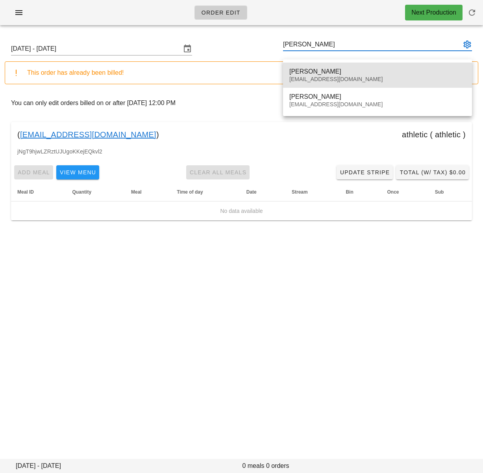
click at [312, 74] on div "Helene Jacob" at bounding box center [377, 71] width 176 height 7
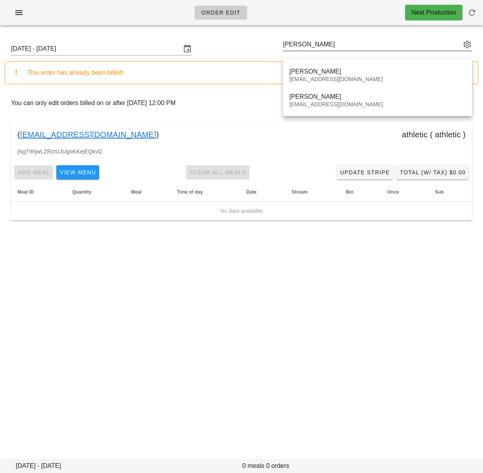
type input "Helene Jacob (sogirohe@gmail.com)"
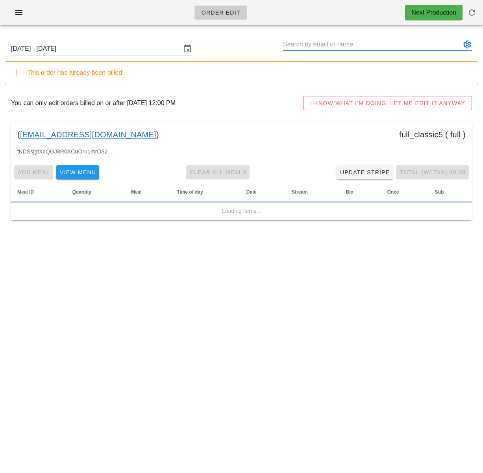
click at [309, 44] on input "text" at bounding box center [372, 44] width 178 height 13
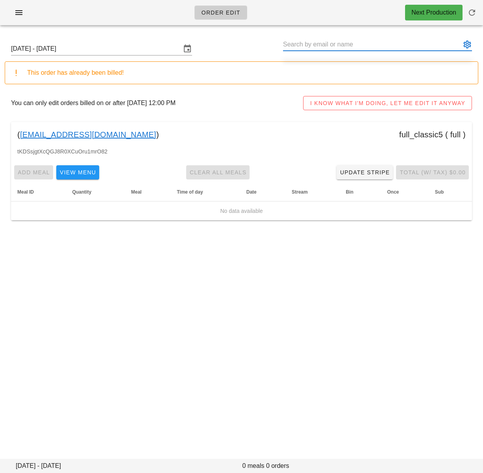
paste input "Helene Jacob"
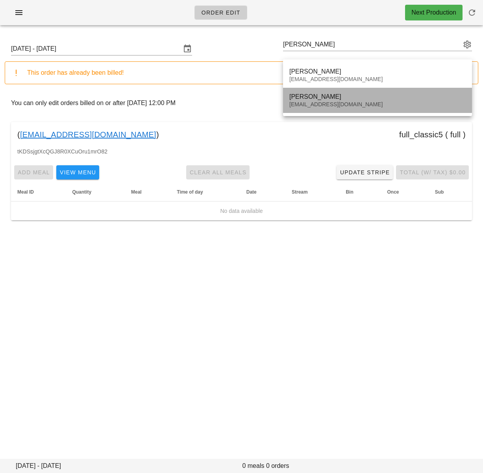
click at [304, 99] on div "Helene Jacob" at bounding box center [377, 96] width 176 height 7
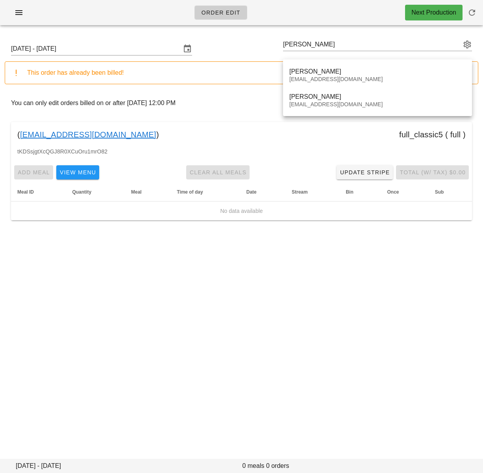
type input "Helene Jacob (Audreyfwatt@gmail.com)"
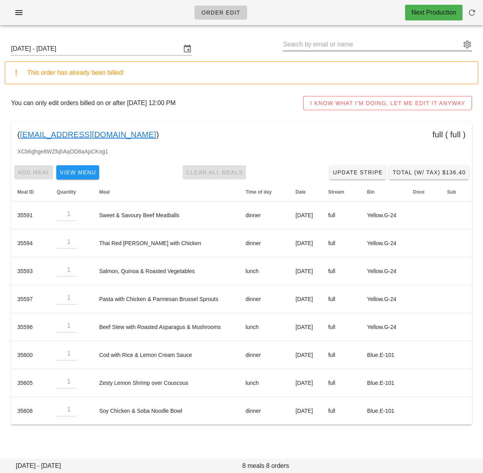
click at [315, 45] on input "text" at bounding box center [372, 44] width 178 height 13
paste input "Linda Manestar"
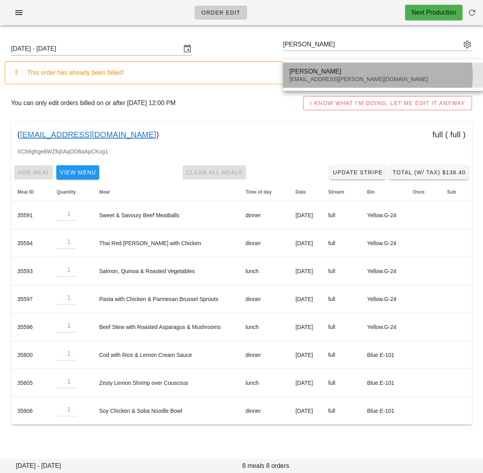
drag, startPoint x: 353, startPoint y: 65, endPoint x: 416, endPoint y: 68, distance: 62.6
click at [353, 65] on div "Linda Manestar autumn.manestar@gmail.com" at bounding box center [382, 75] width 187 height 24
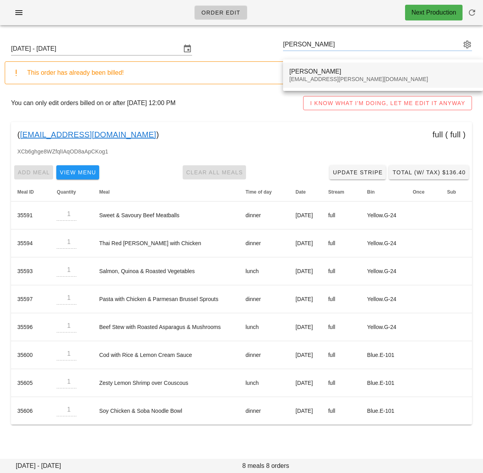
type input "Linda Manestar (autumn.manestar@gmail.com)"
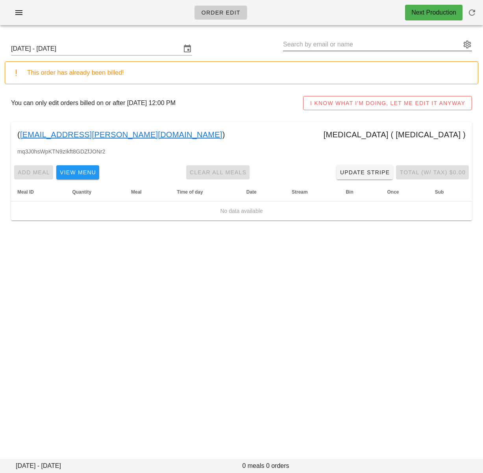
click at [345, 43] on input "text" at bounding box center [372, 44] width 178 height 13
paste input "Steph Mz"
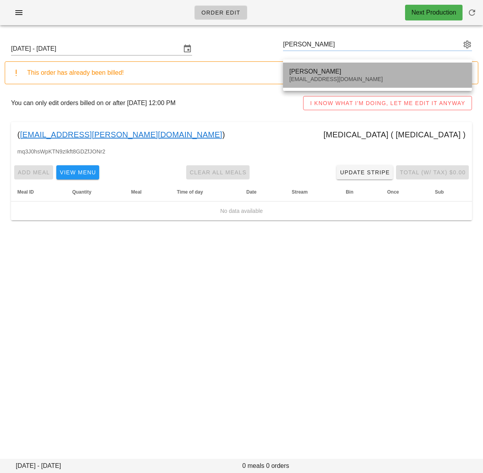
click at [349, 81] on div "stephmunez@gmail.com" at bounding box center [377, 79] width 176 height 7
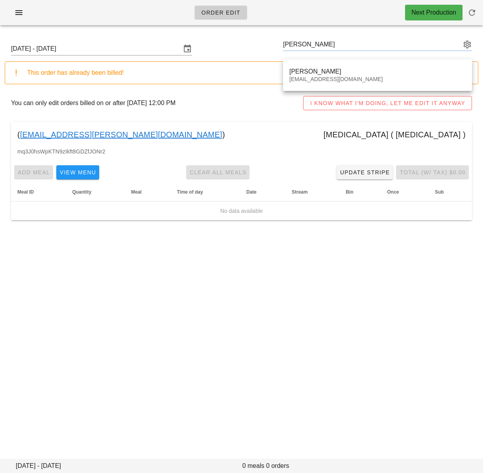
type input "Steph Mz (stephmunez@gmail.com)"
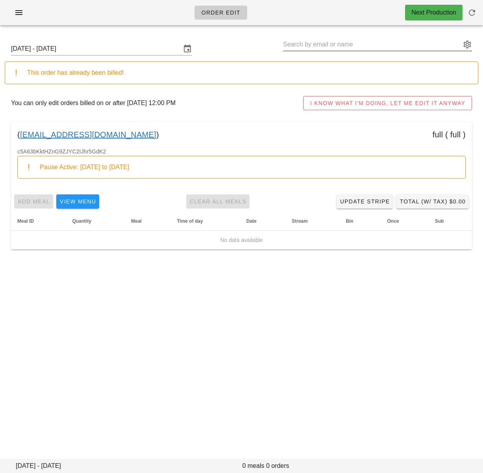
click at [326, 46] on input "text" at bounding box center [372, 44] width 178 height 13
paste input "Travis Dunn"
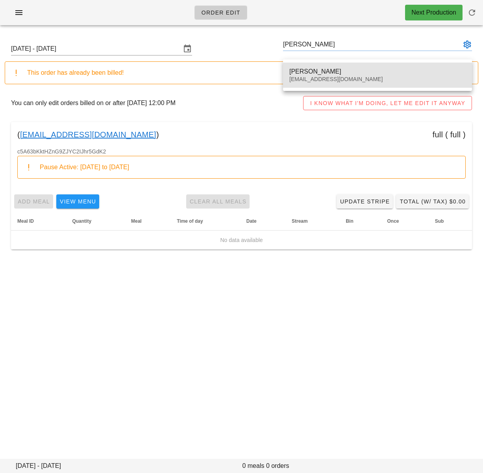
click at [326, 69] on div "Travis Dunn" at bounding box center [377, 71] width 176 height 7
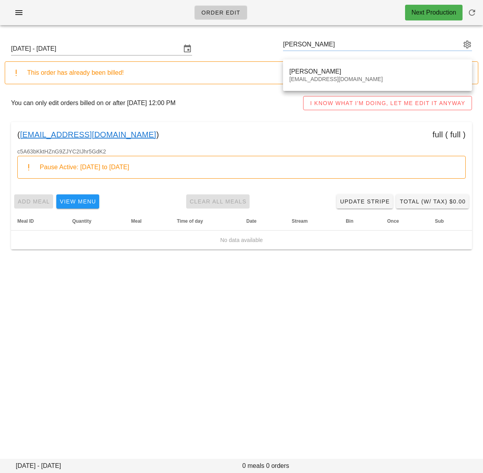
type input "Travis Dunn (Travisajdunn@gmail.com)"
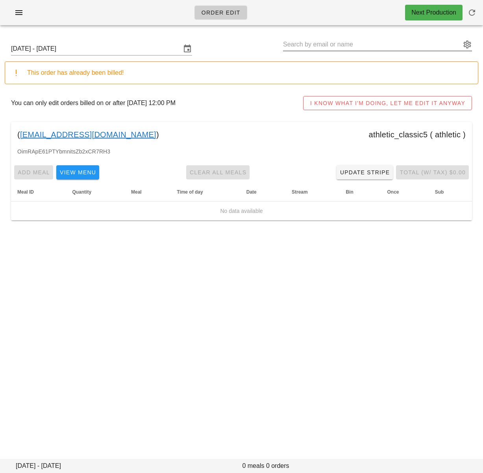
click at [313, 48] on input "text" at bounding box center [372, 44] width 178 height 13
paste input "[PERSON_NAME]"
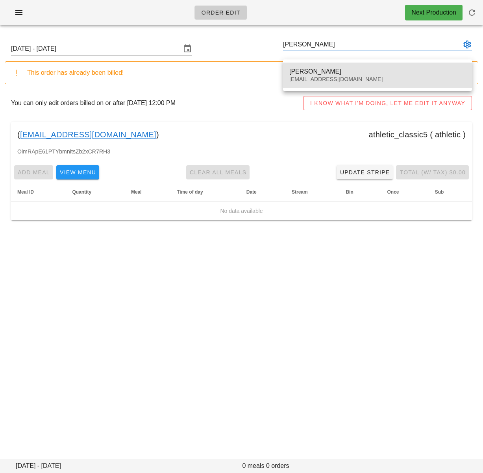
click at [318, 69] on div "[PERSON_NAME]" at bounding box center [377, 71] width 176 height 7
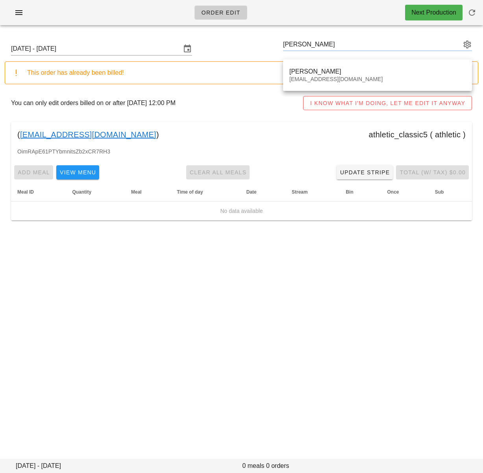
type input "Rob Peterson (Petersonrob92@gmail.com)"
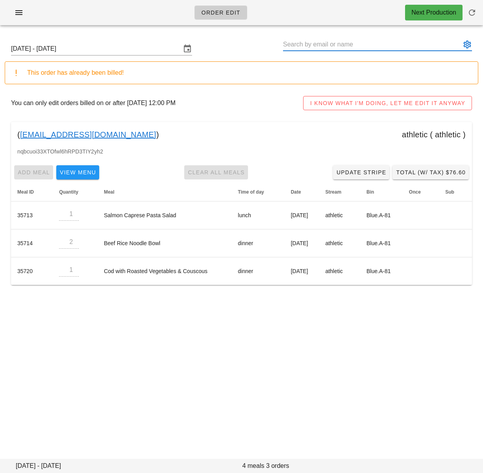
click at [351, 44] on input "text" at bounding box center [372, 44] width 178 height 13
paste input "Brenda Schedel"
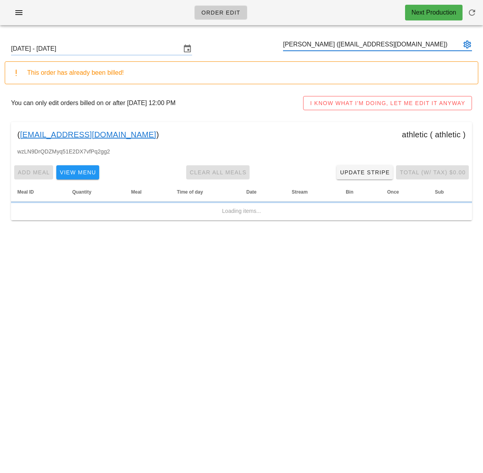
type input "Brenda Schedel (brendaschedel@gmail.com)"
click at [334, 68] on div "This order has already been billed!" at bounding box center [249, 72] width 444 height 9
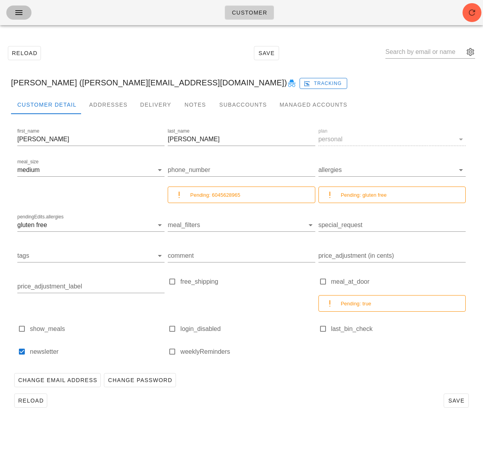
drag, startPoint x: 21, startPoint y: 13, endPoint x: 37, endPoint y: 21, distance: 18.3
click at [22, 13] on icon "button" at bounding box center [18, 12] width 9 height 9
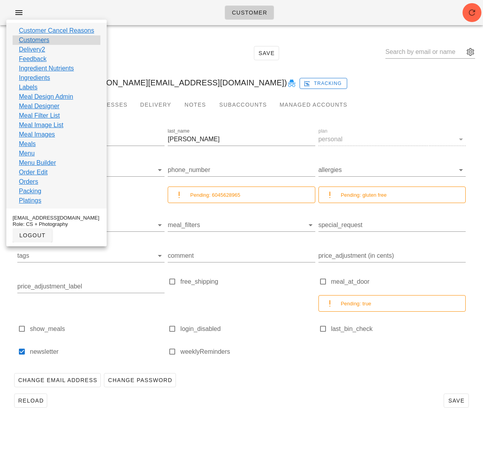
click at [50, 37] on div "Customers" at bounding box center [57, 39] width 88 height 9
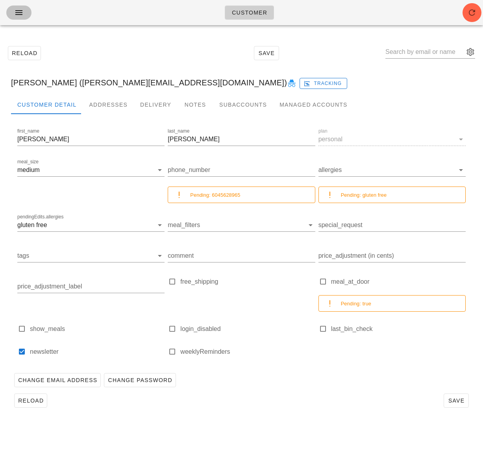
click at [20, 11] on icon "button" at bounding box center [18, 12] width 9 height 9
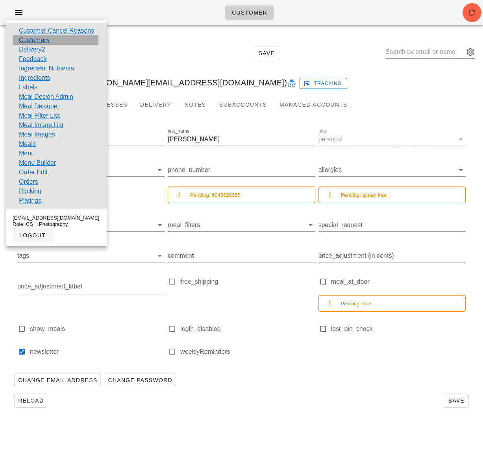
click at [41, 41] on link "Customers" at bounding box center [34, 39] width 30 height 9
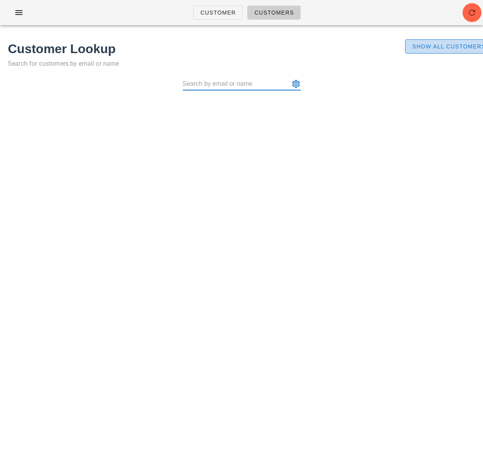
click at [419, 50] on button "Show All Customers" at bounding box center [448, 46] width 87 height 14
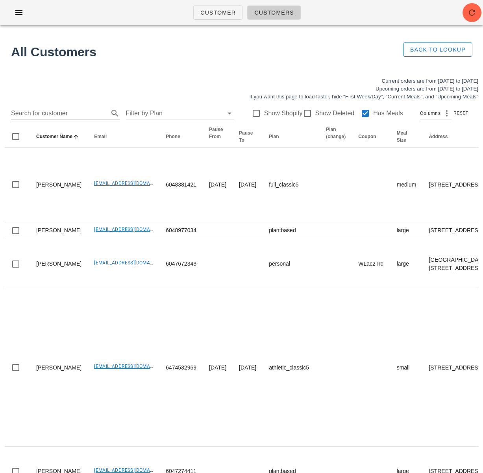
click at [66, 117] on input "Search for customer" at bounding box center [59, 113] width 96 height 13
paste input "petersonrob92@gmail.com"
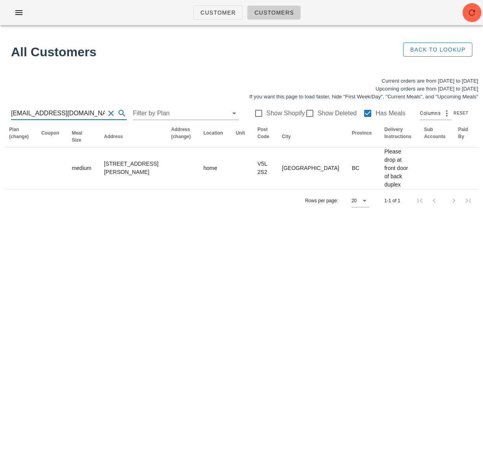
scroll to position [0, 270]
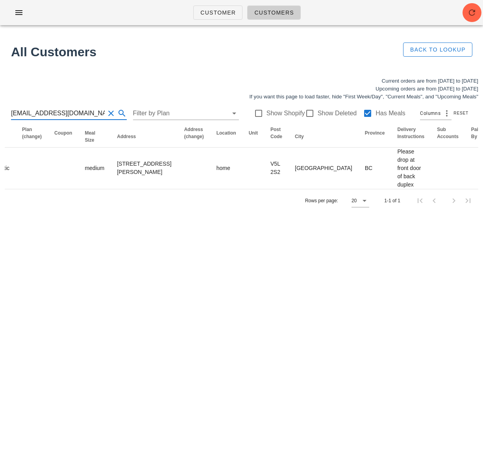
type input "petersonrob92@gmail.com"
click at [72, 111] on input "petersonrob92@gmail.com" at bounding box center [58, 113] width 94 height 13
click at [71, 111] on input "petersonrob92@gmail.com" at bounding box center [58, 113] width 94 height 13
click at [70, 116] on input "petersonrob92@gmail.com" at bounding box center [58, 113] width 94 height 13
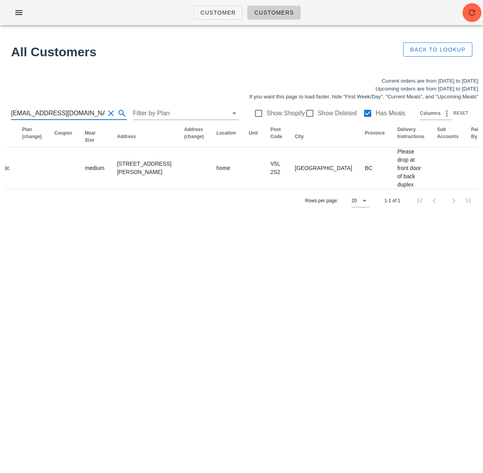
click at [70, 116] on input "petersonrob92@gmail.com" at bounding box center [58, 113] width 94 height 13
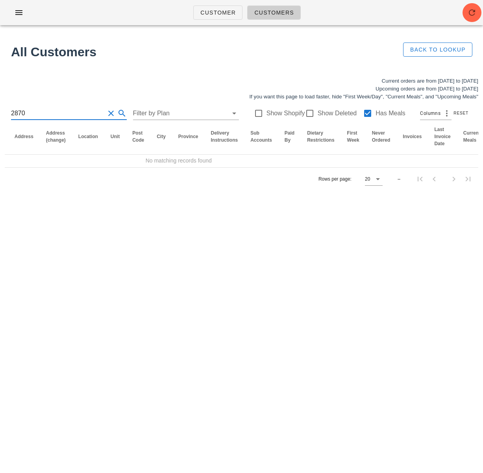
drag, startPoint x: 38, startPoint y: 112, endPoint x: 5, endPoint y: 111, distance: 33.5
click at [5, 111] on div "2870 Filter by Plan Show Shopify Show Deleted Has Meals Columns Reset" at bounding box center [241, 113] width 473 height 25
paste input "joshua947300@gmail.com"
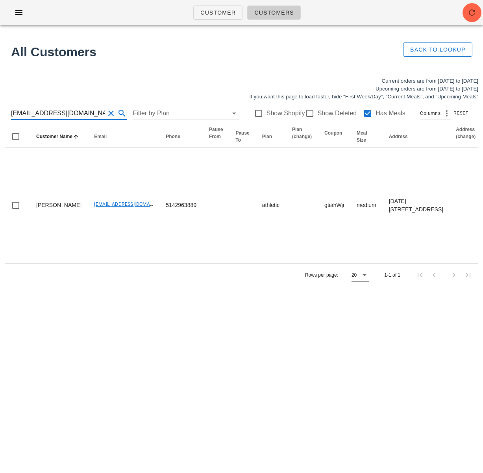
drag, startPoint x: 53, startPoint y: 112, endPoint x: -3, endPoint y: 107, distance: 56.8
click at [0, 107] on html "Customer Customers All Customers Back to Lookup Current orders are from Sunday …" at bounding box center [241, 236] width 483 height 473
paste input "[PERSON_NAME][EMAIL_ADDRESS][DOMAIN_NAME]"
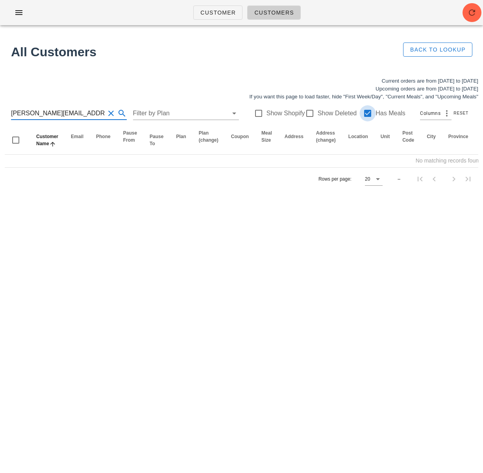
type input "[PERSON_NAME][EMAIL_ADDRESS][DOMAIN_NAME]"
click at [361, 111] on div at bounding box center [367, 113] width 13 height 13
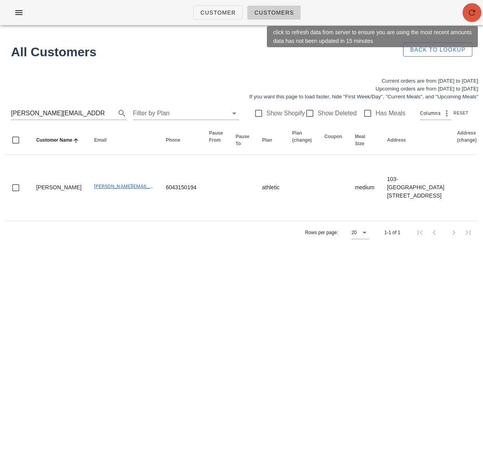
click at [472, 15] on icon "button" at bounding box center [471, 12] width 9 height 9
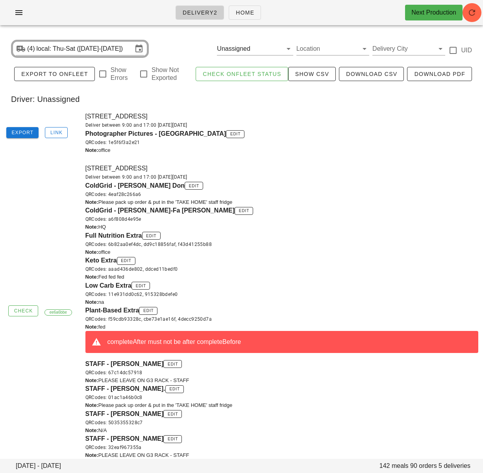
click at [25, 5] on div "Delivery2 Home Next Production" at bounding box center [241, 12] width 483 height 25
click at [16, 22] on div "Delivery2 Home Next Production" at bounding box center [241, 12] width 483 height 25
click at [20, 16] on icon "button" at bounding box center [18, 12] width 9 height 9
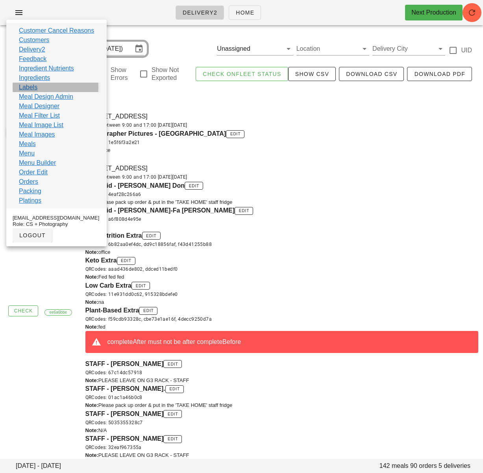
click at [34, 87] on link "Labels" at bounding box center [28, 87] width 18 height 9
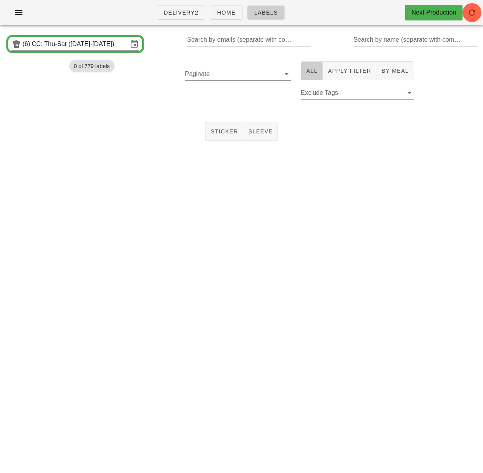
click at [315, 69] on span "All" at bounding box center [312, 71] width 12 height 6
click at [244, 73] on input "Paginate" at bounding box center [232, 74] width 94 height 13
drag, startPoint x: 242, startPoint y: 75, endPoint x: 229, endPoint y: 75, distance: 13.0
click at [242, 75] on div "250" at bounding box center [241, 80] width 96 height 17
drag, startPoint x: 200, startPoint y: 93, endPoint x: 209, endPoint y: 91, distance: 8.9
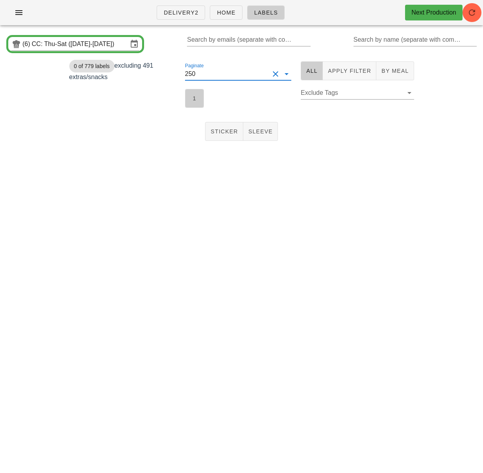
click at [201, 92] on button "1" at bounding box center [194, 98] width 19 height 19
click at [346, 70] on span "Apply Filter" at bounding box center [349, 71] width 44 height 6
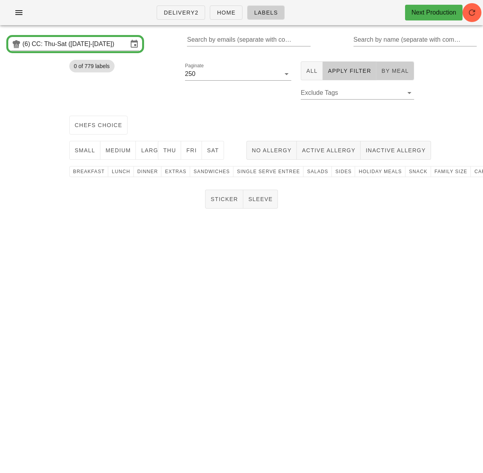
click at [391, 70] on span "By Meal" at bounding box center [395, 71] width 28 height 6
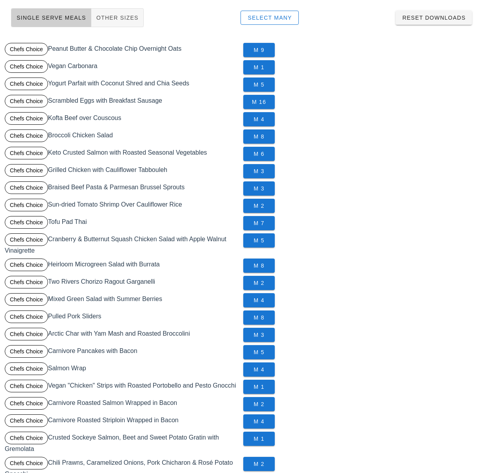
scroll to position [119, 0]
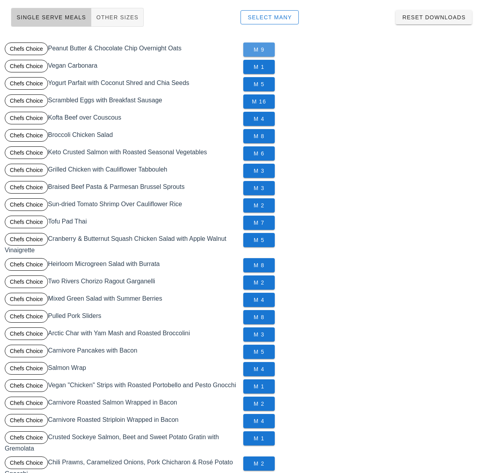
click at [255, 49] on span "M 9" at bounding box center [258, 49] width 19 height 6
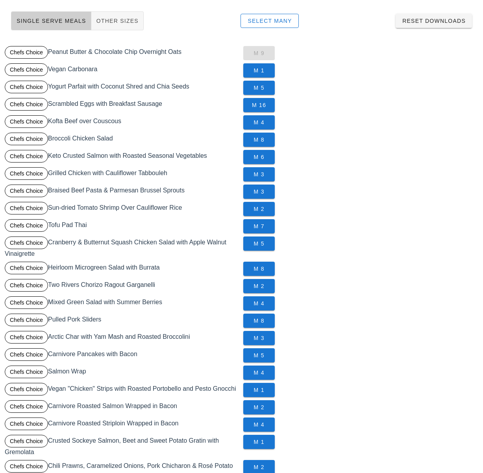
scroll to position [107, 0]
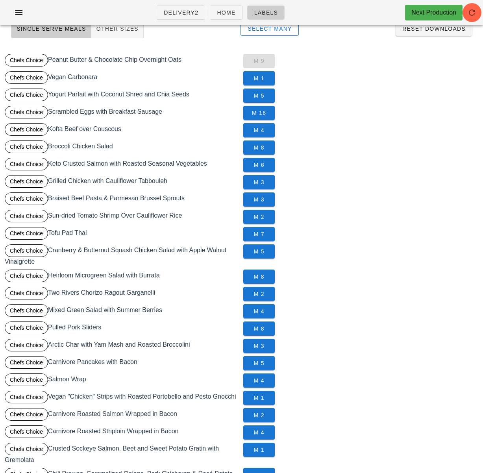
drag, startPoint x: 195, startPoint y: 60, endPoint x: 50, endPoint y: 63, distance: 145.6
click at [50, 63] on div "Chefs Choice Peanut Butter & Chocolate Chip Overnight Oats" at bounding box center [122, 60] width 238 height 17
copy div "Peanut Butter & Chocolate Chip Overnight Oats"
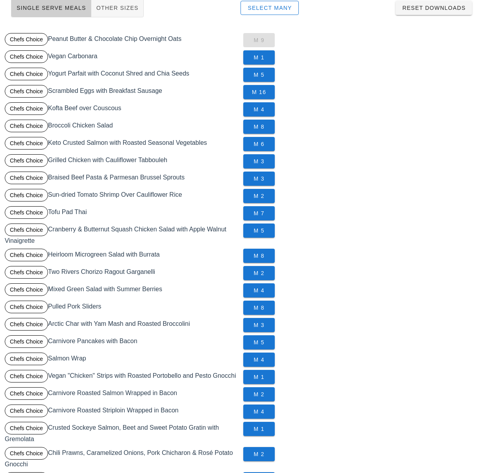
scroll to position [129, 0]
drag, startPoint x: 196, startPoint y: 73, endPoint x: 50, endPoint y: 72, distance: 146.3
click at [50, 72] on div "Chefs Choice Yogurt Parfait with Coconut Shred and Chia Seeds" at bounding box center [122, 74] width 238 height 17
copy div "Yogurt Parfait with Coconut Shred and Chia Seeds"
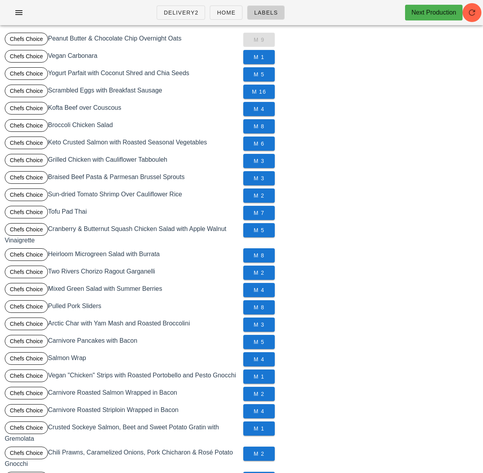
scroll to position [0, 0]
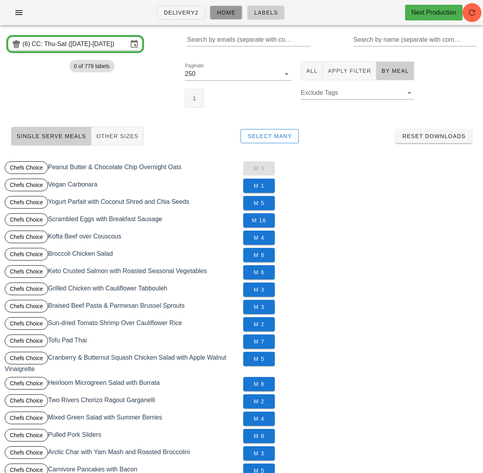
click at [223, 11] on span "Home" at bounding box center [225, 12] width 19 height 6
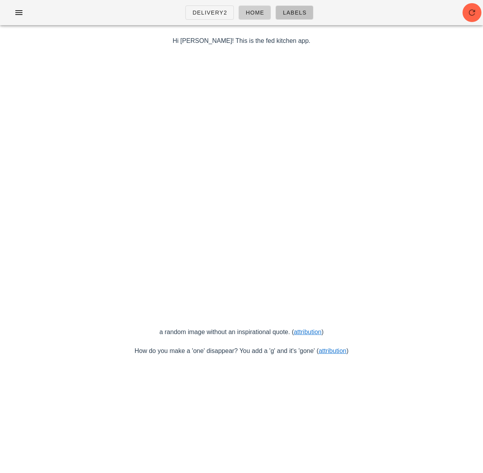
click at [295, 13] on span "Labels" at bounding box center [294, 12] width 24 height 6
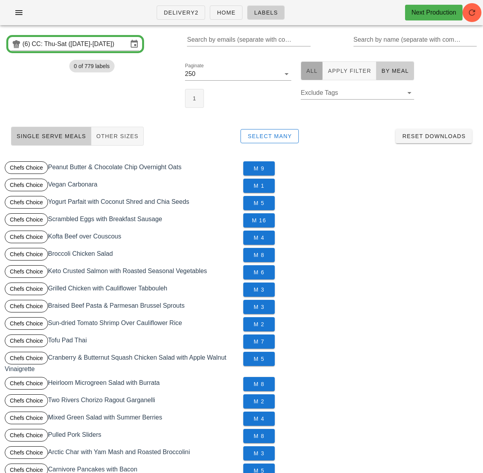
click at [316, 72] on span "All" at bounding box center [312, 71] width 12 height 6
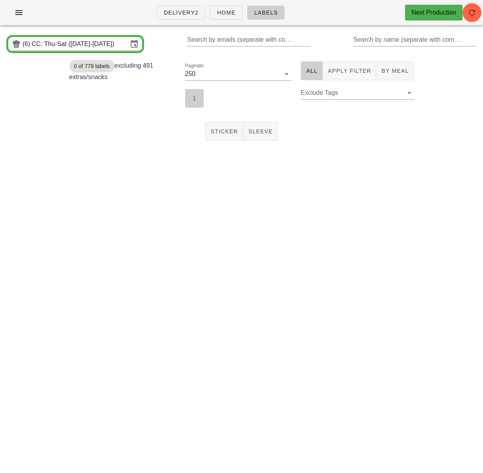
click at [189, 96] on button "1" at bounding box center [194, 98] width 19 height 19
click at [345, 76] on button "Apply Filter" at bounding box center [348, 70] width 53 height 19
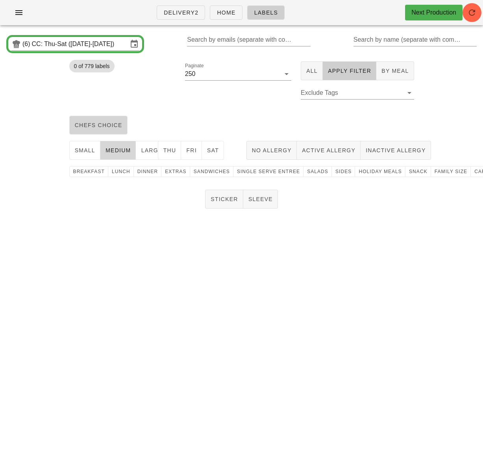
click at [109, 130] on button "chefs choice" at bounding box center [98, 125] width 58 height 19
click at [91, 172] on span "breakfast" at bounding box center [89, 172] width 32 height 6
click at [219, 195] on button "Sticker" at bounding box center [224, 199] width 38 height 19
click at [259, 153] on span "No Allergy" at bounding box center [271, 150] width 40 height 6
click at [172, 154] on button "Thu" at bounding box center [170, 150] width 24 height 19
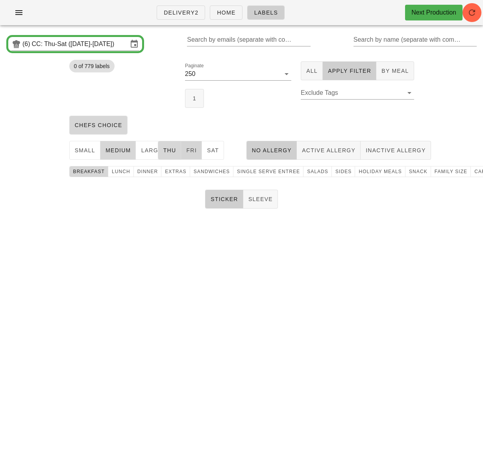
click at [194, 149] on span "Fri" at bounding box center [191, 150] width 11 height 6
click at [212, 149] on span "Sat" at bounding box center [212, 150] width 12 height 6
click at [189, 103] on button "1" at bounding box center [194, 98] width 19 height 19
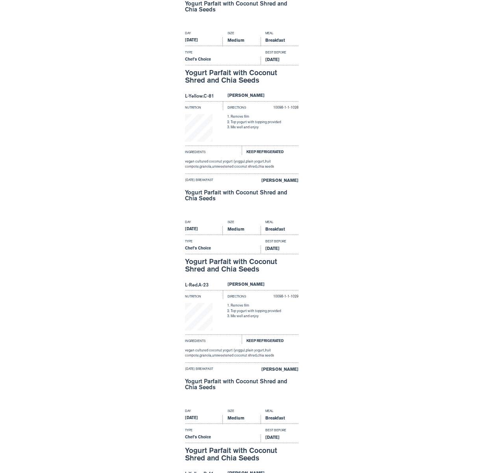
scroll to position [5434, 0]
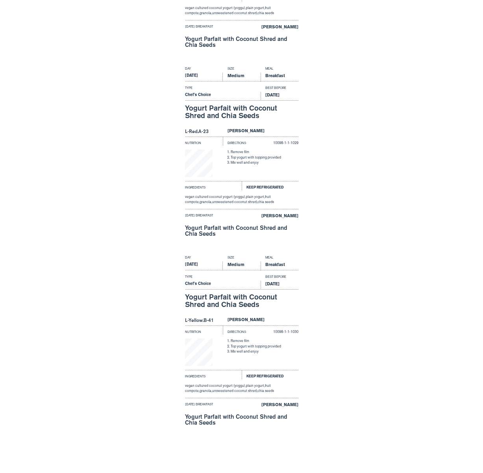
drag, startPoint x: 362, startPoint y: 173, endPoint x: 267, endPoint y: 121, distance: 108.4
click at [360, 171] on div "Day Size Meal [DATE] Medium Breakfast Type Best Before Chef's Choice [DATE] Yog…" at bounding box center [241, 158] width 483 height 189
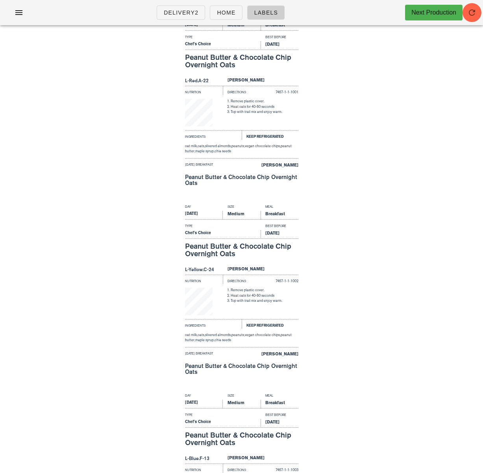
scroll to position [0, 0]
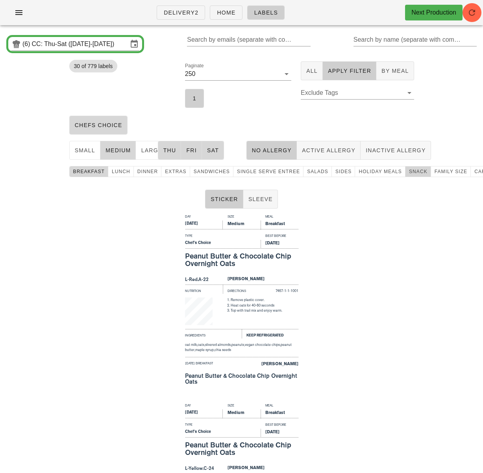
click at [408, 171] on span "snack" at bounding box center [417, 172] width 19 height 6
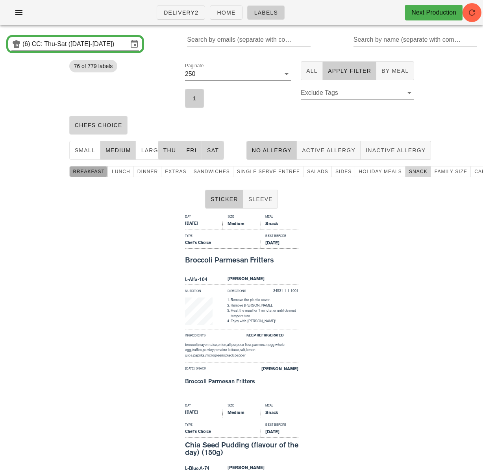
drag, startPoint x: 84, startPoint y: 170, endPoint x: 96, endPoint y: 170, distance: 11.8
click at [84, 170] on span "breakfast" at bounding box center [89, 172] width 32 height 6
click at [380, 216] on div "Day Size Meal [DATE] Medium Snack Type Best Before Chef's Choice [DATE] Broccol…" at bounding box center [241, 306] width 483 height 189
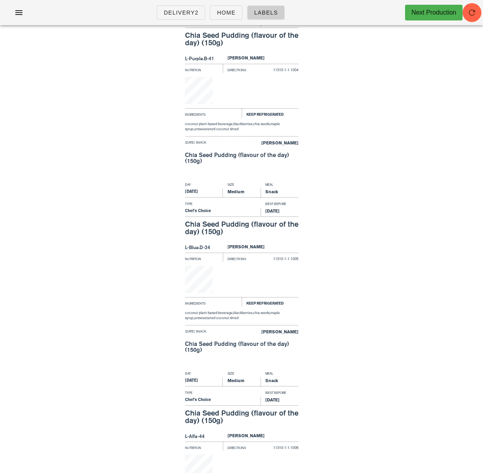
scroll to position [724, 0]
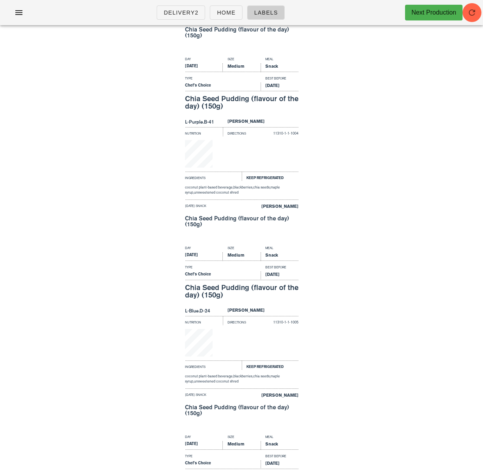
drag, startPoint x: 205, startPoint y: 102, endPoint x: 291, endPoint y: 135, distance: 91.7
click at [247, 104] on div "Chia Seed Pudding (flavour of the day) (150g)" at bounding box center [241, 103] width 113 height 16
click at [337, 141] on div "Day Size Meal [DATE] Medium Snack Type Best Before Chef's Choice [DATE] Chia Se…" at bounding box center [241, 148] width 483 height 189
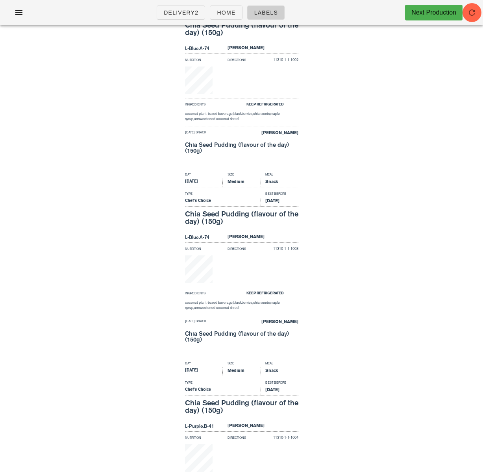
scroll to position [392, 0]
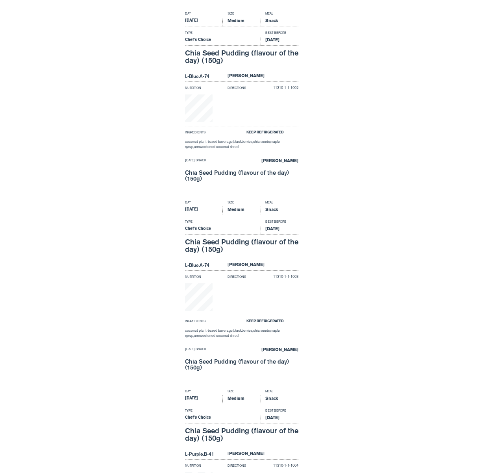
drag, startPoint x: 65, startPoint y: 90, endPoint x: 71, endPoint y: 88, distance: 6.4
click at [69, 89] on div "Day Size Meal [DATE] Medium Snack Type Best Before Chef's Choice [DATE] Chia Se…" at bounding box center [241, 103] width 483 height 189
click at [83, 88] on div "Day Size Meal [DATE] Medium Snack Type Best Before Chef's Choice [DATE] Chia Se…" at bounding box center [241, 103] width 483 height 189
click at [132, 209] on div "Day Size Meal [DATE] Medium Snack Type Best Before Chef's Choice [DATE] Chia Se…" at bounding box center [241, 291] width 483 height 189
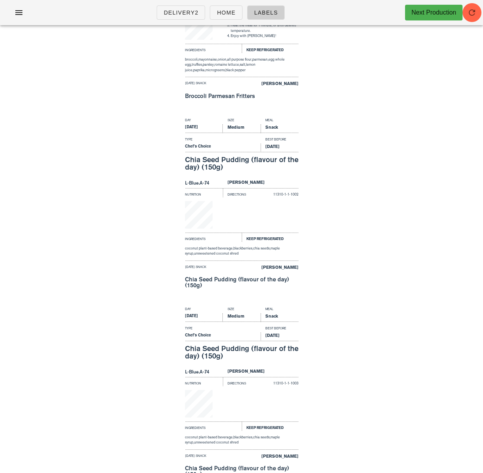
scroll to position [219, 0]
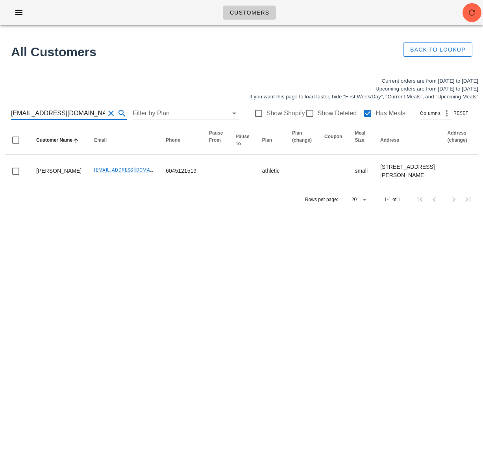
scroll to position [0, 407]
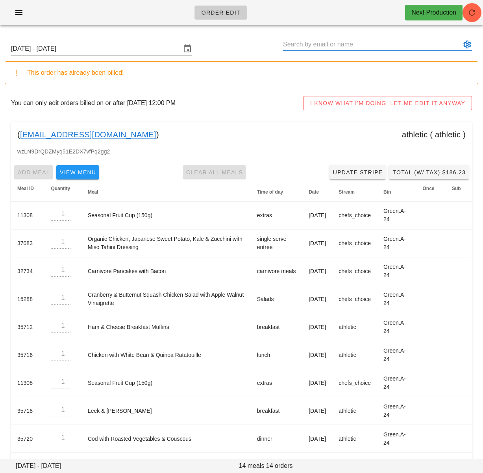
click at [333, 44] on input "text" at bounding box center [372, 44] width 178 height 13
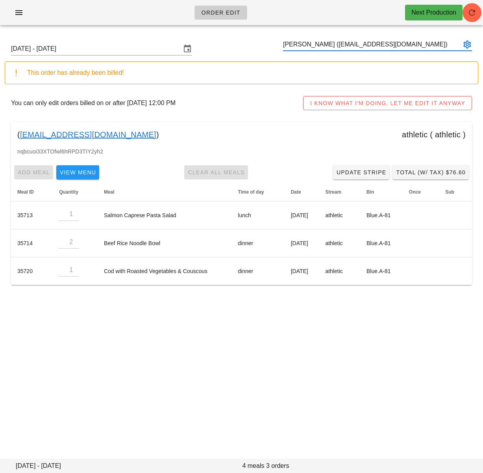
scroll to position [0, 0]
drag, startPoint x: 321, startPoint y: 45, endPoint x: 281, endPoint y: 45, distance: 40.1
click at [281, 45] on div "Sunday October 12 - Saturday October 18 Rob Peterson (Petersonrob92@gmail.com)" at bounding box center [241, 48] width 473 height 25
type input "Rob Peterson (Petersonrob92@gmail.com)"
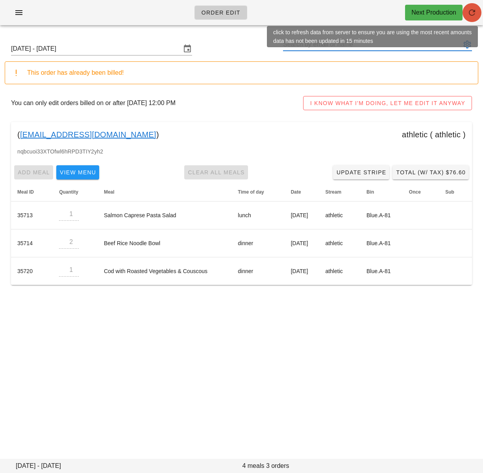
drag, startPoint x: 472, startPoint y: 11, endPoint x: 471, endPoint y: 0, distance: 11.5
click at [472, 11] on icon "button" at bounding box center [471, 12] width 9 height 9
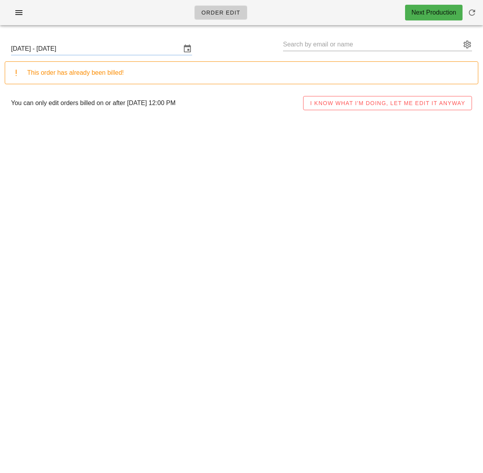
type input "[PERSON_NAME] ([EMAIL_ADDRESS][DOMAIN_NAME])"
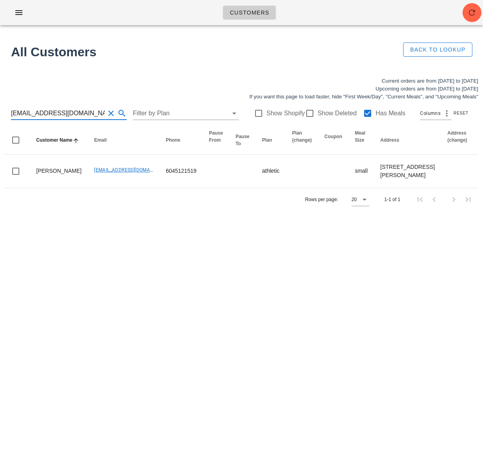
scroll to position [0, 407]
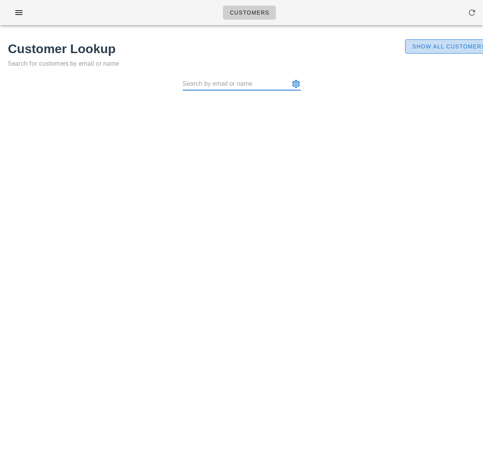
click at [424, 48] on span "Show All Customers" at bounding box center [448, 46] width 74 height 6
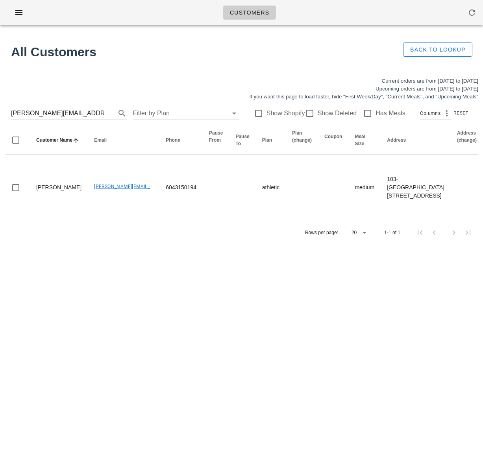
drag, startPoint x: 150, startPoint y: 293, endPoint x: 74, endPoint y: 95, distance: 212.5
click at [149, 289] on div "Customers Found 1 customer All Customers Back to Lookup Current orders are from…" at bounding box center [241, 236] width 483 height 473
click at [51, 114] on input "[PERSON_NAME][EMAIL_ADDRESS][DOMAIN_NAME]" at bounding box center [58, 113] width 94 height 13
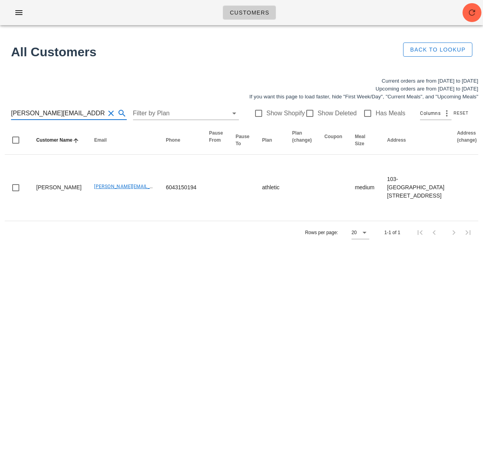
paste input "[EMAIL_ADDRESS][DOMAIN_NAME]"
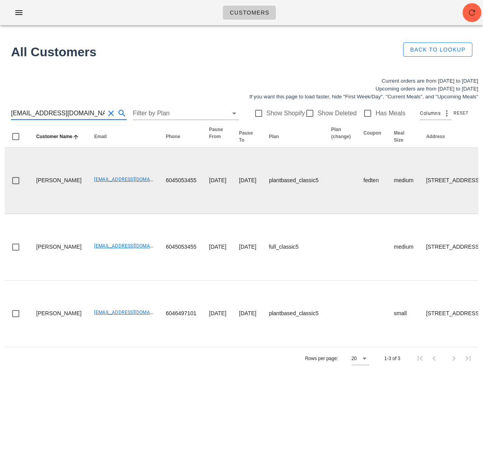
type input "[EMAIL_ADDRESS][DOMAIN_NAME]"
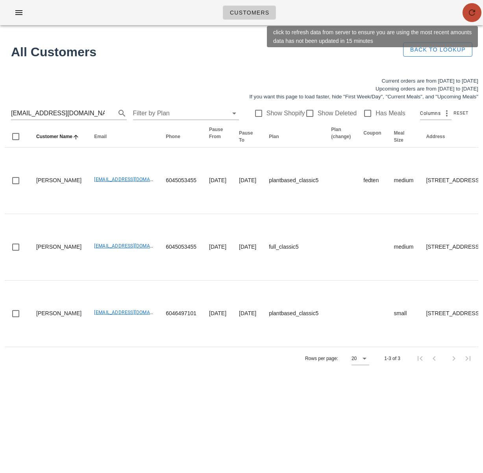
click at [470, 19] on button "button" at bounding box center [471, 12] width 19 height 19
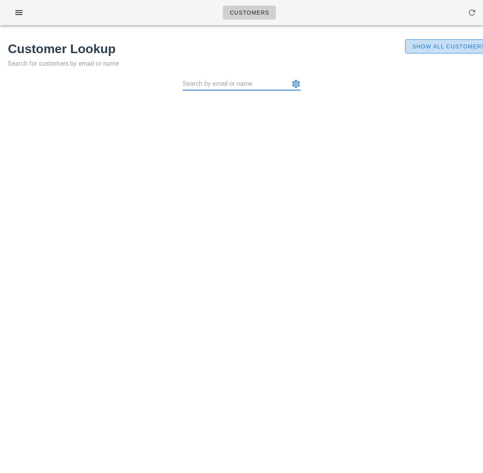
click at [442, 46] on span "Show All Customers" at bounding box center [448, 46] width 74 height 6
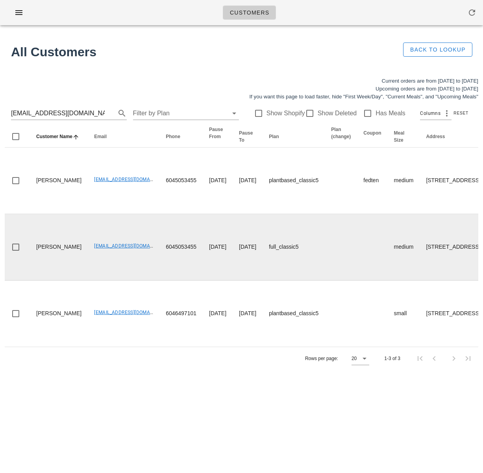
scroll to position [62, 0]
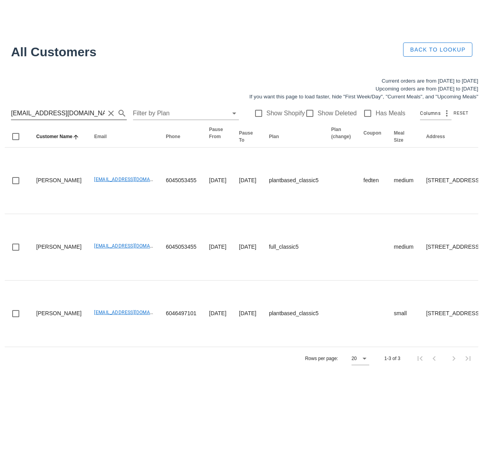
click at [59, 107] on input "hill.bk@gmail.com" at bounding box center [58, 113] width 94 height 13
paste input "Kim_McCurley@vancity"
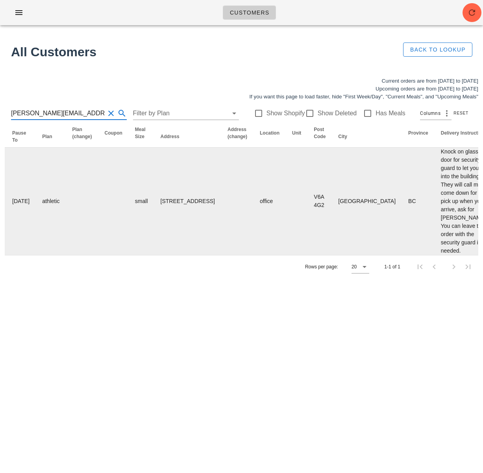
scroll to position [0, 500]
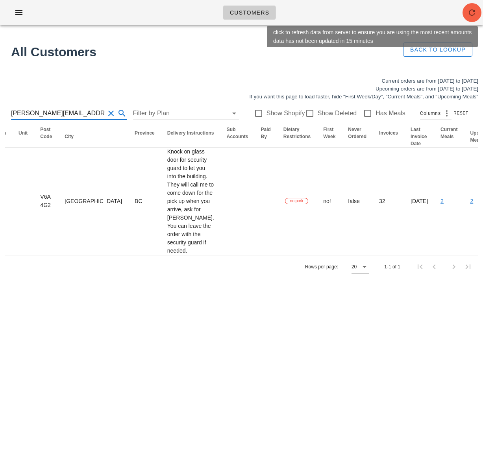
type input "Kim_McCurley@vancity.com"
click at [471, 16] on icon "button" at bounding box center [471, 12] width 9 height 9
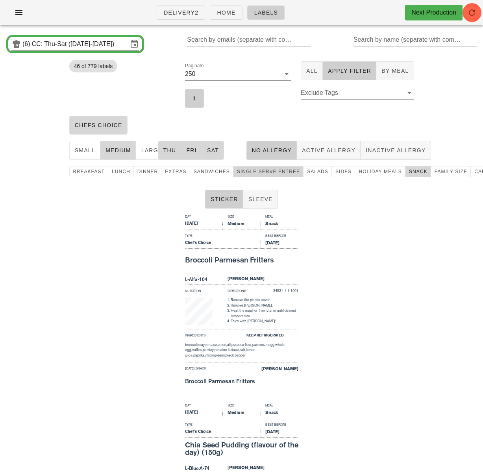
drag, startPoint x: 249, startPoint y: 173, endPoint x: 268, endPoint y: 175, distance: 18.9
click at [249, 173] on span "single serve entree" at bounding box center [267, 172] width 63 height 6
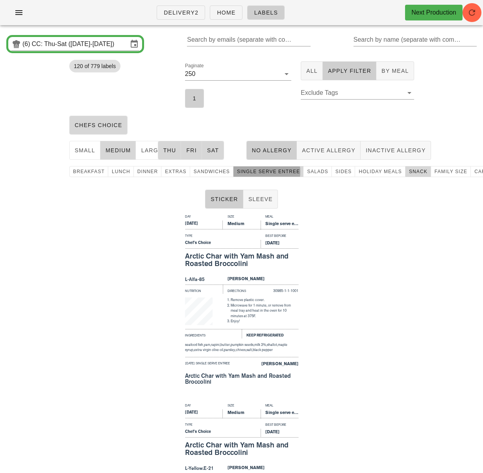
drag, startPoint x: 129, startPoint y: 243, endPoint x: 139, endPoint y: 243, distance: 9.8
click at [130, 243] on div "Day Size Meal Thursday Medium Single serve entree Type Best Before Chef's Choic…" at bounding box center [241, 306] width 483 height 189
click at [404, 178] on div "breakfast lunch dinner extras sandwiches single serve entree Salads Sides holid…" at bounding box center [241, 171] width 354 height 17
click at [408, 170] on span "snack" at bounding box center [417, 172] width 19 height 6
drag, startPoint x: 361, startPoint y: 240, endPoint x: 345, endPoint y: 228, distance: 19.8
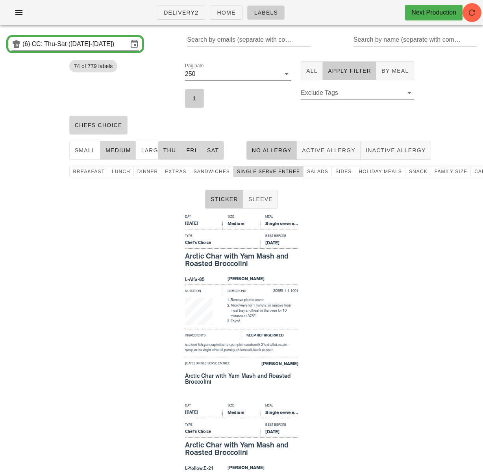
click at [361, 240] on div "Day Size Meal Thursday Medium Single serve entree Type Best Before Chef's Choic…" at bounding box center [241, 306] width 483 height 189
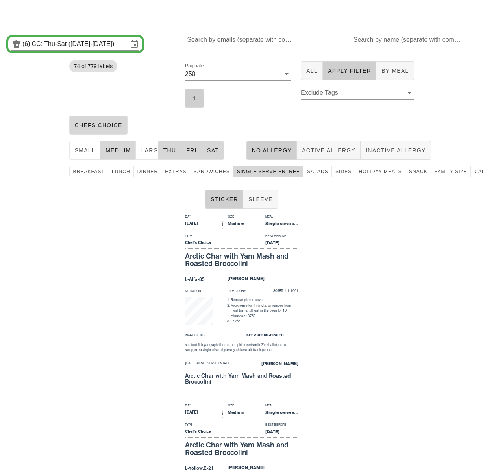
scroll to position [41, 0]
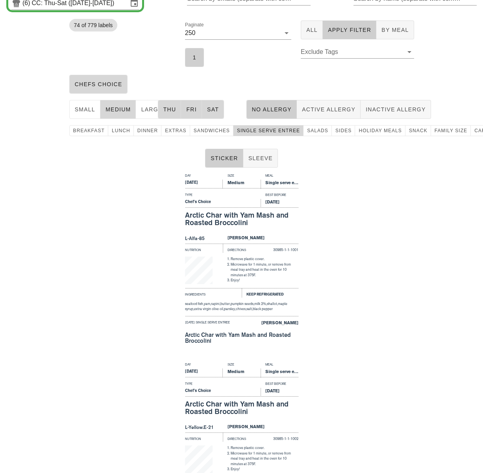
click at [168, 208] on div "Day Size Meal Thursday Medium Single serve entree Type Best Before Chef's Choic…" at bounding box center [241, 265] width 483 height 189
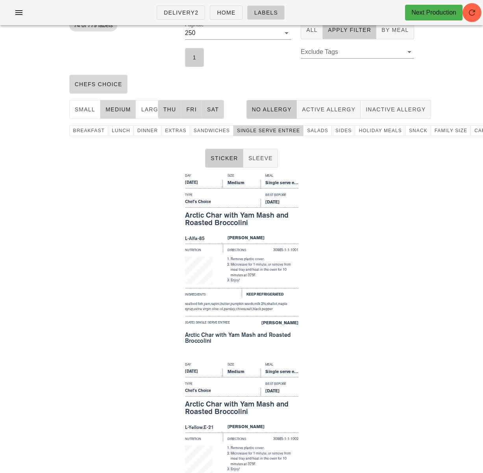
scroll to position [0, 0]
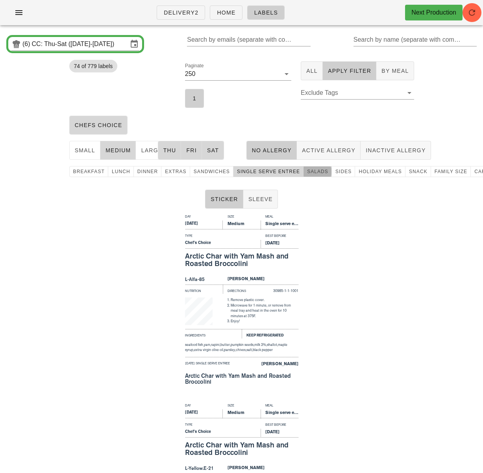
click at [311, 172] on span "Salads" at bounding box center [317, 172] width 22 height 6
click at [264, 170] on span "single serve entree" at bounding box center [267, 172] width 63 height 6
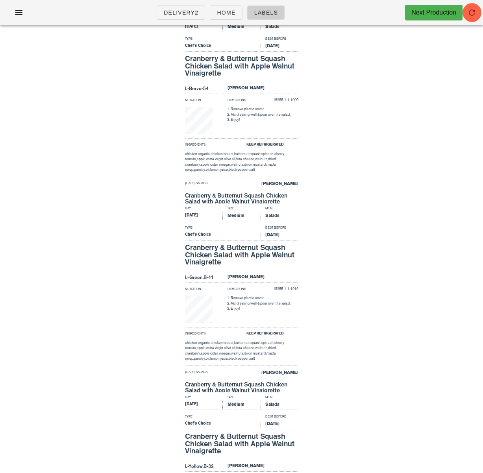
scroll to position [1691, 0]
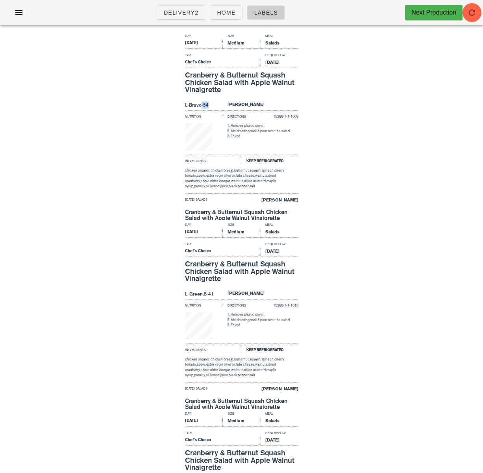
drag, startPoint x: 207, startPoint y: 106, endPoint x: 200, endPoint y: 106, distance: 7.5
click at [200, 106] on div "L-Bravo-54" at bounding box center [204, 105] width 38 height 9
click at [153, 109] on div "Day Size Meal Thursday Medium Salads Type Best Before Chef's Choice Oct 18, 202…" at bounding box center [241, 125] width 483 height 189
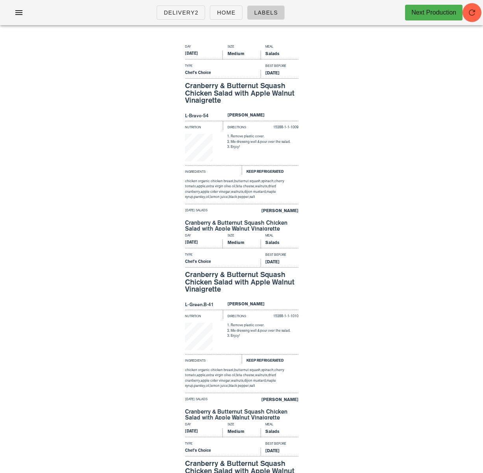
scroll to position [1673, 0]
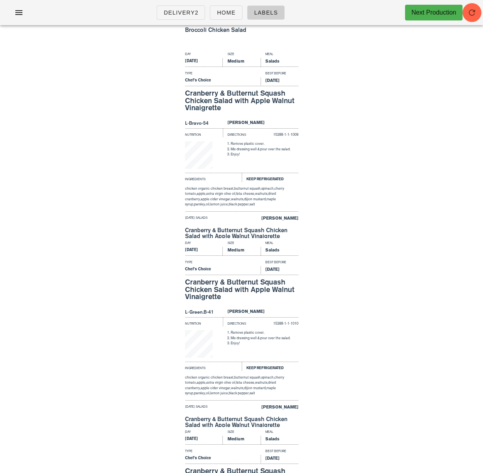
drag, startPoint x: 362, startPoint y: 122, endPoint x: 404, endPoint y: 28, distance: 103.1
click at [363, 121] on div "Day Size Meal Thursday Medium Salads Type Best Before Chef's Choice Oct 18, 202…" at bounding box center [241, 143] width 483 height 189
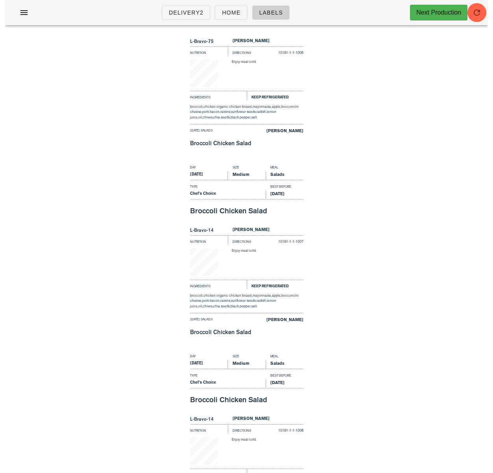
scroll to position [1044, 0]
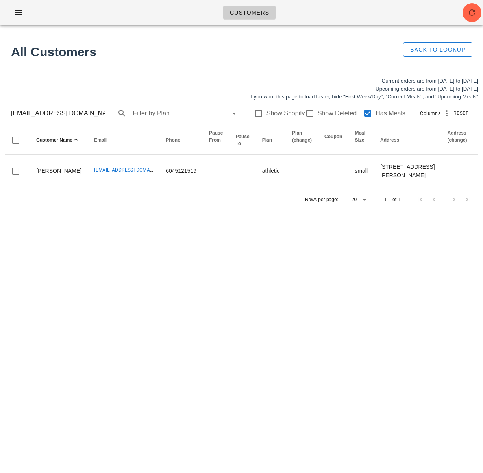
click at [194, 64] on div "All Customers" at bounding box center [202, 52] width 392 height 28
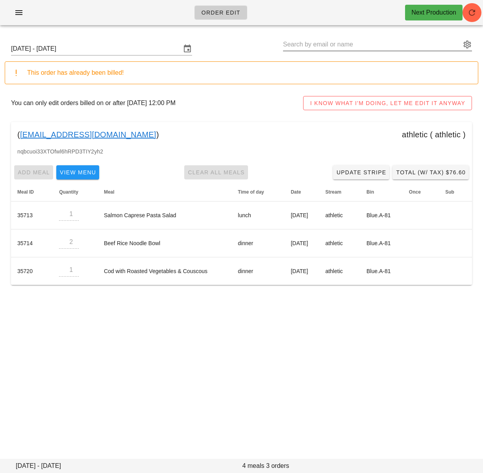
click at [299, 42] on input "text" at bounding box center [372, 44] width 178 height 13
paste input "[EMAIL_ADDRESS][DOMAIN_NAME]"
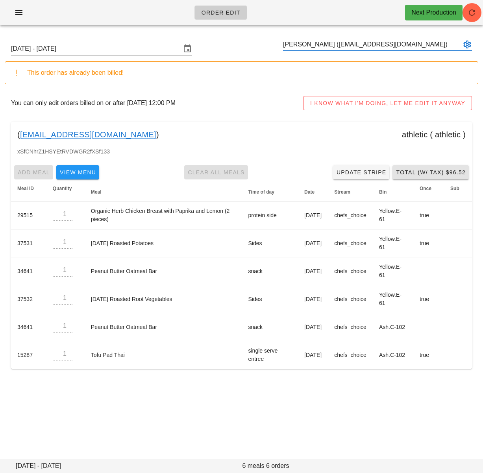
type input "[PERSON_NAME] ([EMAIL_ADDRESS][DOMAIN_NAME])"
click at [433, 175] on span "Total (w/ Tax) $96.52" at bounding box center [430, 172] width 70 height 6
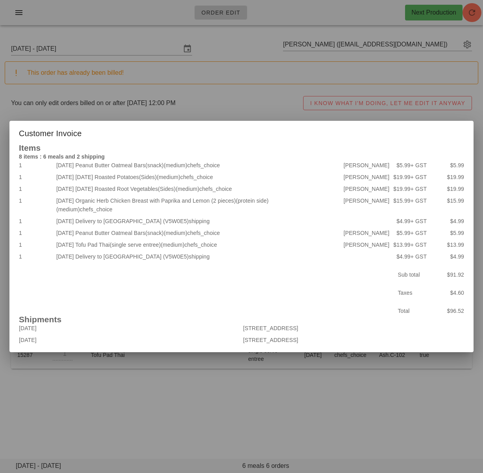
click at [172, 376] on div at bounding box center [241, 236] width 483 height 473
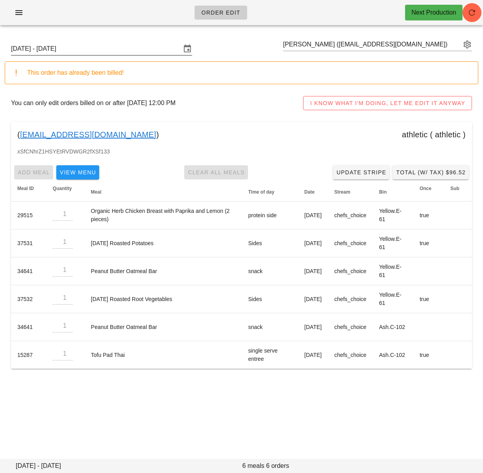
drag, startPoint x: 151, startPoint y: 50, endPoint x: 151, endPoint y: 55, distance: 4.7
click at [151, 50] on input "[DATE] - [DATE]" at bounding box center [96, 48] width 170 height 13
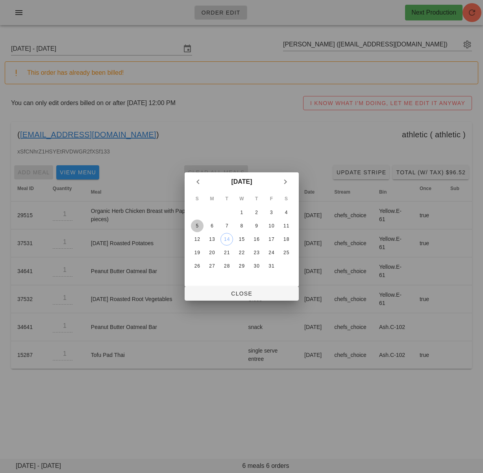
click at [197, 226] on div "5" at bounding box center [196, 226] width 13 height 6
click at [204, 294] on span "Close" at bounding box center [241, 293] width 101 height 6
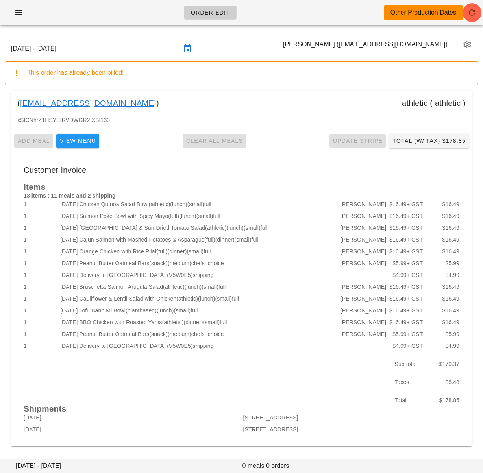
click at [130, 50] on input "Sunday October 5 - Saturday October 11" at bounding box center [96, 48] width 170 height 13
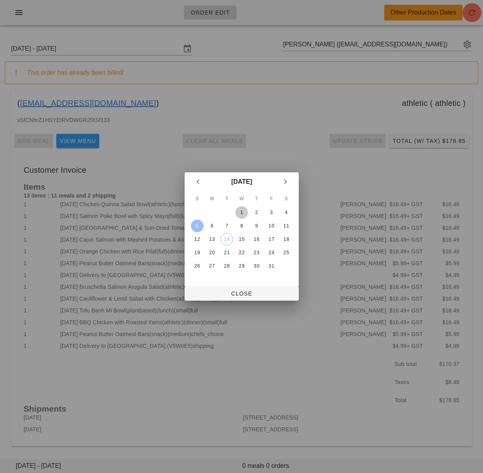
click at [243, 208] on button "1" at bounding box center [241, 212] width 13 height 13
click at [248, 292] on span "Close" at bounding box center [241, 293] width 101 height 6
type input "Sunday September 28 - Saturday October 4"
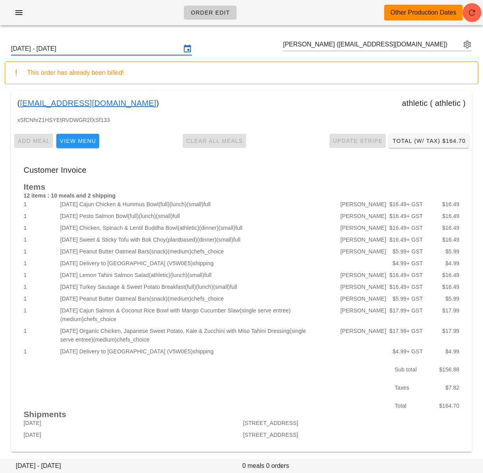
click at [129, 44] on input "Sunday September 28 - Saturday October 4" at bounding box center [96, 48] width 170 height 13
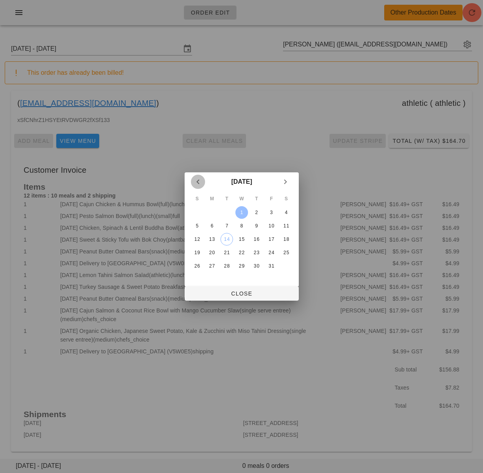
click at [195, 181] on icon "Previous month" at bounding box center [197, 181] width 9 height 9
click at [197, 263] on div "28" at bounding box center [196, 266] width 13 height 6
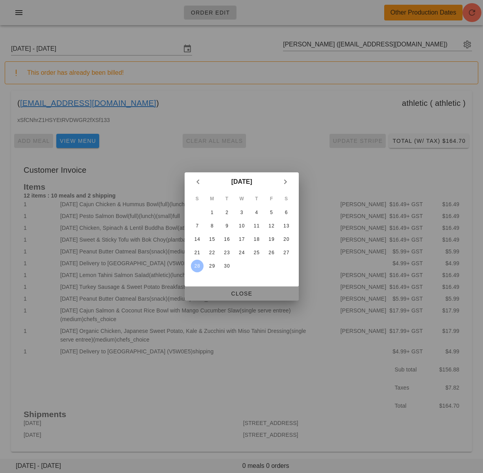
click at [210, 288] on button "Close" at bounding box center [241, 293] width 114 height 14
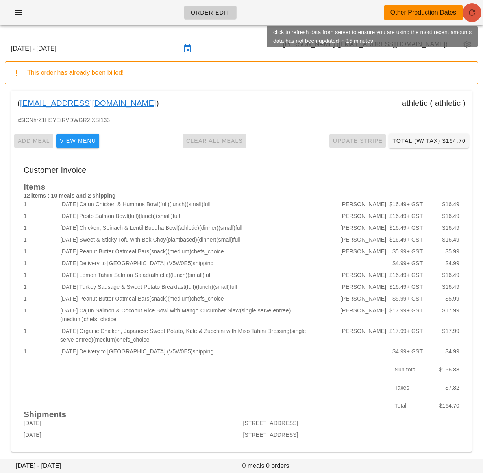
click at [470, 9] on icon "button" at bounding box center [471, 12] width 9 height 9
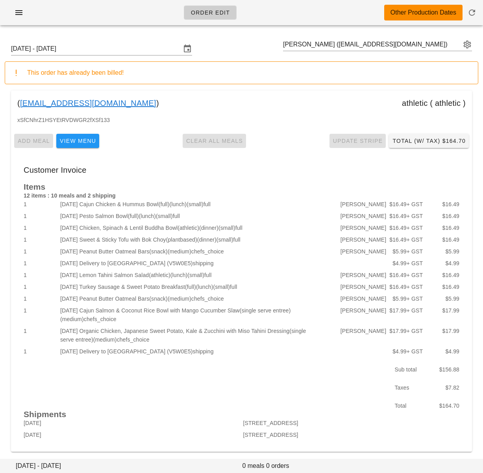
click at [121, 47] on input "[DATE] - [DATE]" at bounding box center [96, 48] width 170 height 13
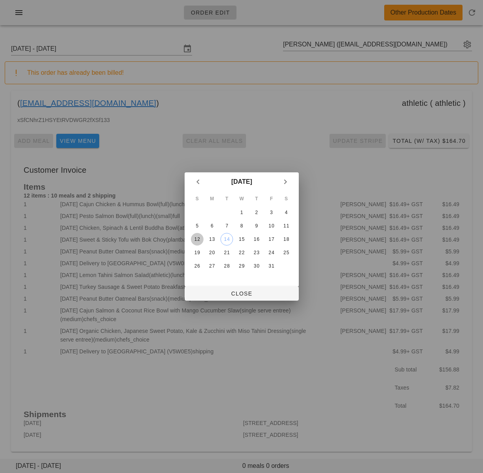
click at [199, 239] on div "12" at bounding box center [196, 239] width 13 height 6
drag, startPoint x: 199, startPoint y: 224, endPoint x: 230, endPoint y: 284, distance: 67.2
click at [199, 224] on div "5" at bounding box center [196, 226] width 13 height 6
click at [234, 291] on span "Close" at bounding box center [241, 293] width 101 height 6
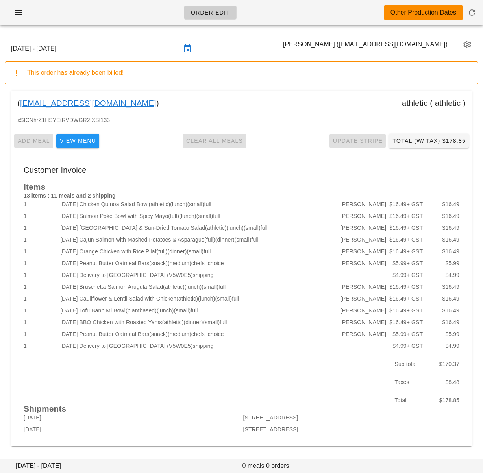
click at [119, 46] on input "[DATE] - [DATE]" at bounding box center [96, 48] width 170 height 13
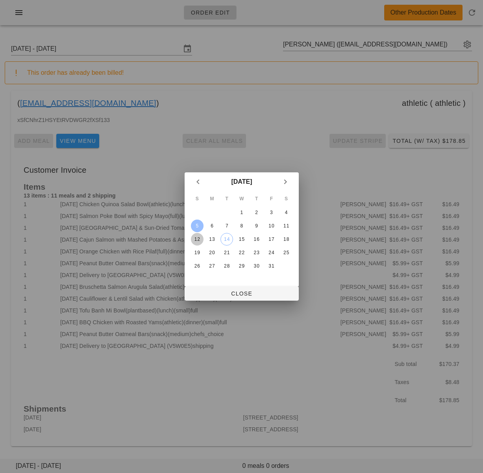
click at [199, 240] on div "12" at bounding box center [196, 239] width 13 height 6
click at [217, 297] on button "Close" at bounding box center [241, 293] width 114 height 14
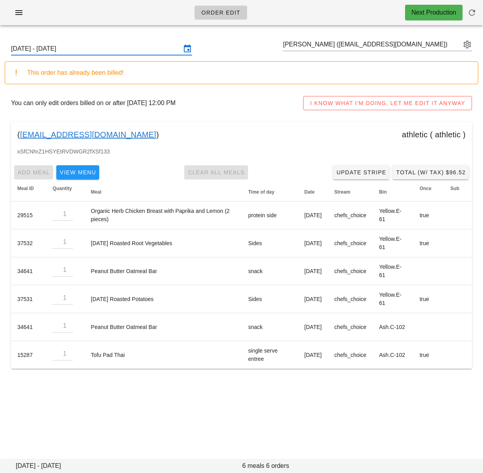
click at [123, 54] on div "[DATE] - [DATE]" at bounding box center [101, 48] width 181 height 13
click at [113, 50] on input "[DATE] - [DATE]" at bounding box center [96, 48] width 170 height 13
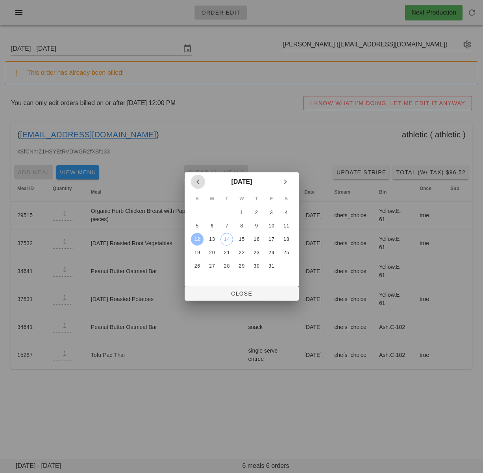
click at [198, 180] on icon "Previous month" at bounding box center [197, 181] width 9 height 9
click at [284, 180] on icon "Next month" at bounding box center [284, 181] width 9 height 9
drag, startPoint x: 195, startPoint y: 181, endPoint x: 201, endPoint y: 188, distance: 9.0
click at [195, 181] on icon "Previous month" at bounding box center [197, 181] width 9 height 9
click at [198, 251] on div "21" at bounding box center [196, 253] width 13 height 6
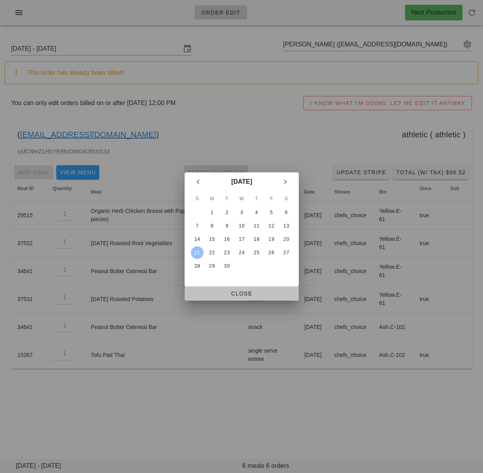
click at [213, 294] on span "Close" at bounding box center [241, 293] width 101 height 6
type input "Sunday September 21 - Saturday September 27"
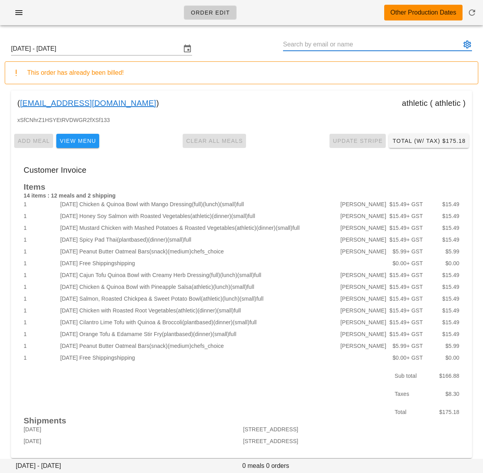
click at [319, 42] on input "text" at bounding box center [372, 44] width 178 height 13
drag, startPoint x: 260, startPoint y: 85, endPoint x: 166, endPoint y: 58, distance: 98.1
click at [260, 85] on div "Sunday September 21 - Saturday September 27 This order has already been billed!…" at bounding box center [241, 249] width 483 height 437
click at [158, 49] on input "Sunday September 21 - Saturday September 27" at bounding box center [96, 48] width 170 height 13
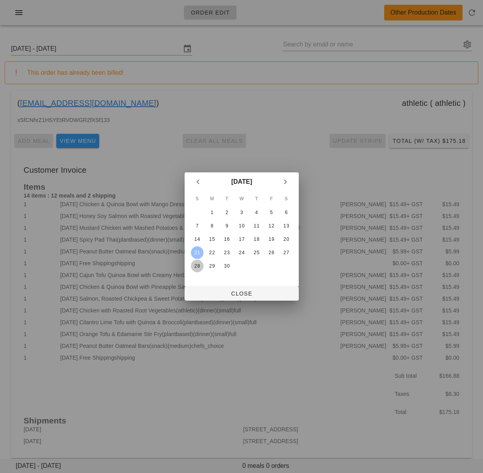
click at [197, 266] on div "28" at bounding box center [196, 266] width 13 height 6
click at [219, 291] on span "Close" at bounding box center [241, 293] width 101 height 6
type input "[DATE] - [DATE]"
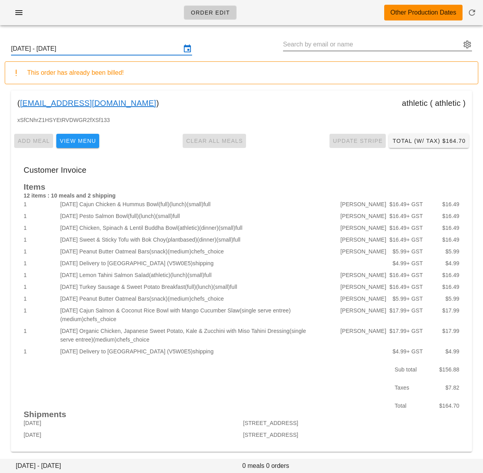
click at [298, 45] on input "text" at bounding box center [372, 44] width 178 height 13
paste input "Kim_McCurley@vancity.com"
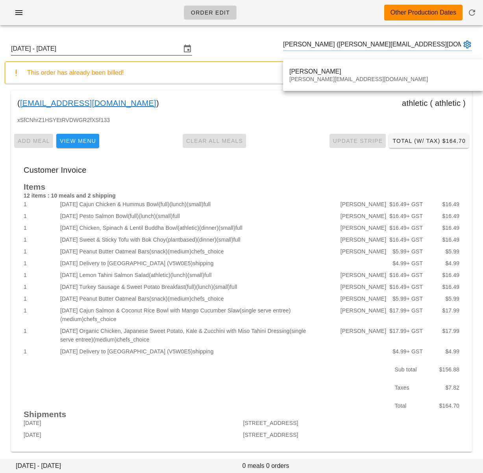
type input "Newsha Siouffi (Kim_McCurley@vancity.com)"
click at [122, 49] on input "Sunday September 28 - Saturday October 4" at bounding box center [96, 48] width 170 height 13
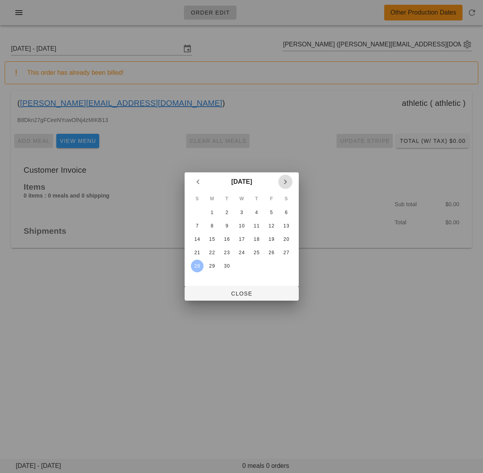
click at [285, 182] on icon "Next month" at bounding box center [284, 181] width 9 height 9
drag, startPoint x: 197, startPoint y: 240, endPoint x: 203, endPoint y: 260, distance: 20.2
click at [197, 240] on div "12" at bounding box center [196, 239] width 13 height 6
click at [211, 291] on span "Close" at bounding box center [241, 293] width 101 height 6
type input "Sunday October 12 - Saturday October 18"
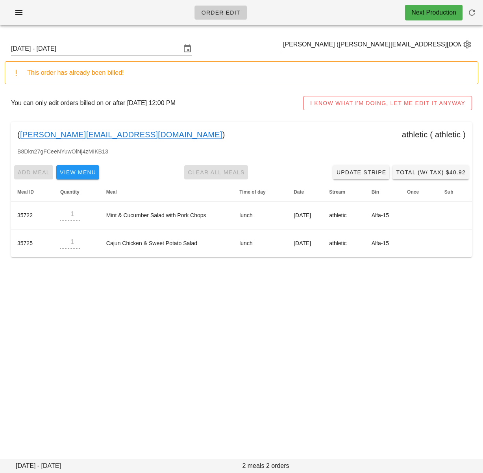
click at [273, 139] on div "( Kim_McCurley@vancity.com ) athletic ( athletic )" at bounding box center [241, 134] width 461 height 25
click at [414, 175] on span "Total (w/ Tax) $40.92" at bounding box center [430, 172] width 70 height 6
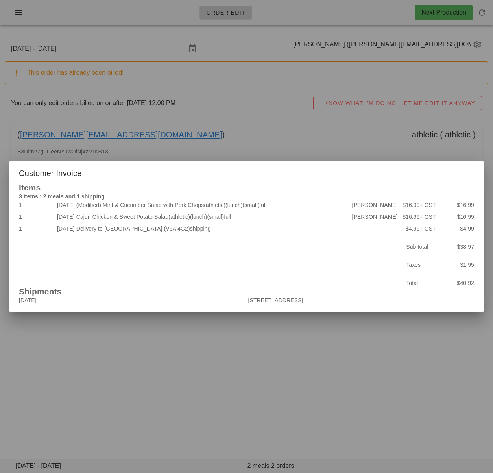
click at [317, 365] on div at bounding box center [246, 236] width 493 height 473
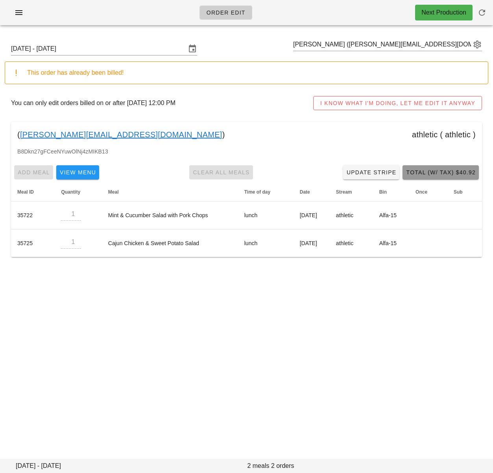
click at [422, 168] on button "Total (w/ Tax) $40.92" at bounding box center [440, 172] width 76 height 14
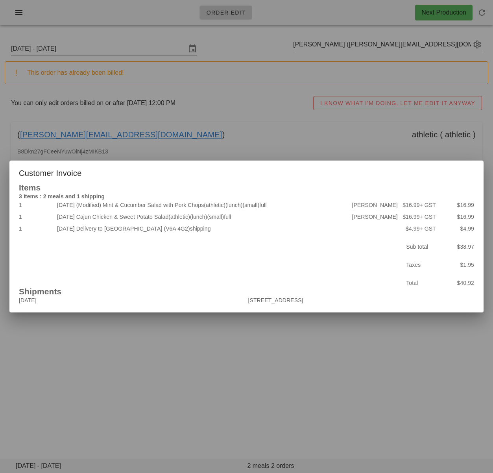
drag, startPoint x: 271, startPoint y: 131, endPoint x: 258, endPoint y: 129, distance: 13.1
click at [271, 131] on div at bounding box center [246, 236] width 493 height 473
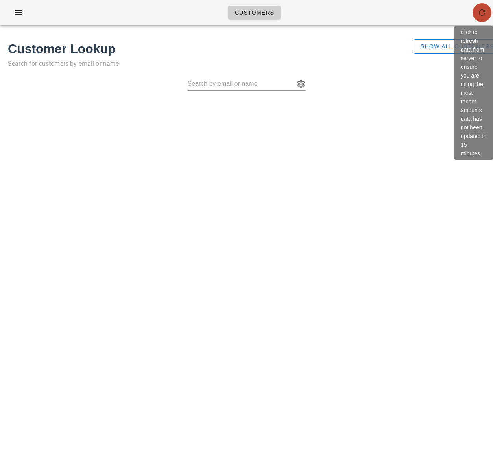
click at [481, 13] on icon "button" at bounding box center [481, 12] width 9 height 9
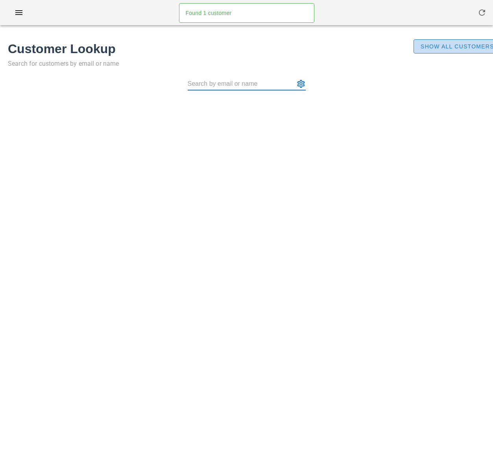
click at [455, 49] on span "Show All Customers" at bounding box center [457, 46] width 74 height 6
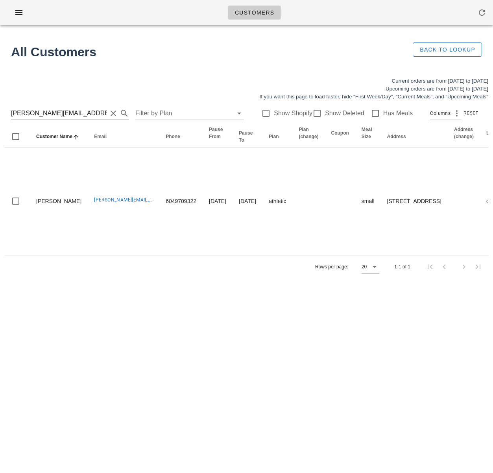
drag, startPoint x: 63, startPoint y: 113, endPoint x: 35, endPoint y: 112, distance: 28.3
click at [39, 112] on div "[PERSON_NAME][EMAIL_ADDRESS][DOMAIN_NAME]" at bounding box center [70, 113] width 118 height 13
drag, startPoint x: 20, startPoint y: 113, endPoint x: 87, endPoint y: 112, distance: 66.9
click at [10, 112] on div "[PERSON_NAME][EMAIL_ADDRESS][DOMAIN_NAME] Filter by Plan Show Shopify Show Dele…" at bounding box center [246, 113] width 483 height 25
drag, startPoint x: 89, startPoint y: 112, endPoint x: 1, endPoint y: 111, distance: 88.5
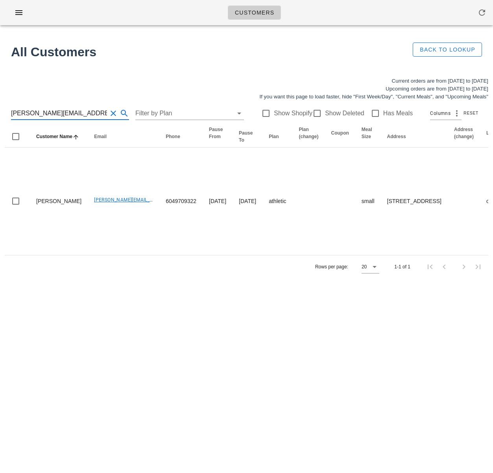
click at [1, 111] on div "Current orders are from [DATE] to [DATE] Upcoming orders are from [DATE] to [DA…" at bounding box center [246, 177] width 493 height 210
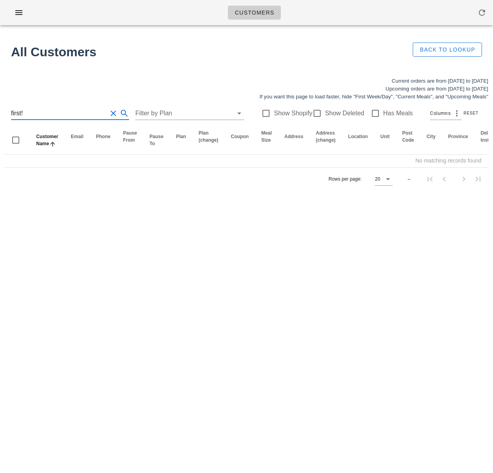
drag, startPoint x: 30, startPoint y: 113, endPoint x: -15, endPoint y: 112, distance: 45.2
click at [0, 112] on html "Customers Found 1 customer All Customers Back to Lookup Current orders are from…" at bounding box center [246, 236] width 493 height 473
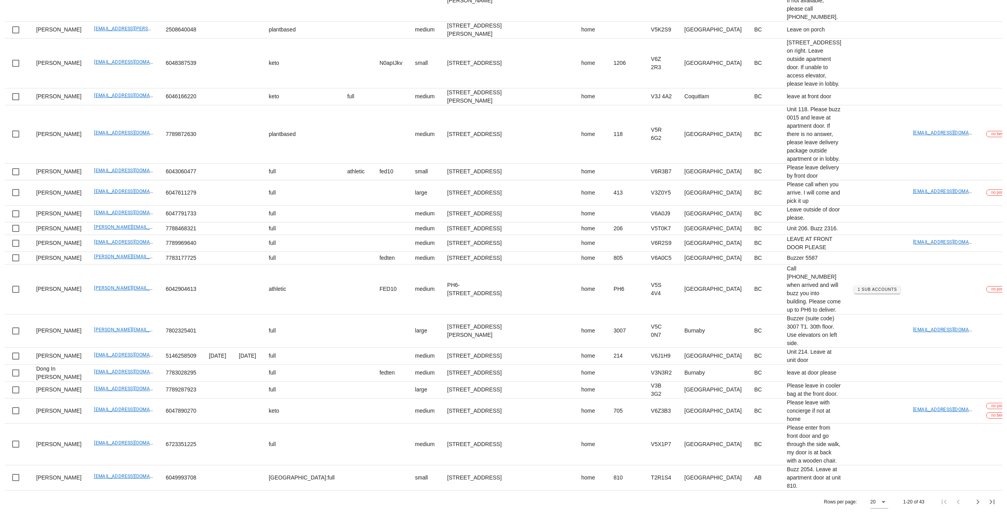
scroll to position [935, 0]
click at [492, 472] on icon at bounding box center [883, 502] width 9 height 9
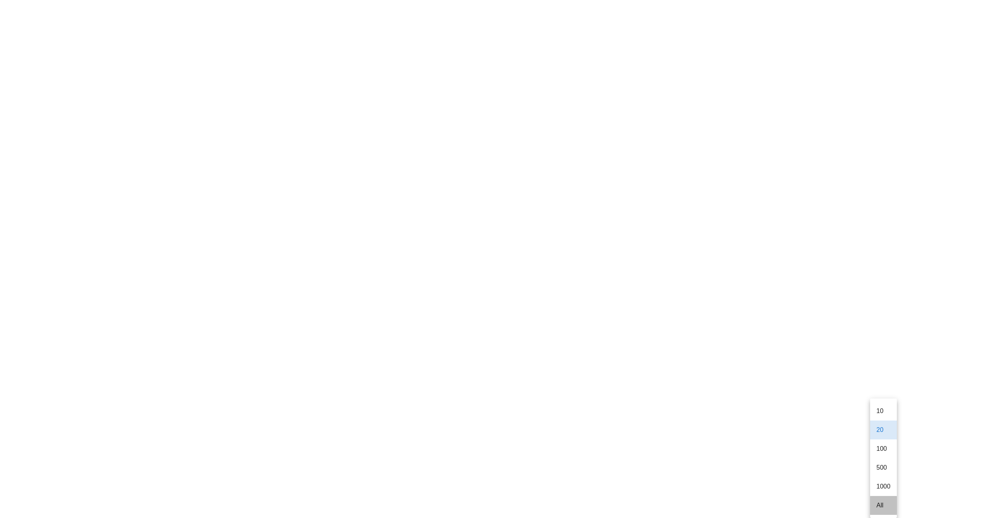
click at [492, 472] on div "All" at bounding box center [883, 505] width 14 height 7
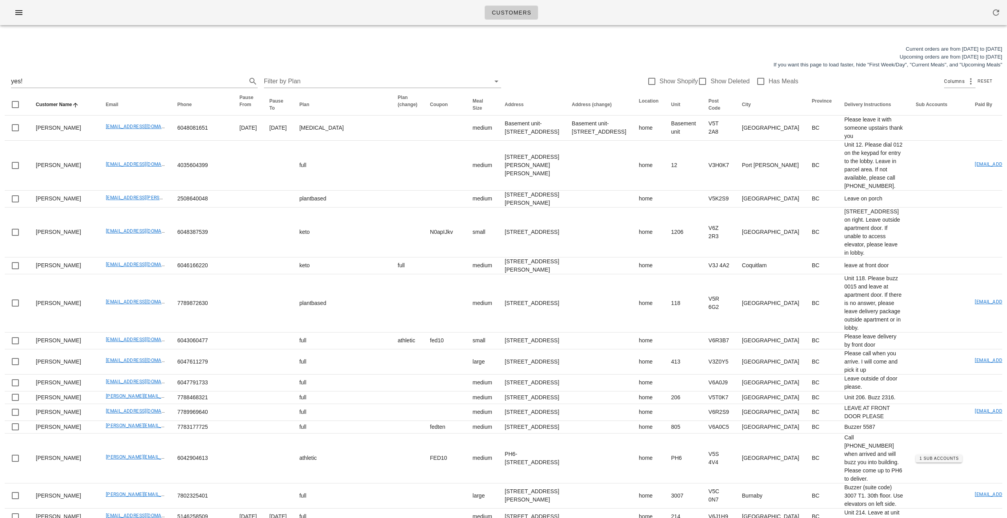
scroll to position [0, 0]
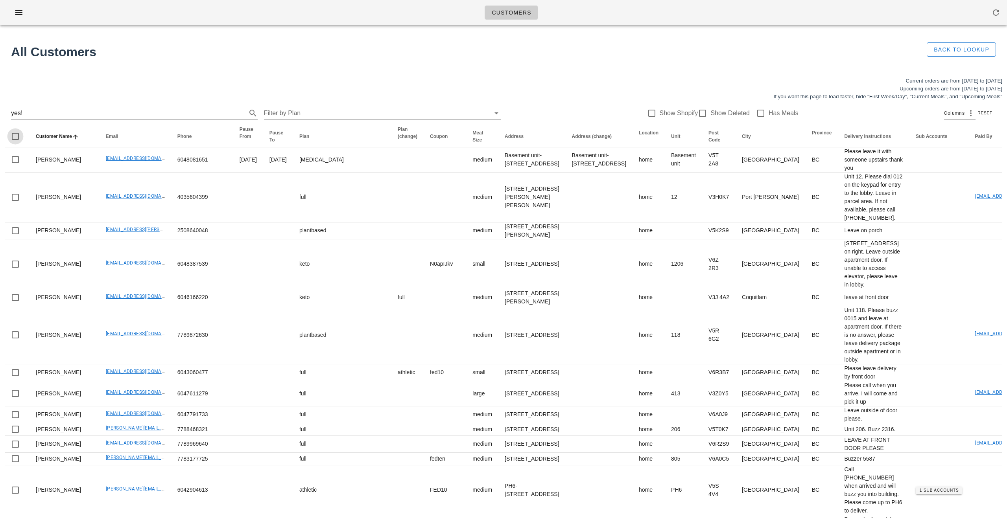
click at [12, 139] on div at bounding box center [15, 136] width 13 height 13
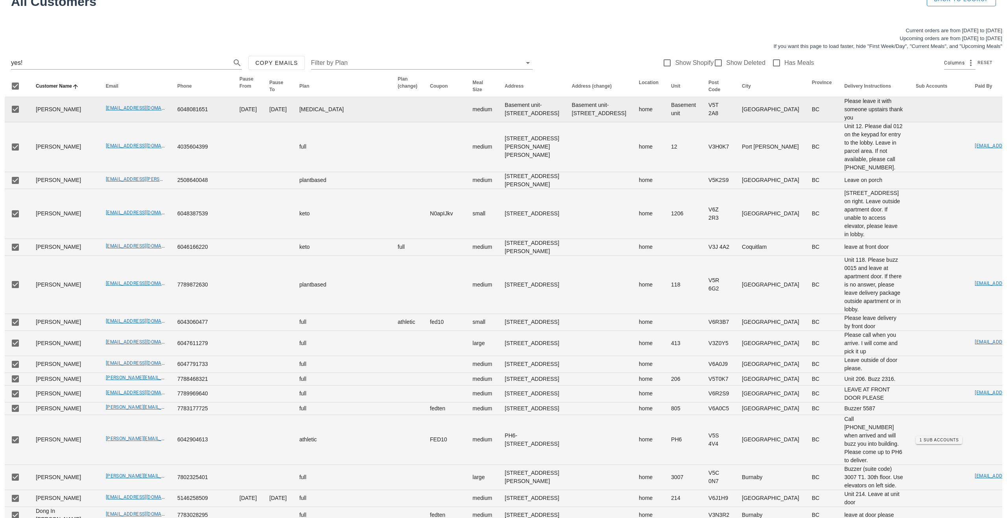
scroll to position [54, 0]
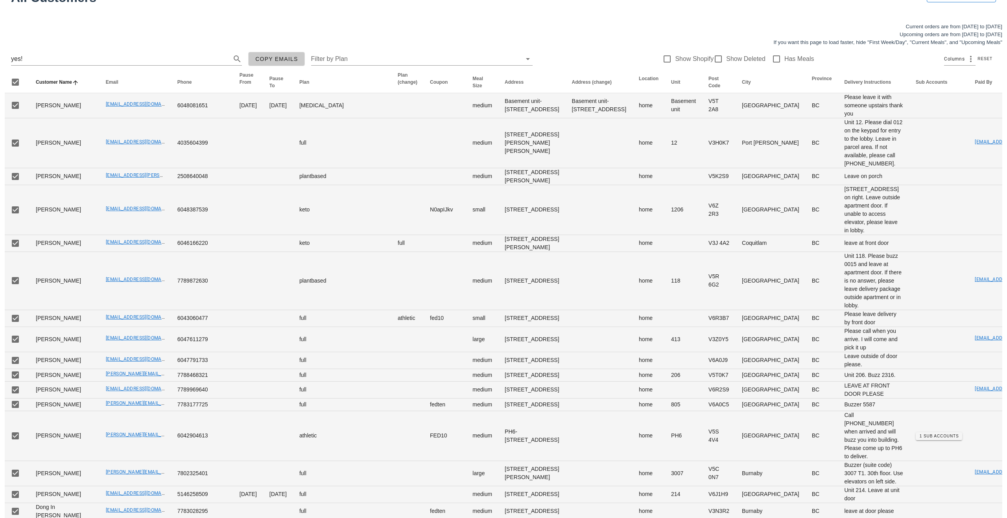
click at [255, 60] on span "Copy Emails" at bounding box center [276, 59] width 43 height 6
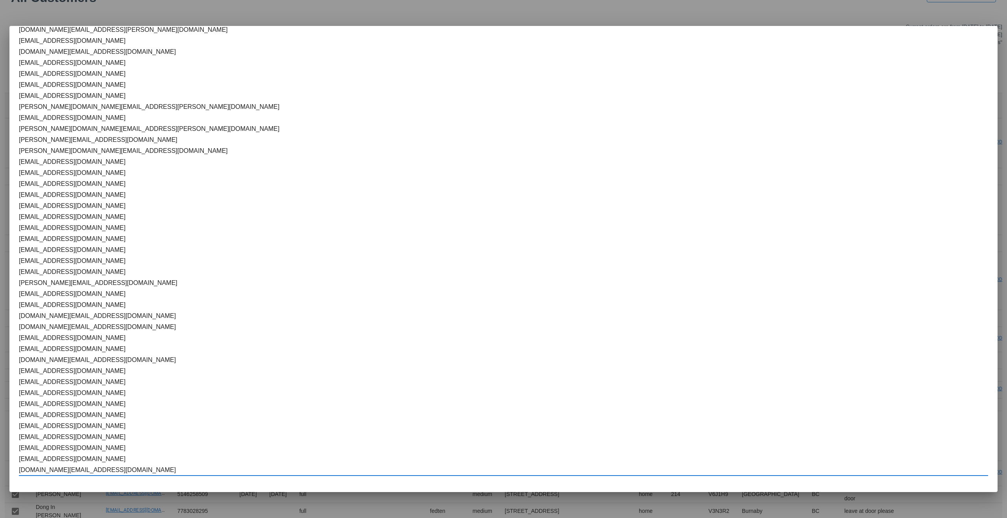
scroll to position [0, 0]
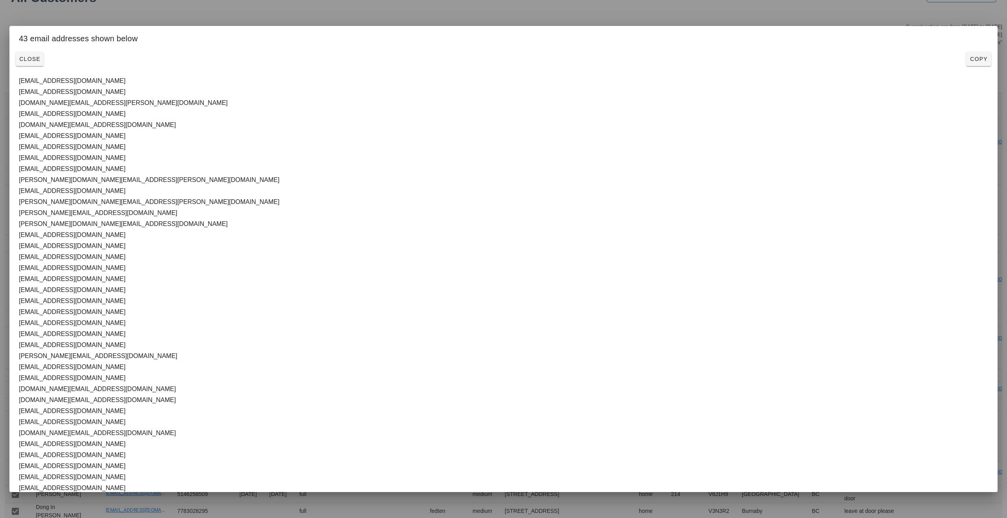
drag, startPoint x: 109, startPoint y: 471, endPoint x: 17, endPoint y: 80, distance: 401.9
click at [17, 80] on div "livramento85@gmail.com arkleins@gmail.com gray.amy@gmail.com astaszek@hotmail.c…" at bounding box center [503, 318] width 988 height 495
drag, startPoint x: 450, startPoint y: 13, endPoint x: 773, endPoint y: 44, distance: 324.7
click at [450, 13] on div at bounding box center [503, 259] width 1007 height 518
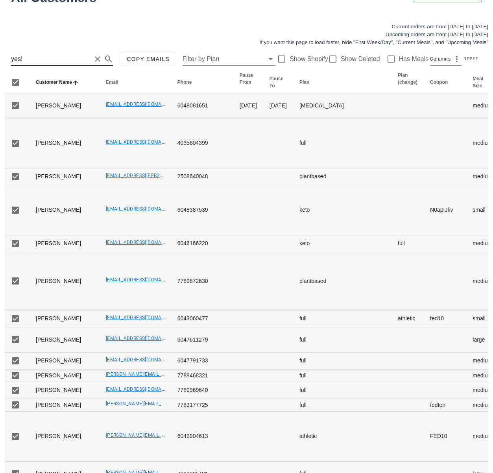
drag, startPoint x: 56, startPoint y: 64, endPoint x: 44, endPoint y: 63, distance: 11.8
click at [56, 63] on input "yes!" at bounding box center [51, 59] width 80 height 13
drag, startPoint x: 31, startPoint y: 59, endPoint x: -35, endPoint y: 60, distance: 65.3
paste input "jayme.derrah@gmail.com"
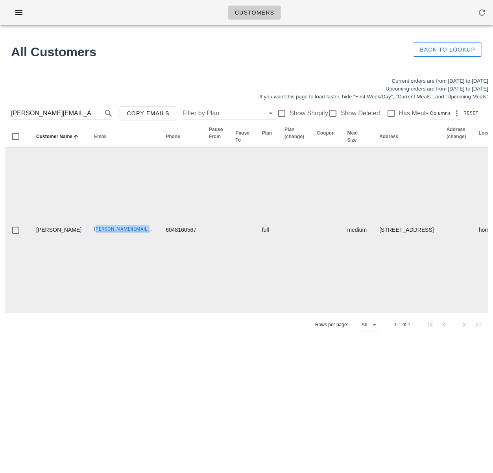
drag, startPoint x: 66, startPoint y: 235, endPoint x: 131, endPoint y: 238, distance: 65.7
click at [131, 238] on td "jayme.derrah@gmail.com" at bounding box center [124, 229] width 72 height 165
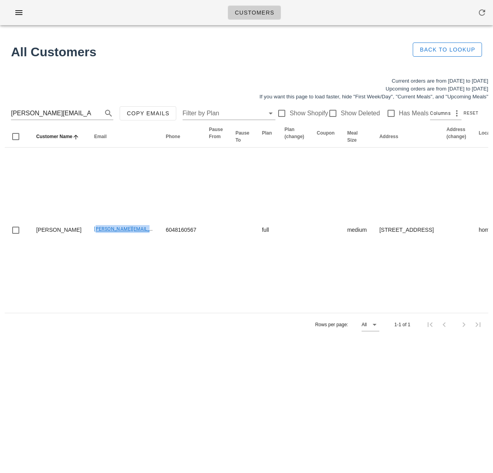
copy link "jayme.derrah@gmail.com"
click at [49, 112] on input "jayme.derrah@gmail.com" at bounding box center [51, 113] width 80 height 13
click at [49, 113] on input "jayme.derrah@gmail.com" at bounding box center [51, 113] width 80 height 13
click at [50, 113] on input "jayme.derrah@gmail.com" at bounding box center [51, 113] width 80 height 13
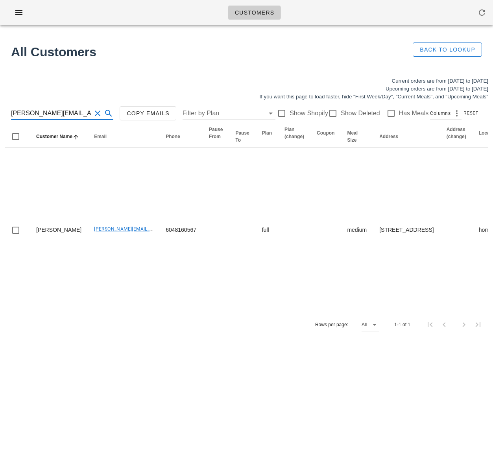
click at [50, 113] on input "jayme.derrah@gmail.com" at bounding box center [51, 113] width 80 height 13
type input "kim"
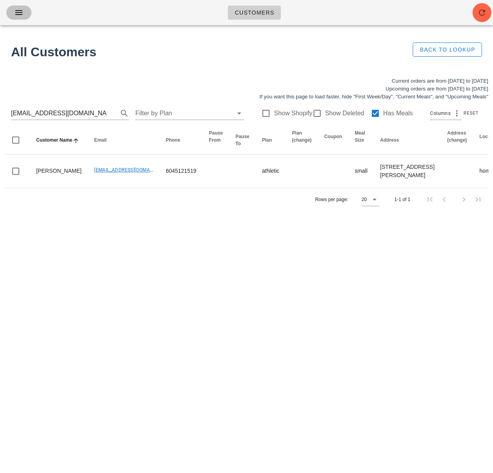
drag, startPoint x: 18, startPoint y: 11, endPoint x: 31, endPoint y: 18, distance: 14.6
click at [18, 11] on icon "button" at bounding box center [18, 12] width 9 height 9
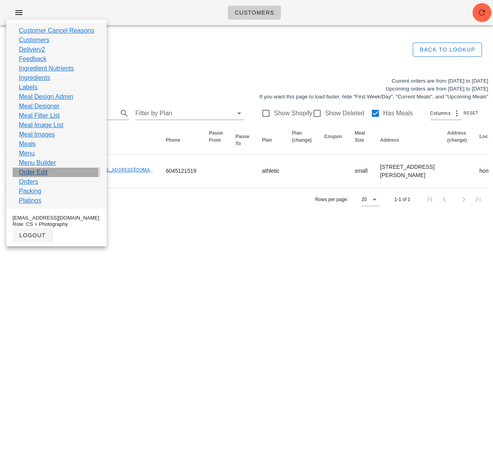
click at [58, 173] on div "Order Edit" at bounding box center [57, 172] width 88 height 9
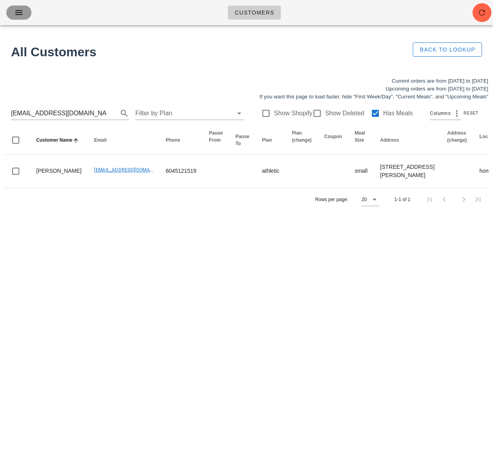
click at [20, 15] on icon "button" at bounding box center [18, 12] width 9 height 9
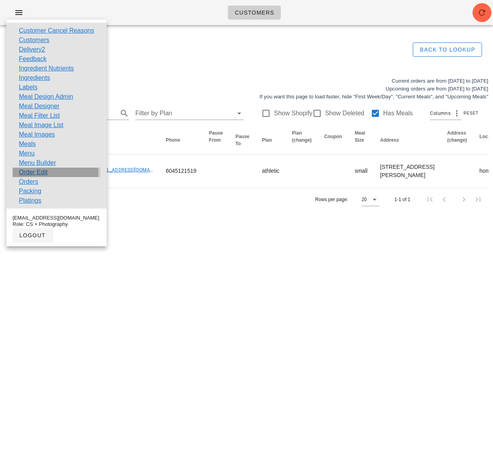
click at [62, 171] on div "Order Edit" at bounding box center [57, 172] width 88 height 9
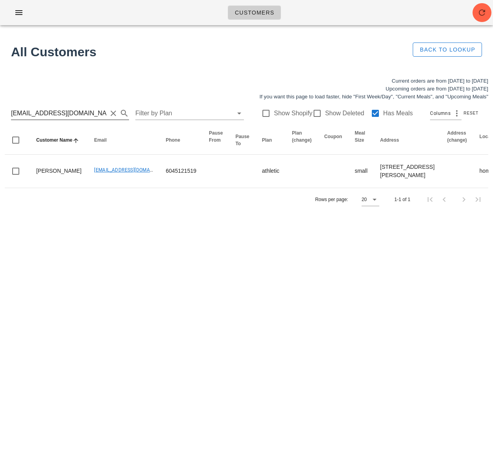
click at [70, 111] on input "Efalconer@telus.net" at bounding box center [59, 113] width 96 height 13
drag, startPoint x: 70, startPoint y: 112, endPoint x: -35, endPoint y: 110, distance: 105.0
click at [0, 110] on html "Customers Found 2 customers All Customers Back to Lookup Current orders are fro…" at bounding box center [246, 236] width 493 height 473
paste input "jayme.derrah@gmail.com"
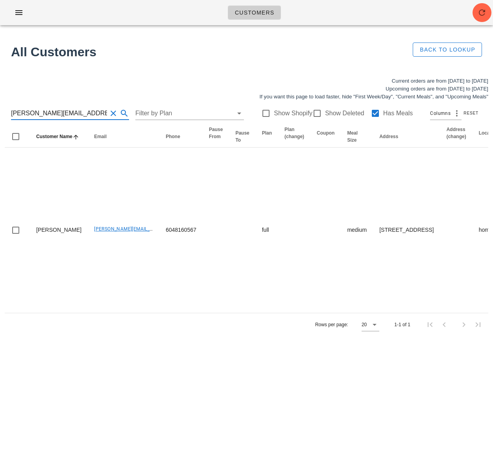
type input "jayme.derrah@gmail.com"
click at [20, 18] on button "button" at bounding box center [18, 13] width 25 height 14
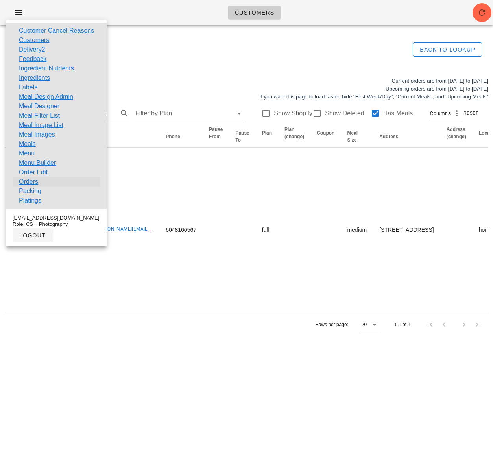
click at [36, 182] on link "Orders" at bounding box center [28, 181] width 19 height 9
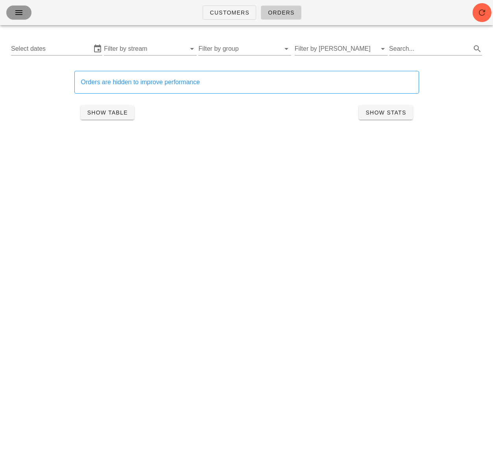
click at [17, 7] on button "button" at bounding box center [18, 13] width 25 height 14
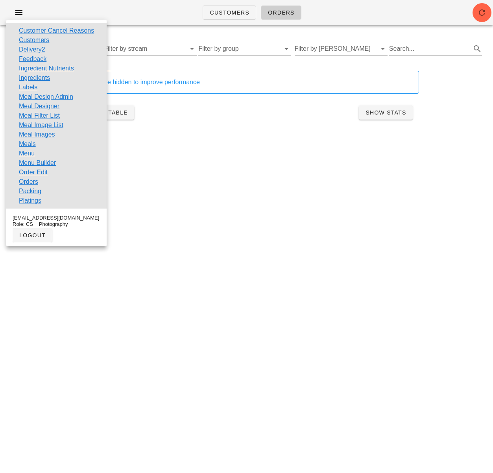
click at [44, 172] on link "Order Edit" at bounding box center [33, 172] width 29 height 9
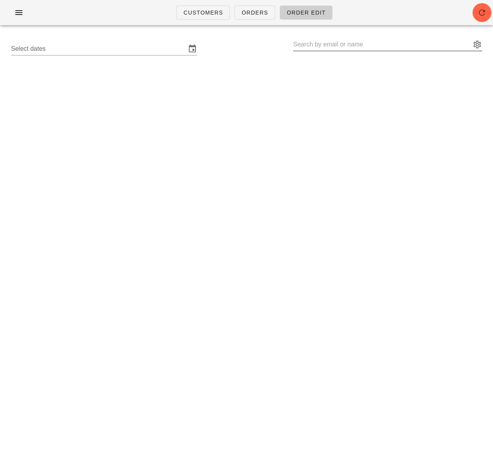
click at [309, 44] on input "text" at bounding box center [382, 44] width 178 height 13
paste input "jayme.derrah@gmail.com"
type input "Jayme Derrah (jayme.derrah@gmail.com)"
click at [136, 49] on input "Select dates" at bounding box center [98, 48] width 175 height 13
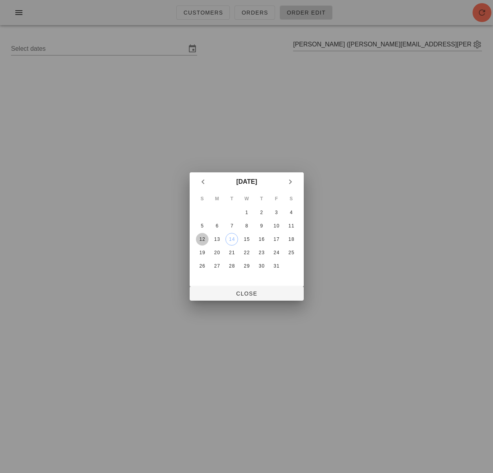
drag, startPoint x: 201, startPoint y: 236, endPoint x: 208, endPoint y: 249, distance: 15.7
click at [201, 236] on div "12" at bounding box center [201, 239] width 13 height 6
click at [247, 294] on span "Close" at bounding box center [246, 293] width 101 height 6
type input "Sunday October 12 - Saturday October 18"
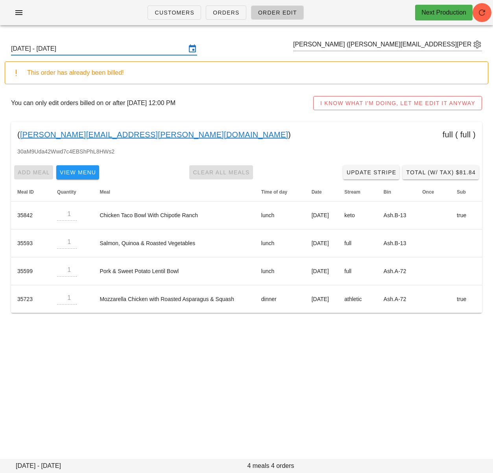
click at [260, 361] on div "Customers Orders Order Edit Next Production Sunday October 12 - Saturday Octobe…" at bounding box center [246, 236] width 493 height 473
drag, startPoint x: 291, startPoint y: 44, endPoint x: 332, endPoint y: 45, distance: 41.3
click at [332, 45] on div "Sunday October 12 - Saturday October 18 Jayme Derrah (jayme.derrah@gmail.com)" at bounding box center [246, 48] width 483 height 25
drag, startPoint x: 368, startPoint y: 369, endPoint x: 444, endPoint y: 445, distance: 108.2
click at [368, 368] on div "Customers Orders Order Edit Next Production Sunday October 12 - Saturday Octobe…" at bounding box center [246, 236] width 493 height 473
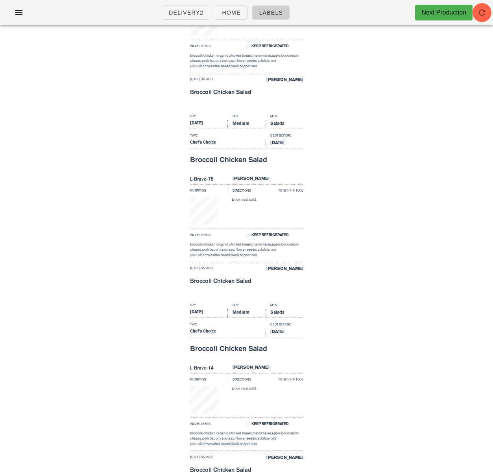
scroll to position [1044, 0]
drag, startPoint x: 17, startPoint y: 11, endPoint x: 41, endPoint y: 30, distance: 31.1
click at [17, 11] on icon "button" at bounding box center [18, 12] width 9 height 9
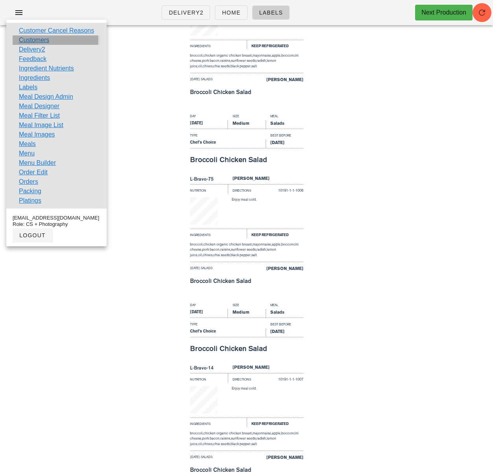
click at [38, 39] on link "Customers" at bounding box center [34, 39] width 30 height 9
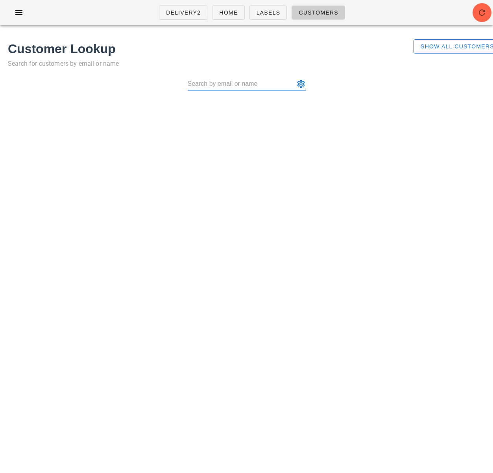
click at [264, 85] on input "text" at bounding box center [241, 83] width 107 height 13
type input "w"
click at [442, 48] on span "Show All Customers" at bounding box center [457, 46] width 74 height 6
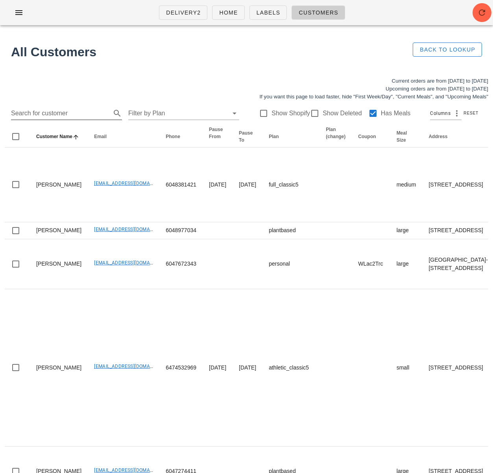
click at [62, 116] on input "Search for customer" at bounding box center [60, 113] width 98 height 13
paste input "[PERSON_NAME][EMAIL_ADDRESS][DOMAIN_NAME]"
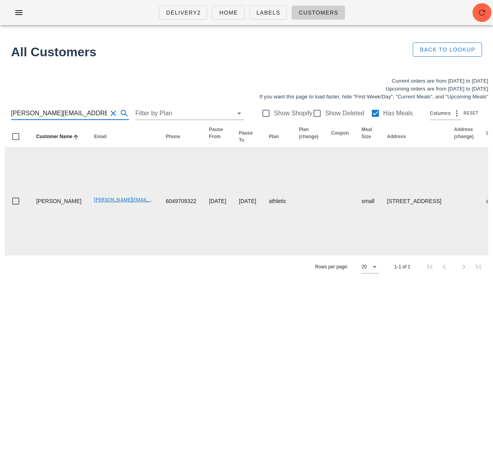
type input "[PERSON_NAME][EMAIL_ADDRESS][DOMAIN_NAME]"
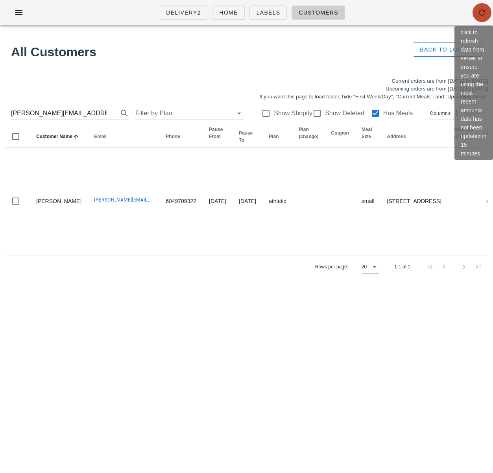
drag, startPoint x: 481, startPoint y: 13, endPoint x: 478, endPoint y: 0, distance: 12.9
click at [481, 12] on icon "button" at bounding box center [481, 12] width 9 height 9
